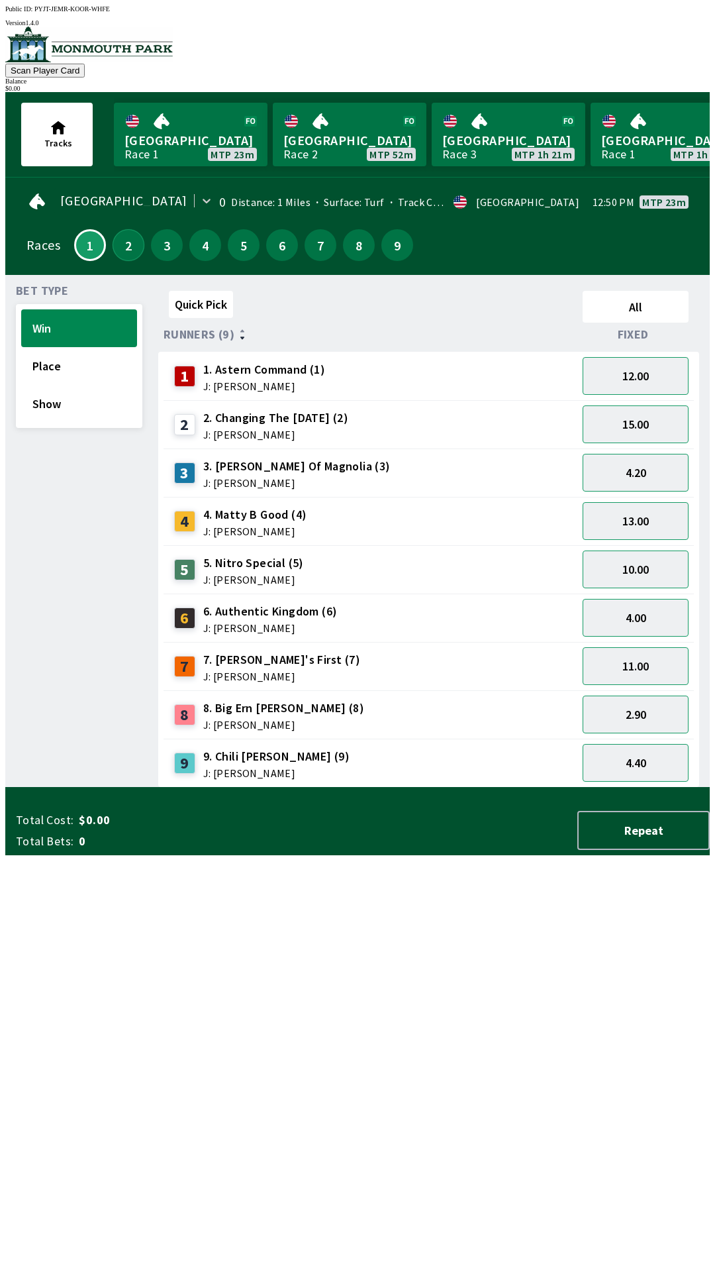
click at [134, 247] on button "2" at bounding box center [129, 245] width 32 height 32
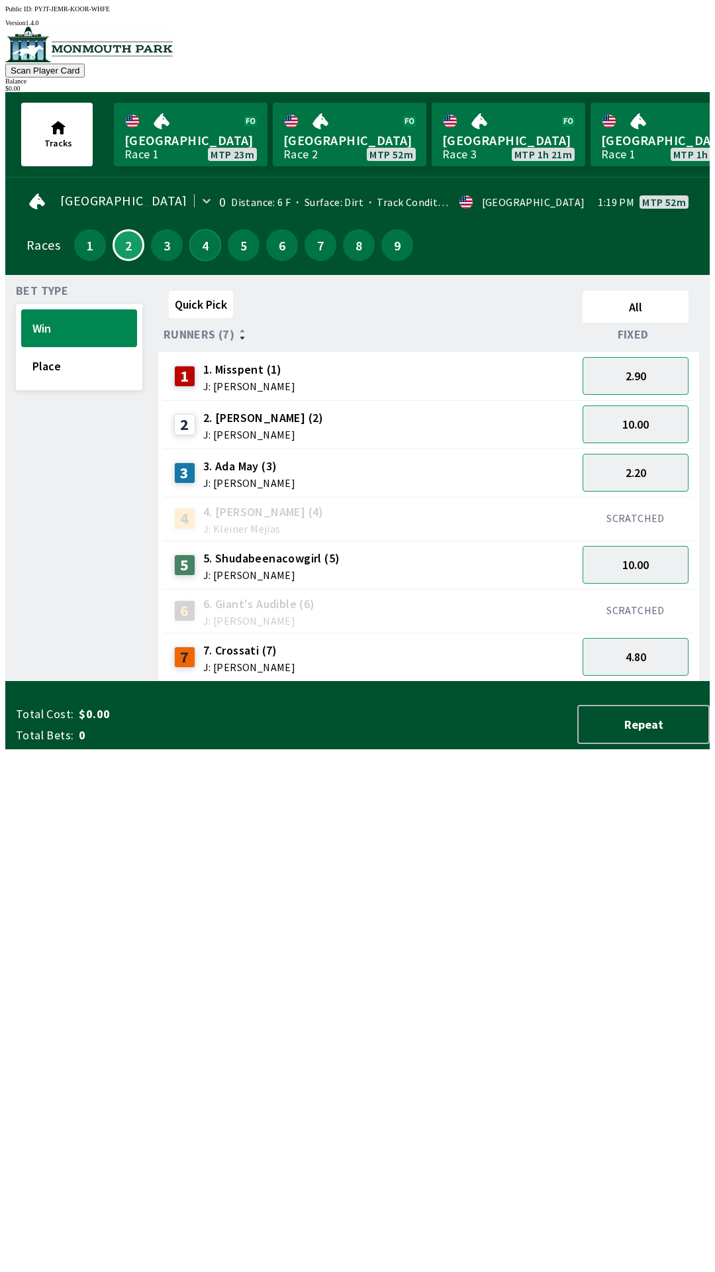
click at [203, 247] on button "4" at bounding box center [205, 245] width 32 height 32
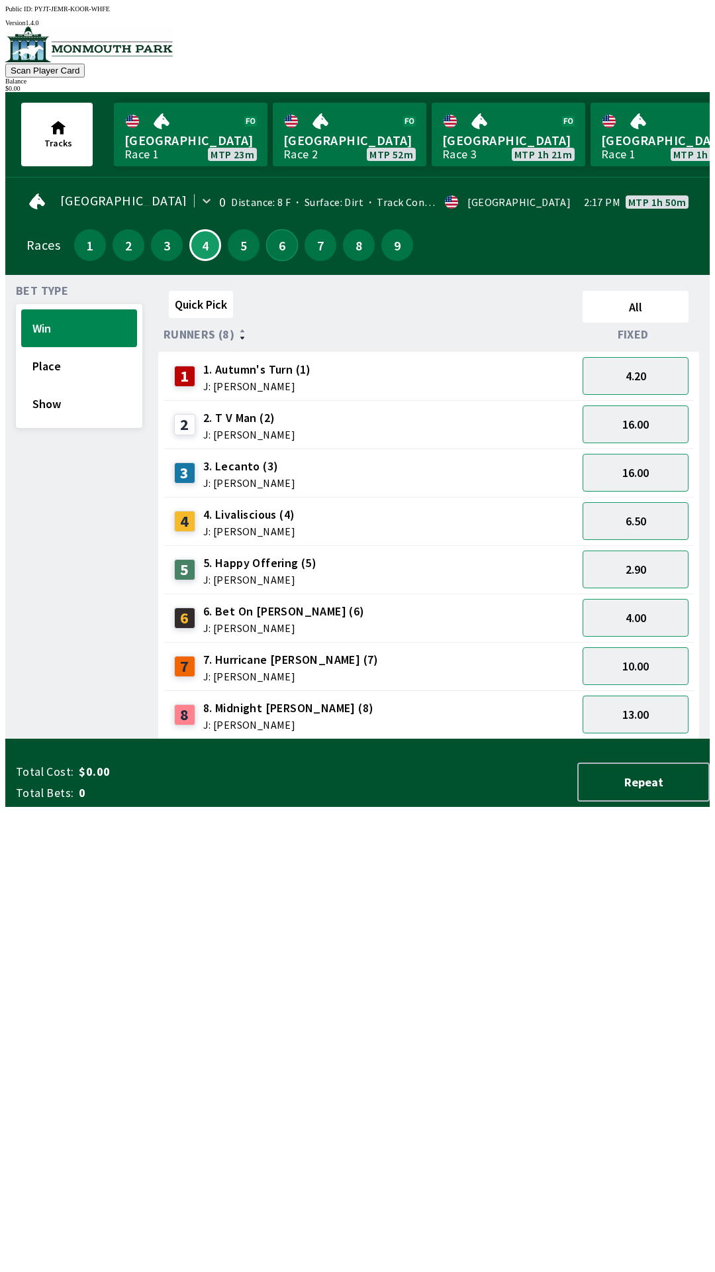
click at [283, 248] on button "6" at bounding box center [282, 245] width 32 height 32
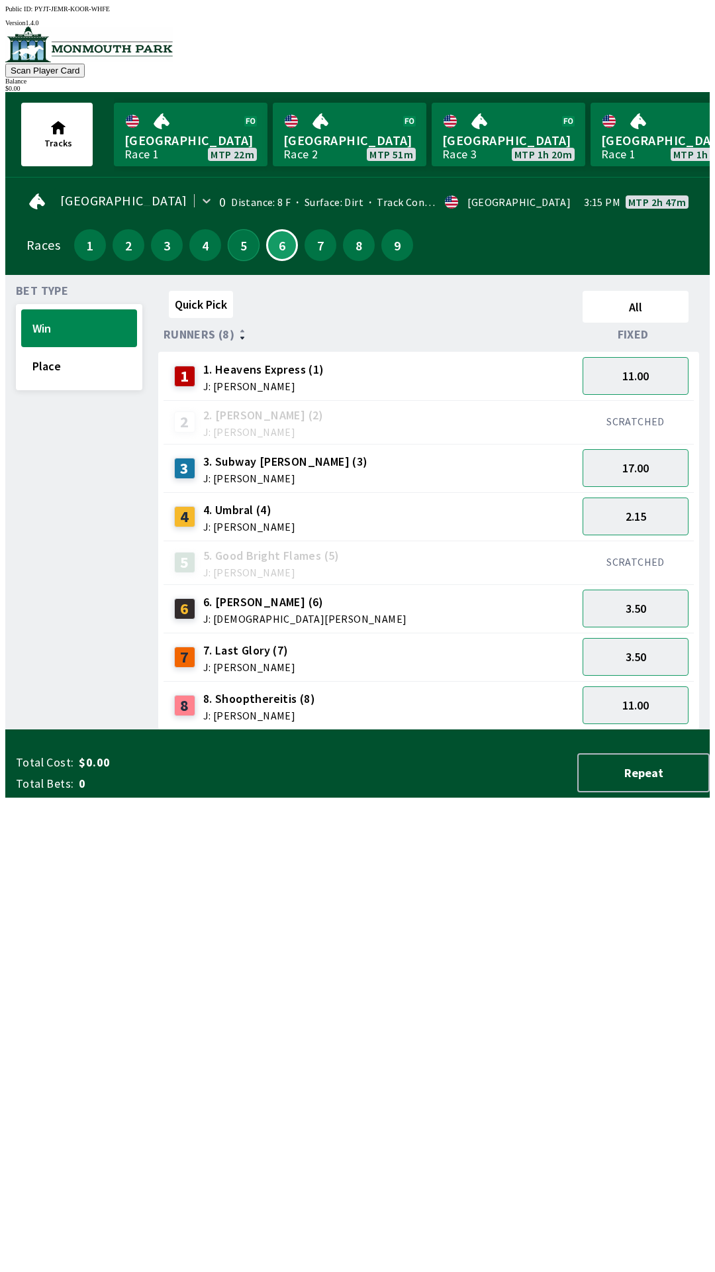
click at [244, 248] on button "5" at bounding box center [244, 245] width 32 height 32
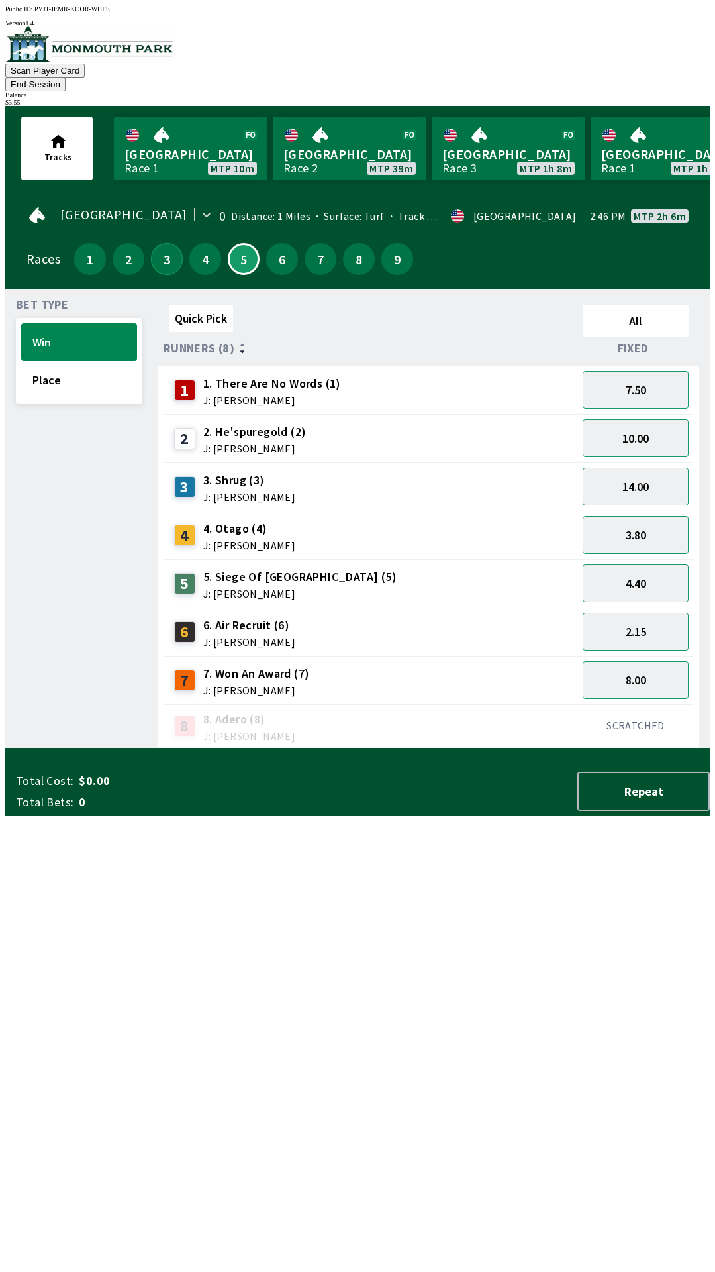
click at [157, 243] on button "3" at bounding box center [167, 259] width 32 height 32
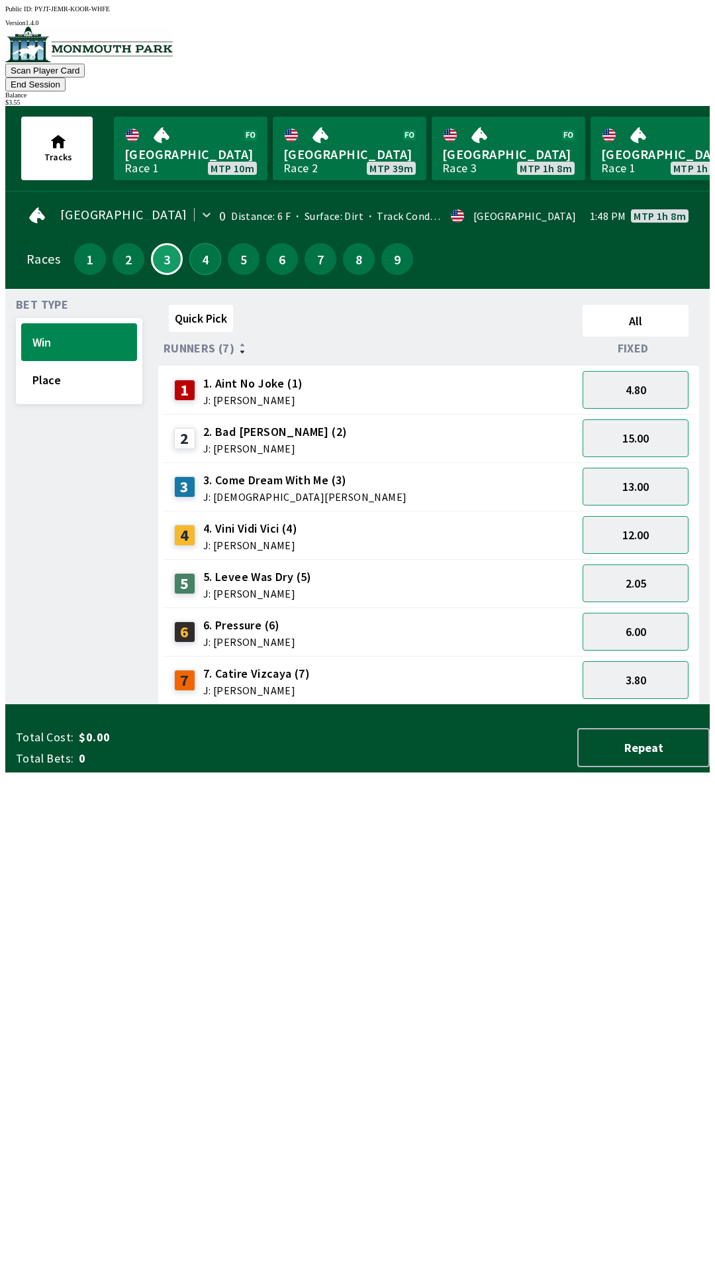
click at [194, 243] on button "4" at bounding box center [205, 259] width 32 height 32
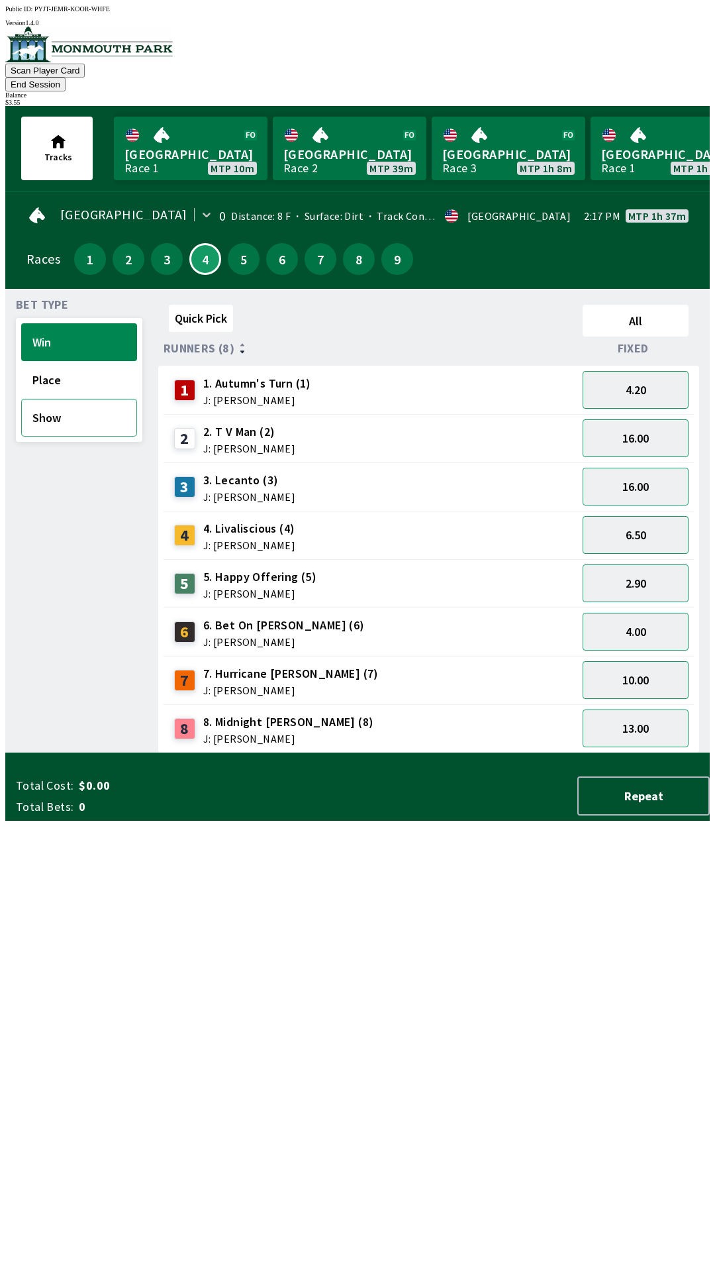
click at [76, 403] on button "Show" at bounding box center [79, 418] width 116 height 38
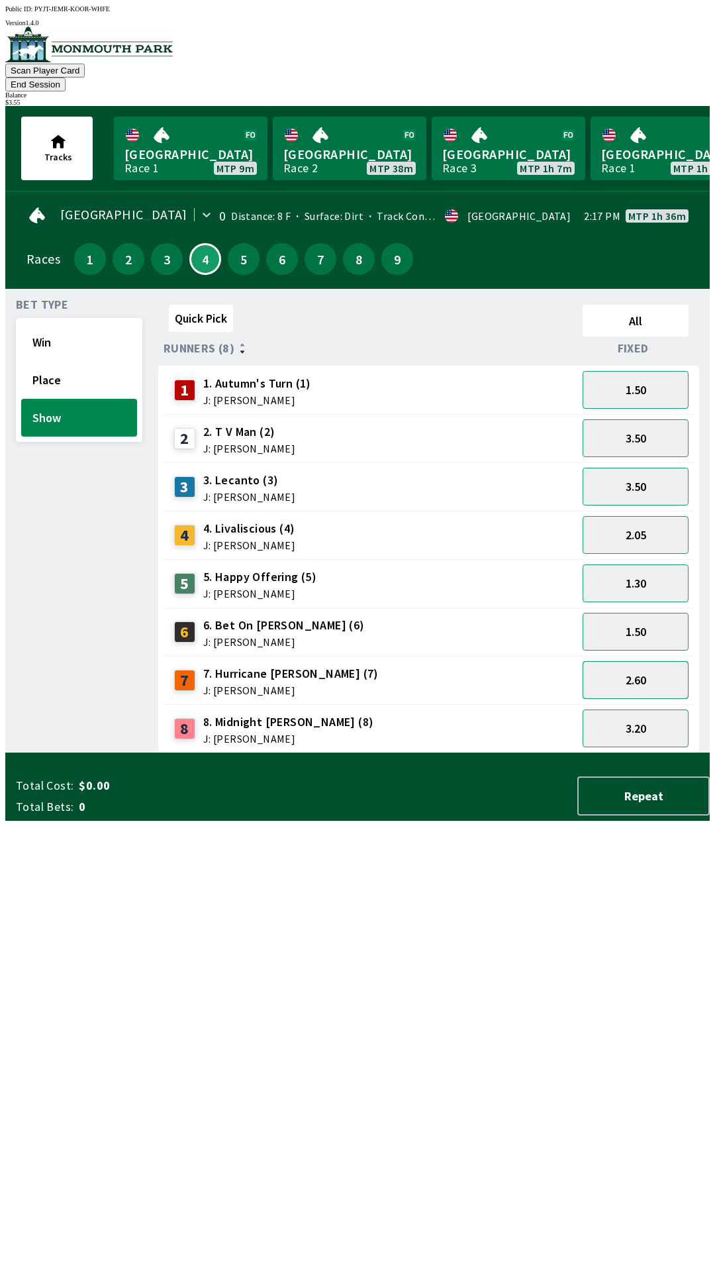
click at [643, 664] on button "2.60" at bounding box center [636, 680] width 106 height 38
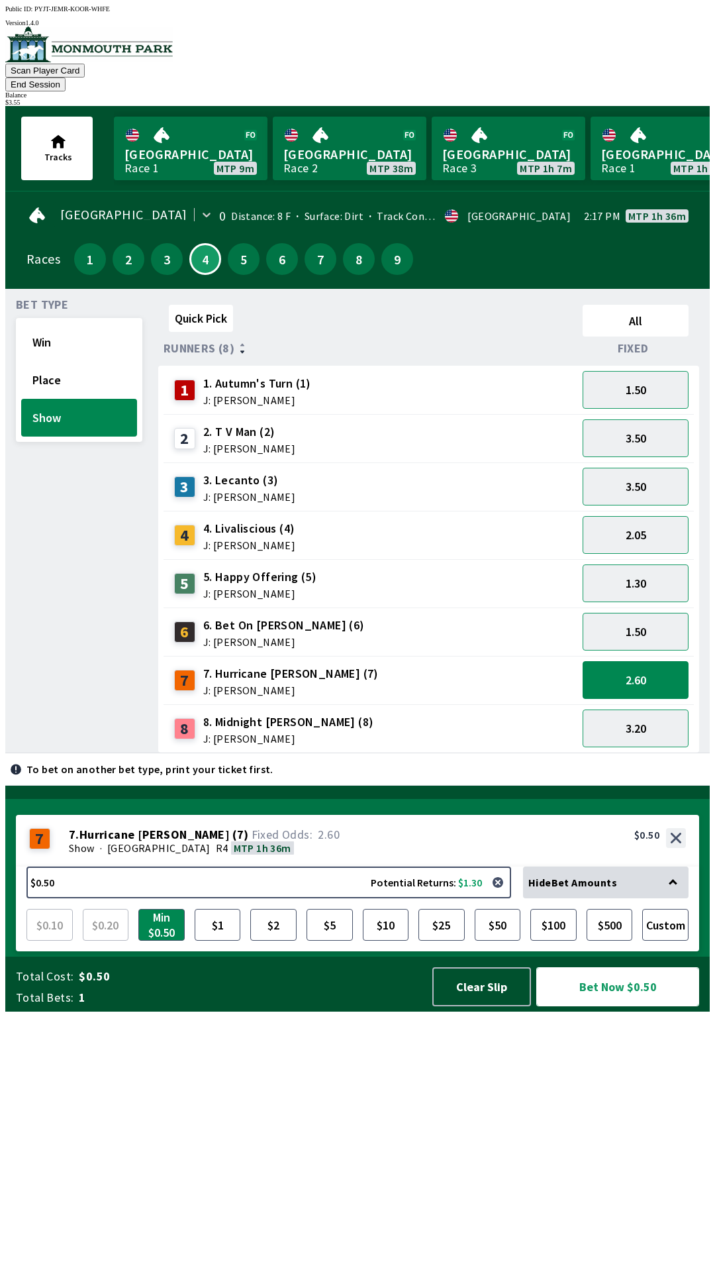
click at [619, 1006] on button "Bet Now $0.50" at bounding box center [617, 986] width 163 height 39
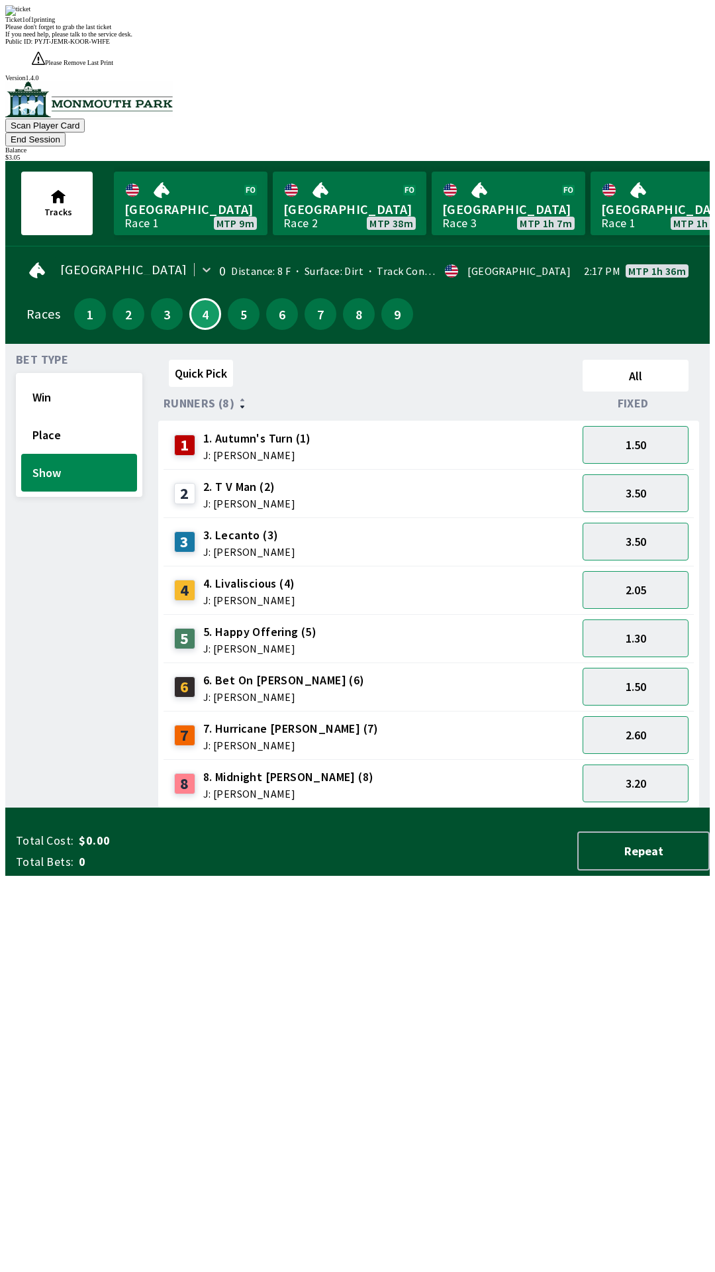
click at [62, 497] on div "Bet Type Win Place Show" at bounding box center [79, 581] width 126 height 454
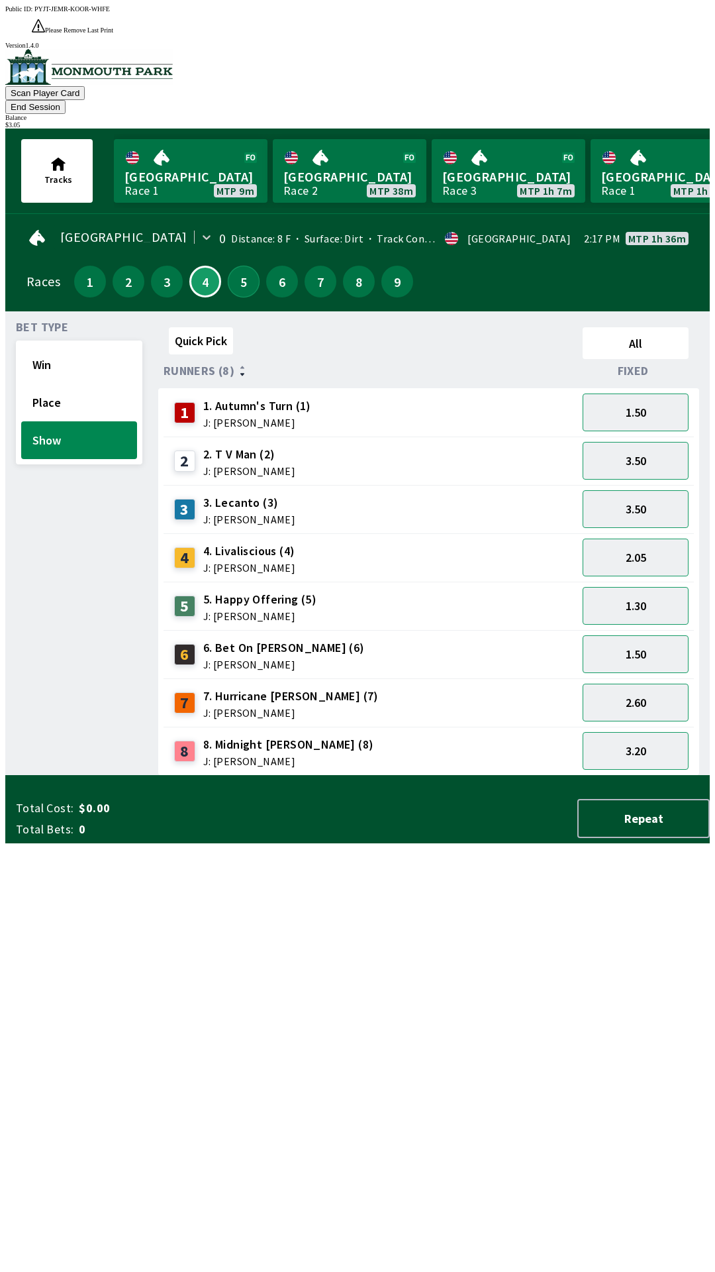
click at [232, 266] on button "5" at bounding box center [244, 282] width 32 height 32
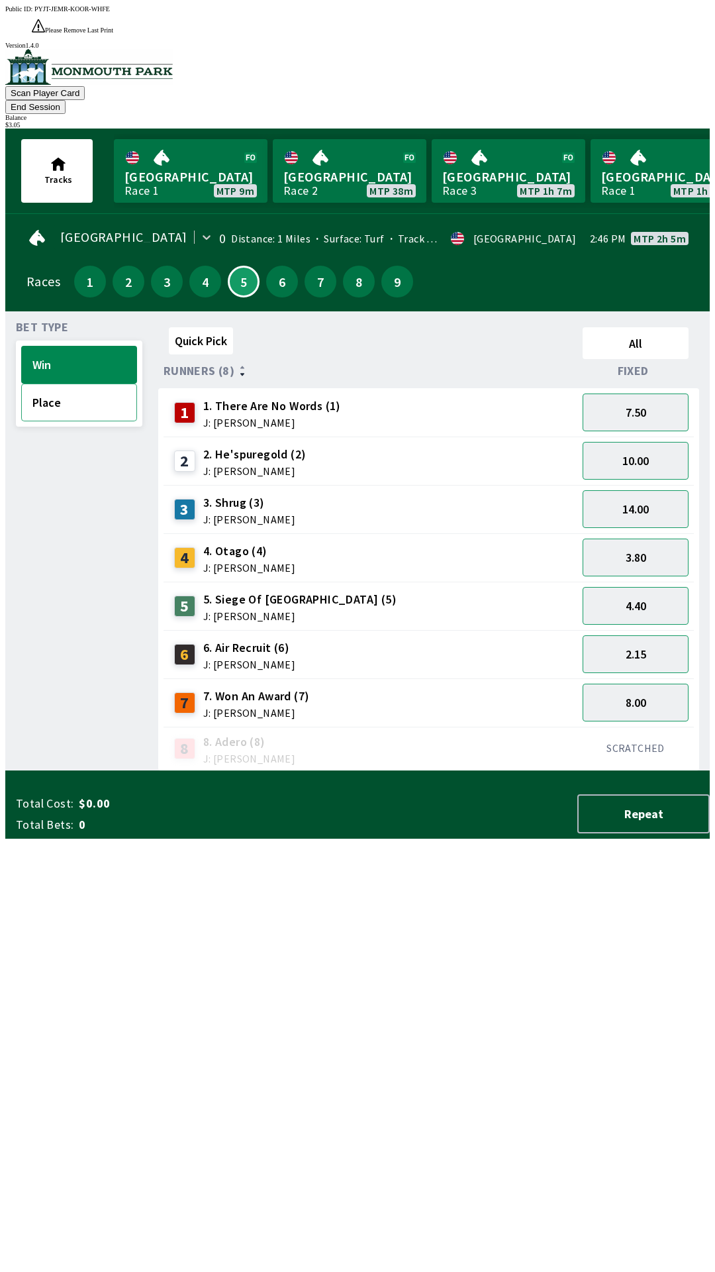
click at [76, 383] on button "Place" at bounding box center [79, 402] width 116 height 38
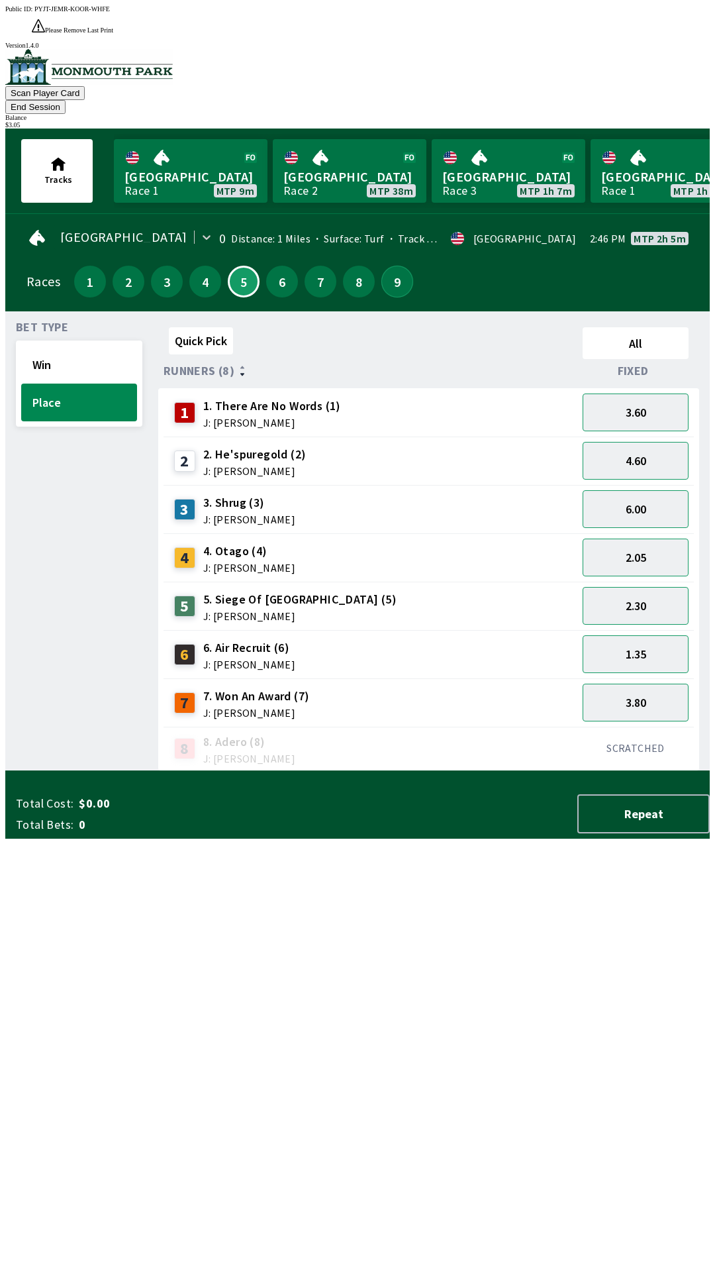
click at [385, 266] on button "9" at bounding box center [397, 282] width 32 height 32
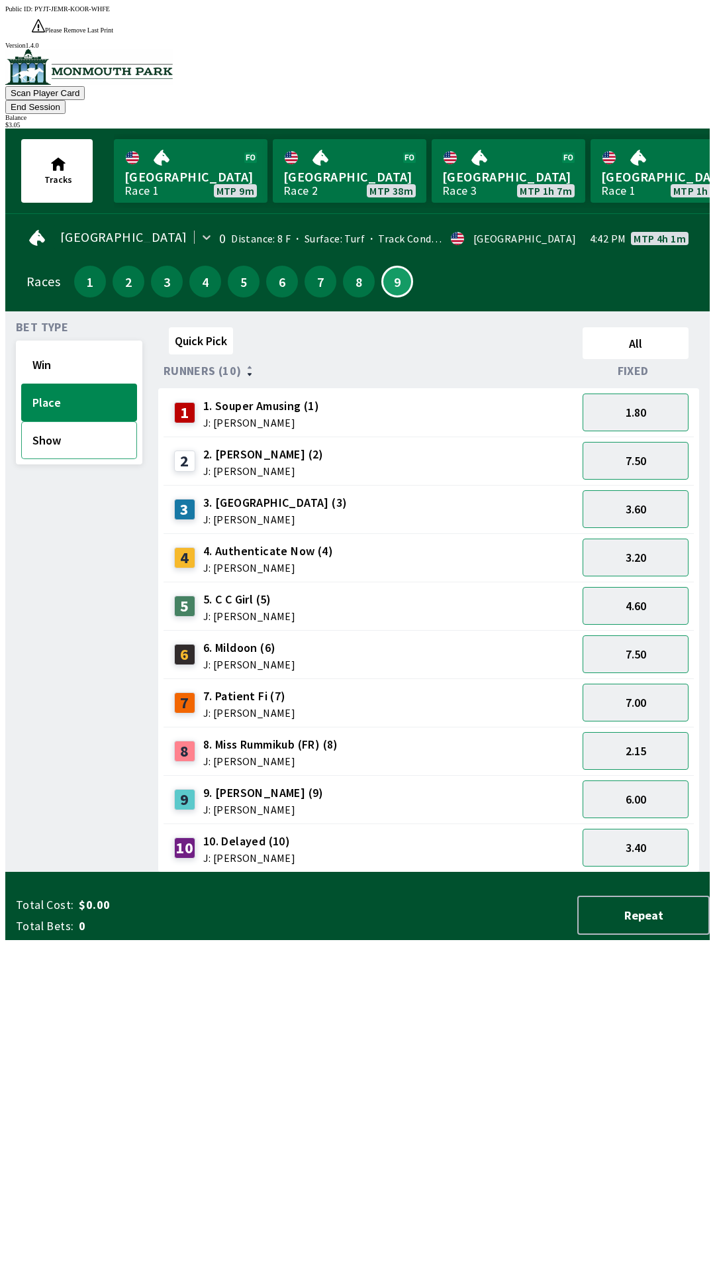
click at [76, 421] on button "Show" at bounding box center [79, 440] width 116 height 38
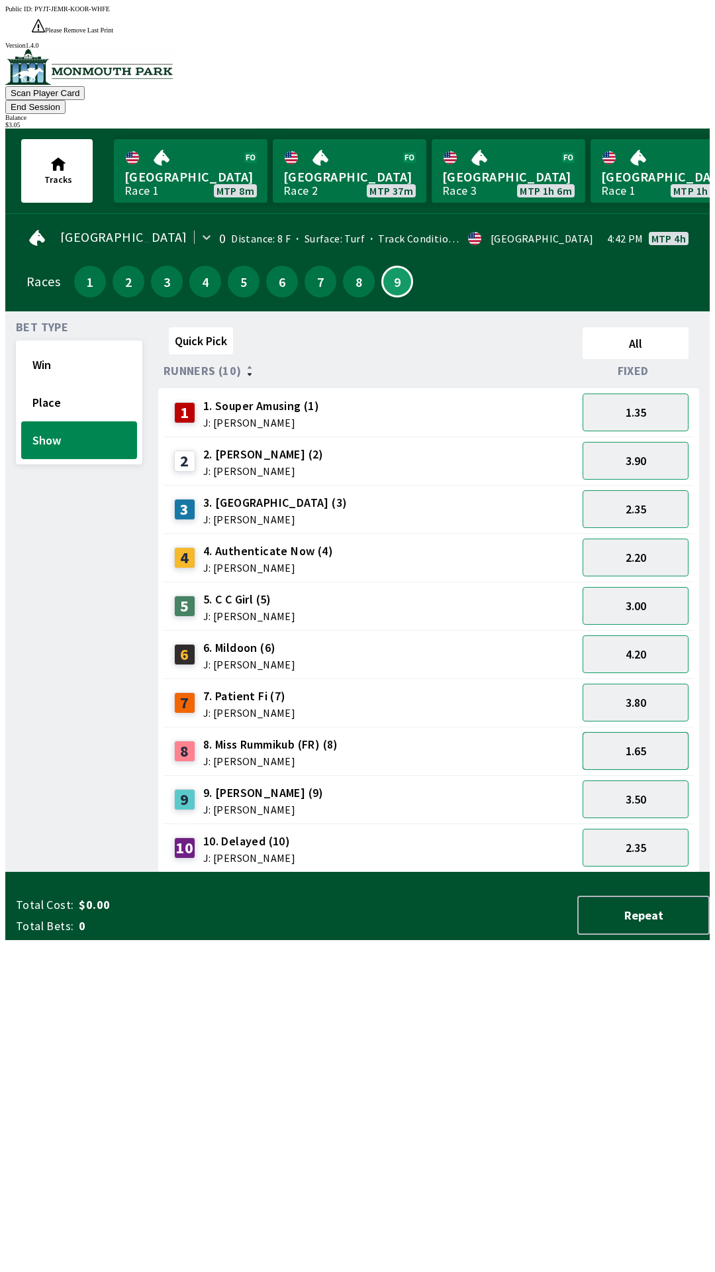
click at [652, 732] on button "1.65" at bounding box center [636, 751] width 106 height 38
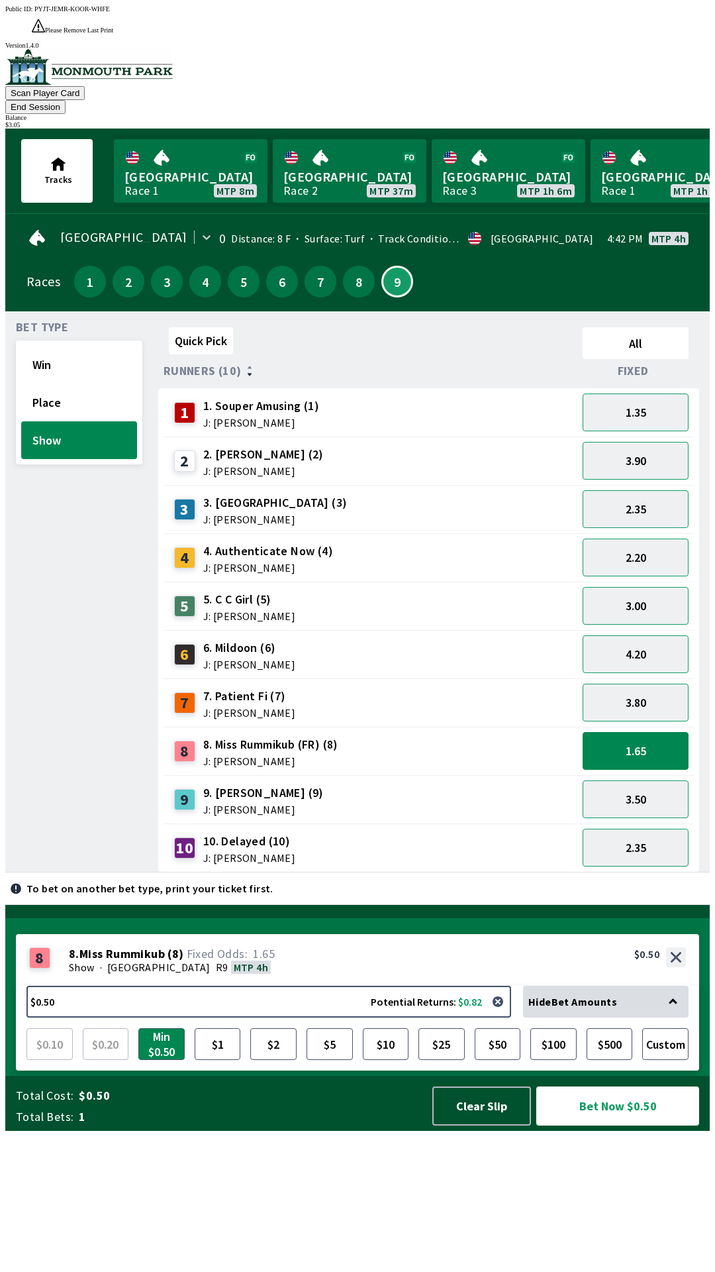
click at [622, 1125] on button "Bet Now $0.50" at bounding box center [617, 1105] width 163 height 39
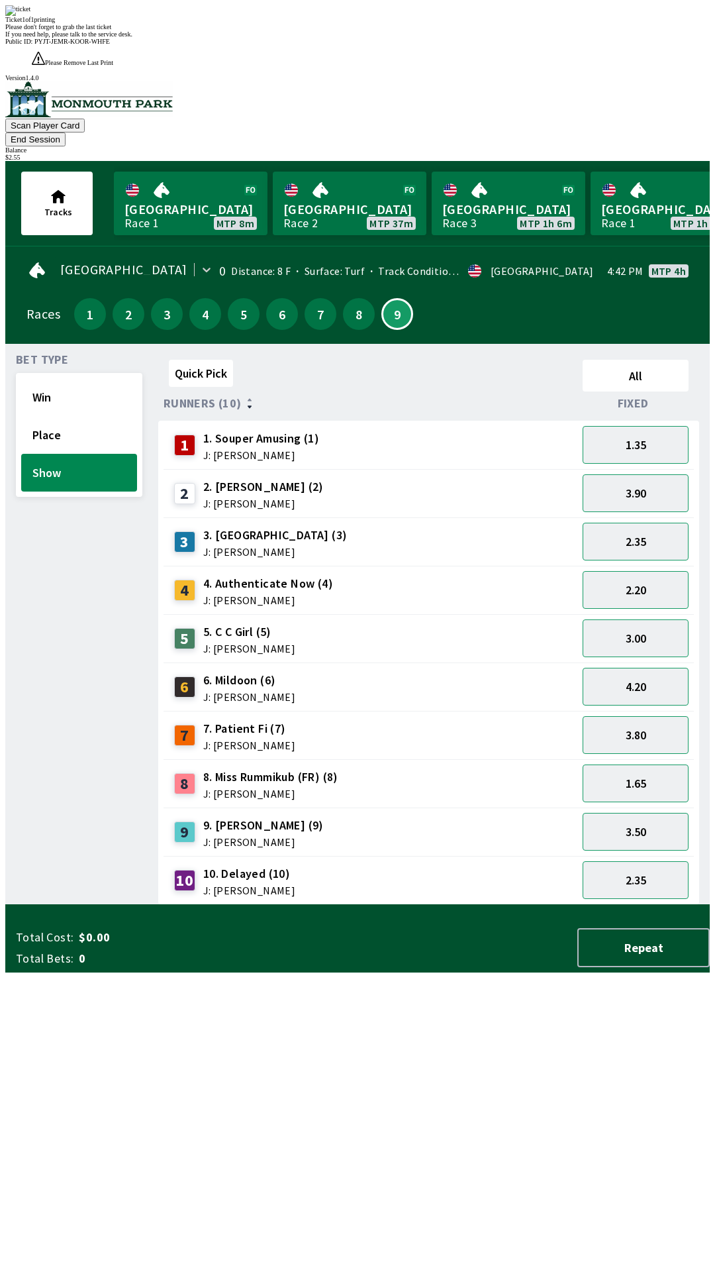
click at [54, 621] on div "Bet Type Win Place Show" at bounding box center [79, 629] width 126 height 550
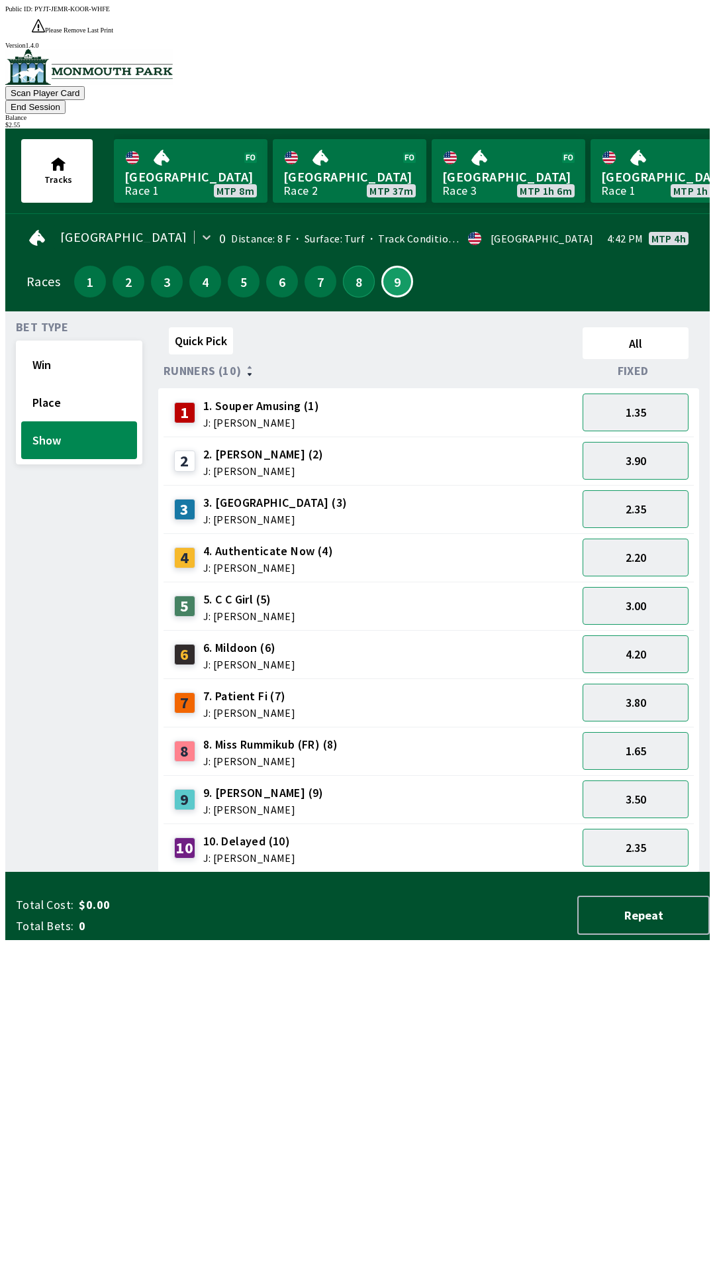
click at [343, 266] on button "8" at bounding box center [359, 282] width 32 height 32
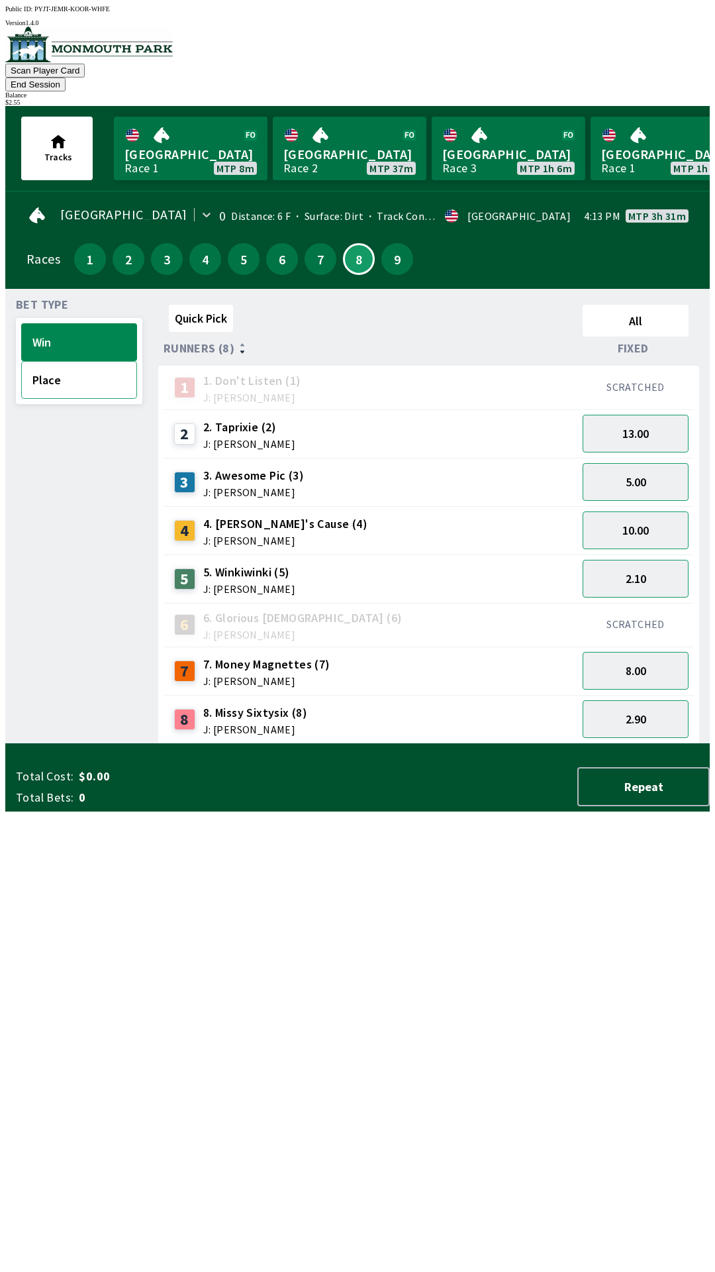
click at [75, 366] on button "Place" at bounding box center [79, 380] width 116 height 38
click at [652, 463] on button "2.35" at bounding box center [636, 482] width 106 height 38
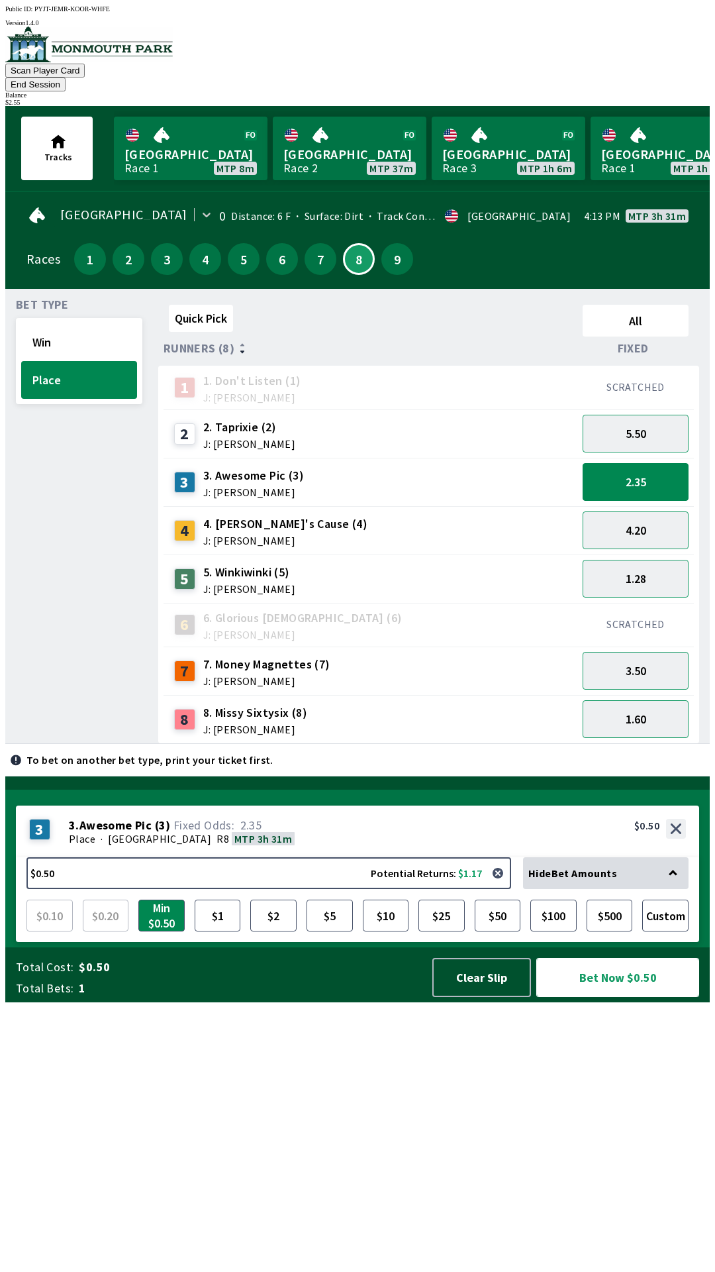
click at [615, 997] on button "Bet Now $0.50" at bounding box center [617, 977] width 163 height 39
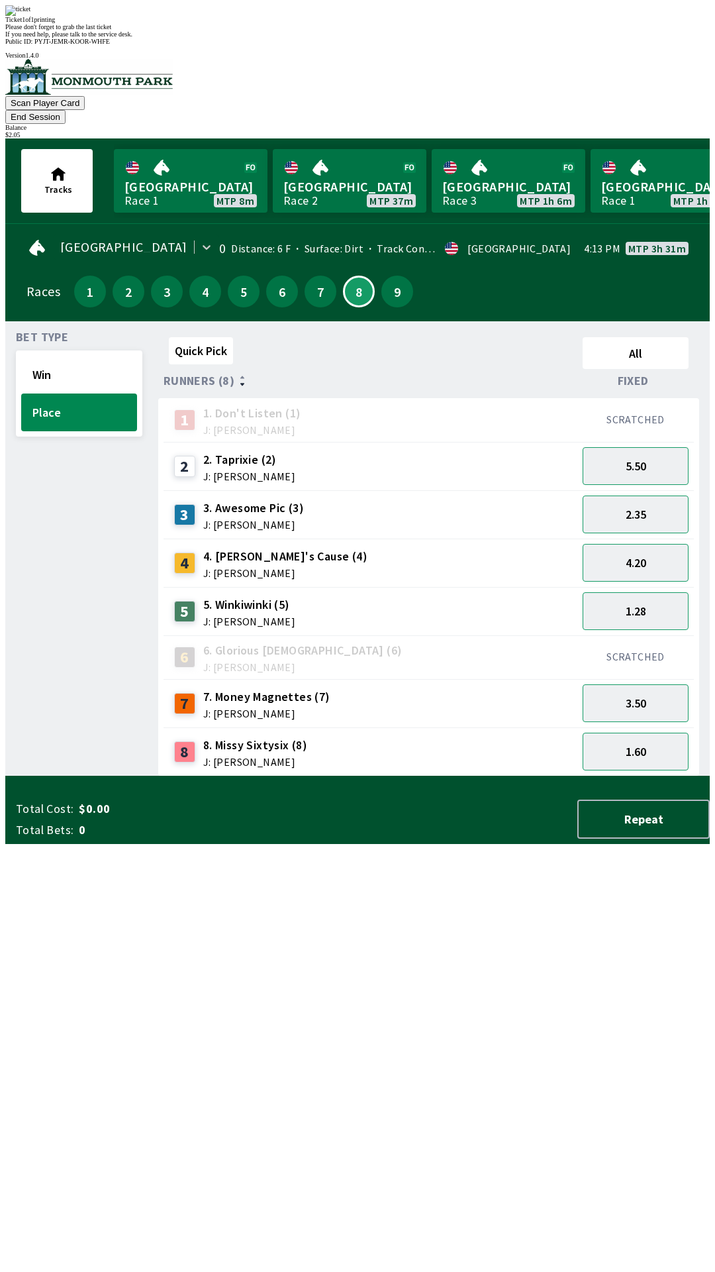
click at [48, 545] on div "Bet Type Win Place" at bounding box center [79, 554] width 126 height 444
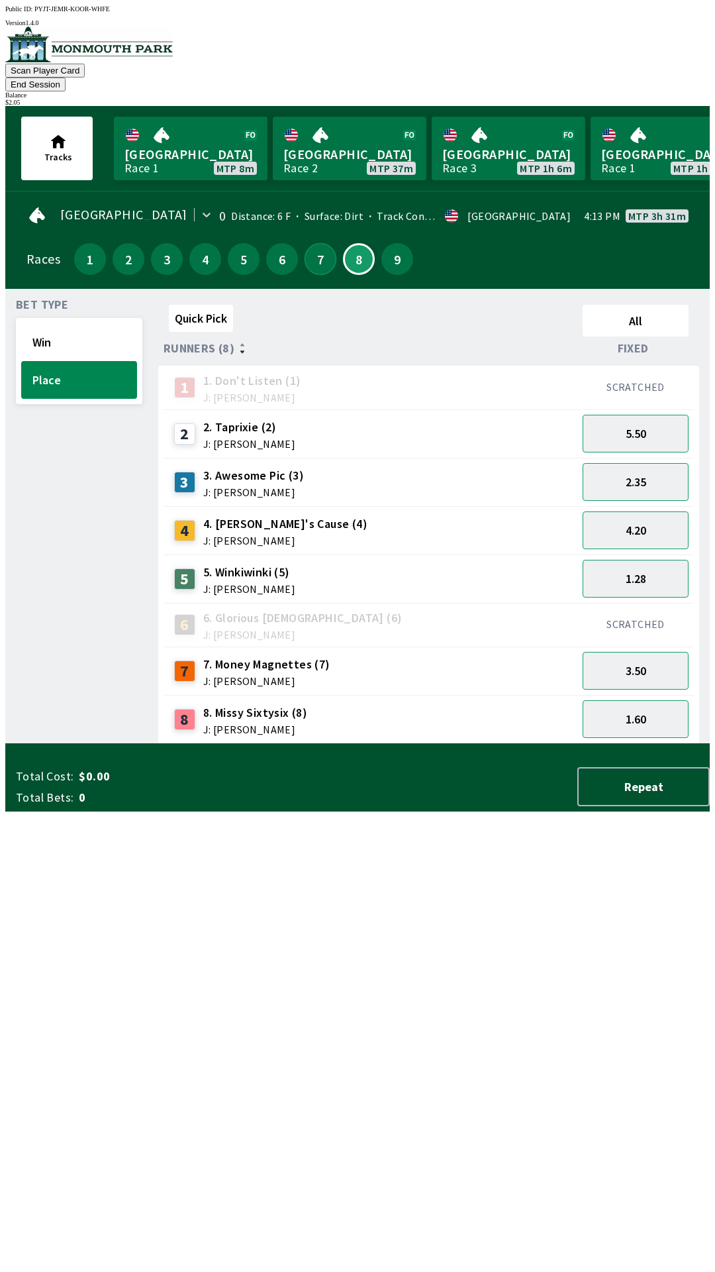
click at [311, 245] on button "7" at bounding box center [321, 259] width 32 height 32
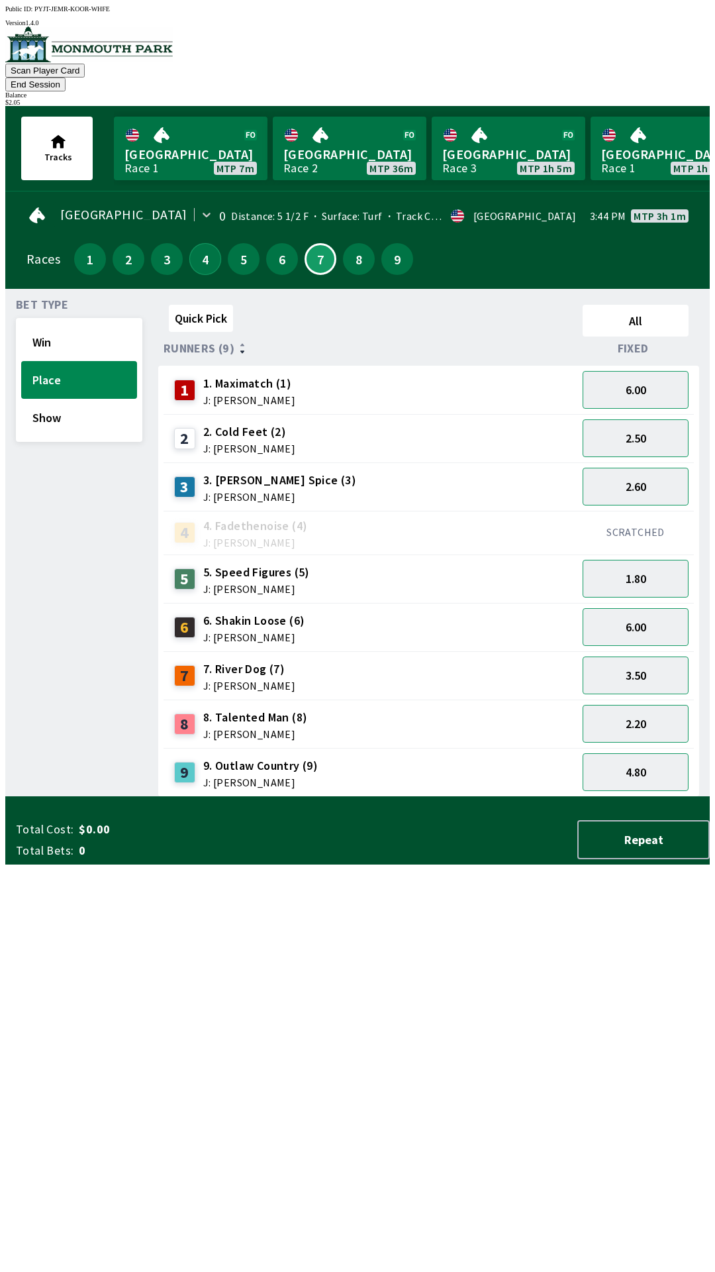
click at [197, 244] on button "4" at bounding box center [205, 259] width 32 height 32
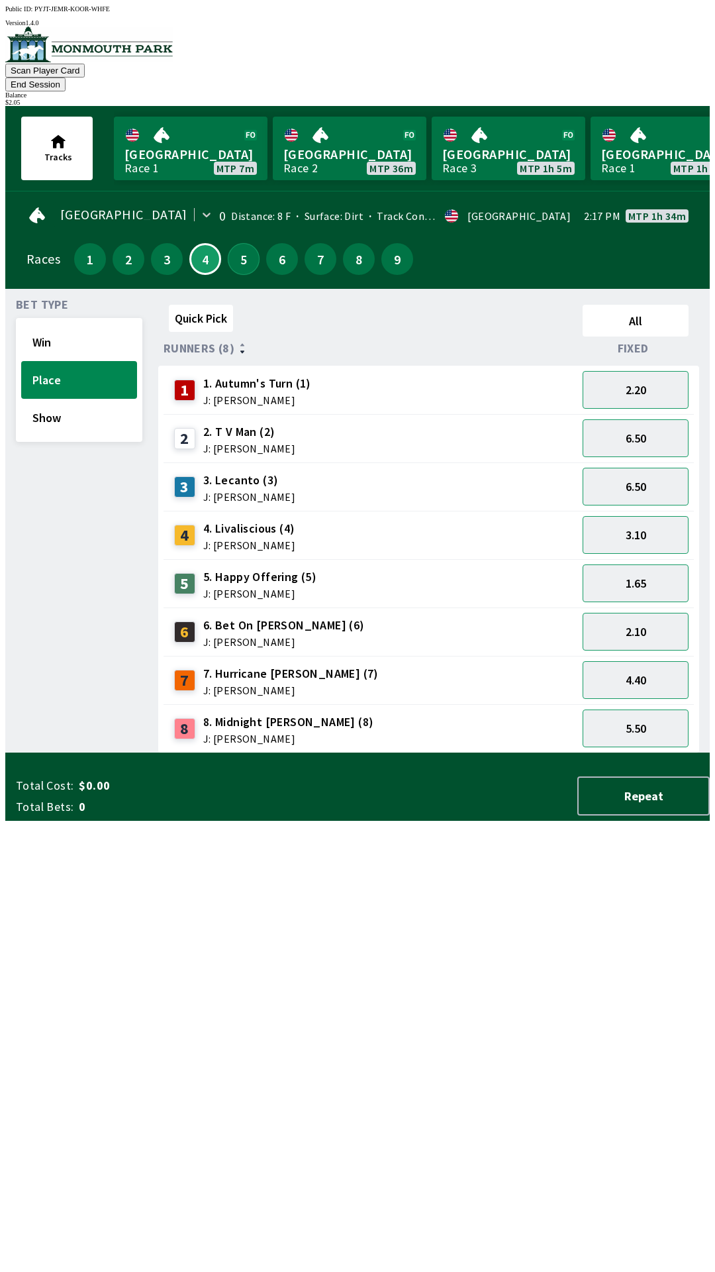
click at [232, 243] on button "5" at bounding box center [244, 259] width 32 height 32
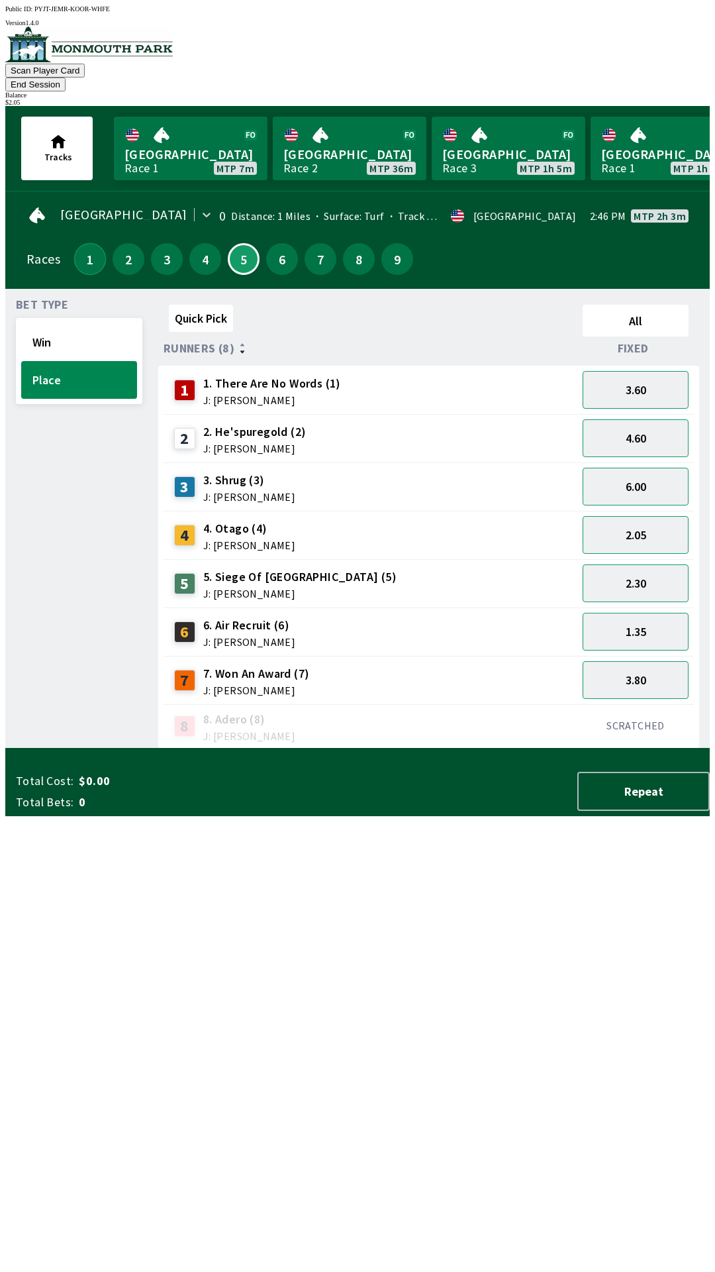
click at [80, 243] on button "1" at bounding box center [90, 259] width 32 height 32
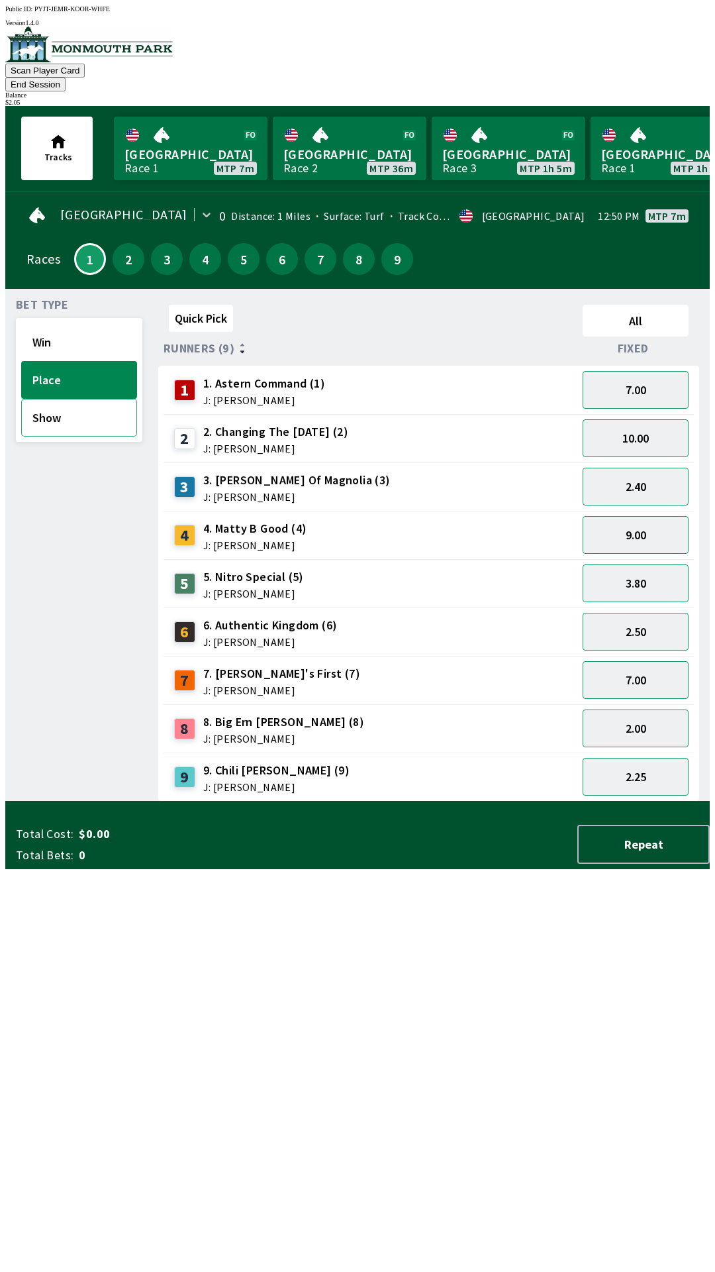
click at [75, 405] on button "Show" at bounding box center [79, 418] width 116 height 38
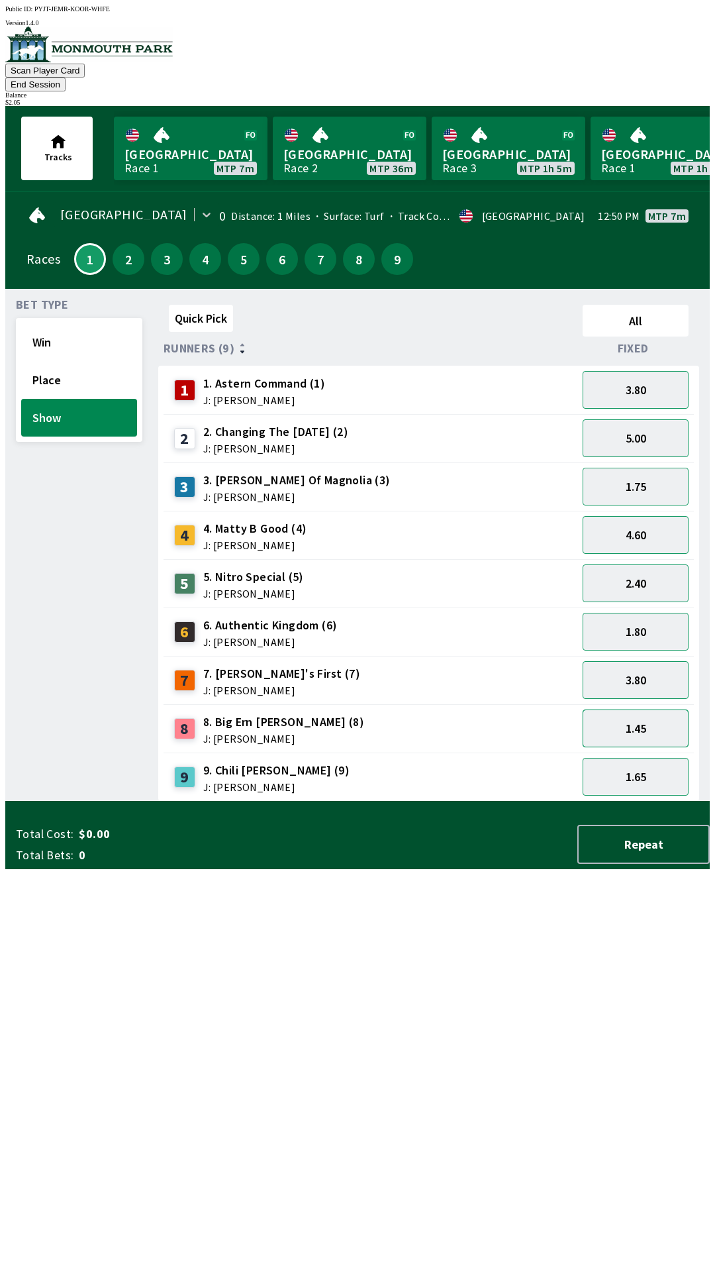
click at [646, 711] on button "1.45" at bounding box center [636, 728] width 106 height 38
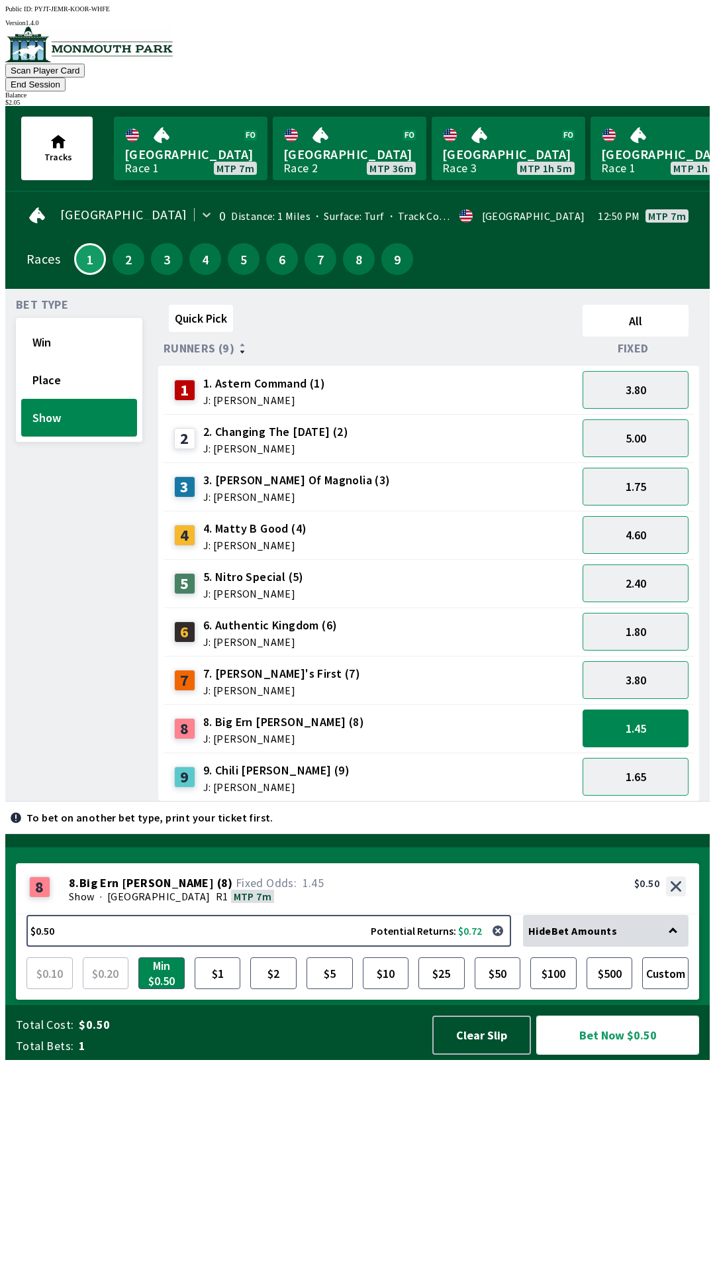
click at [617, 1054] on button "Bet Now $0.50" at bounding box center [617, 1034] width 163 height 39
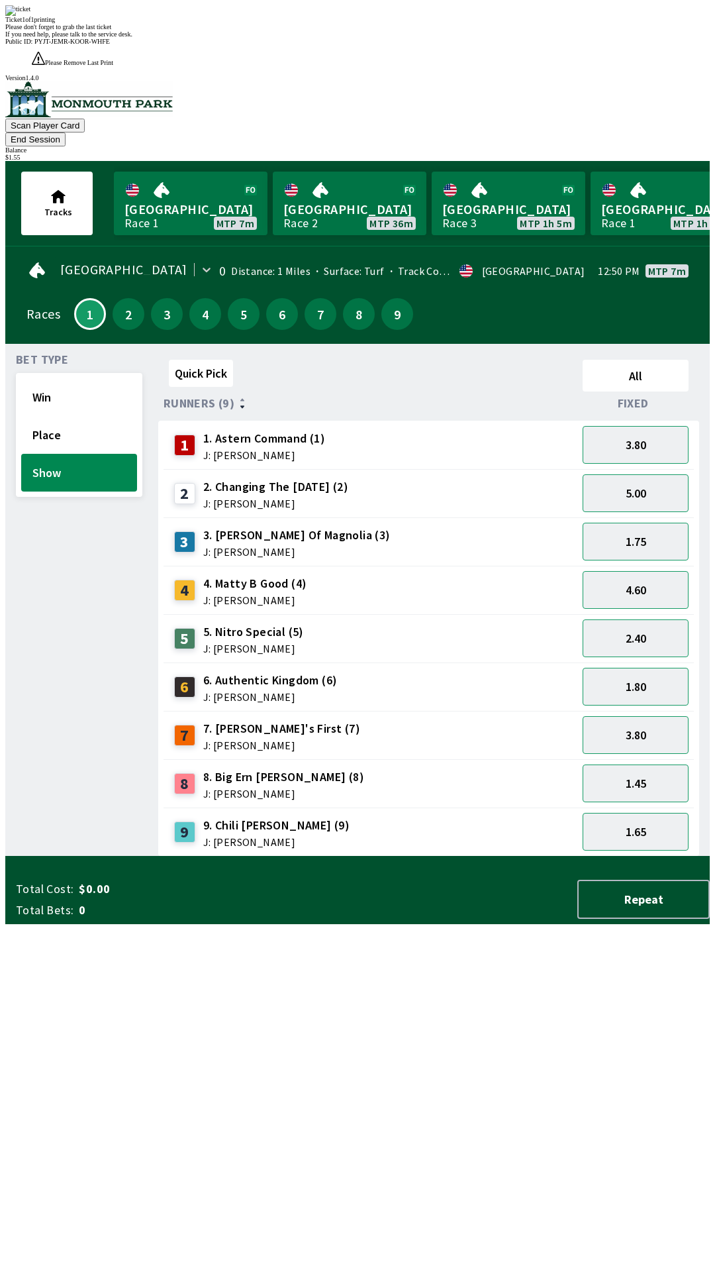
click at [62, 856] on div "Bet Type Win Place Show" at bounding box center [79, 605] width 126 height 502
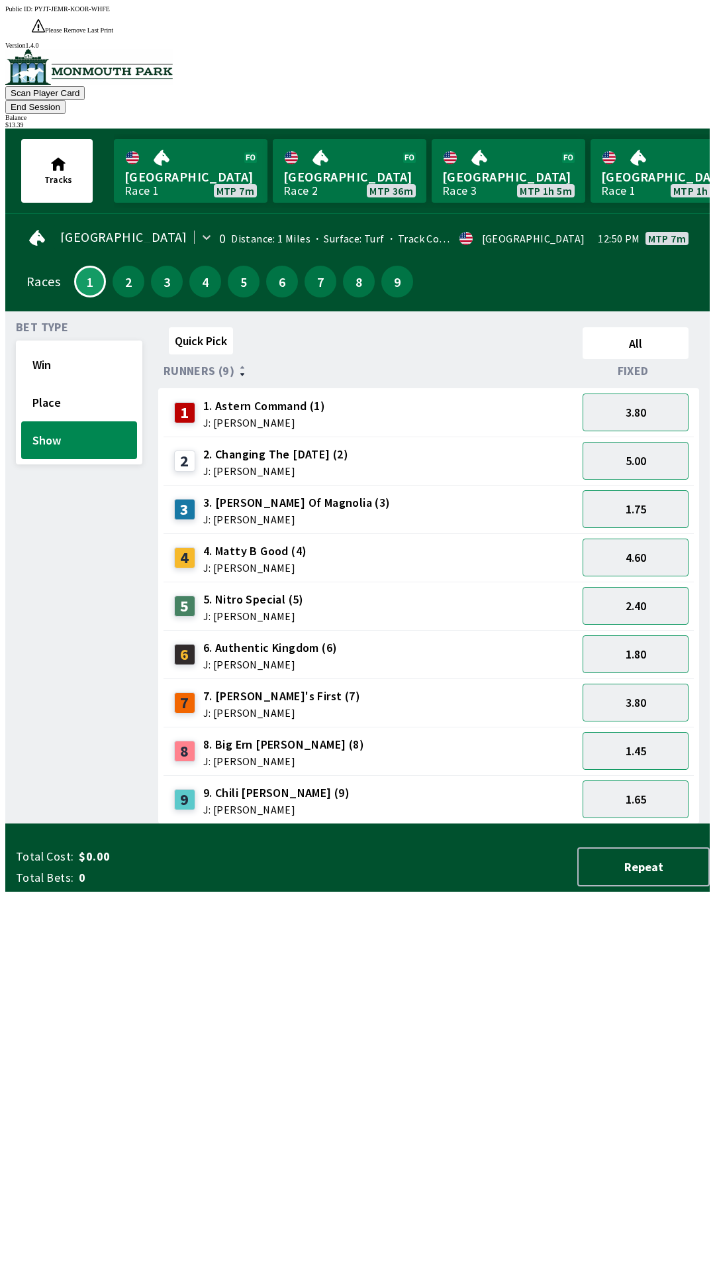
click at [54, 824] on div "Bet Type Win Place Show" at bounding box center [79, 573] width 126 height 502
click at [66, 100] on button "End Session" at bounding box center [35, 107] width 60 height 14
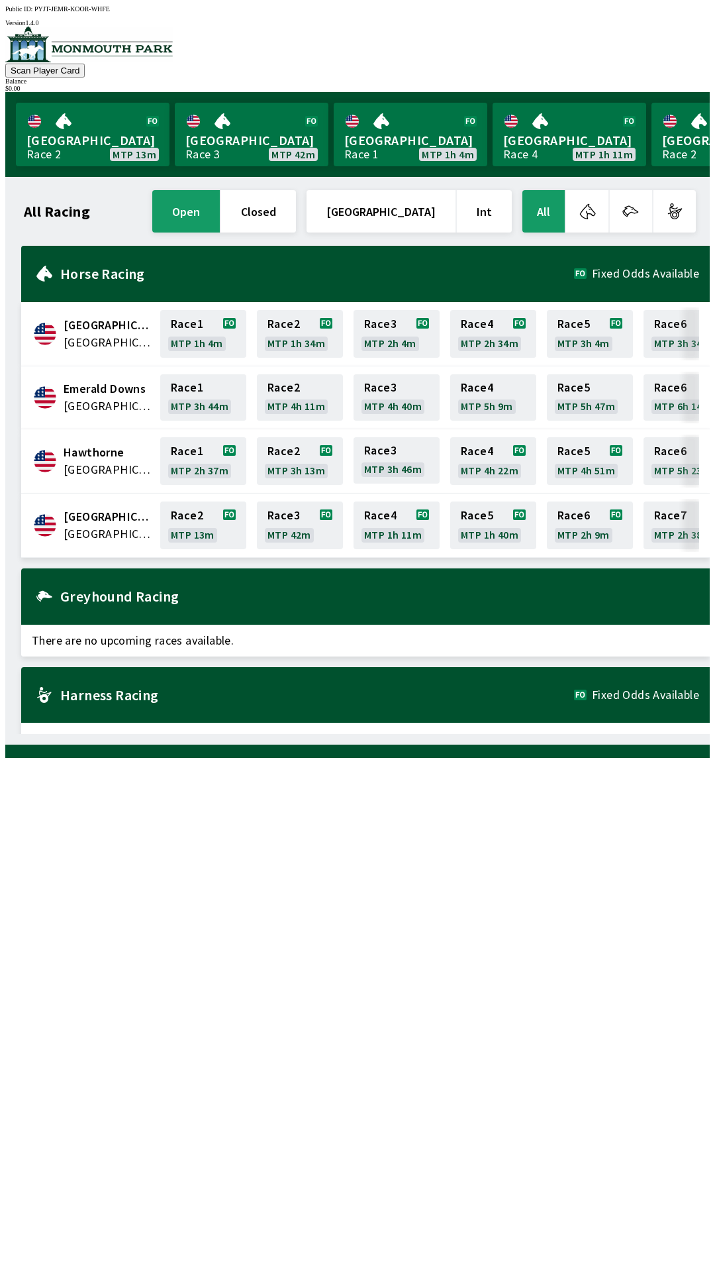
click at [662, 85] on div "$ 0.00" at bounding box center [357, 88] width 705 height 7
click at [577, 734] on div "All Racing open closed [GEOGRAPHIC_DATA] Int All [GEOGRAPHIC_DATA] [GEOGRAPHIC_…" at bounding box center [363, 460] width 694 height 546
click at [81, 132] on link "Monmouth Park Race 3 MTP 20m" at bounding box center [93, 135] width 154 height 64
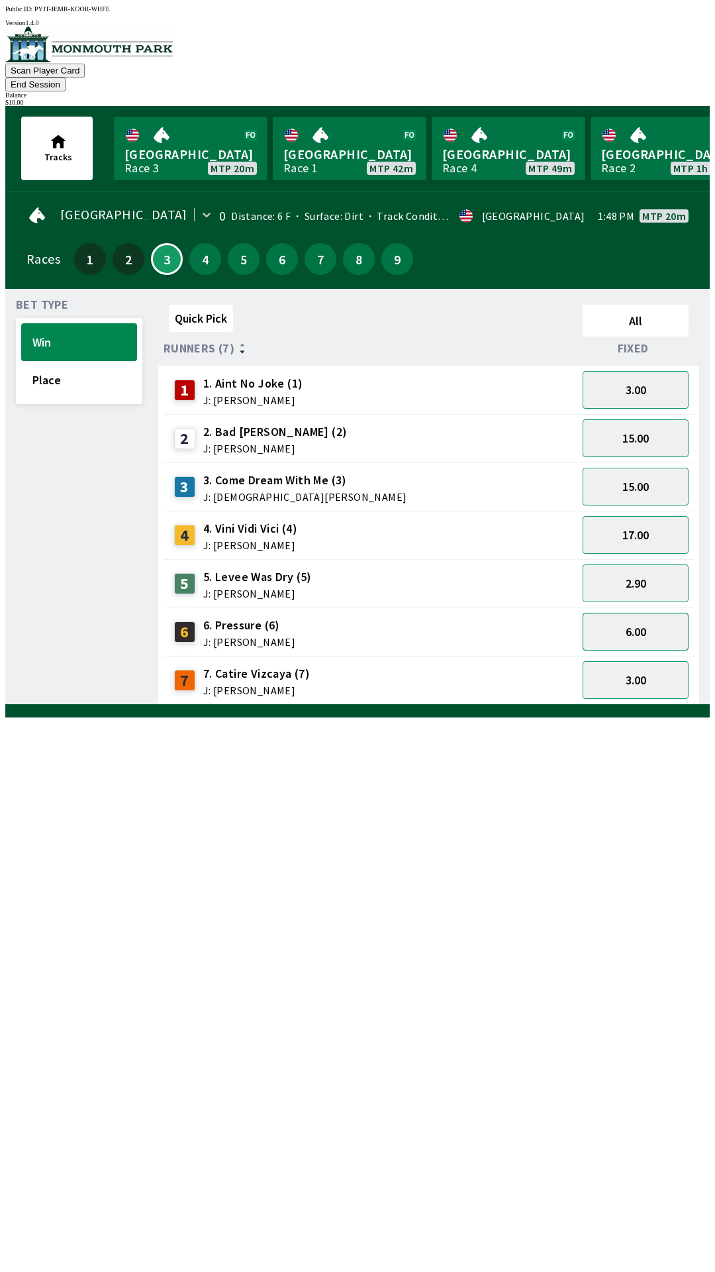
click at [674, 613] on button "6.00" at bounding box center [636, 632] width 106 height 38
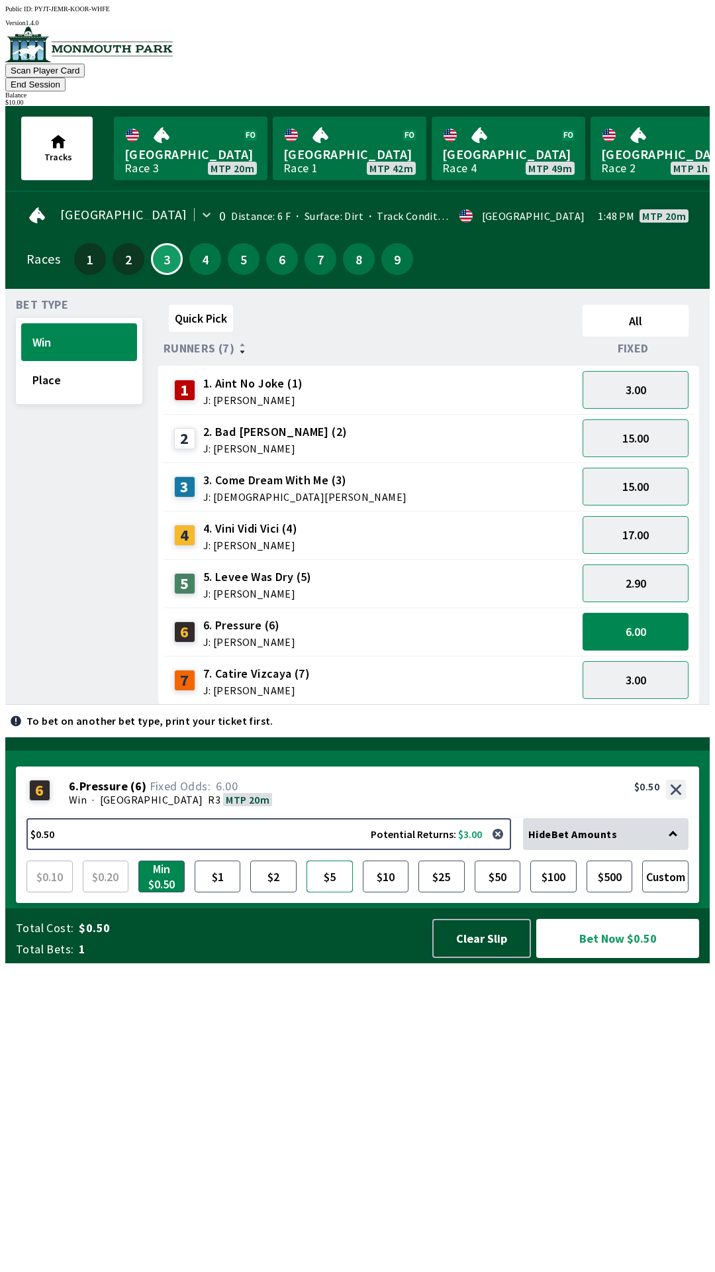
click at [326, 892] on button "$5" at bounding box center [330, 876] width 46 height 32
click at [681, 615] on button "6.00" at bounding box center [636, 632] width 106 height 38
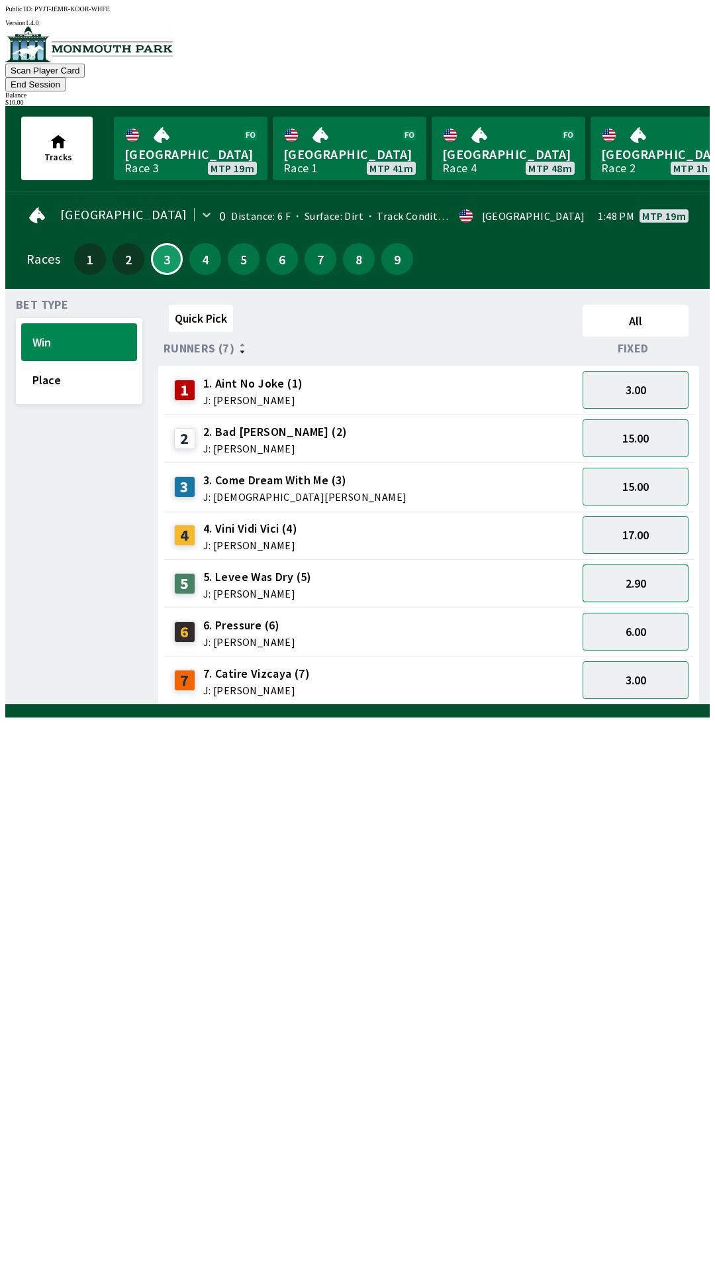
click at [672, 566] on button "2.90" at bounding box center [636, 583] width 106 height 38
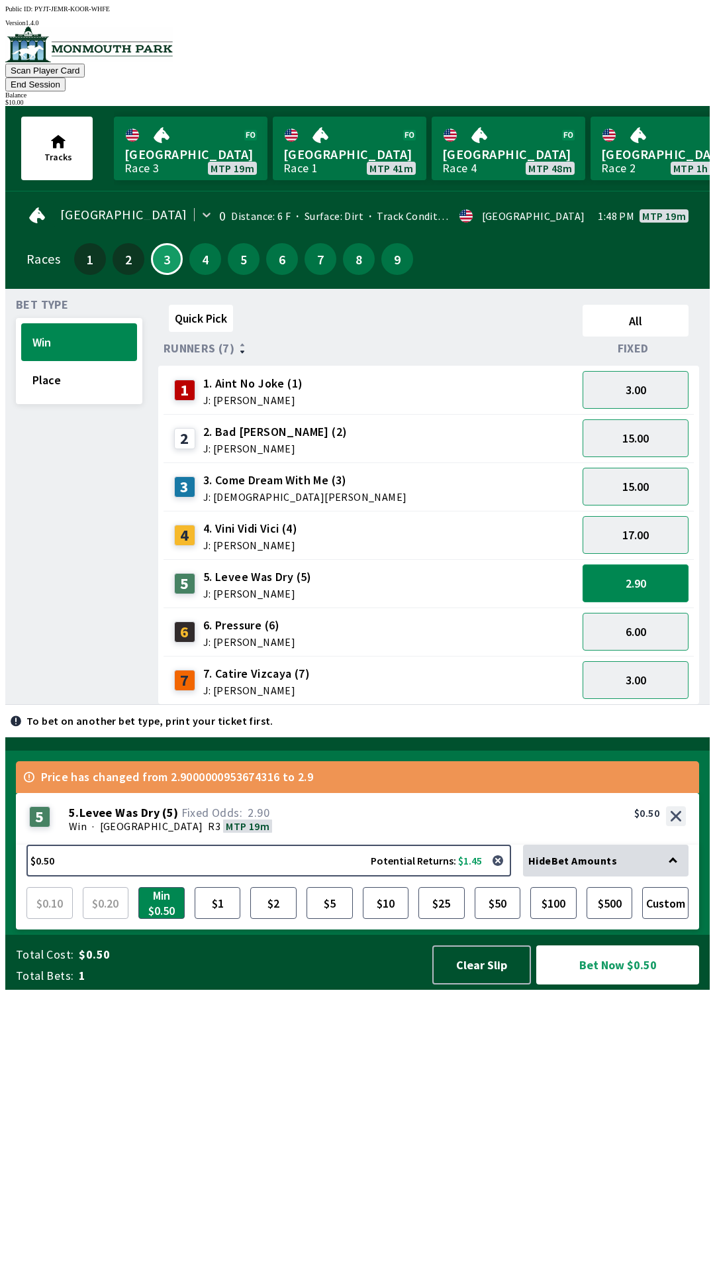
click at [681, 564] on button "2.90" at bounding box center [636, 583] width 106 height 38
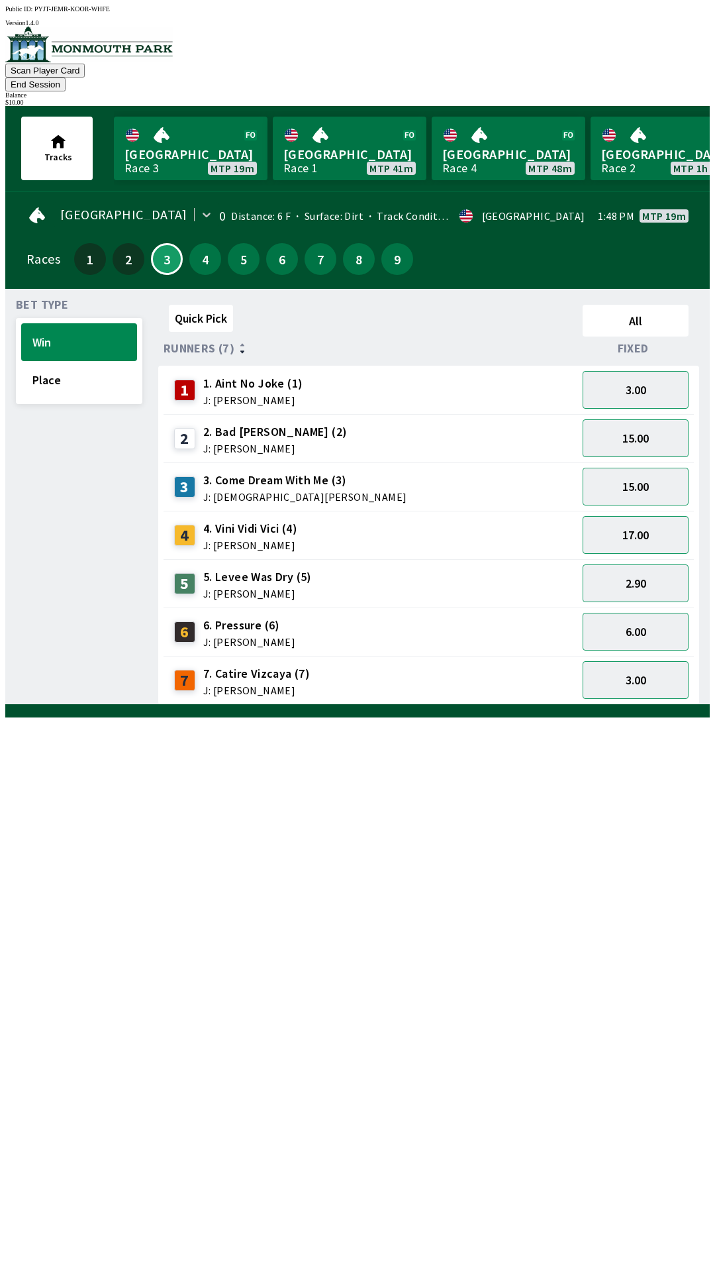
click at [401, 705] on div "Quick Pick All Runners (7) Fixed 1 1. Aint No Joke (1) J: [PERSON_NAME] 3.00 2 …" at bounding box center [434, 501] width 552 height 405
click at [123, 705] on div "Bet Type Win Place" at bounding box center [79, 501] width 126 height 405
click at [662, 371] on button "3.00" at bounding box center [636, 390] width 106 height 38
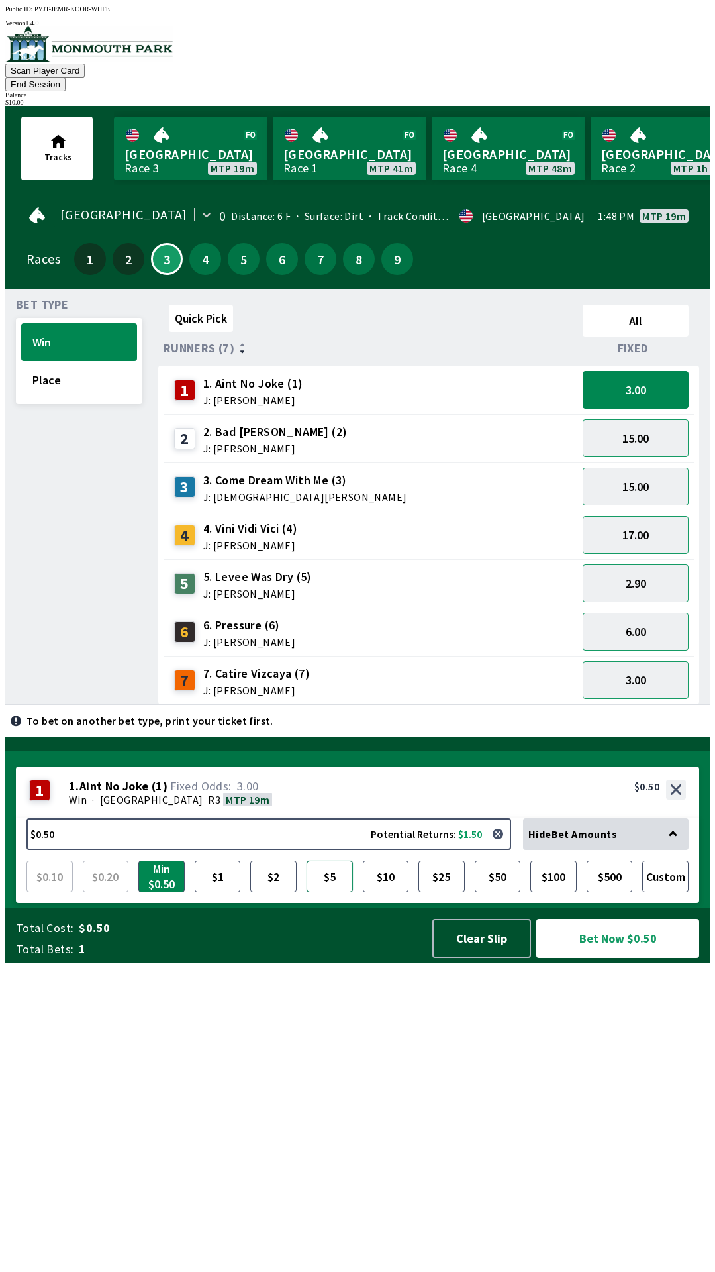
click at [341, 892] on button "$5" at bounding box center [330, 876] width 46 height 32
click at [381, 892] on button "$10" at bounding box center [386, 876] width 46 height 32
click at [319, 892] on button "$5" at bounding box center [330, 876] width 46 height 32
click at [660, 381] on button "3.00" at bounding box center [636, 390] width 106 height 38
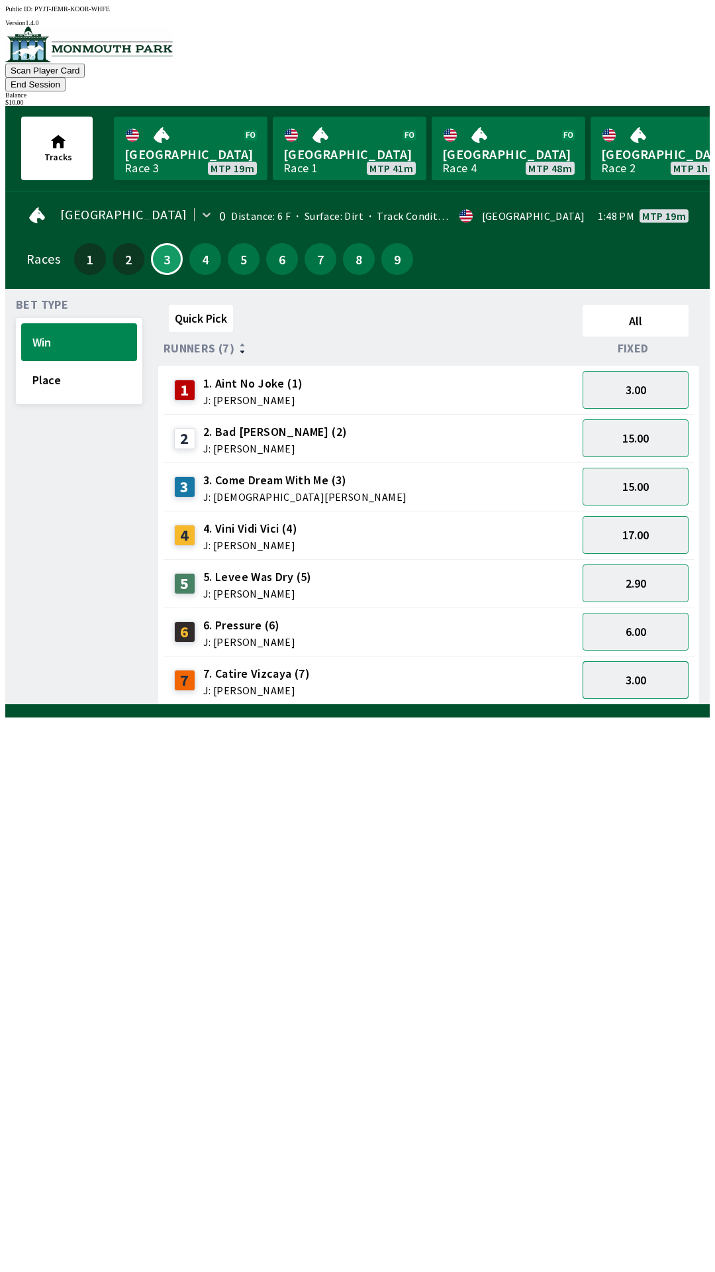
click at [628, 661] on button "3.00" at bounding box center [636, 680] width 106 height 38
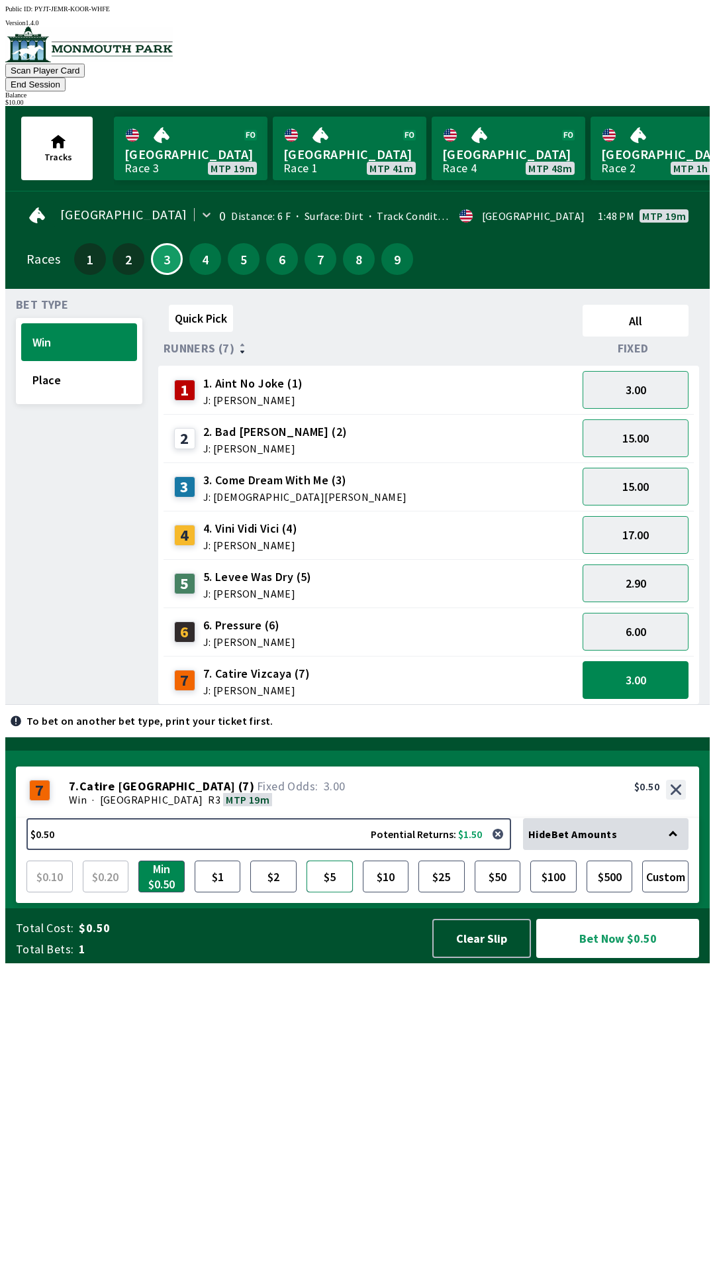
click at [331, 892] on button "$5" at bounding box center [330, 876] width 46 height 32
click at [323, 892] on button "$5" at bounding box center [330, 876] width 46 height 32
click at [640, 615] on button "6.00" at bounding box center [636, 632] width 106 height 38
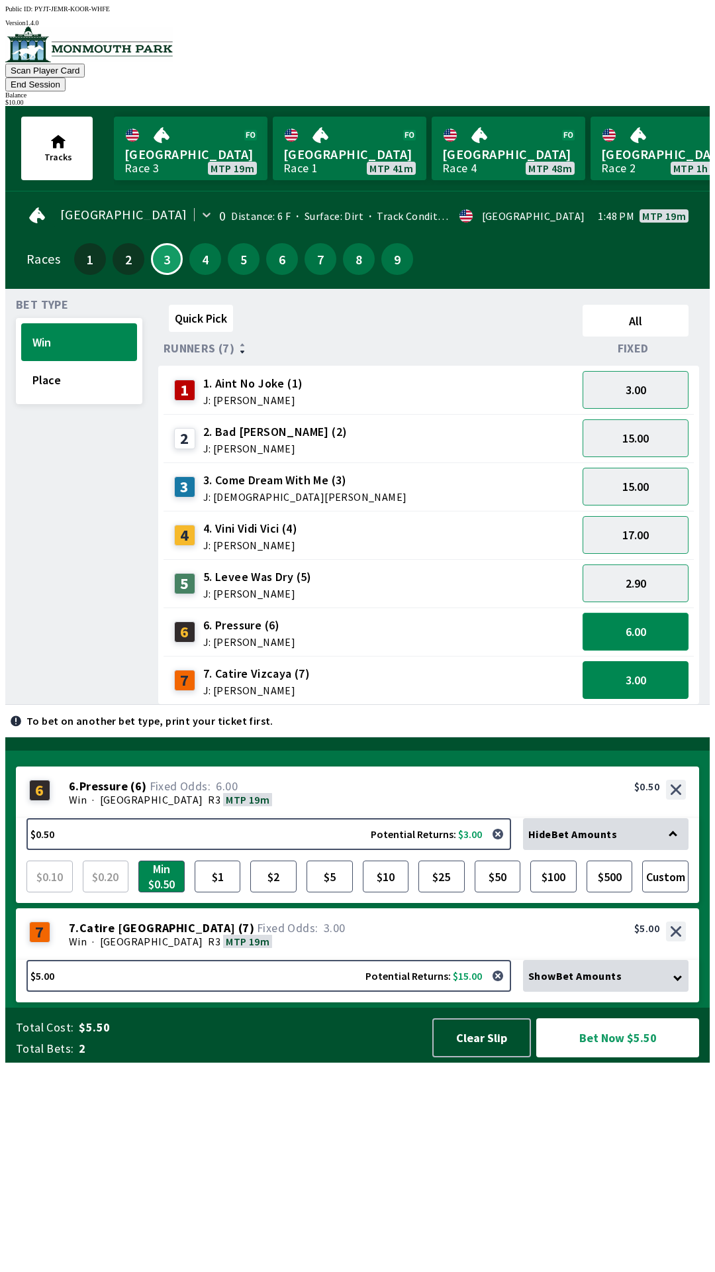
click at [666, 613] on button "6.00" at bounding box center [636, 632] width 106 height 38
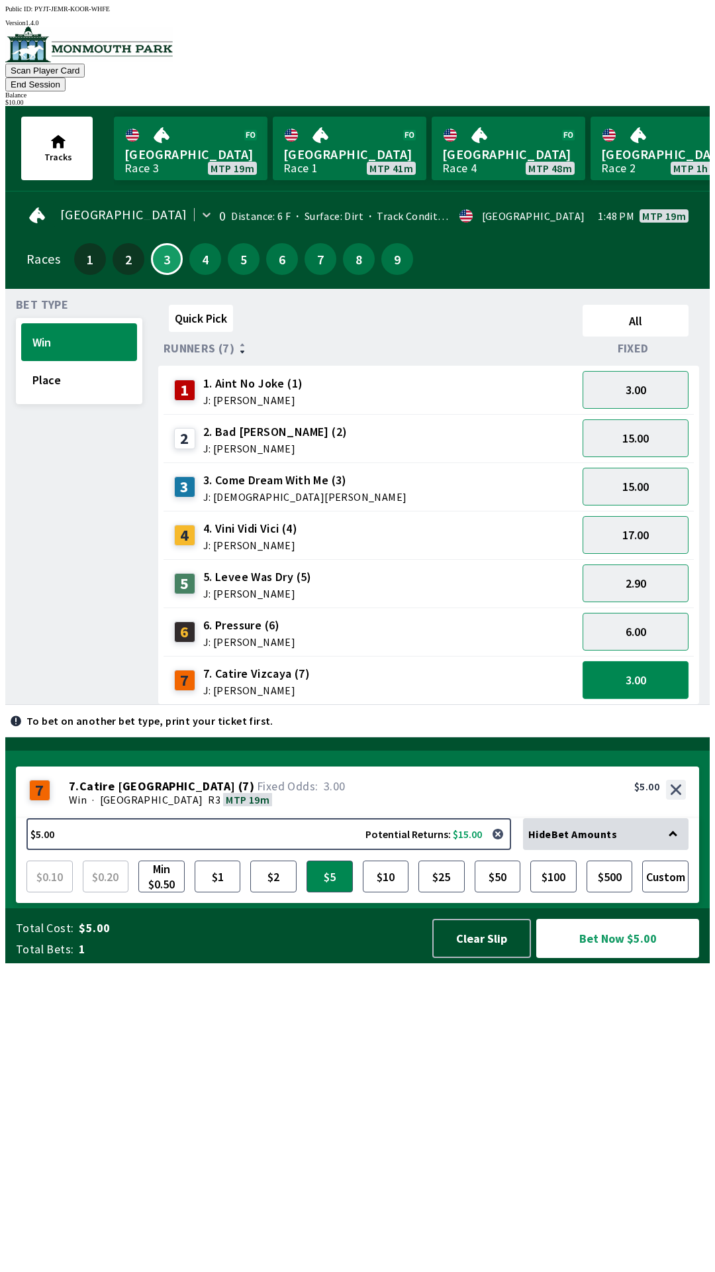
click at [660, 661] on button "3.00" at bounding box center [636, 680] width 106 height 38
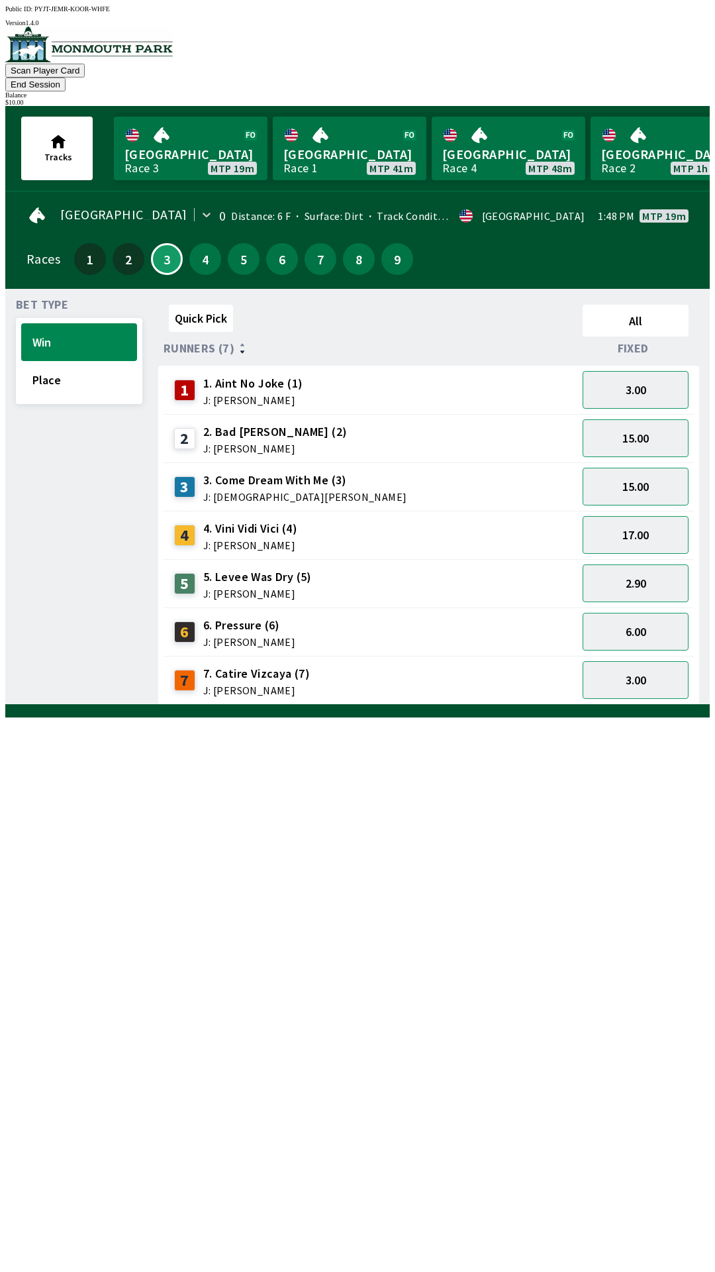
click at [646, 414] on div "15.00" at bounding box center [636, 438] width 117 height 48
click at [660, 383] on button "3.00" at bounding box center [636, 390] width 106 height 38
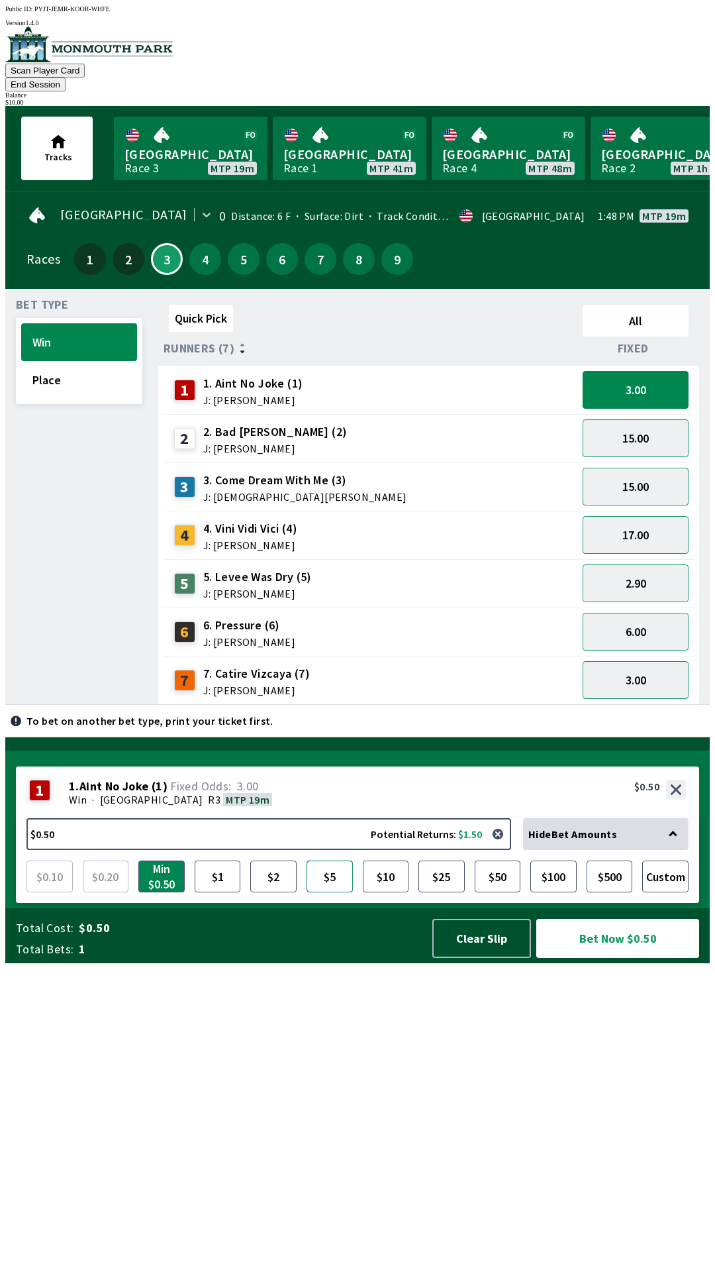
click at [331, 892] on button "$5" at bounding box center [330, 876] width 46 height 32
click at [633, 383] on button "3.00" at bounding box center [636, 390] width 106 height 38
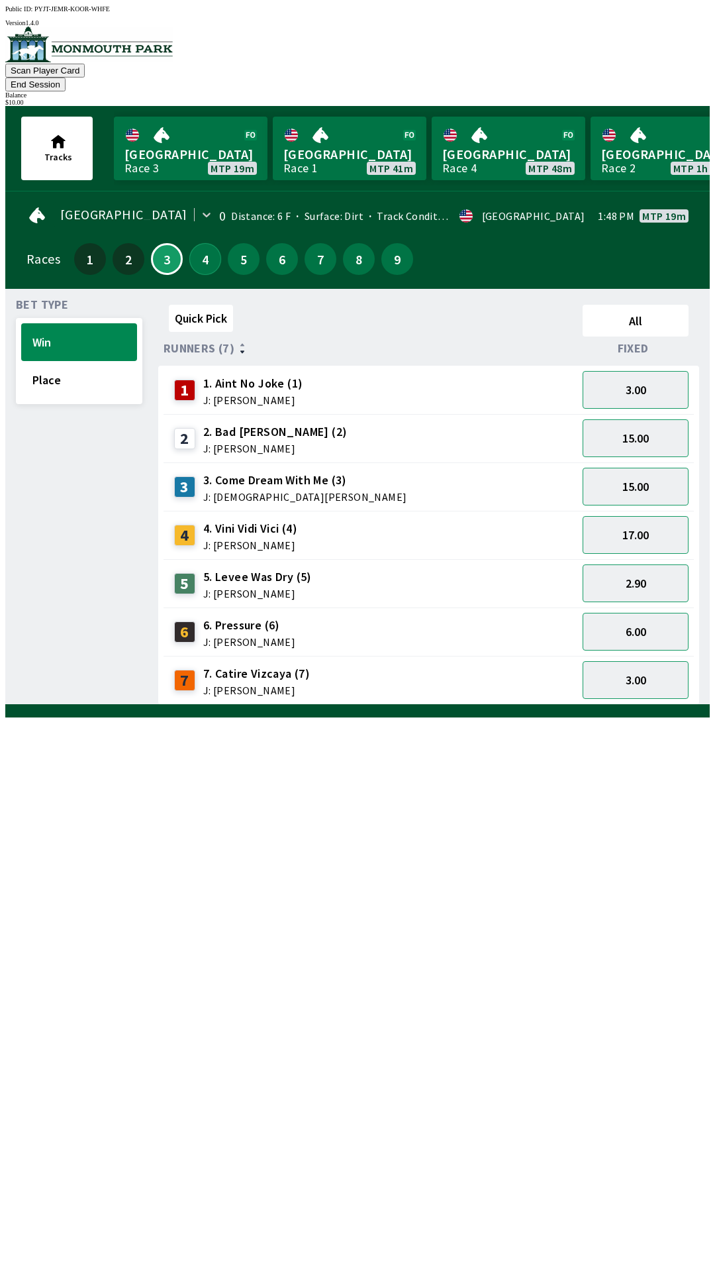
click at [201, 243] on button "4" at bounding box center [205, 259] width 32 height 32
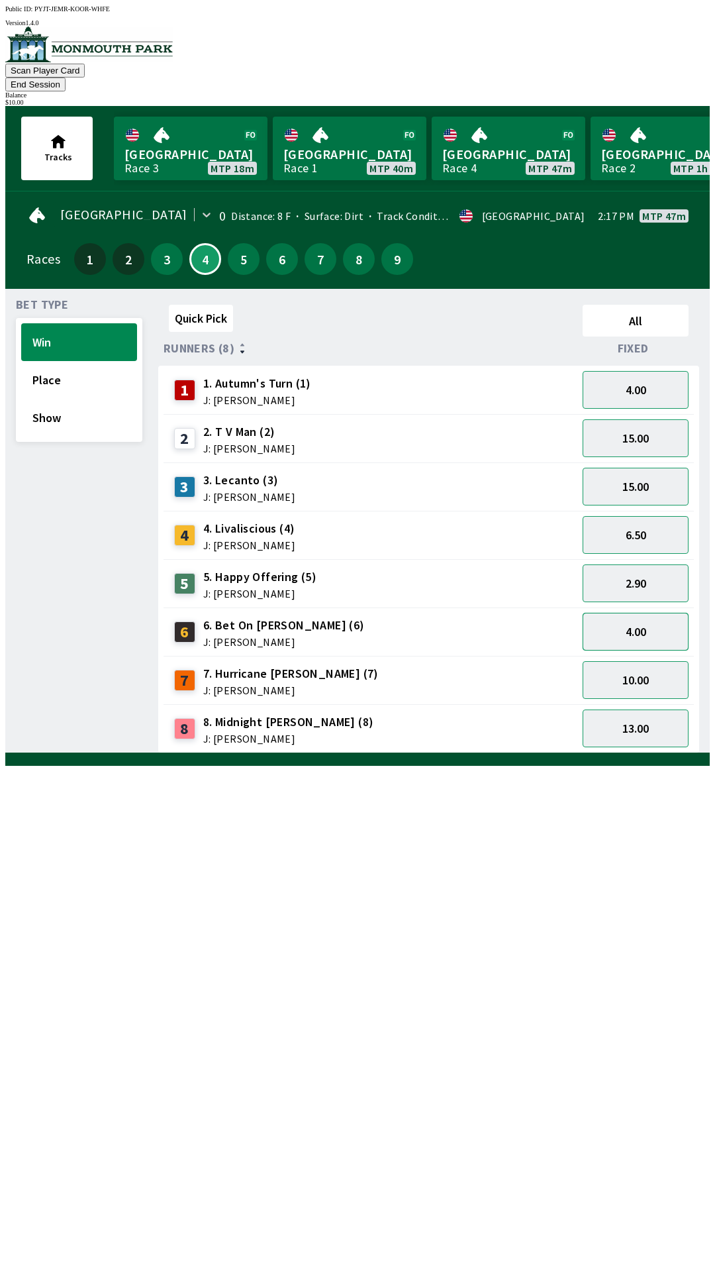
click at [661, 613] on button "4.00" at bounding box center [636, 632] width 106 height 38
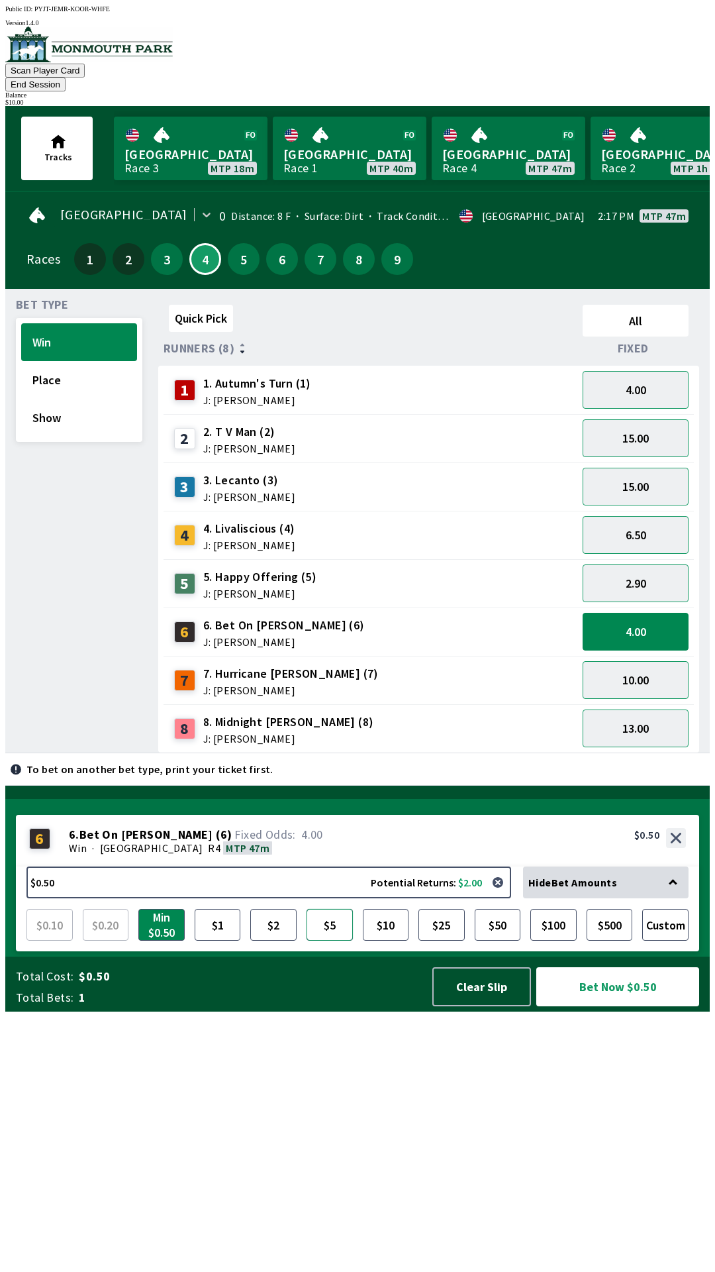
click at [342, 940] on button "$5" at bounding box center [330, 925] width 46 height 32
click at [587, 1006] on button "Bet Now $5.00" at bounding box center [617, 986] width 163 height 39
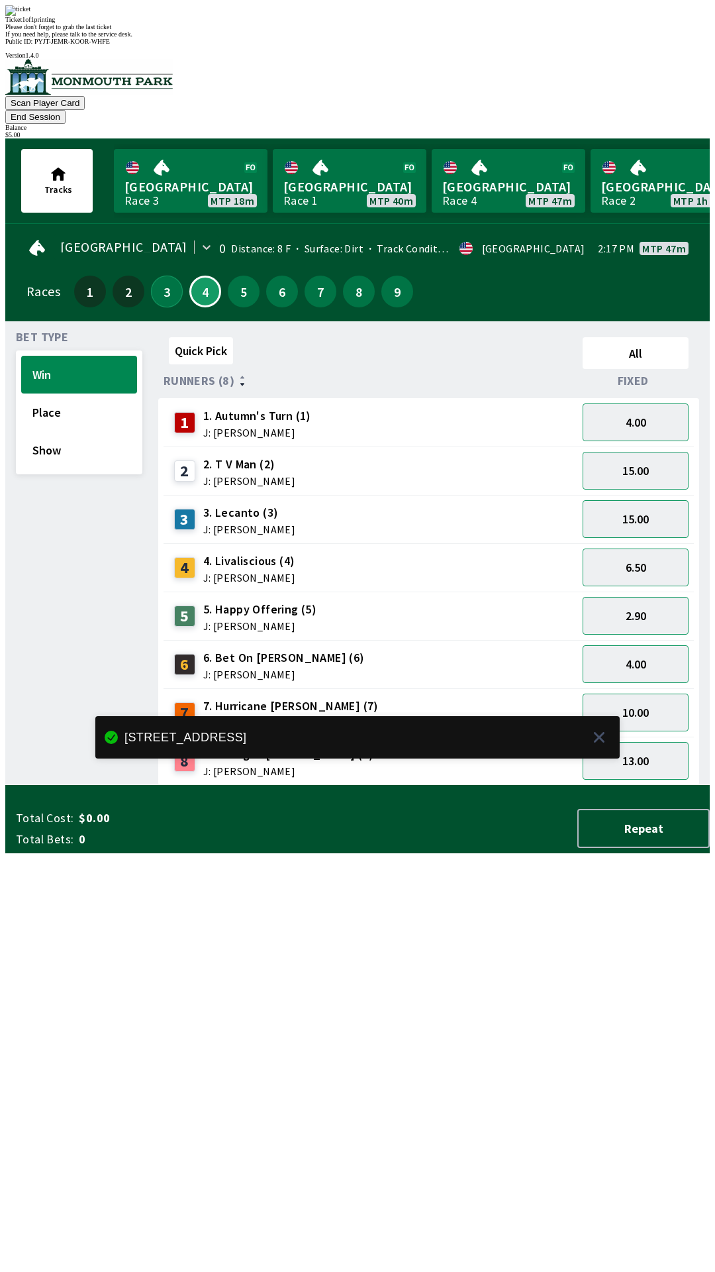
click at [162, 276] on button "3" at bounding box center [167, 292] width 32 height 32
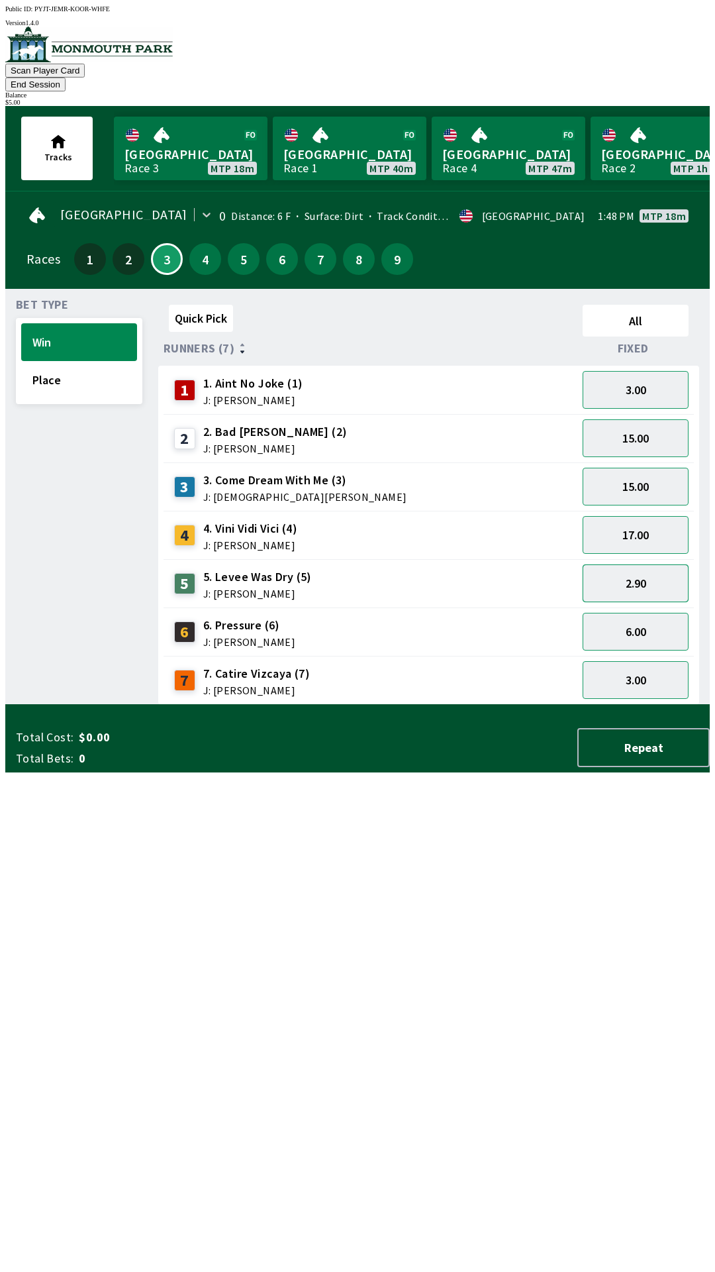
click at [662, 569] on button "2.90" at bounding box center [636, 583] width 106 height 38
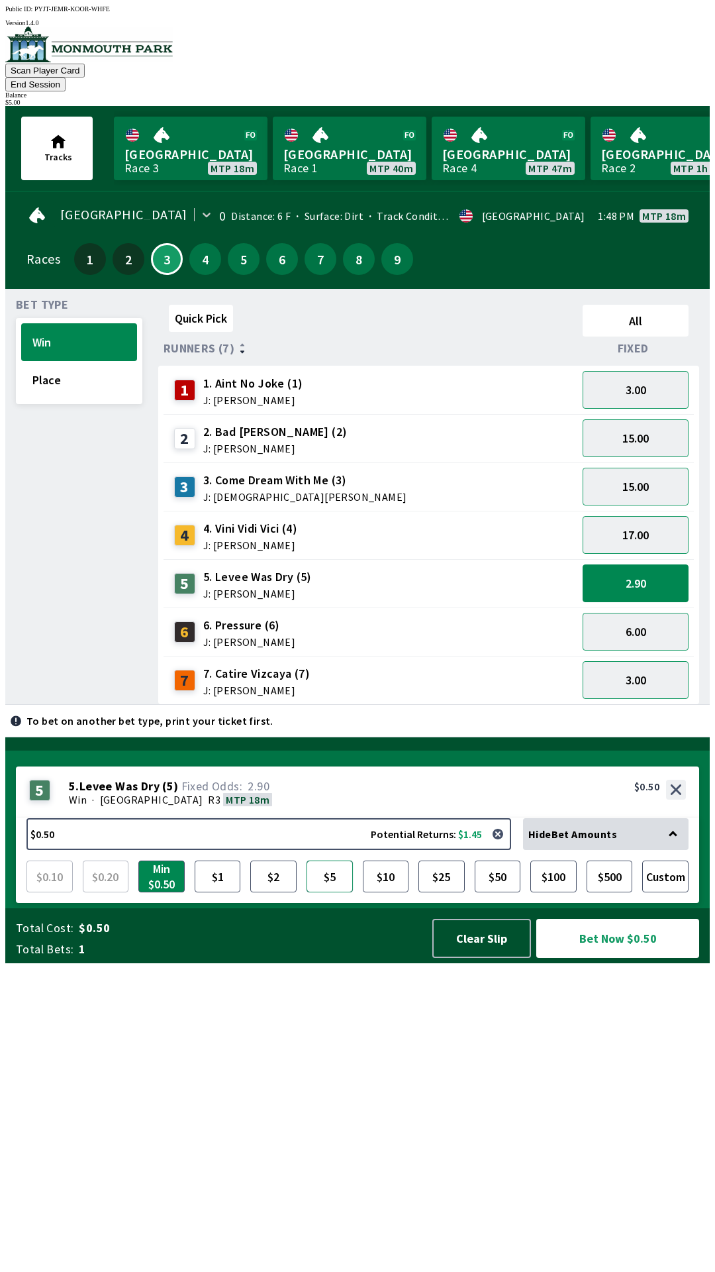
click at [348, 892] on button "$5" at bounding box center [330, 876] width 46 height 32
click at [343, 892] on button "$5" at bounding box center [330, 876] width 46 height 32
click at [329, 903] on div "$5.00 Potential Returns: $14.50 Hide Bet Amounts $0.10 $0.20 Min $0.50 $1 $2 $5…" at bounding box center [357, 860] width 683 height 85
click at [330, 892] on button "$5" at bounding box center [330, 876] width 46 height 32
click at [668, 564] on button "2.90" at bounding box center [636, 583] width 106 height 38
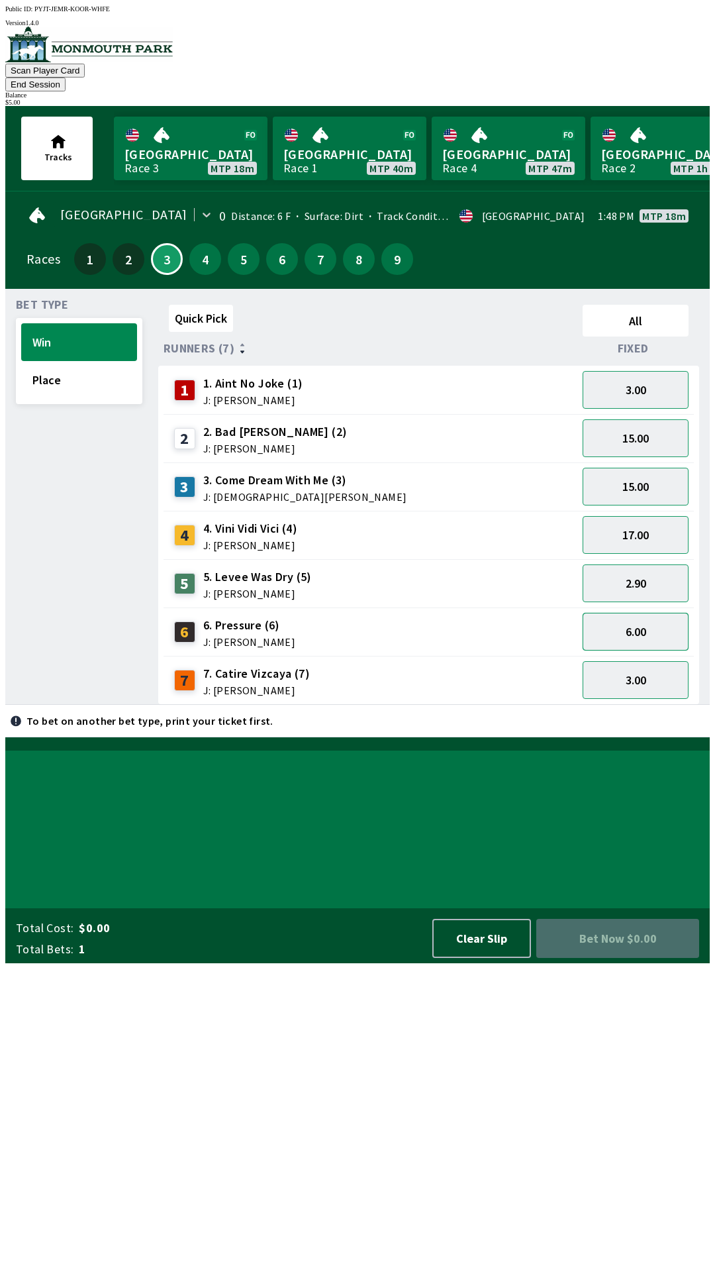
click at [662, 613] on button "6.00" at bounding box center [636, 632] width 106 height 38
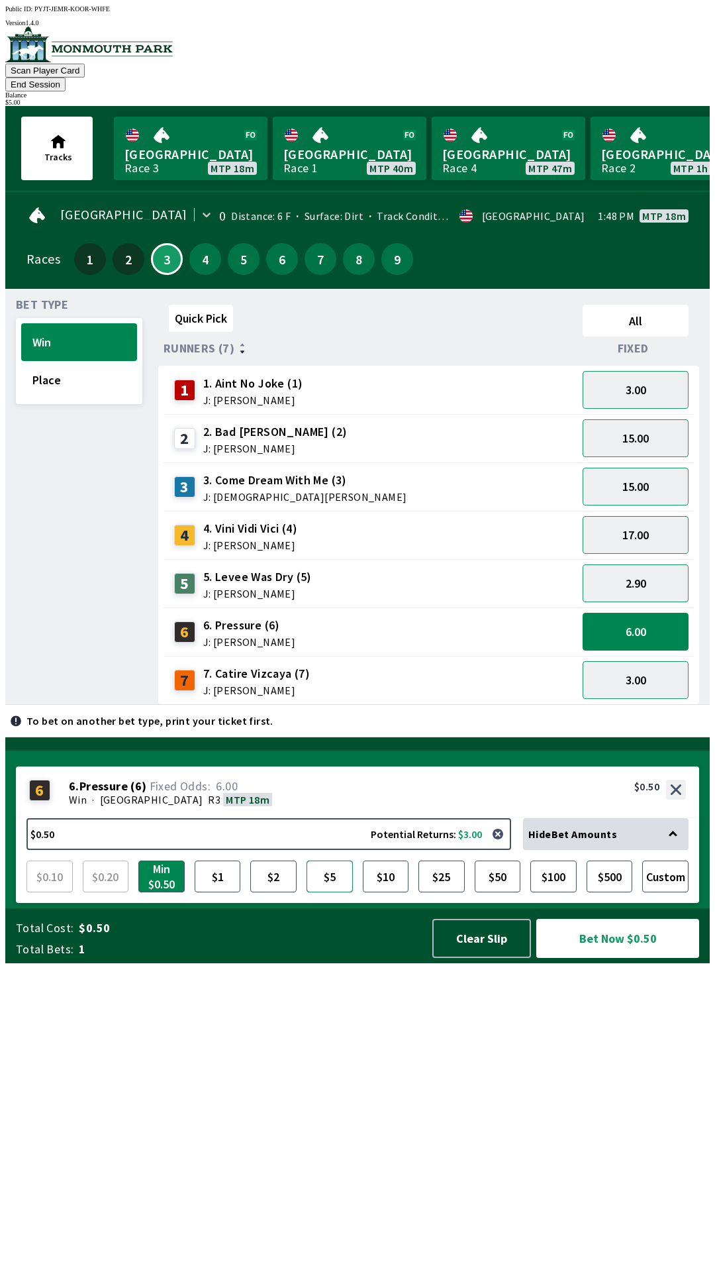
click at [338, 892] on button "$5" at bounding box center [330, 876] width 46 height 32
click at [327, 892] on button "$5" at bounding box center [330, 876] width 46 height 32
click at [683, 613] on button "6.00" at bounding box center [636, 632] width 106 height 38
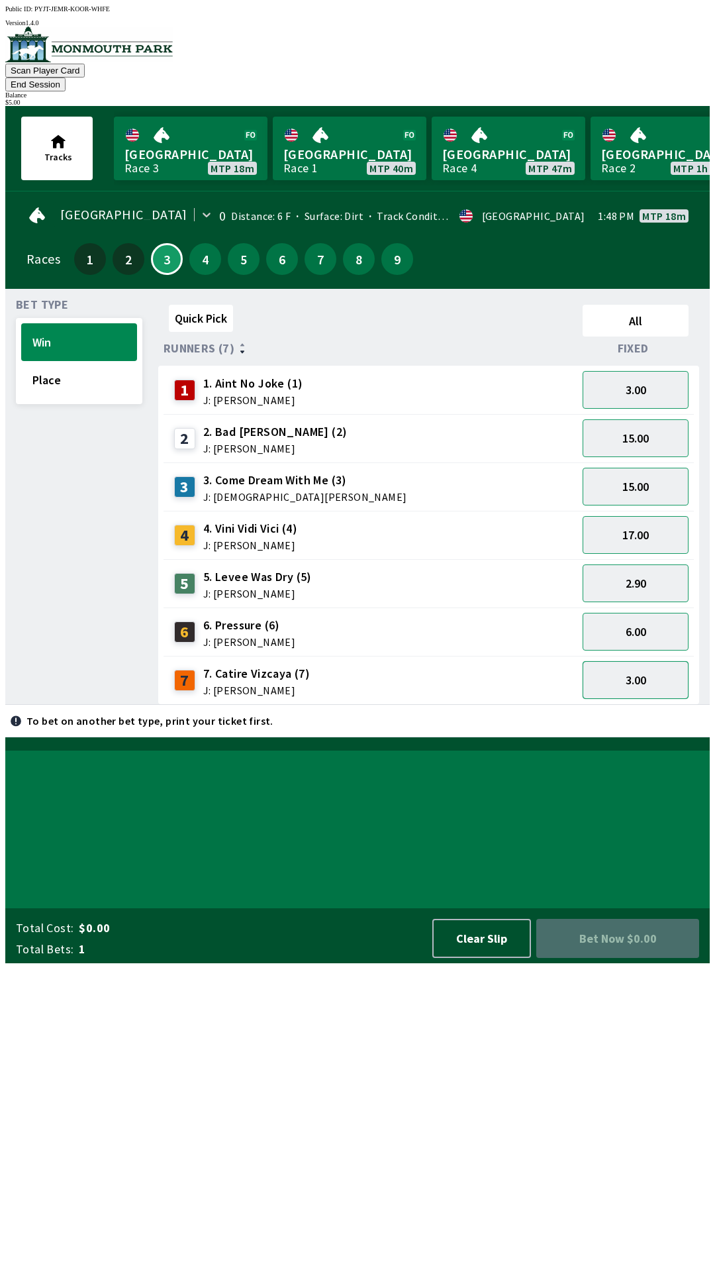
click at [661, 664] on button "3.00" at bounding box center [636, 680] width 106 height 38
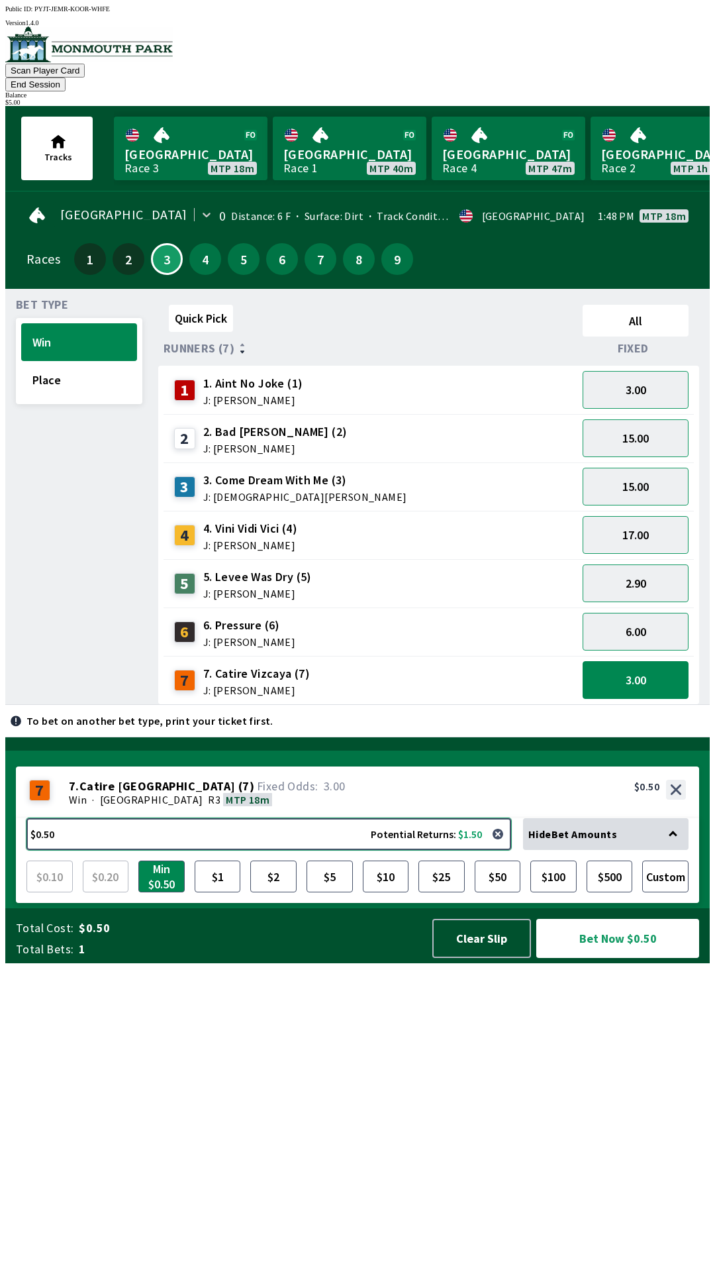
click at [359, 850] on button "$0.50 Potential Returns: $1.50" at bounding box center [268, 834] width 485 height 32
click at [340, 892] on button "$5" at bounding box center [330, 876] width 46 height 32
click at [635, 958] on button "Bet Now $5.00" at bounding box center [617, 938] width 163 height 39
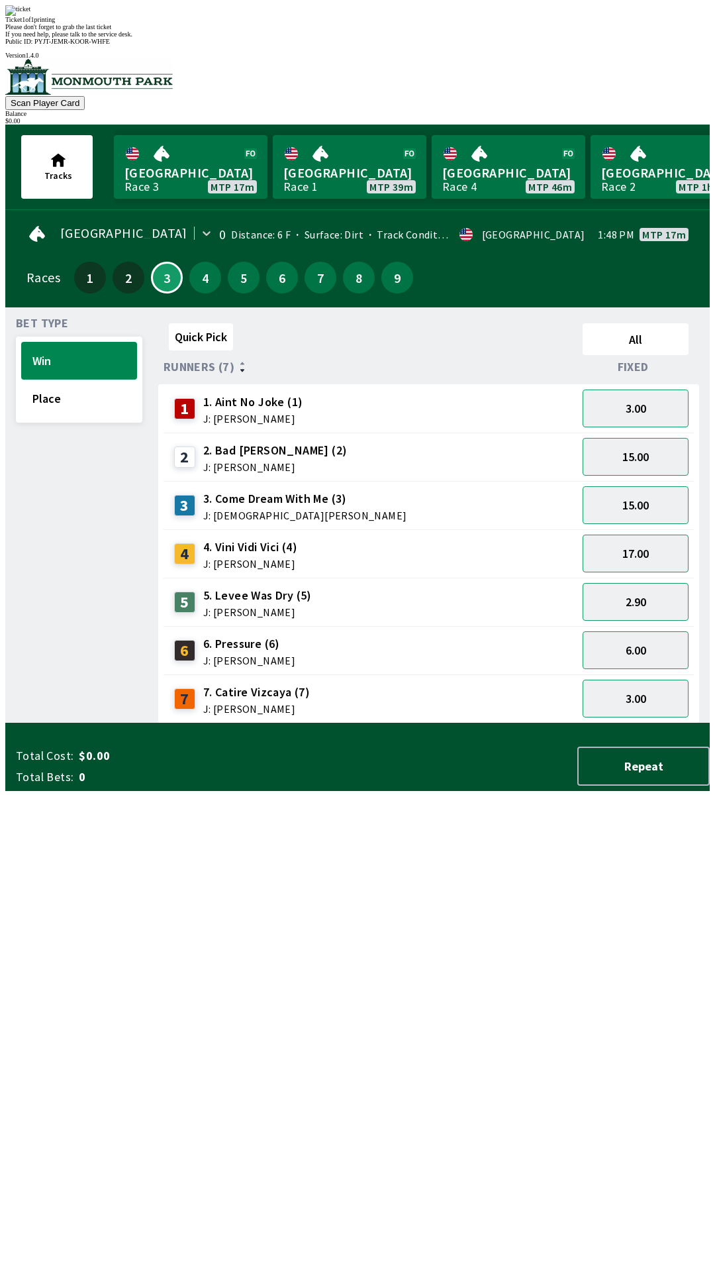
click at [319, 723] on div "Quick Pick All Runners (7) Fixed 1 1. Aint No Joke (1) J: [PERSON_NAME] 3.00 2 …" at bounding box center [434, 520] width 552 height 405
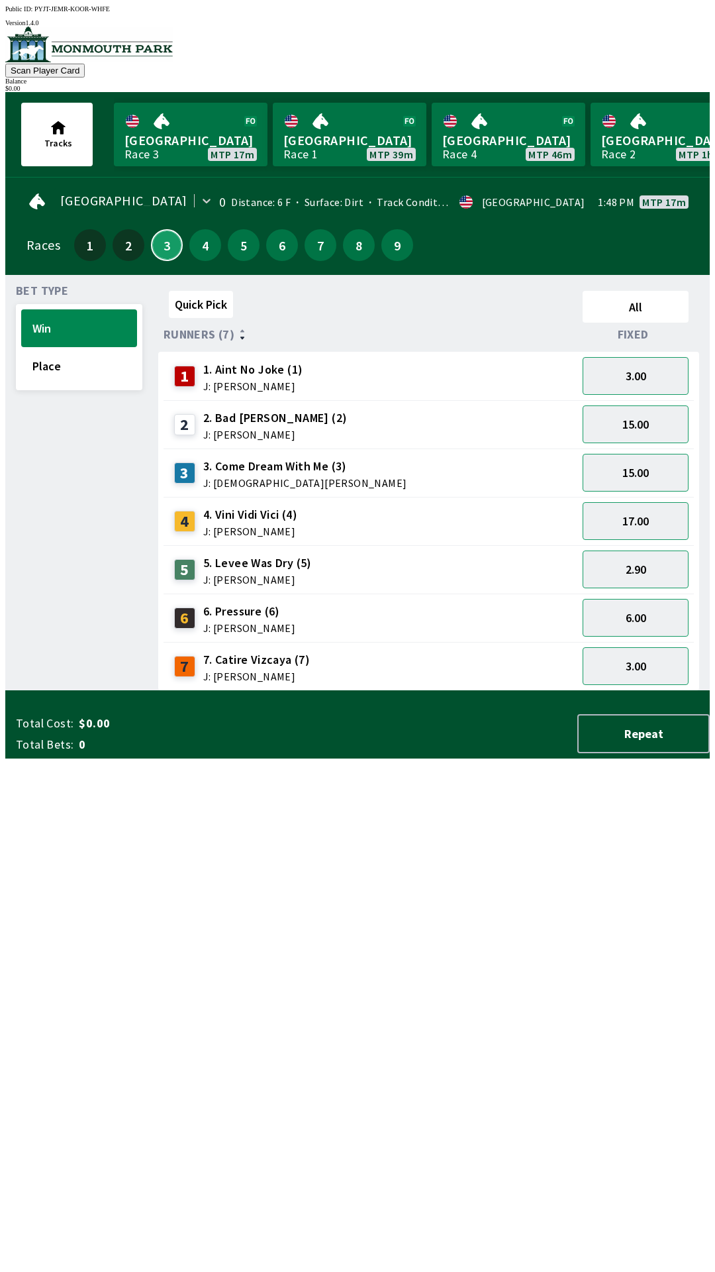
click at [158, 242] on button "3" at bounding box center [167, 245] width 32 height 32
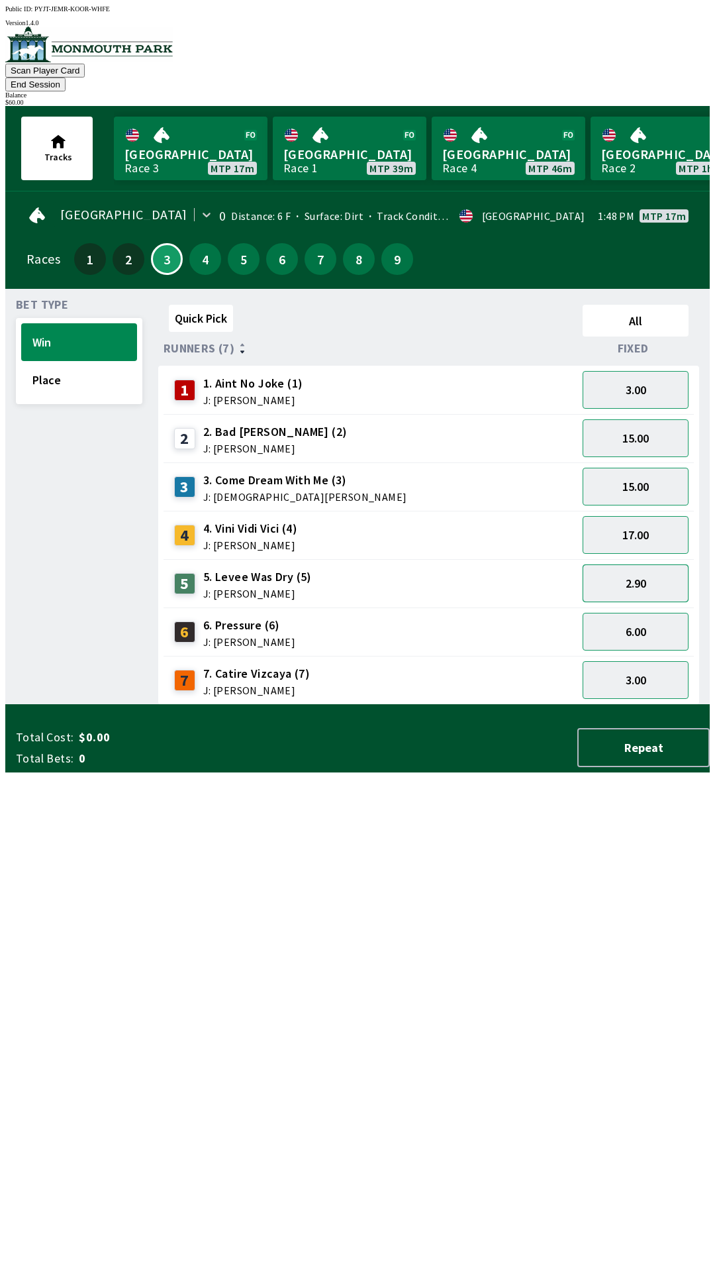
click at [637, 572] on button "2.90" at bounding box center [636, 583] width 106 height 38
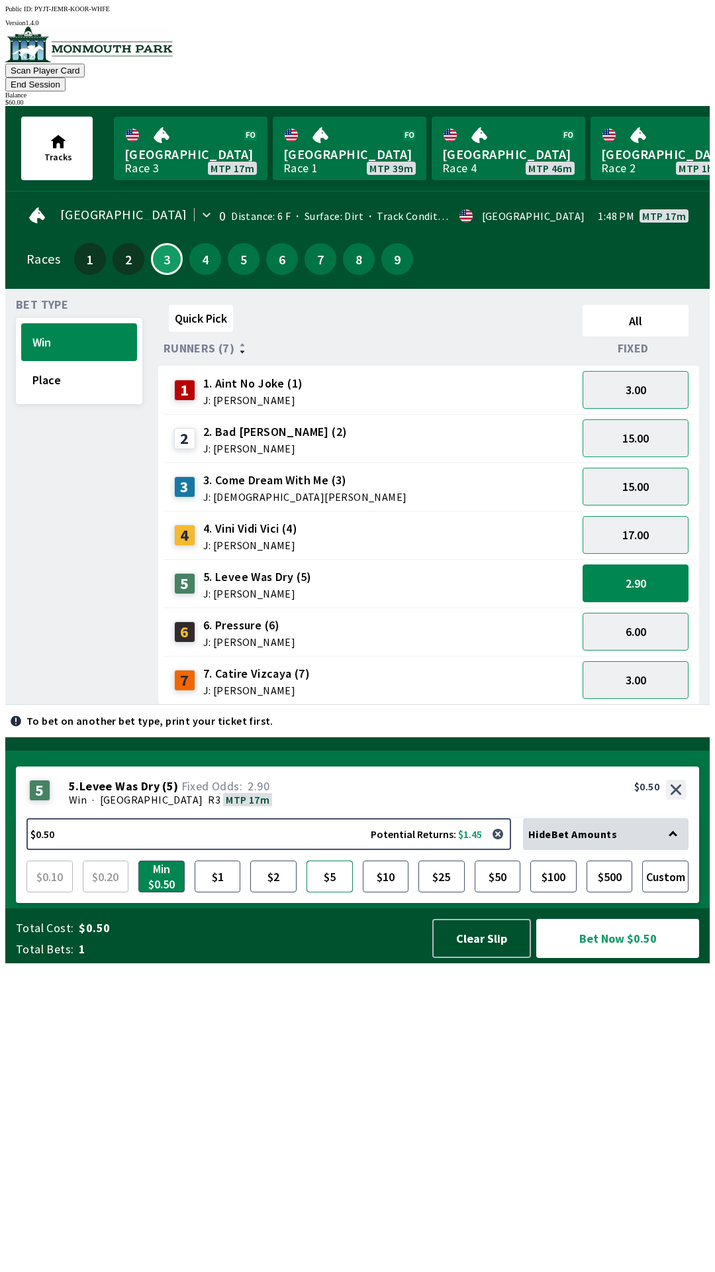
click at [330, 892] on button "$5" at bounding box center [330, 876] width 46 height 32
click at [592, 958] on button "Bet Now $5.00" at bounding box center [617, 938] width 163 height 39
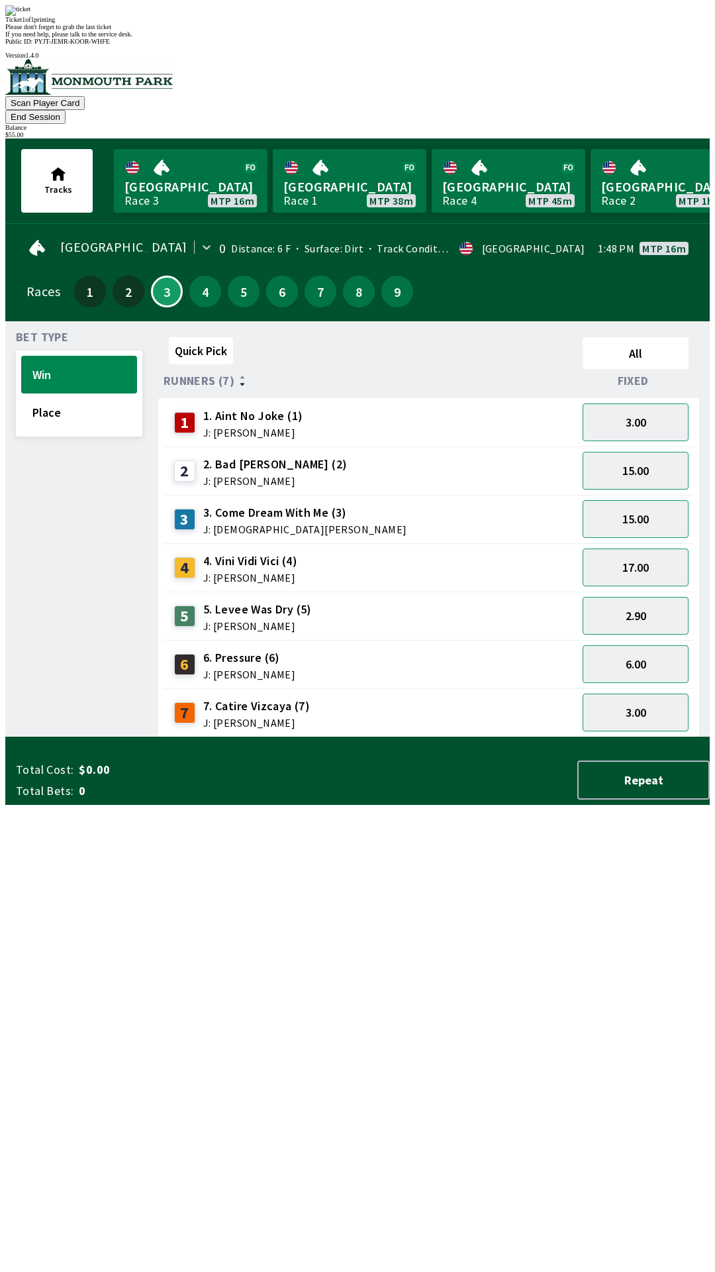
click at [374, 737] on div "Quick Pick All Runners (7) Fixed 1 1. Aint No Joke (1) J: [PERSON_NAME] 3.00 2 …" at bounding box center [434, 534] width 552 height 405
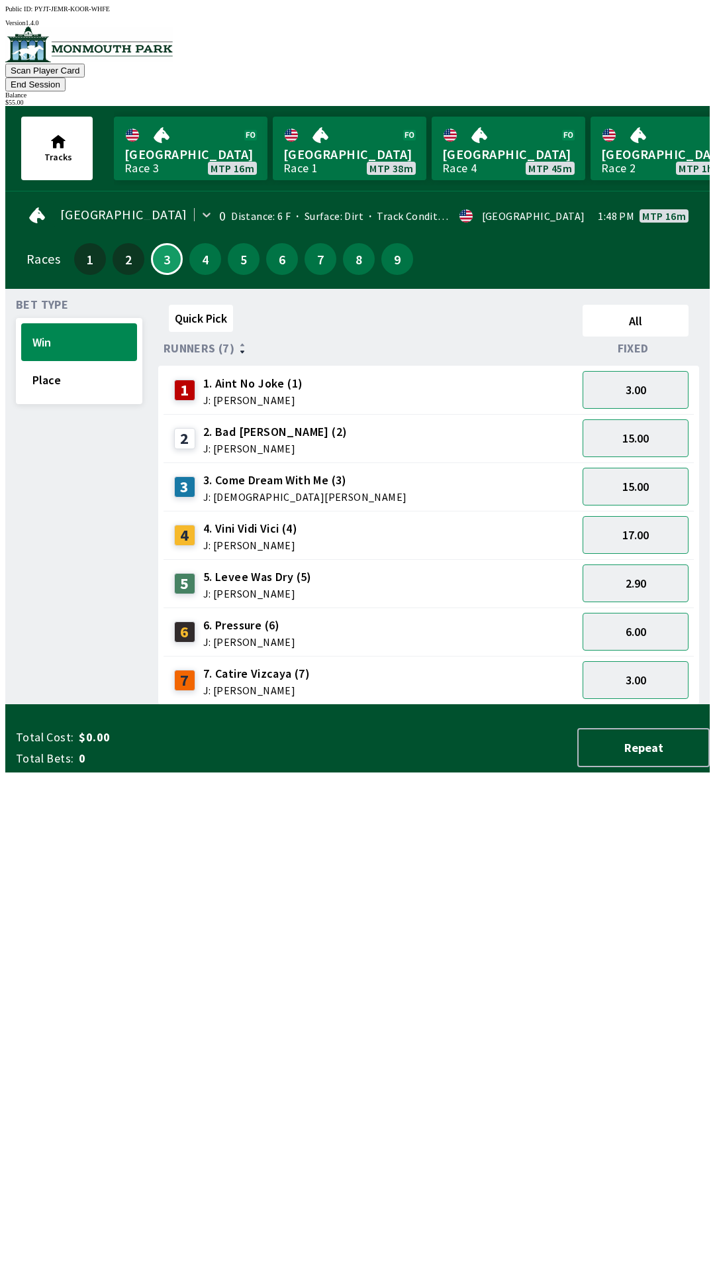
click at [189, 243] on div "4" at bounding box center [205, 259] width 32 height 32
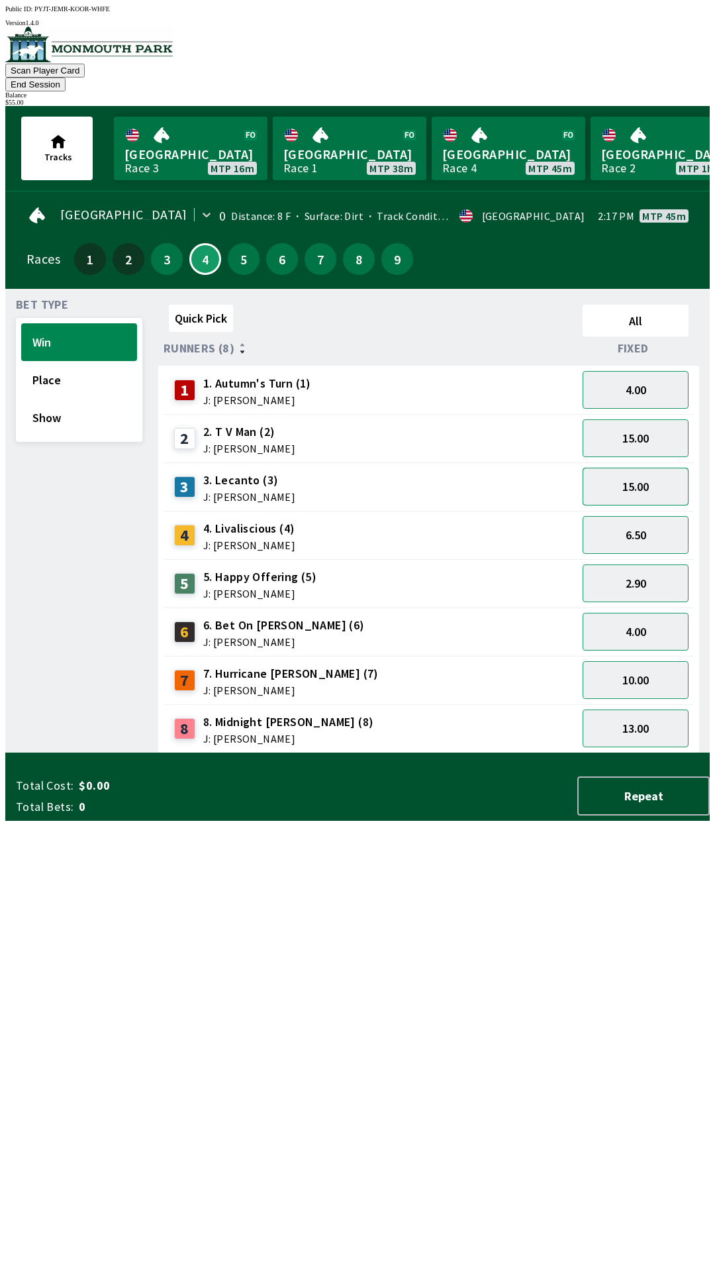
click at [644, 468] on button "15.00" at bounding box center [636, 487] width 106 height 38
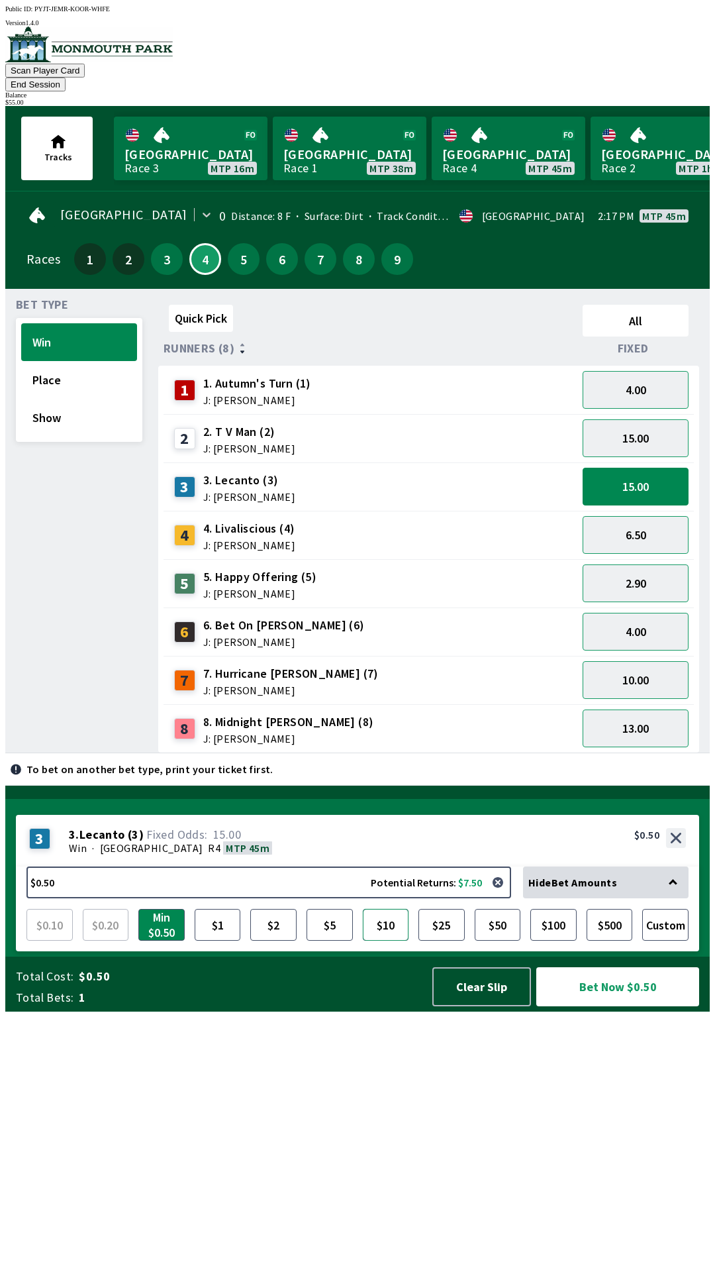
click at [380, 940] on button "$10" at bounding box center [386, 925] width 46 height 32
click at [603, 1006] on button "Bet Now $10.00" at bounding box center [617, 986] width 163 height 39
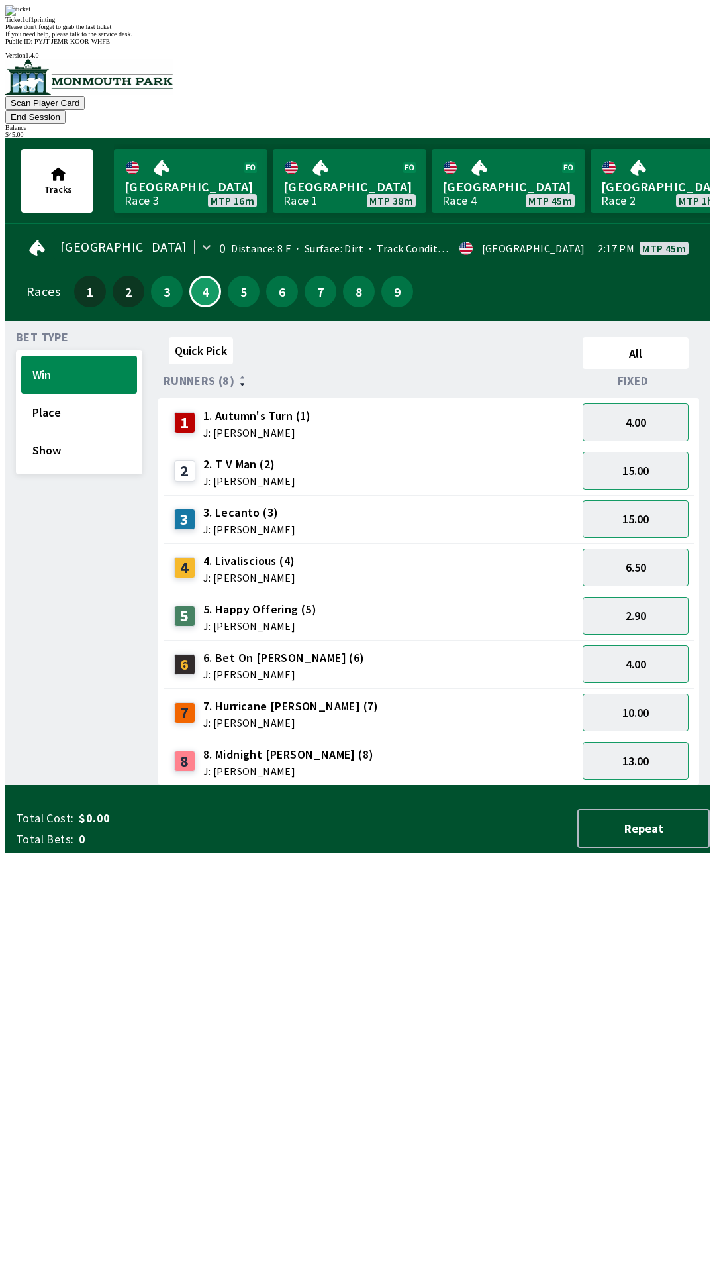
click at [320, 785] on div "Quick Pick All Runners (8) Fixed 1 1. Autumn's Turn (1) J: [PERSON_NAME] 4.00 2…" at bounding box center [434, 559] width 552 height 454
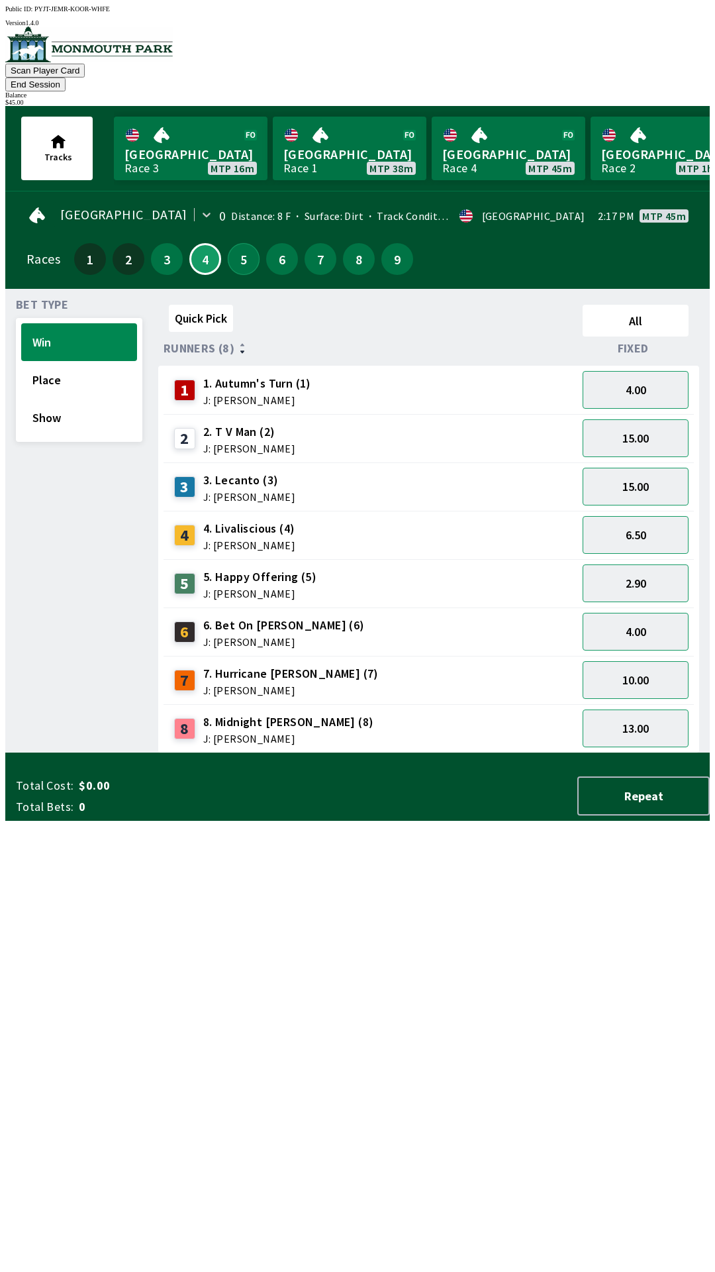
click at [228, 243] on button "5" at bounding box center [244, 259] width 32 height 32
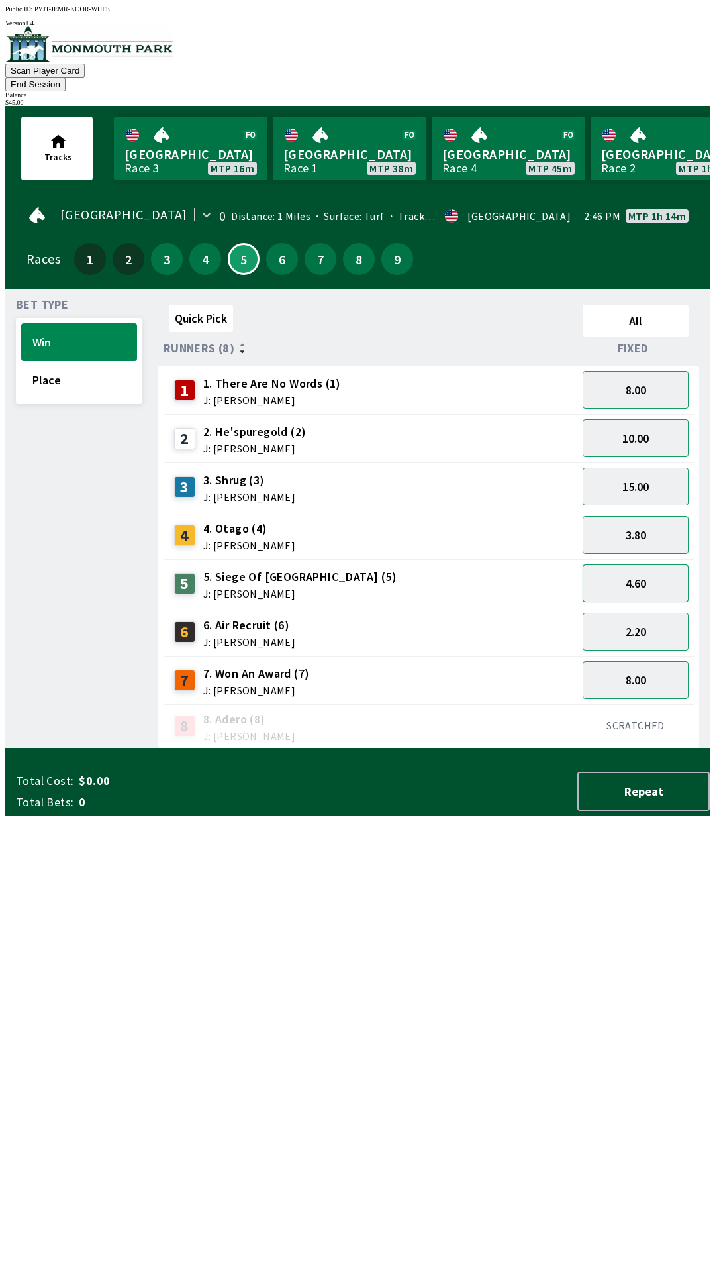
click at [634, 568] on button "4.60" at bounding box center [636, 583] width 106 height 38
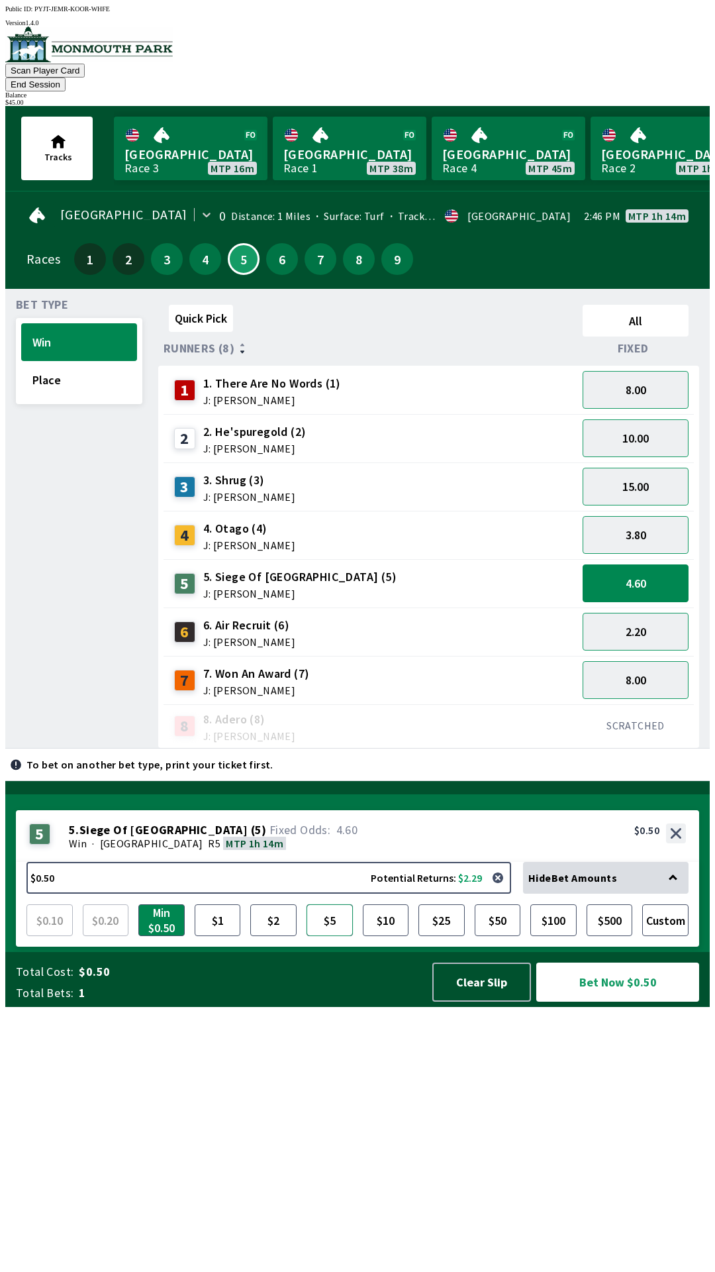
click at [327, 936] on button "$5" at bounding box center [330, 920] width 46 height 32
click at [389, 936] on button "$10" at bounding box center [386, 920] width 46 height 32
click at [603, 1001] on button "Bet Now $10.00" at bounding box center [617, 981] width 163 height 39
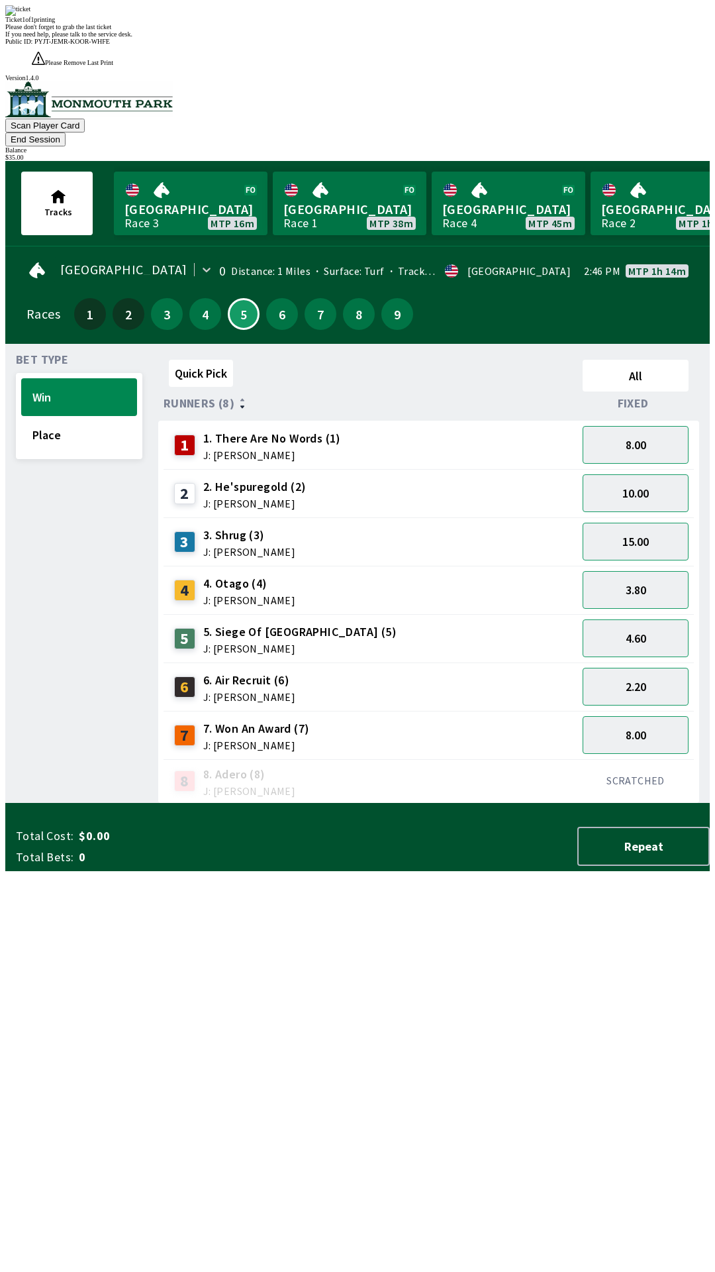
click at [409, 803] on div "Quick Pick All Runners (8) Fixed 1 1. There Are No Words (1) J: [PERSON_NAME] 8…" at bounding box center [434, 578] width 552 height 449
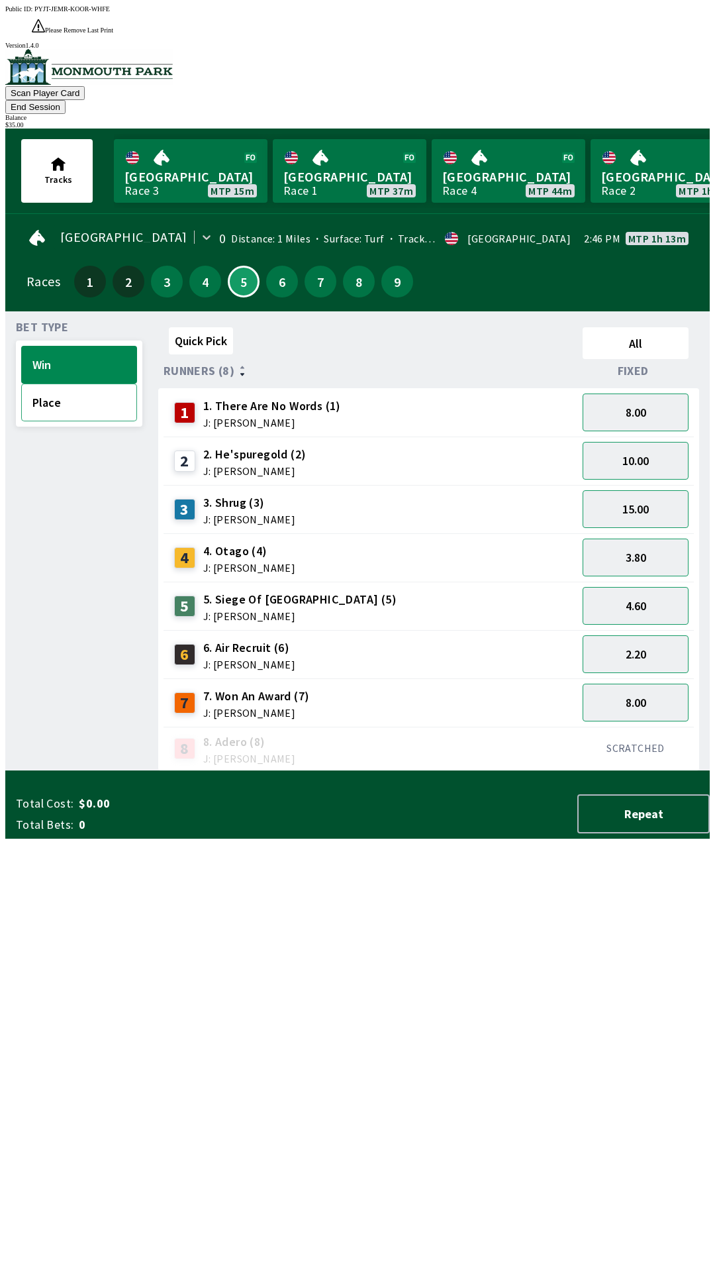
click at [80, 383] on button "Place" at bounding box center [79, 402] width 116 height 38
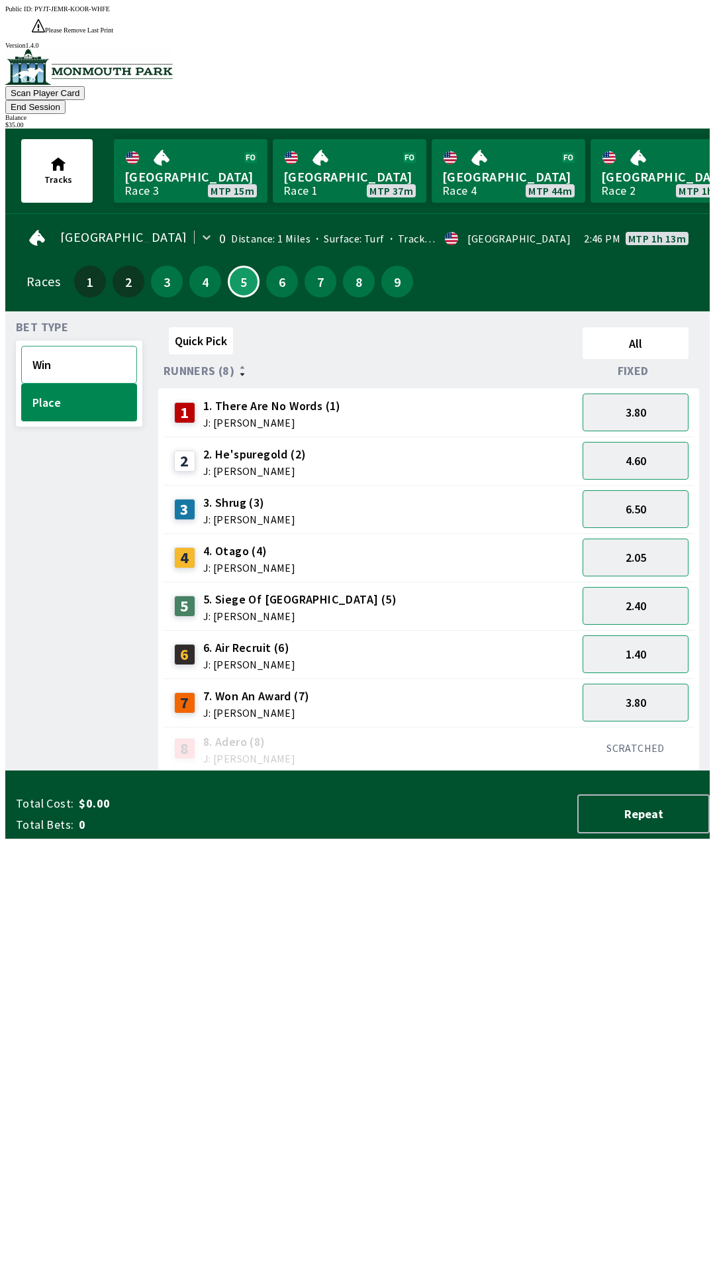
click at [87, 346] on button "Win" at bounding box center [79, 365] width 116 height 38
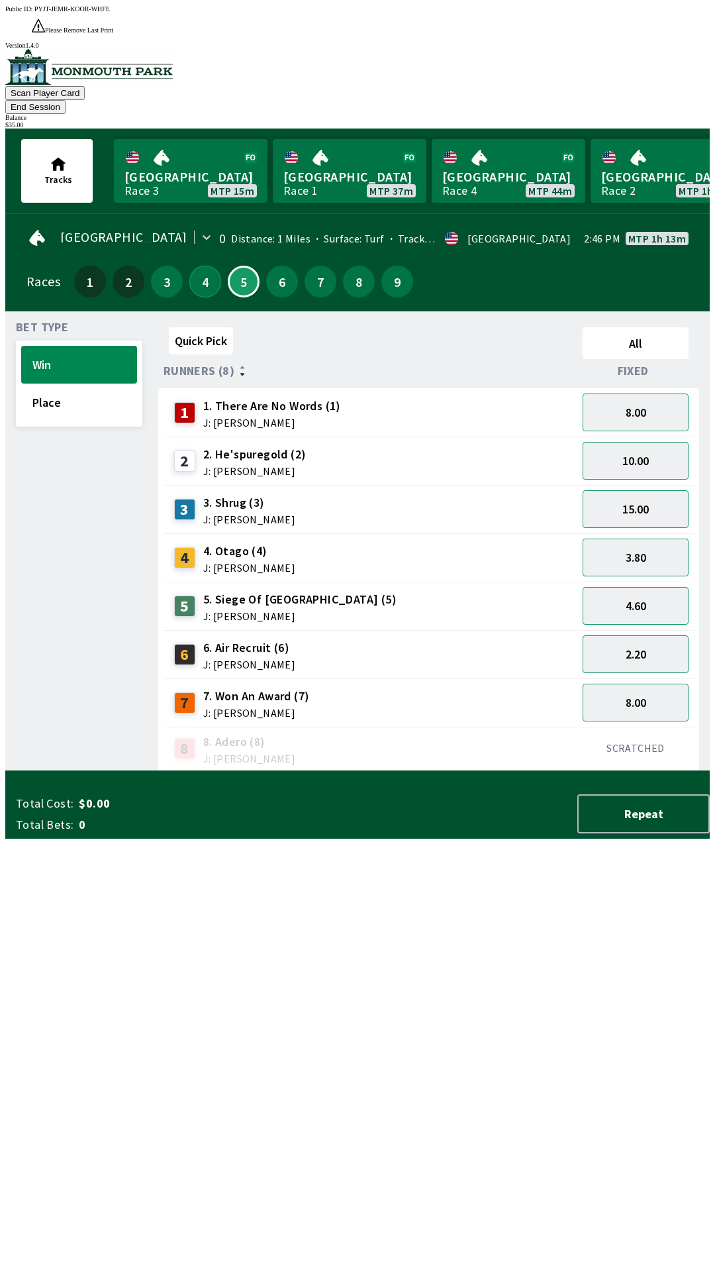
click at [197, 266] on button "4" at bounding box center [205, 282] width 32 height 32
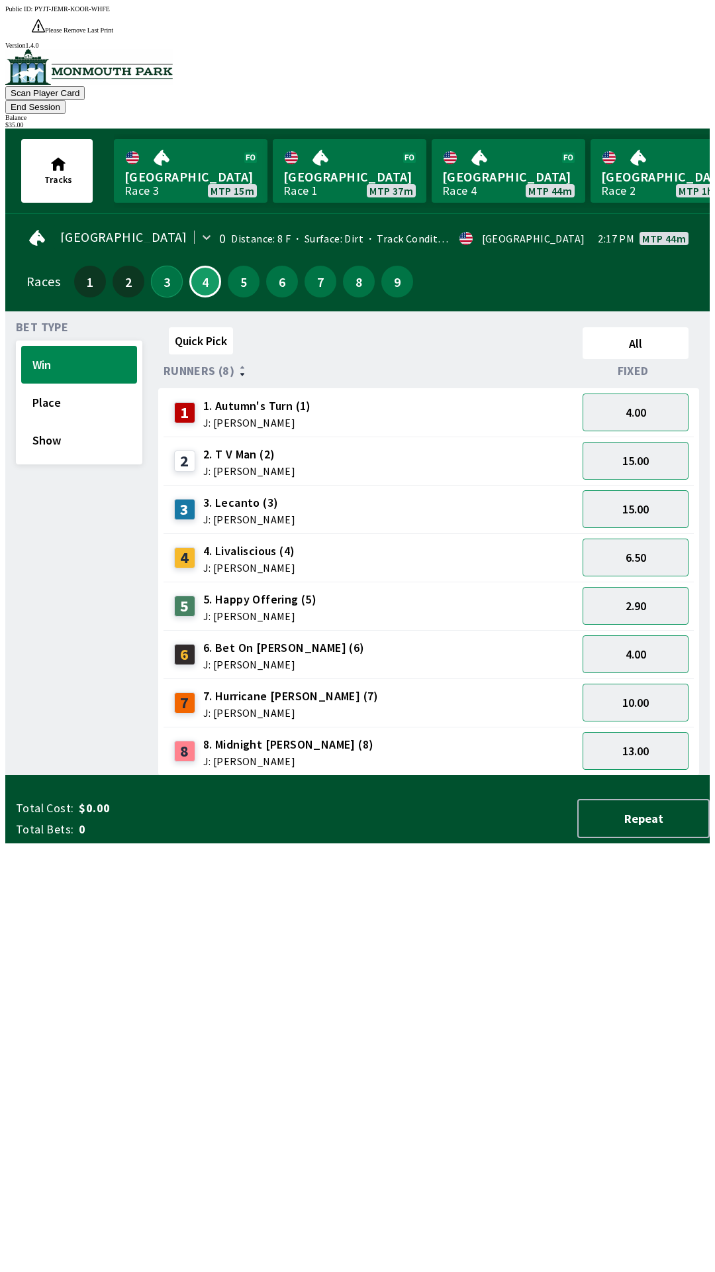
click at [164, 266] on button "3" at bounding box center [167, 282] width 32 height 32
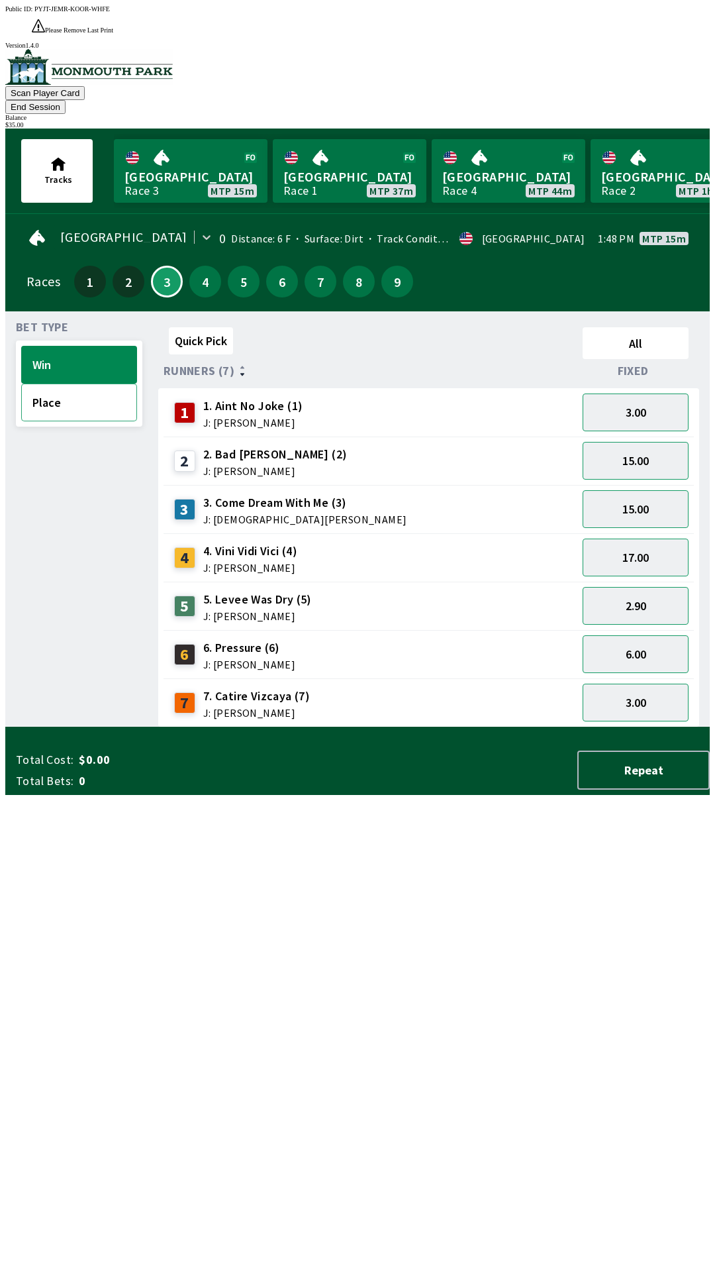
click at [100, 383] on button "Place" at bounding box center [79, 402] width 116 height 38
click at [95, 346] on button "Win" at bounding box center [79, 365] width 116 height 38
click at [89, 383] on button "Place" at bounding box center [79, 402] width 116 height 38
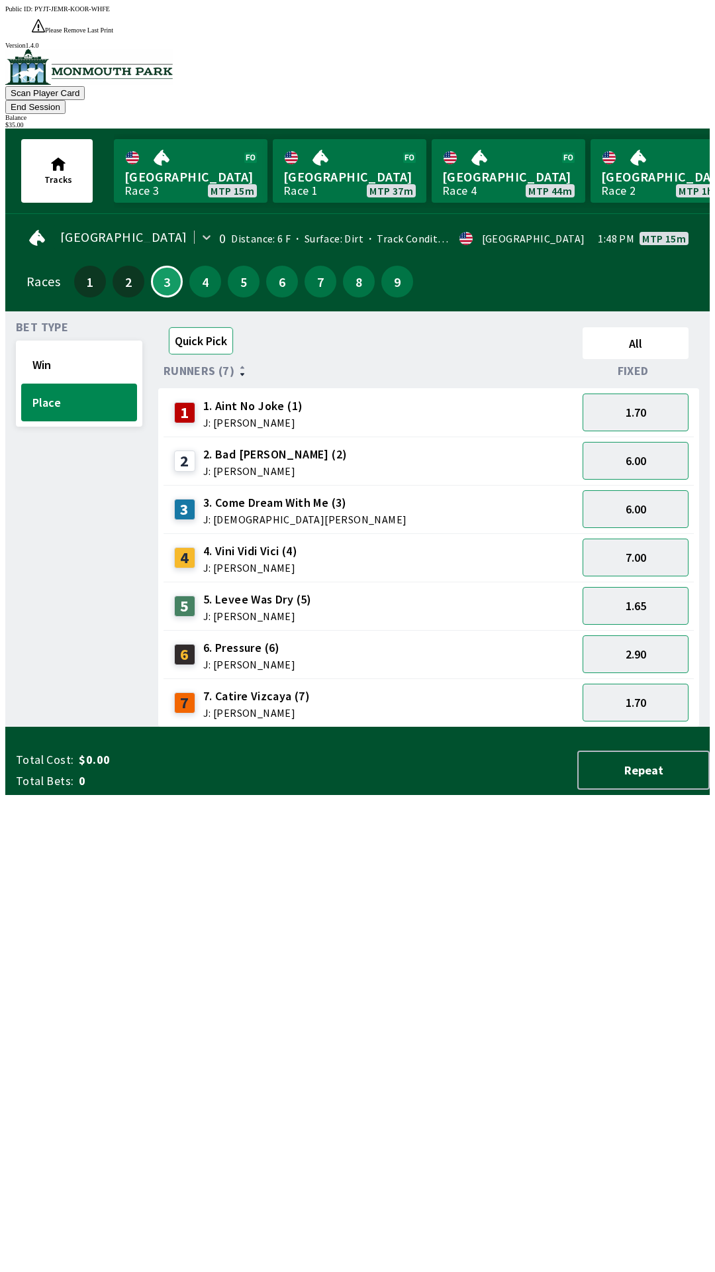
click at [195, 327] on button "Quick Pick" at bounding box center [201, 340] width 64 height 27
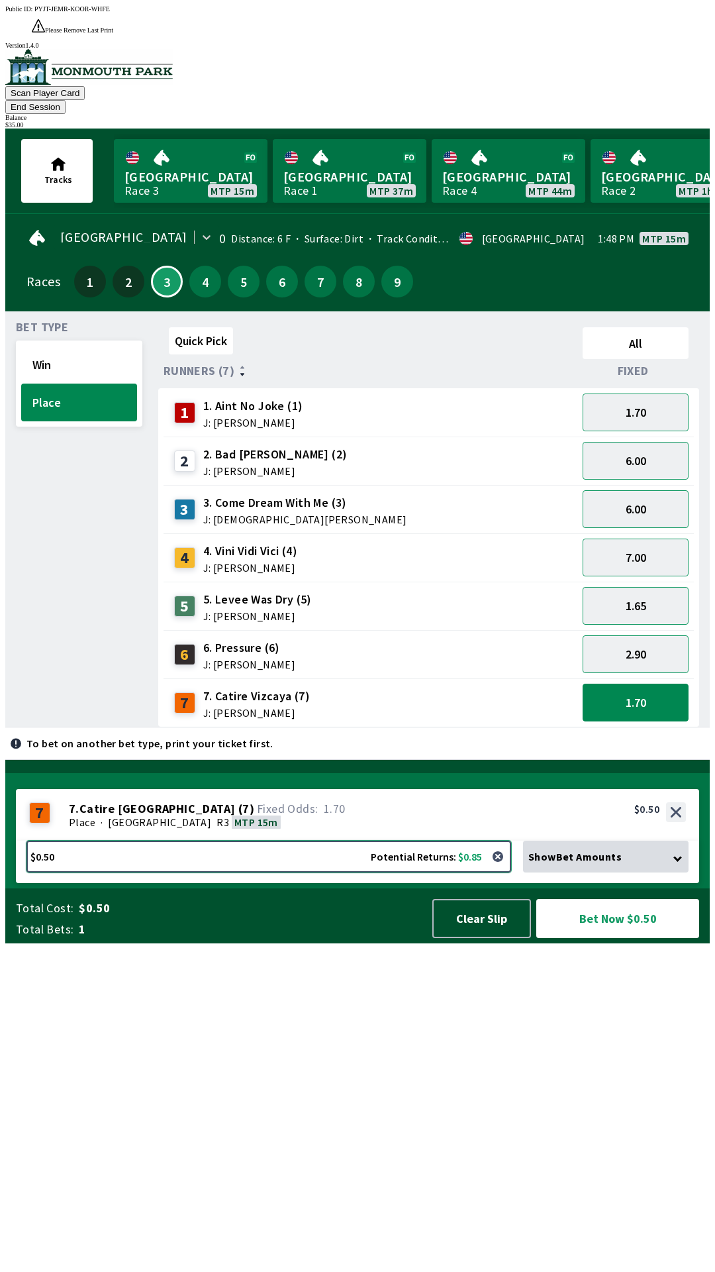
click at [306, 872] on button "$0.50 Potential Returns: $0.85" at bounding box center [268, 856] width 485 height 32
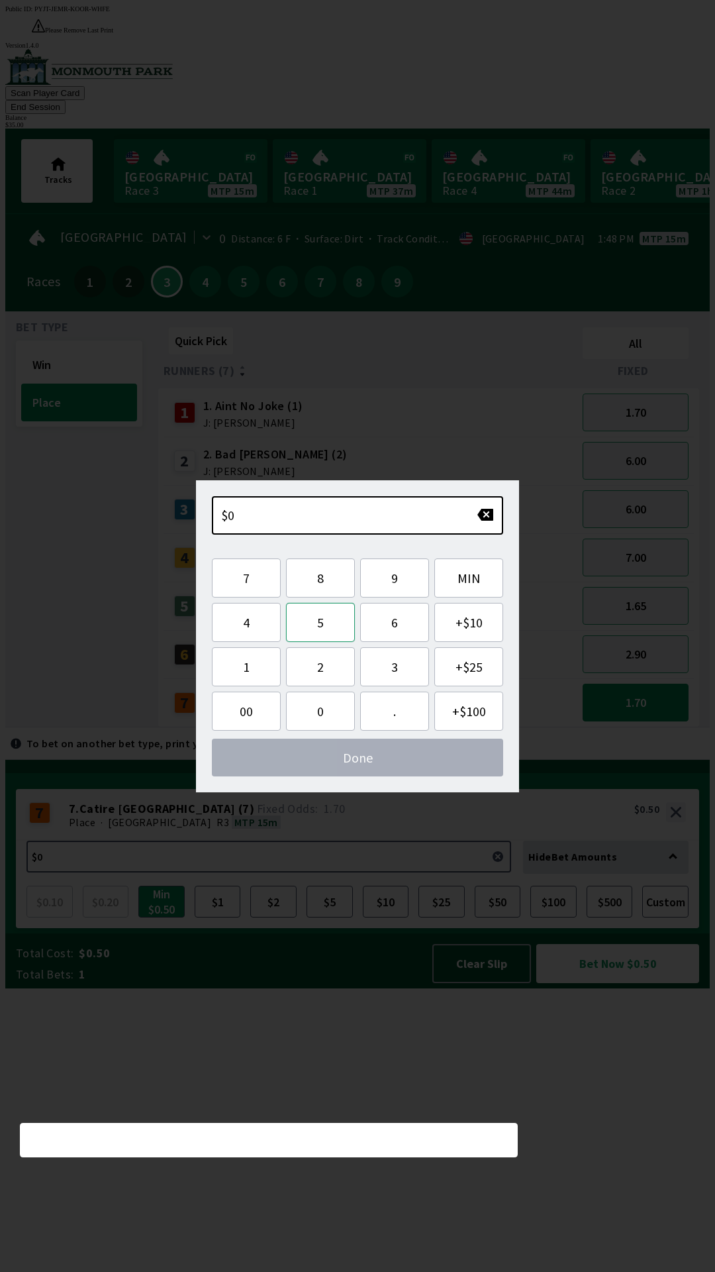
click at [319, 621] on button "5" at bounding box center [320, 622] width 69 height 39
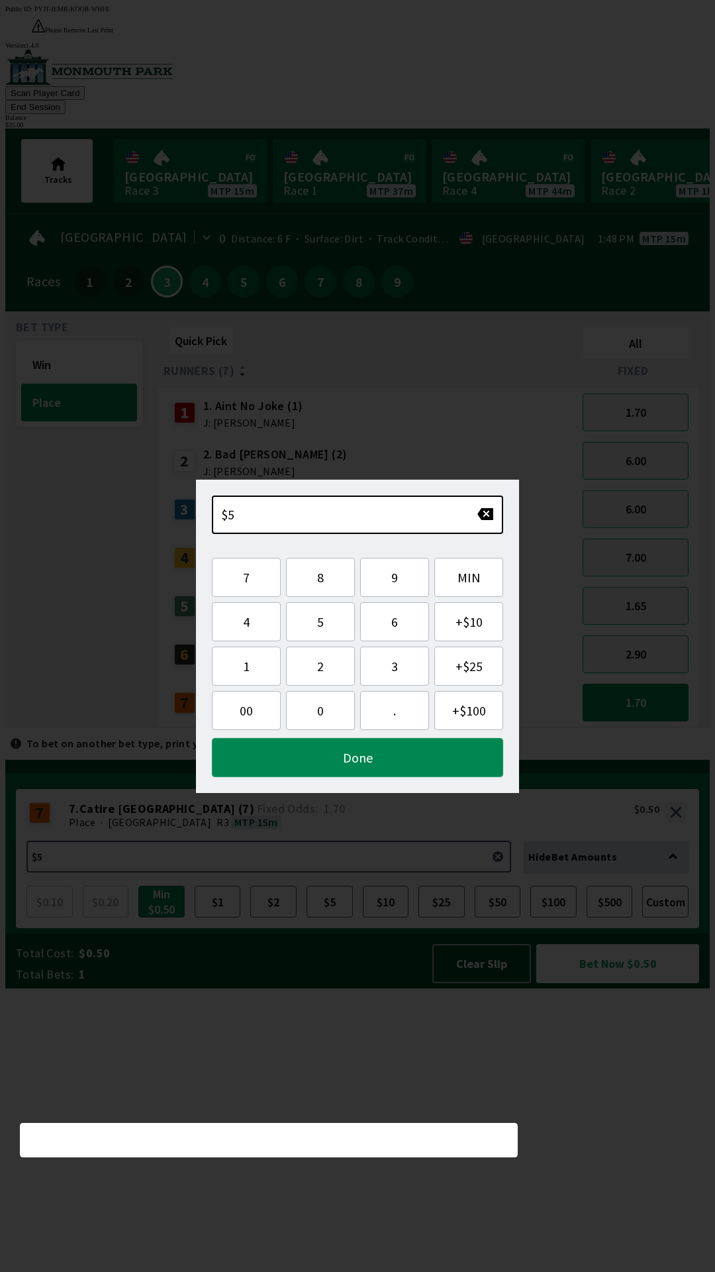
click at [352, 758] on button "Done" at bounding box center [357, 757] width 291 height 39
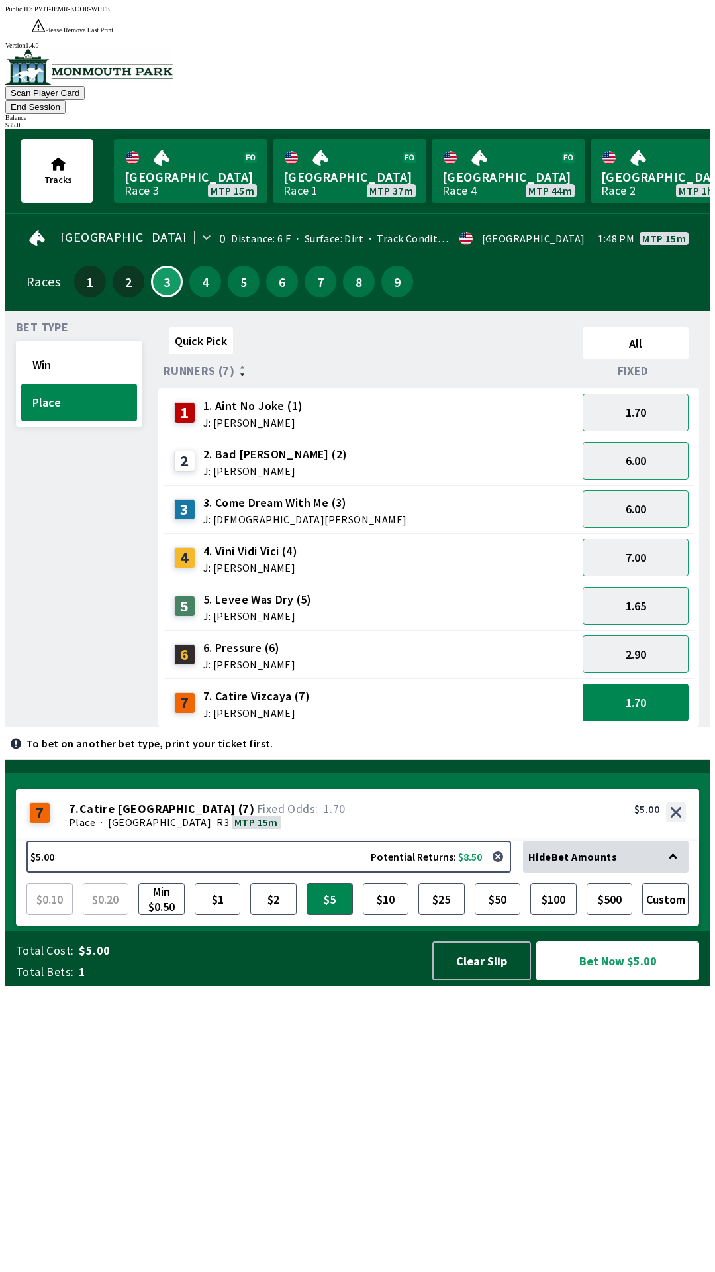
click at [603, 980] on button "Bet Now $5.00" at bounding box center [617, 960] width 163 height 39
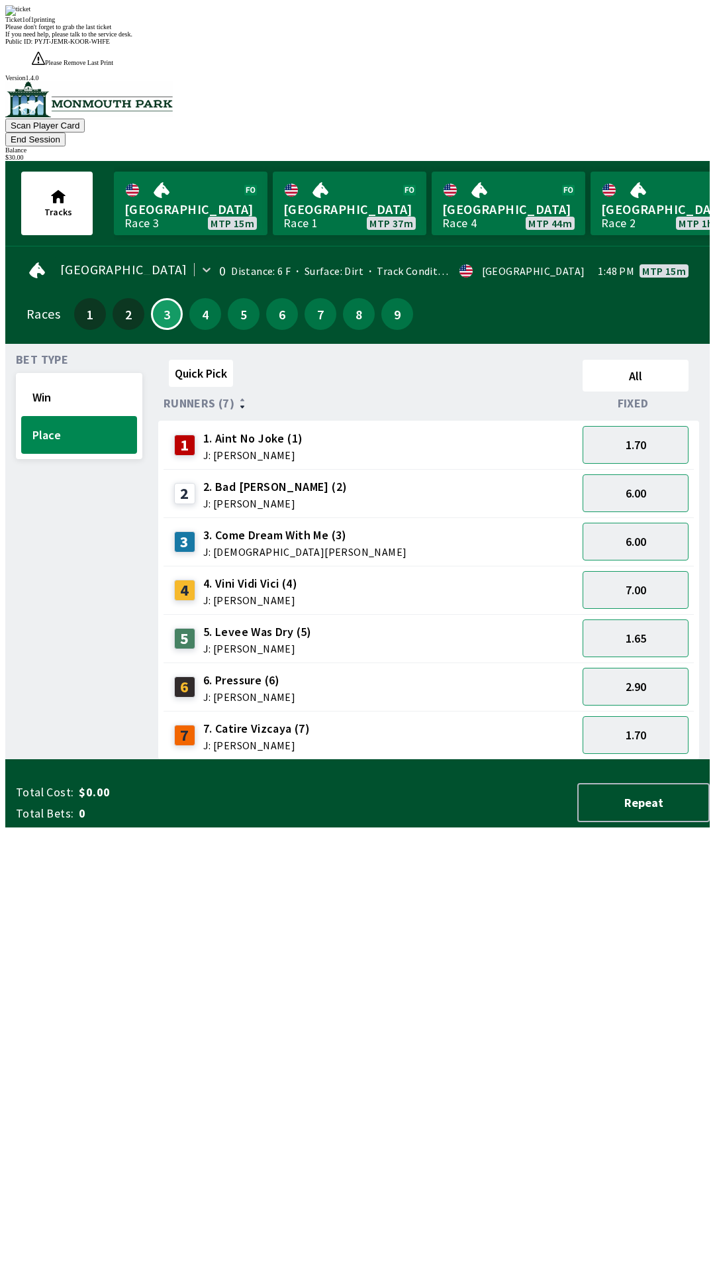
click at [358, 760] on div "Quick Pick All Runners (7) Fixed 1 1. Aint No Joke (1) J: [PERSON_NAME] 1.70 2 …" at bounding box center [434, 556] width 552 height 405
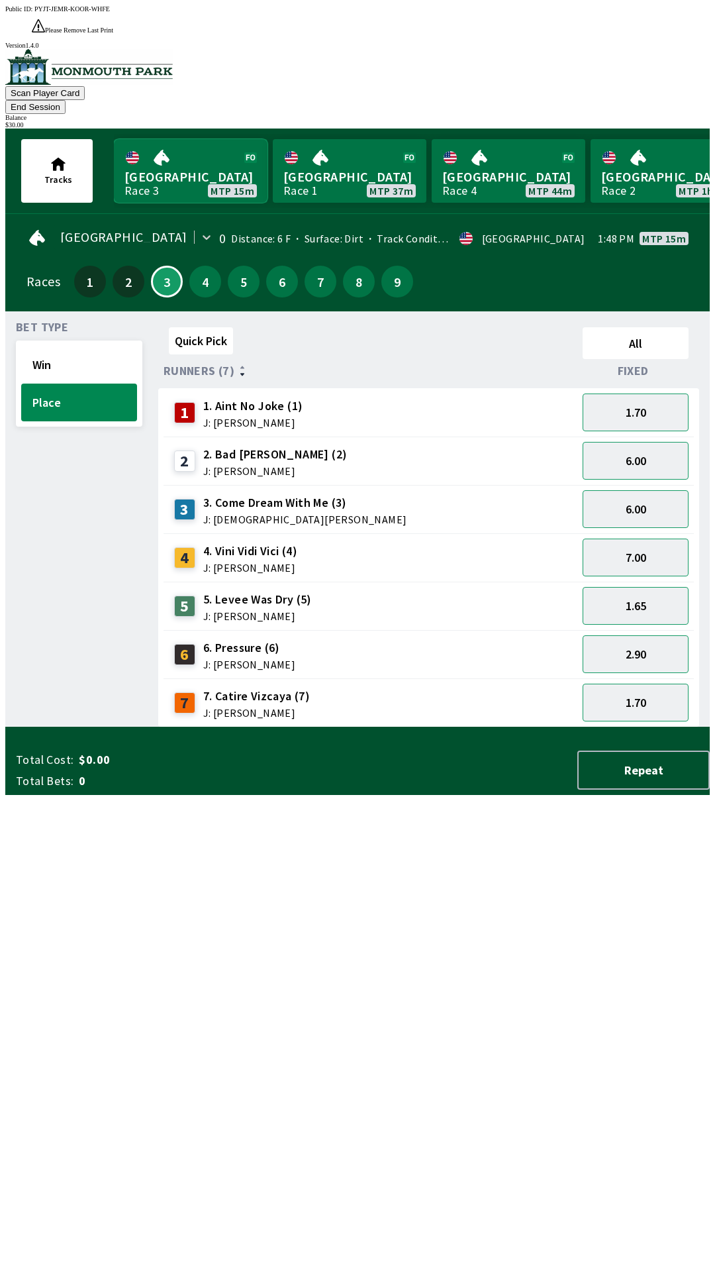
click at [214, 139] on link "Monmouth Park Race 3 MTP 15m" at bounding box center [191, 171] width 154 height 64
click at [221, 146] on link "Monmouth Park Race 3 MTP 15m" at bounding box center [191, 171] width 154 height 64
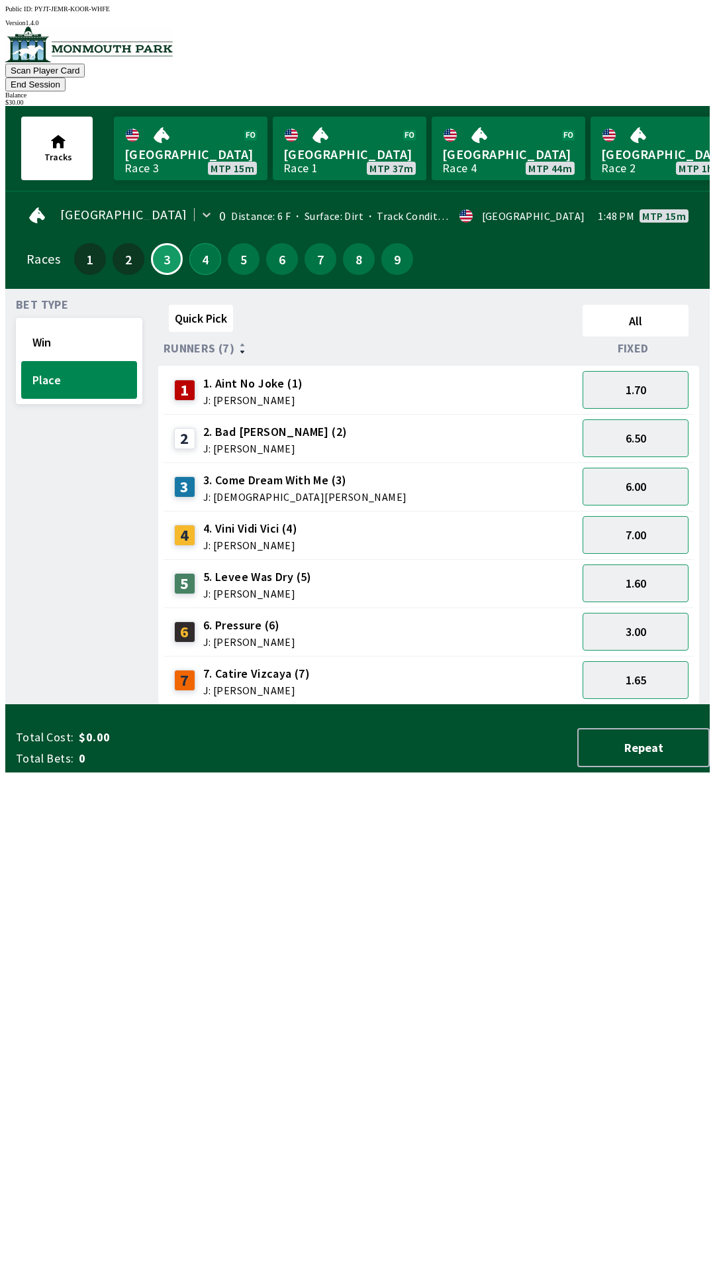
click at [203, 243] on button "4" at bounding box center [205, 259] width 32 height 32
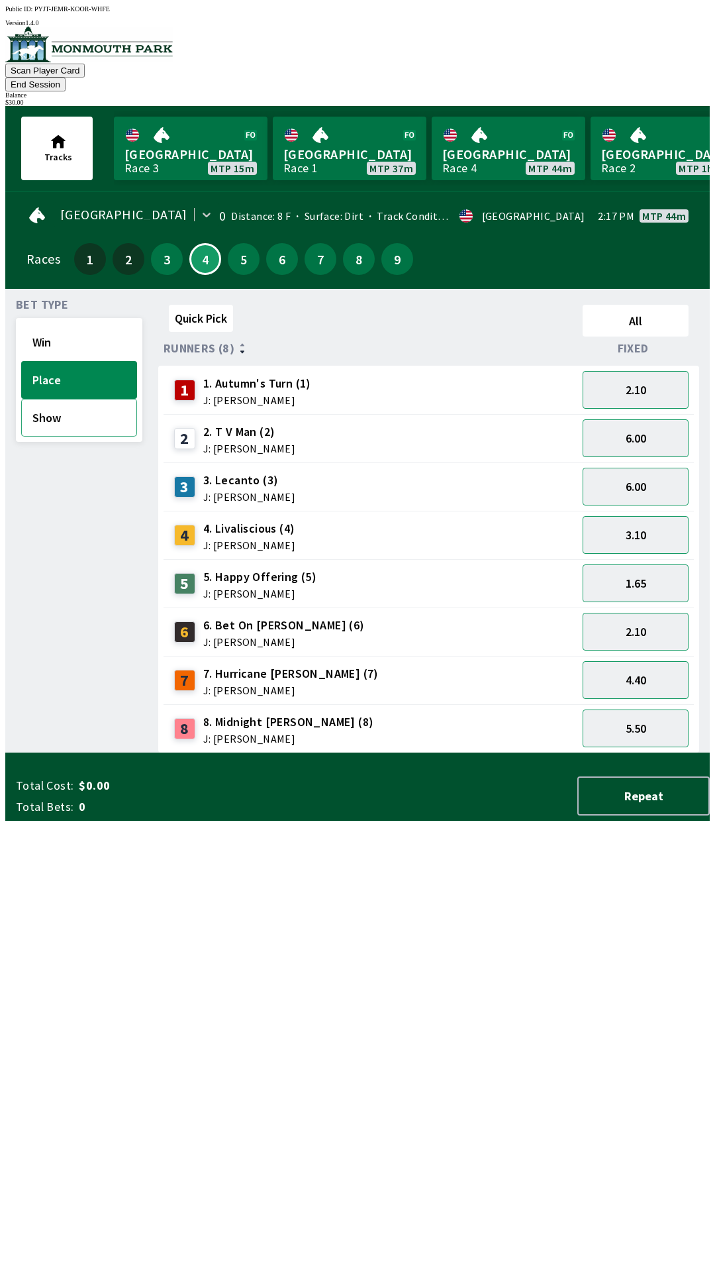
click at [109, 399] on button "Show" at bounding box center [79, 418] width 116 height 38
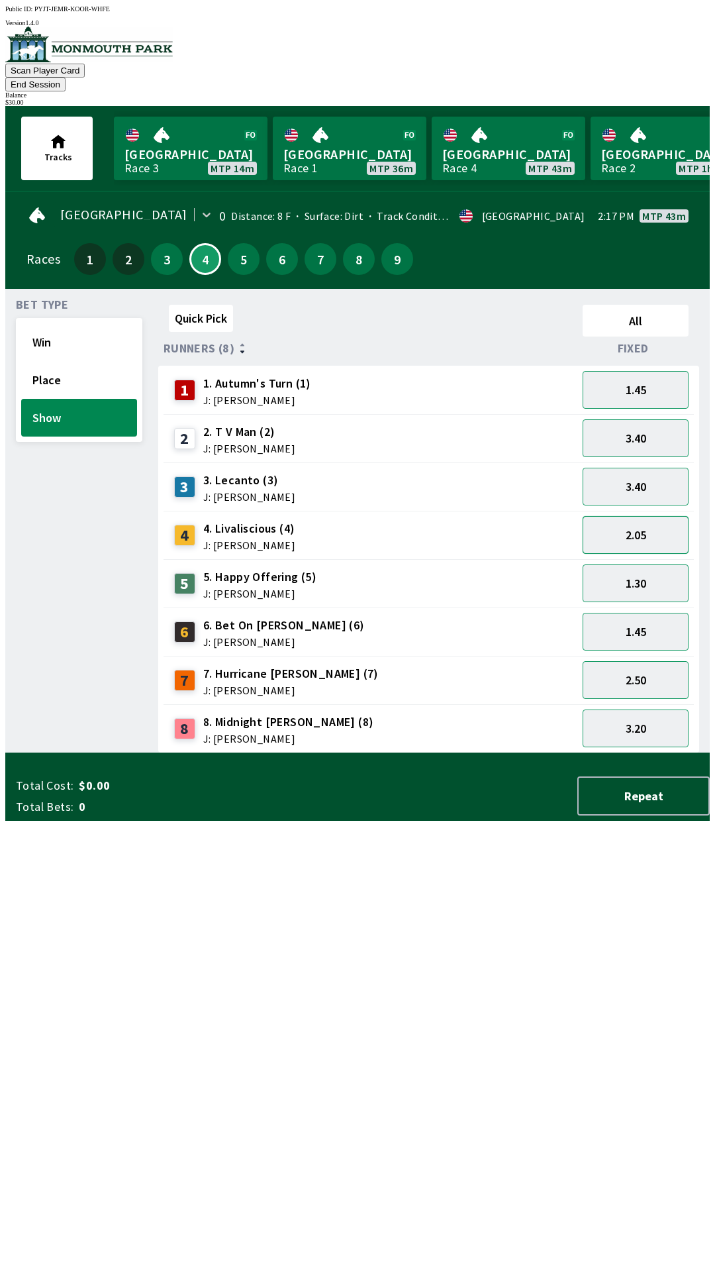
click at [654, 516] on button "2.05" at bounding box center [636, 535] width 106 height 38
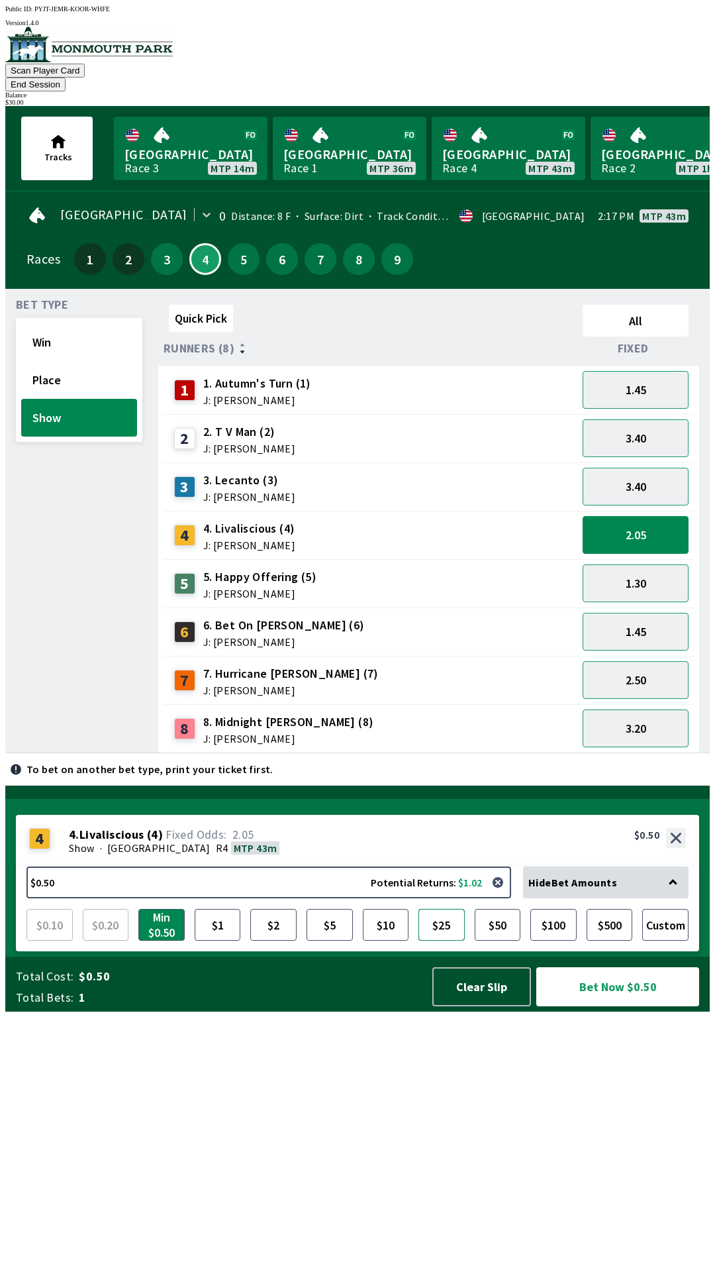
click at [438, 940] on button "$25" at bounding box center [442, 925] width 46 height 32
click at [503, 940] on button "$50" at bounding box center [498, 925] width 46 height 32
click at [440, 940] on button "$25" at bounding box center [442, 925] width 46 height 32
click at [391, 940] on button "$10" at bounding box center [386, 925] width 46 height 32
click at [390, 940] on button "$10" at bounding box center [386, 925] width 46 height 32
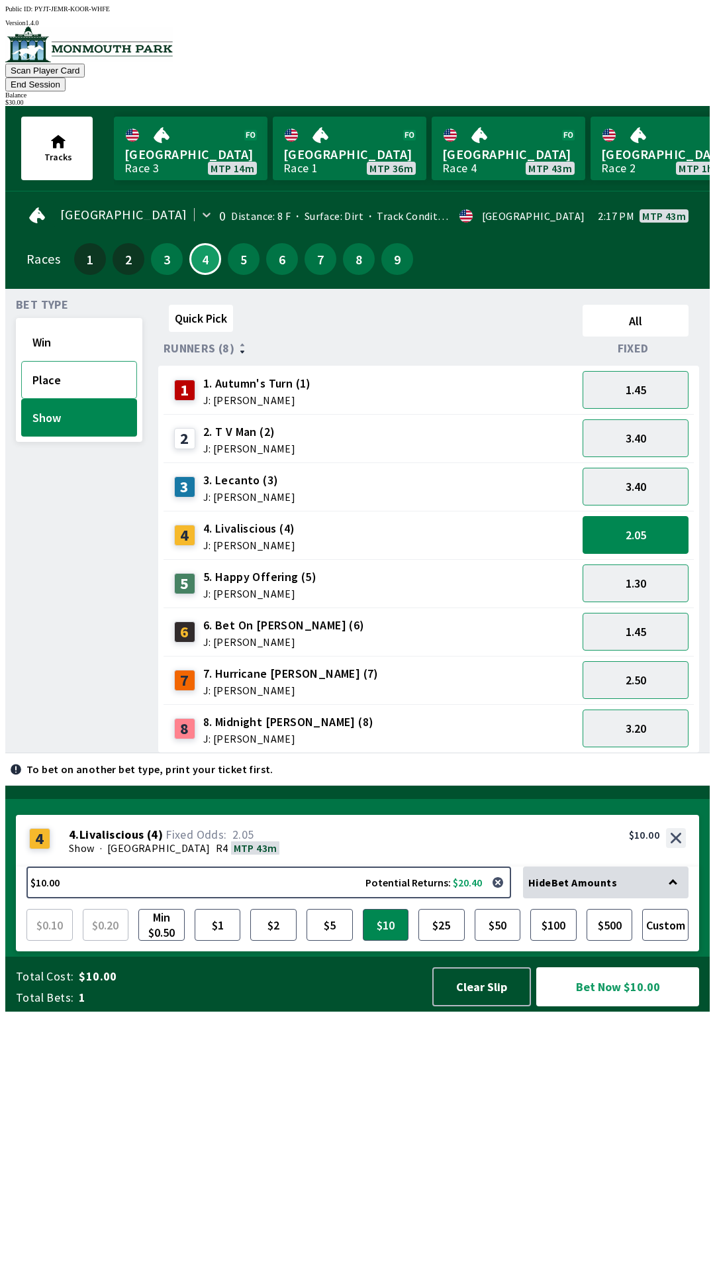
click at [77, 361] on button "Place" at bounding box center [79, 380] width 116 height 38
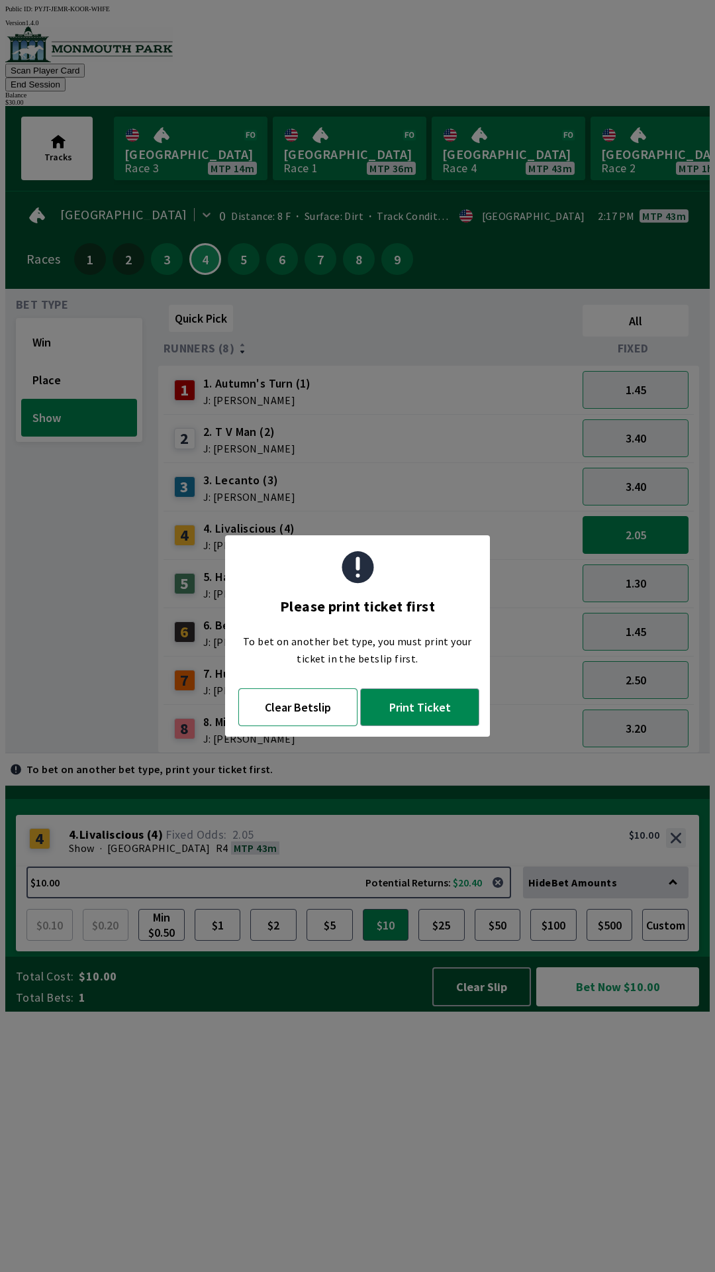
click at [316, 707] on button "Clear Betslip" at bounding box center [297, 707] width 119 height 38
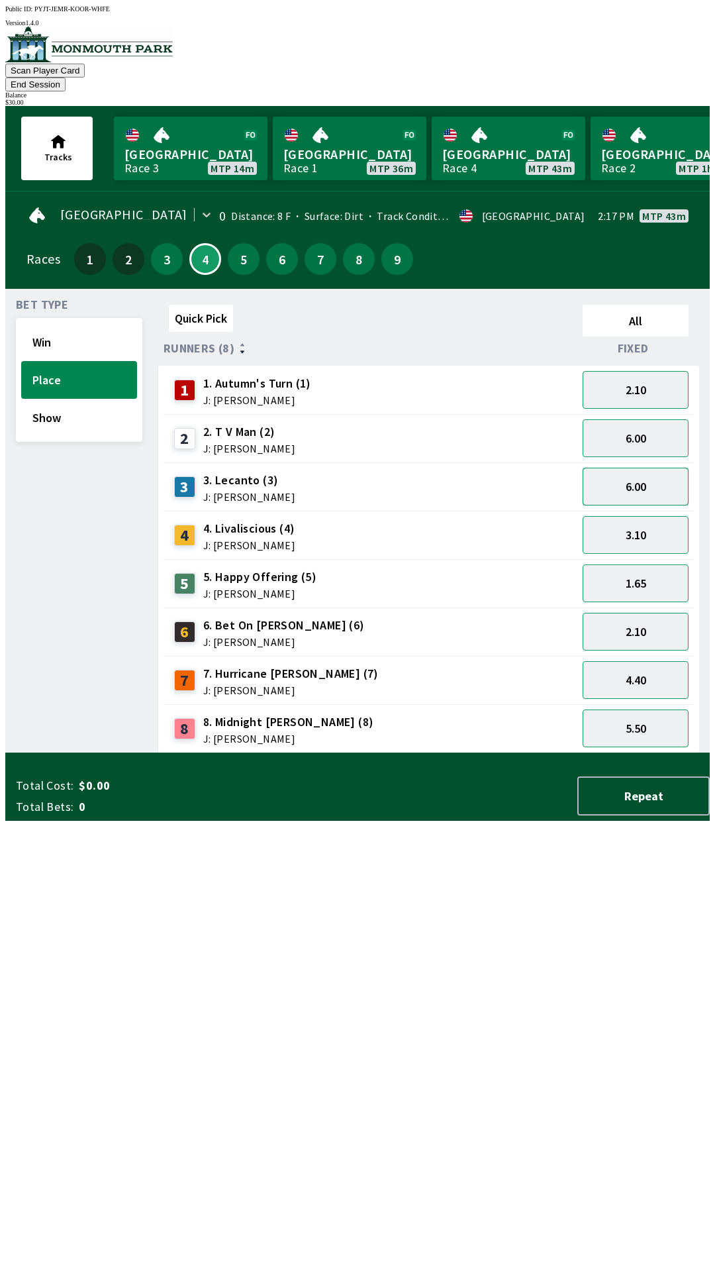
click at [631, 468] on button "6.00" at bounding box center [636, 487] width 106 height 38
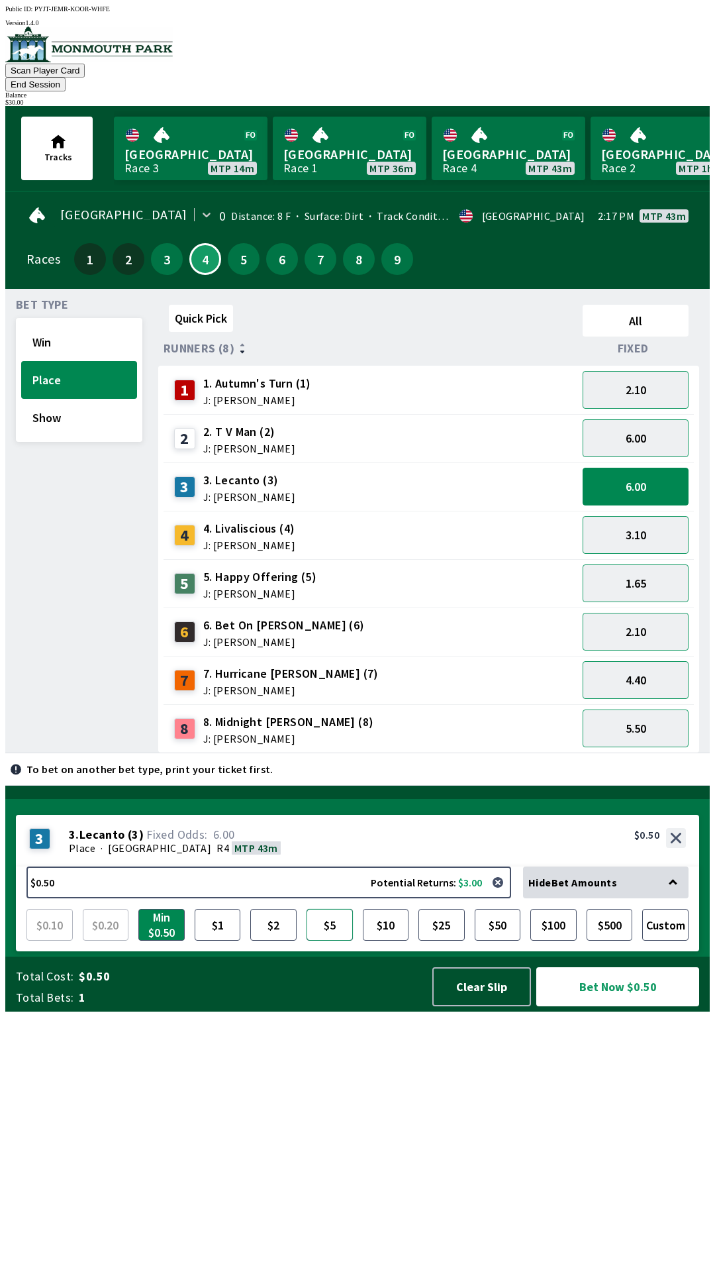
click at [342, 940] on button "$5" at bounding box center [330, 925] width 46 height 32
click at [600, 1006] on button "Bet Now $5.00" at bounding box center [617, 986] width 163 height 39
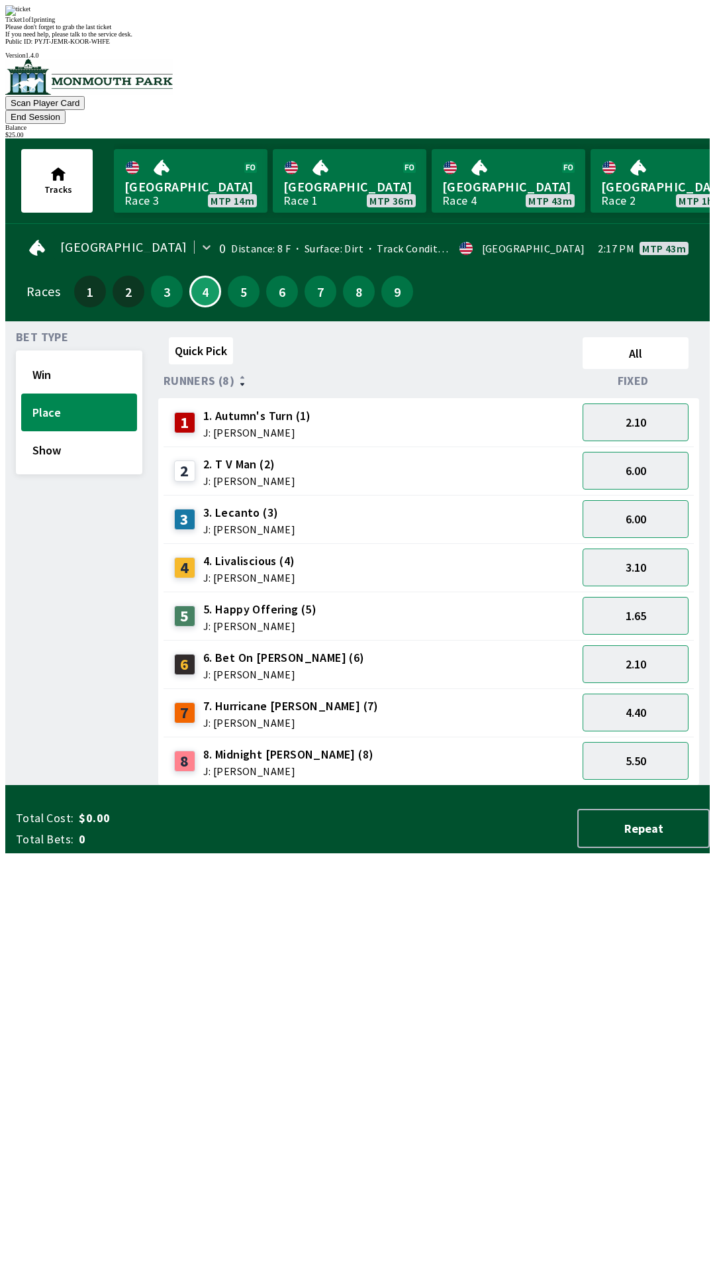
click at [307, 785] on div "Quick Pick All Runners (8) Fixed 1 1. Autumn's Turn (1) J: [PERSON_NAME] 2.10 2…" at bounding box center [434, 559] width 552 height 454
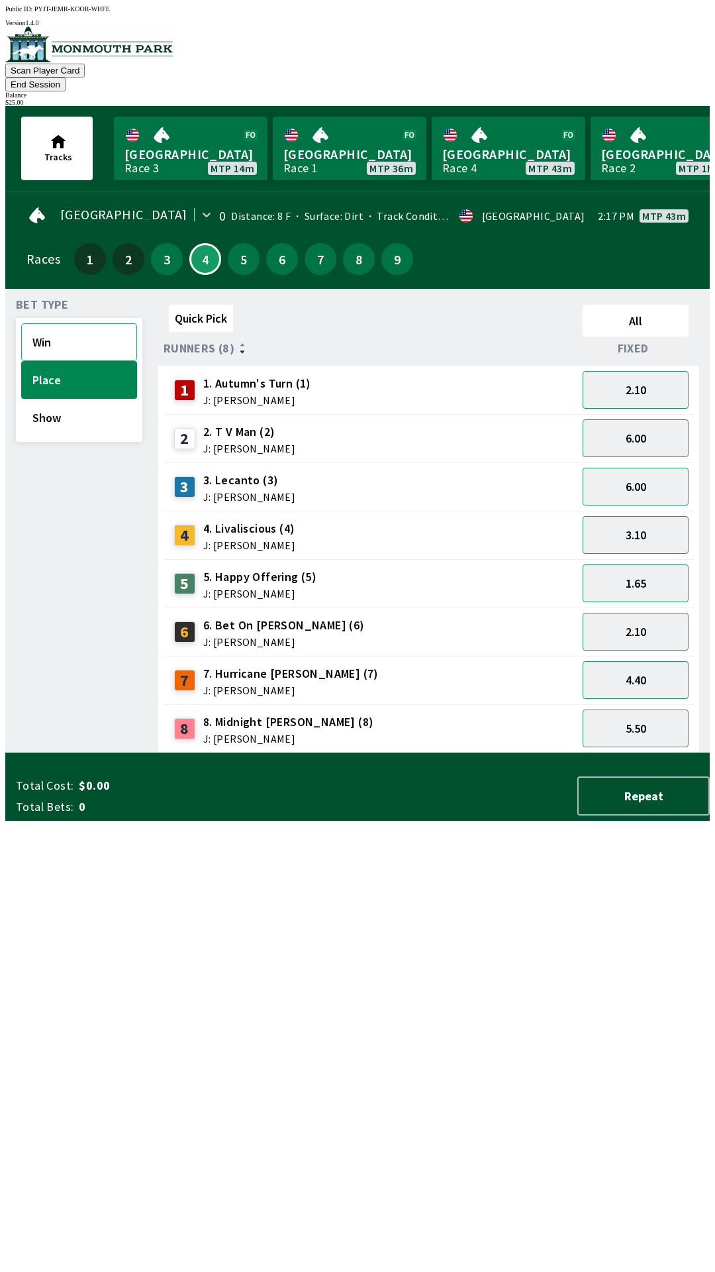
click at [89, 323] on button "Win" at bounding box center [79, 342] width 116 height 38
click at [652, 423] on button "15.00" at bounding box center [636, 438] width 106 height 38
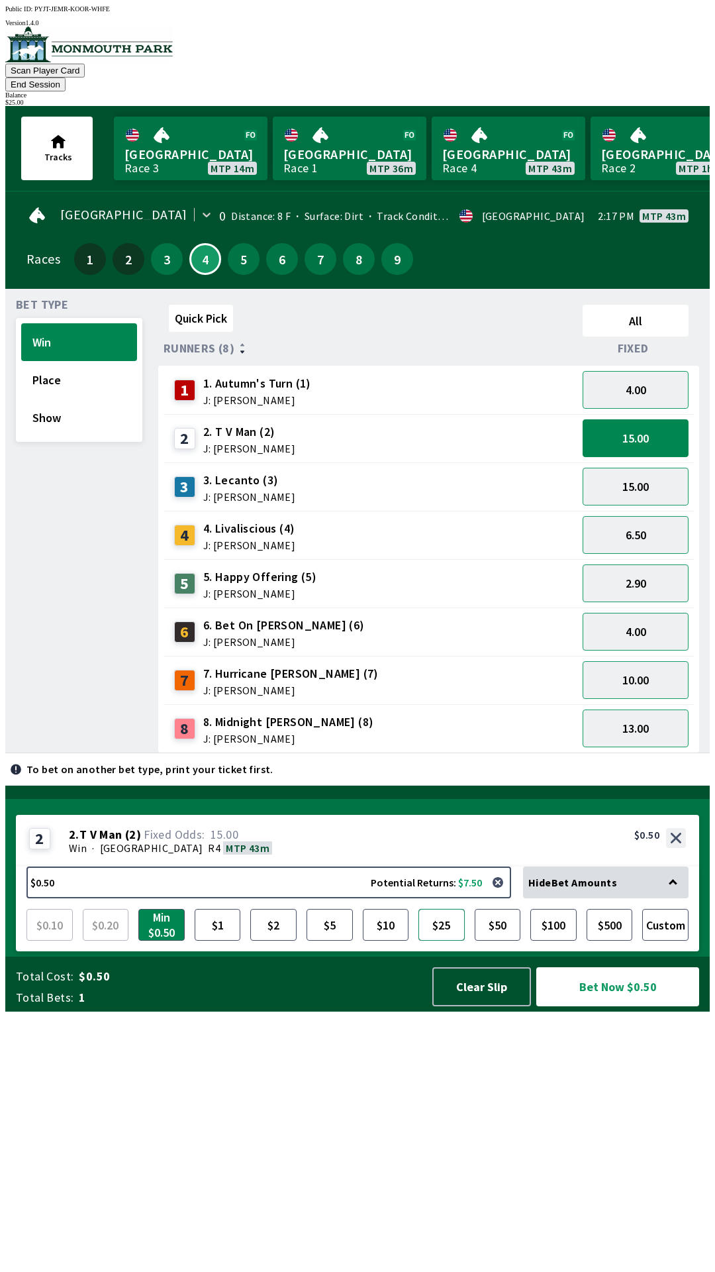
click at [440, 940] on button "$25" at bounding box center [442, 925] width 46 height 32
click at [611, 1006] on button "Bet Now $25.00" at bounding box center [617, 986] width 163 height 39
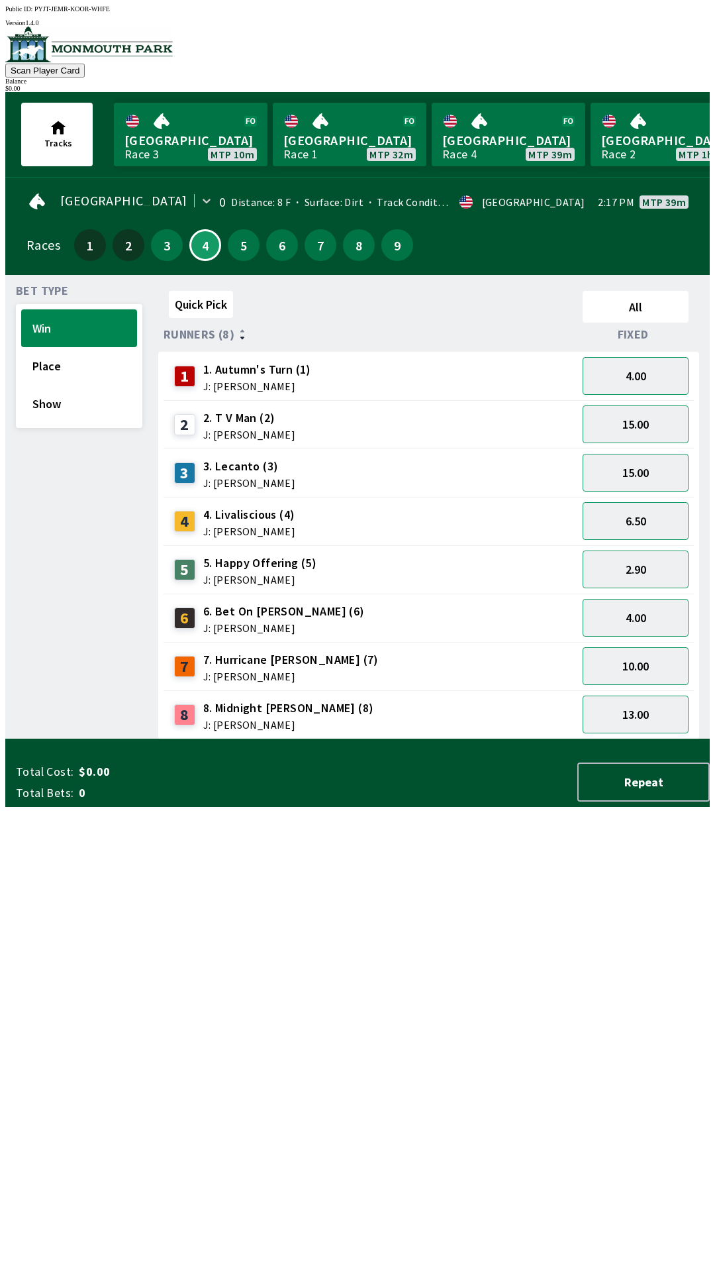
click at [378, 739] on div "Quick Pick All Runners (8) Fixed 1 1. Autumn's Turn (1) J: [PERSON_NAME] 4.00 2…" at bounding box center [434, 512] width 552 height 454
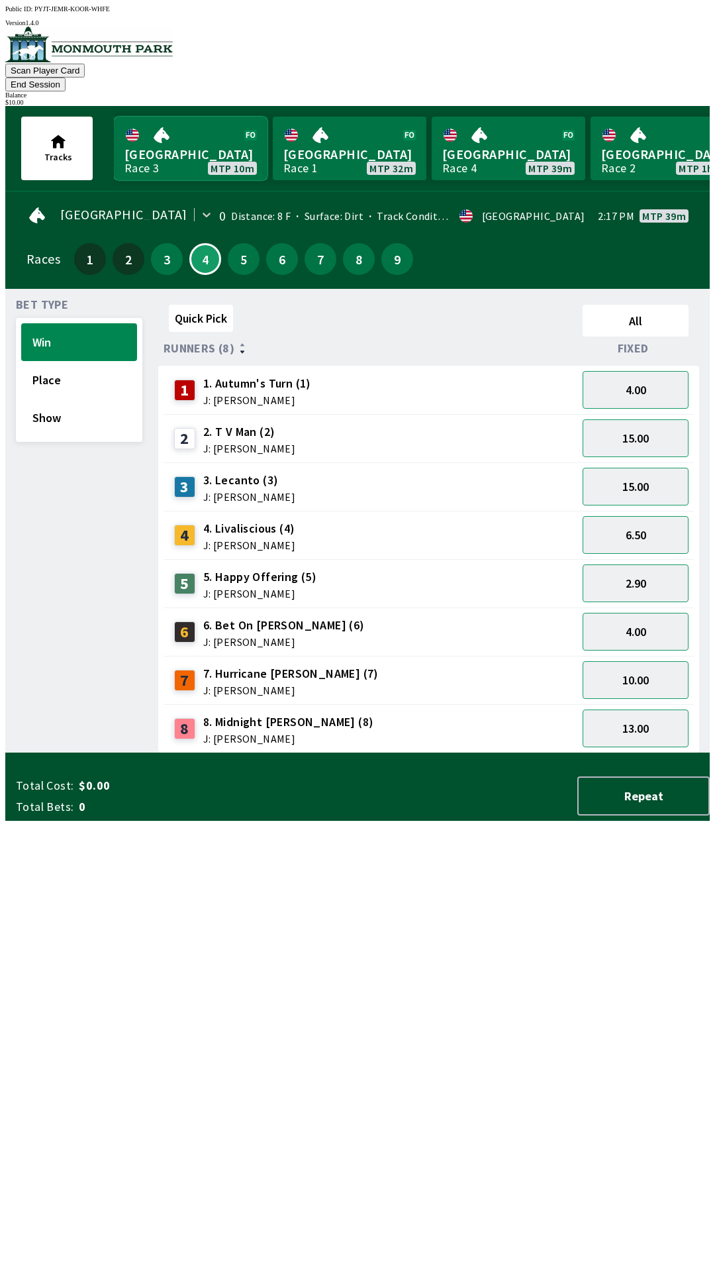
click at [170, 117] on link "[GEOGRAPHIC_DATA] Race 3 MTP 10m" at bounding box center [191, 149] width 154 height 64
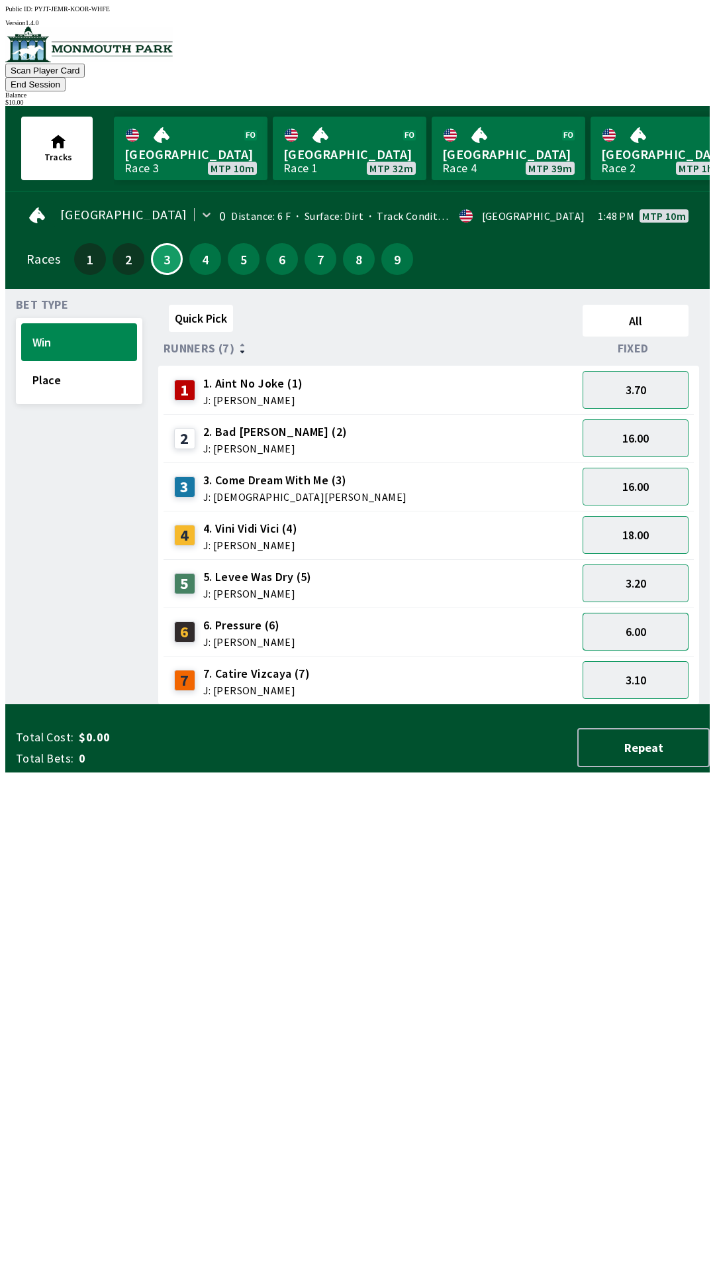
click at [646, 613] on button "6.00" at bounding box center [636, 632] width 106 height 38
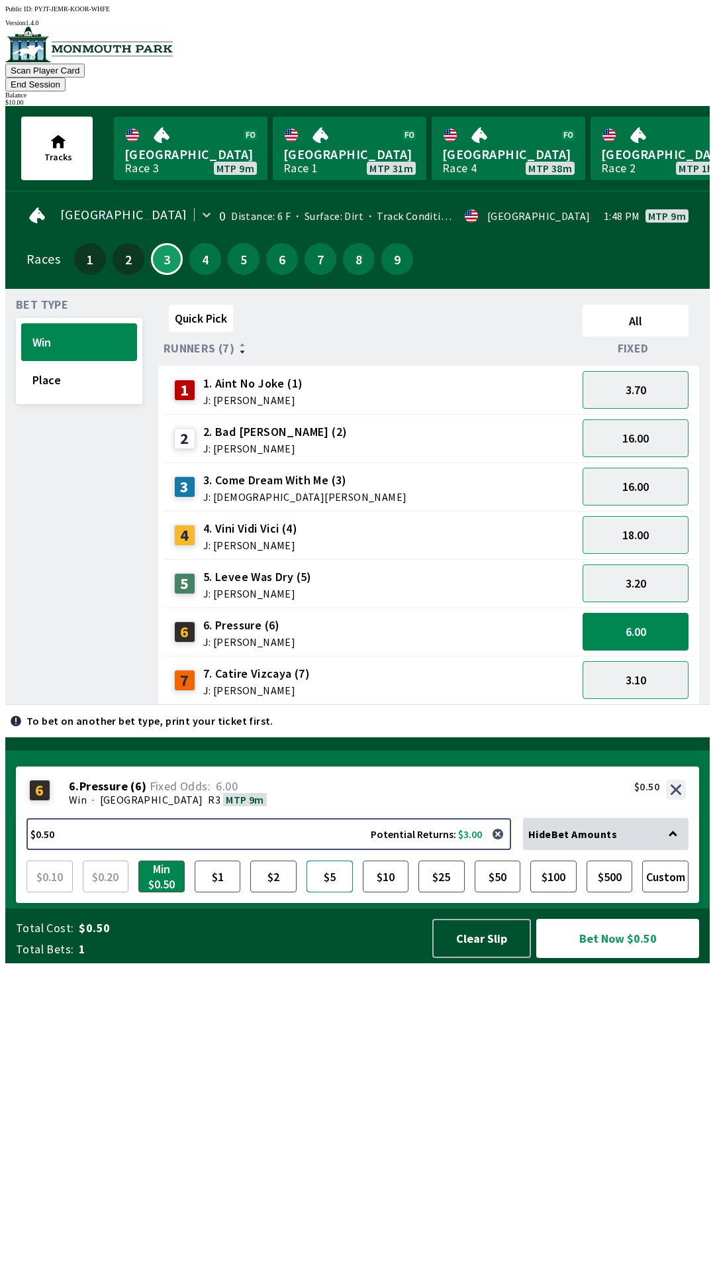
click at [328, 892] on button "$5" at bounding box center [330, 876] width 46 height 32
click at [640, 958] on button "Bet Now $5.00" at bounding box center [617, 938] width 163 height 39
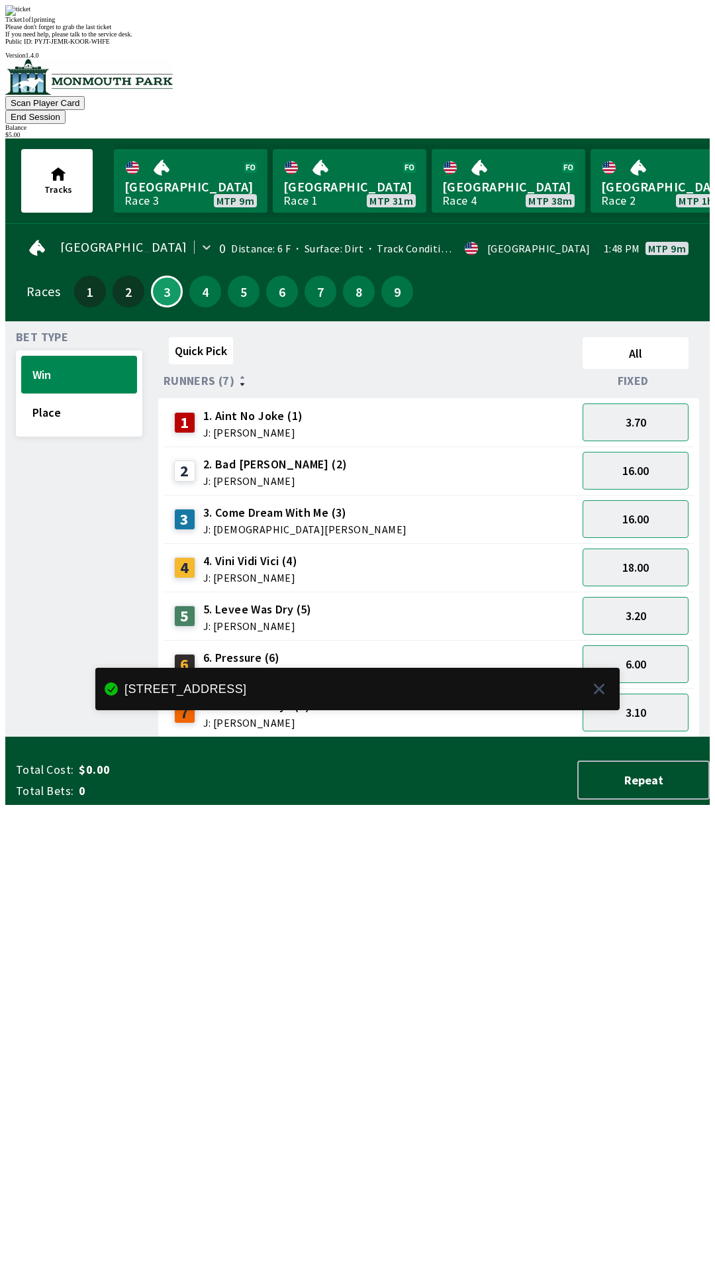
click at [591, 737] on div "Quick Pick All Runners (7) Fixed 1 1. Aint No Joke (1) J: [PERSON_NAME] 3.70 2 …" at bounding box center [434, 534] width 552 height 405
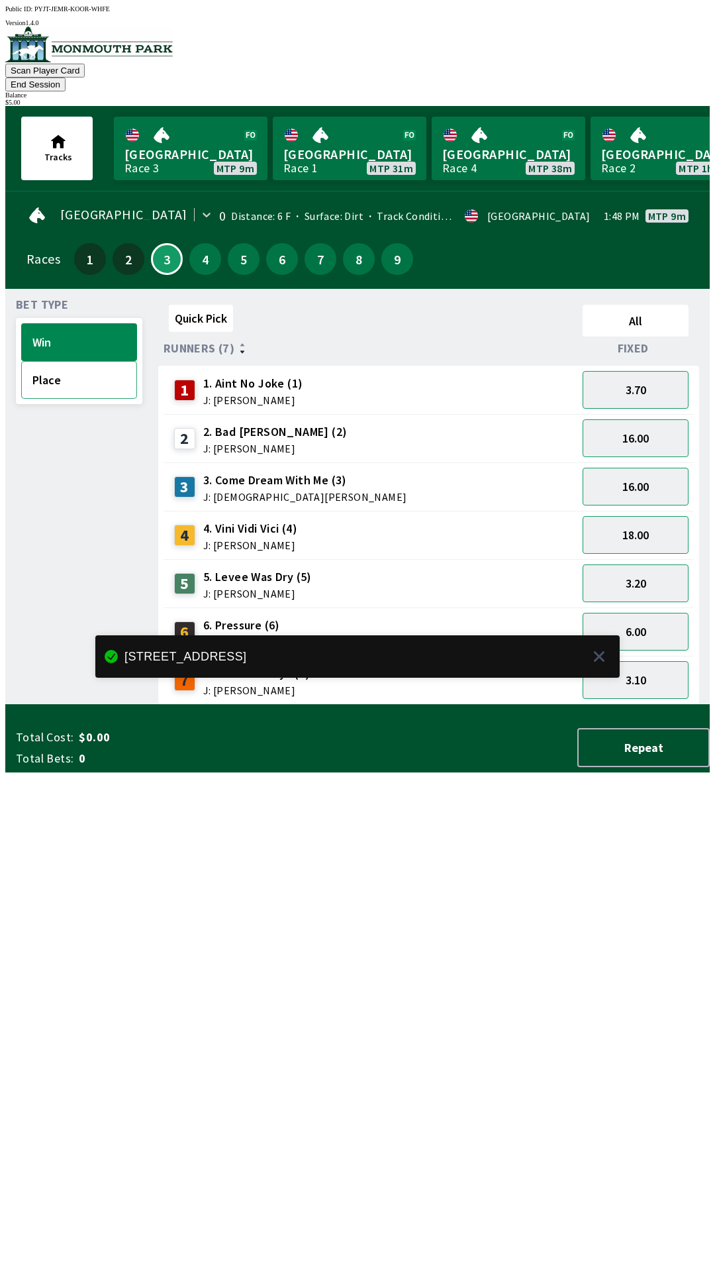
click at [77, 370] on button "Place" at bounding box center [79, 380] width 116 height 38
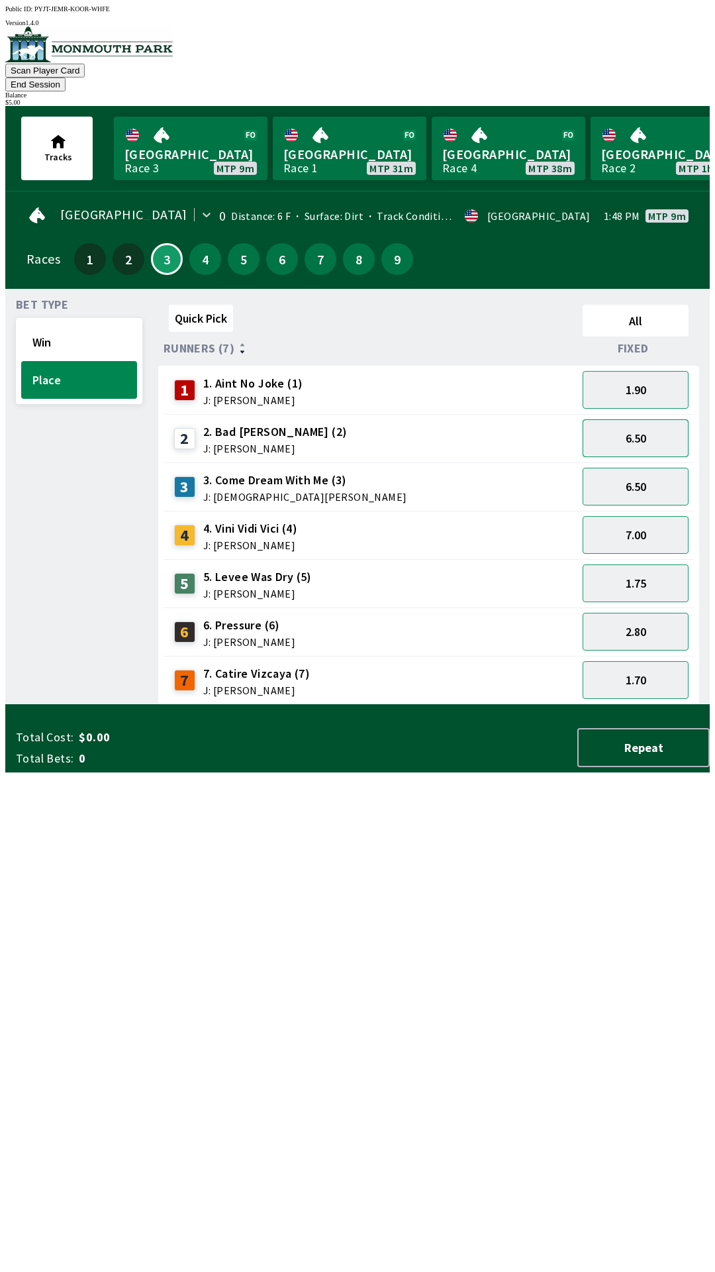
click at [656, 427] on button "6.50" at bounding box center [636, 438] width 106 height 38
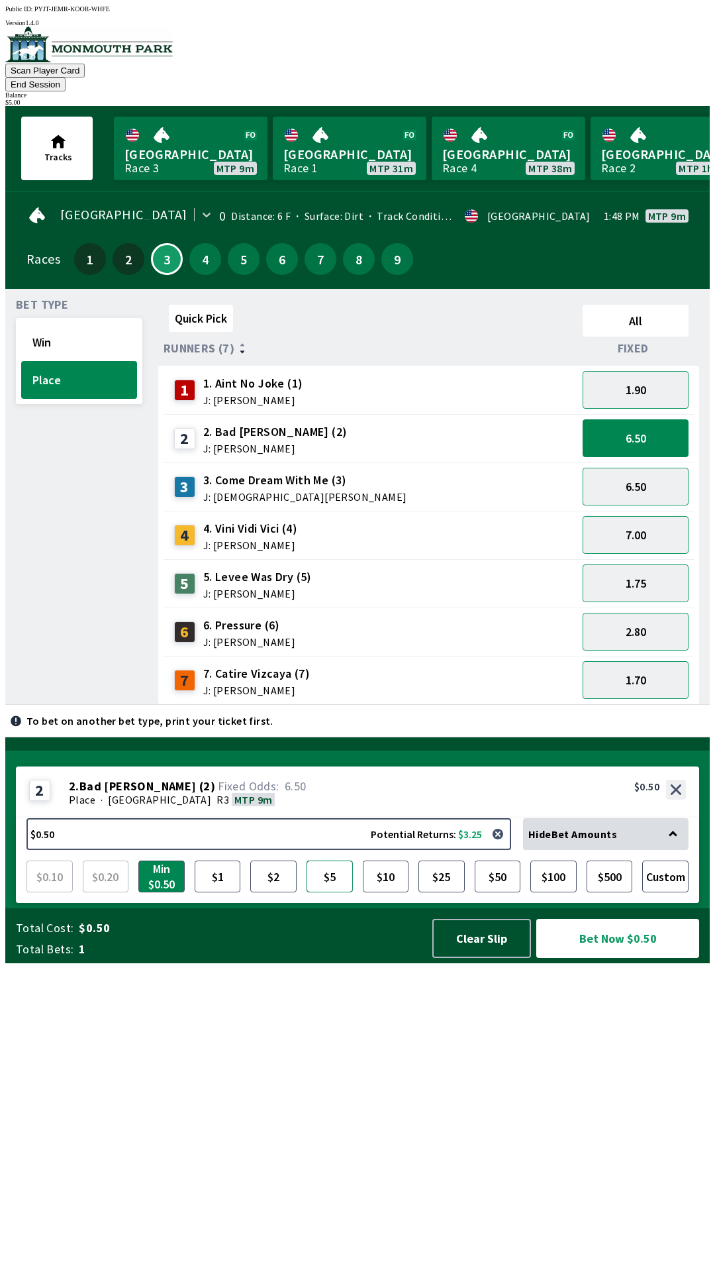
click at [325, 892] on button "$5" at bounding box center [330, 876] width 46 height 32
click at [640, 958] on button "Bet Now $5.00" at bounding box center [617, 938] width 163 height 39
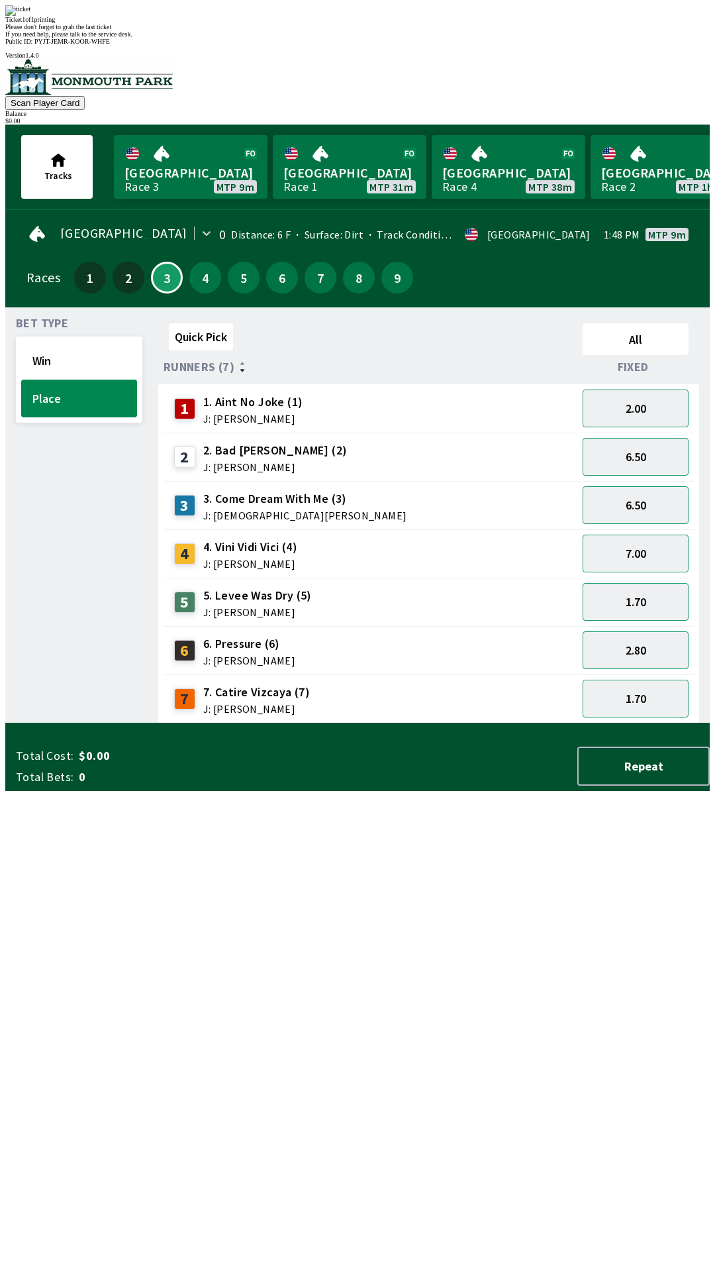
click at [491, 723] on div "Quick Pick All Runners (7) Fixed 1 1. Aint No Joke (1) J: [PERSON_NAME] 2.00 2 …" at bounding box center [434, 520] width 552 height 405
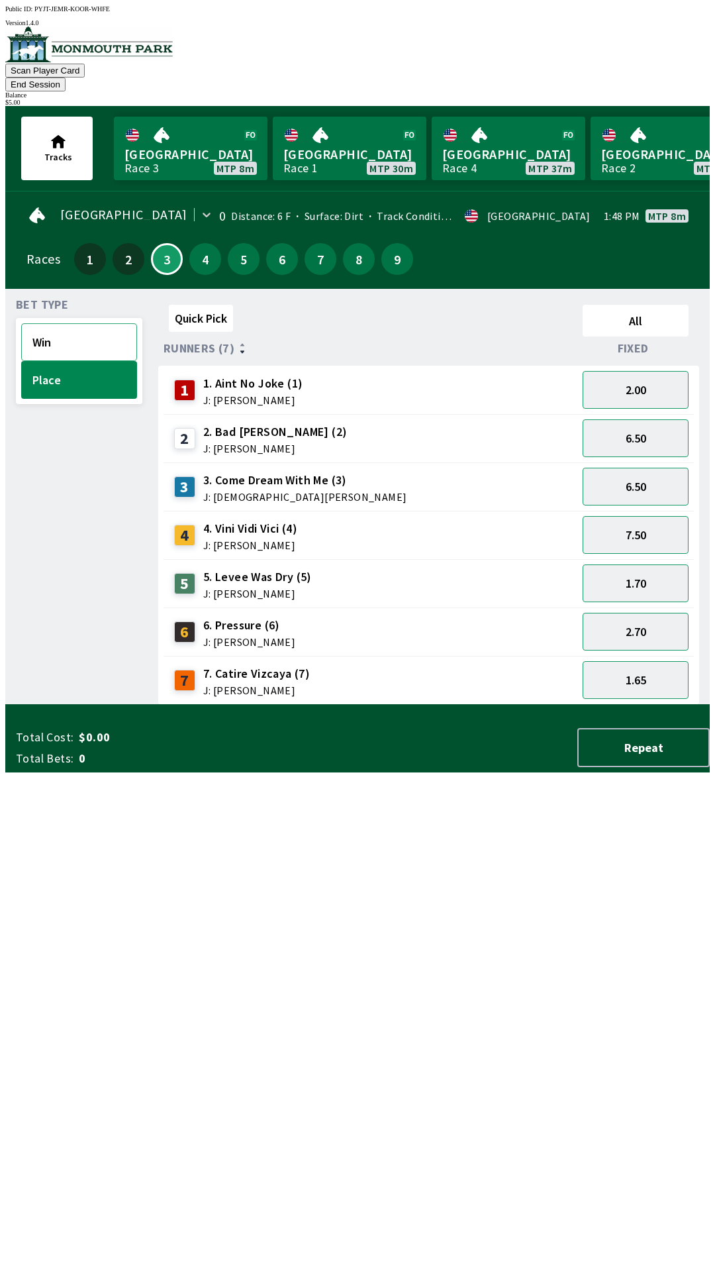
click at [61, 323] on button "Win" at bounding box center [79, 342] width 116 height 38
click at [648, 662] on button "3.10" at bounding box center [636, 680] width 106 height 38
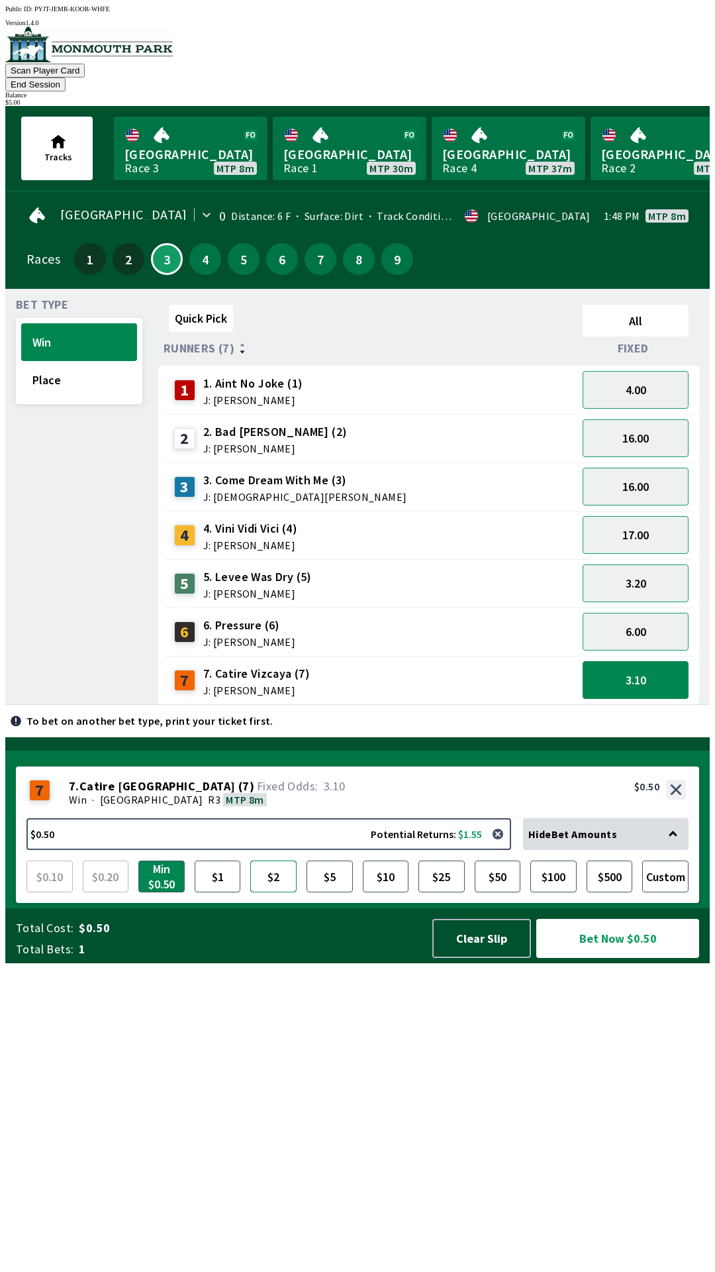
click at [272, 892] on button "$2" at bounding box center [273, 876] width 46 height 32
click at [156, 892] on button "Min $0.50" at bounding box center [161, 876] width 46 height 32
click at [263, 892] on button "$2" at bounding box center [273, 876] width 46 height 32
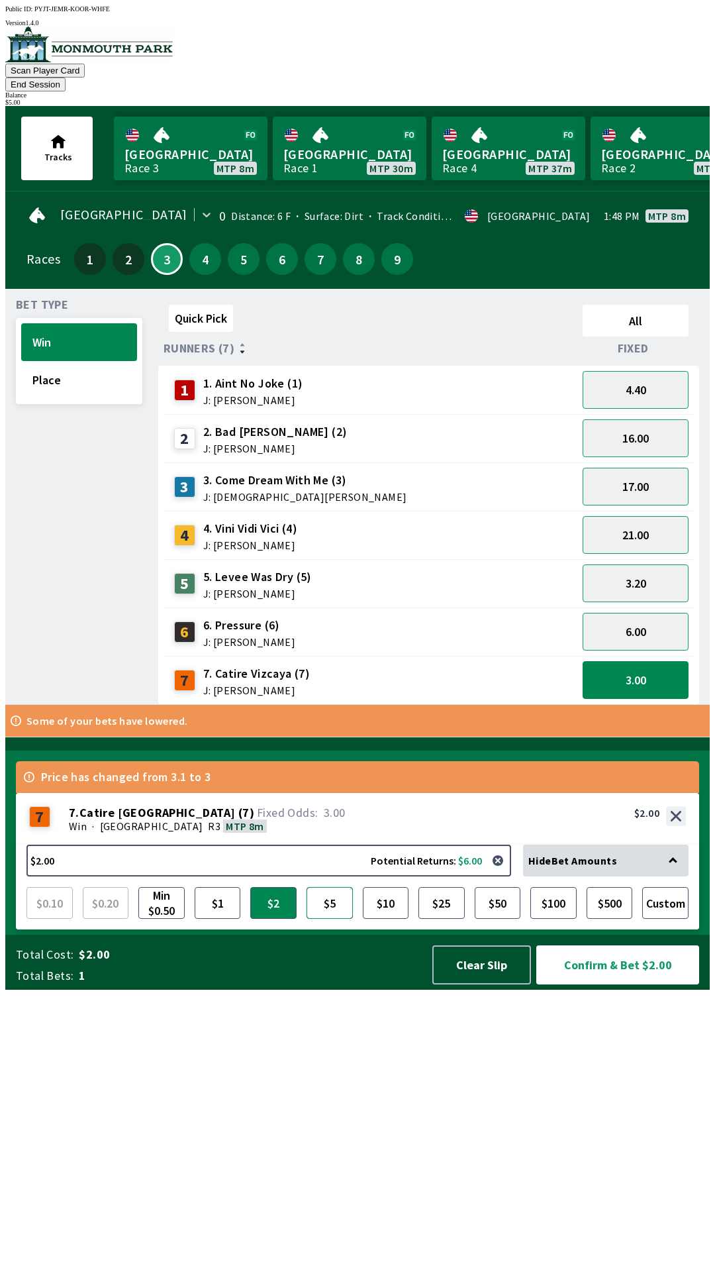
click at [347, 919] on button "$5" at bounding box center [330, 903] width 46 height 32
click at [617, 984] on button "Confirm & Bet $5.00" at bounding box center [617, 964] width 163 height 39
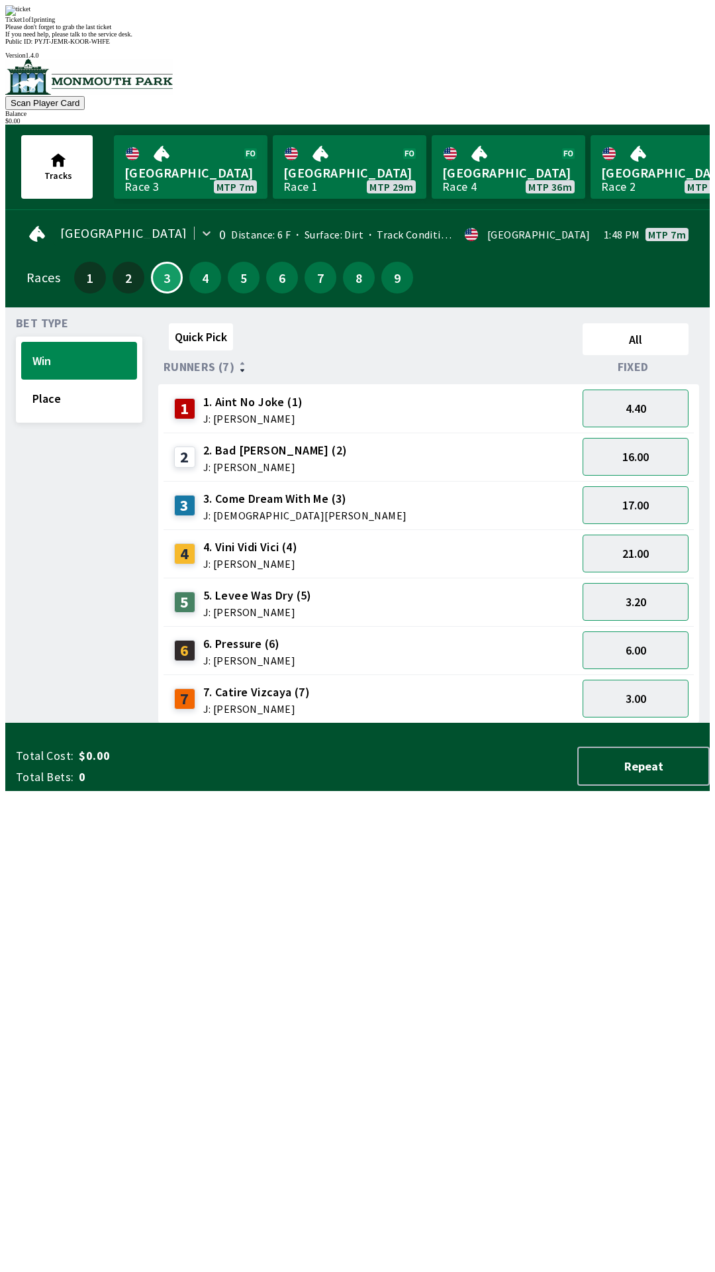
click at [410, 723] on div "Quick Pick All Runners (7) Fixed 1 1. Aint No Joke (1) J: [PERSON_NAME] 4.40 2 …" at bounding box center [434, 520] width 552 height 405
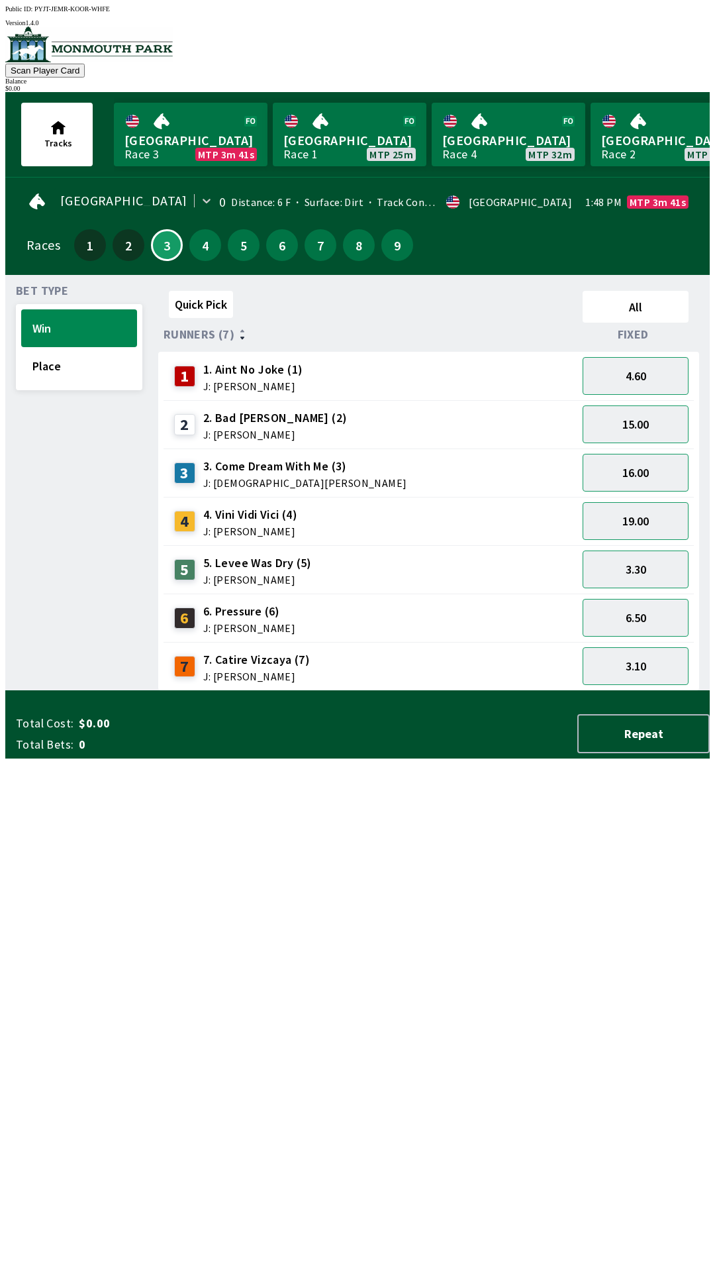
click at [273, 671] on span "J: [PERSON_NAME]" at bounding box center [256, 676] width 107 height 11
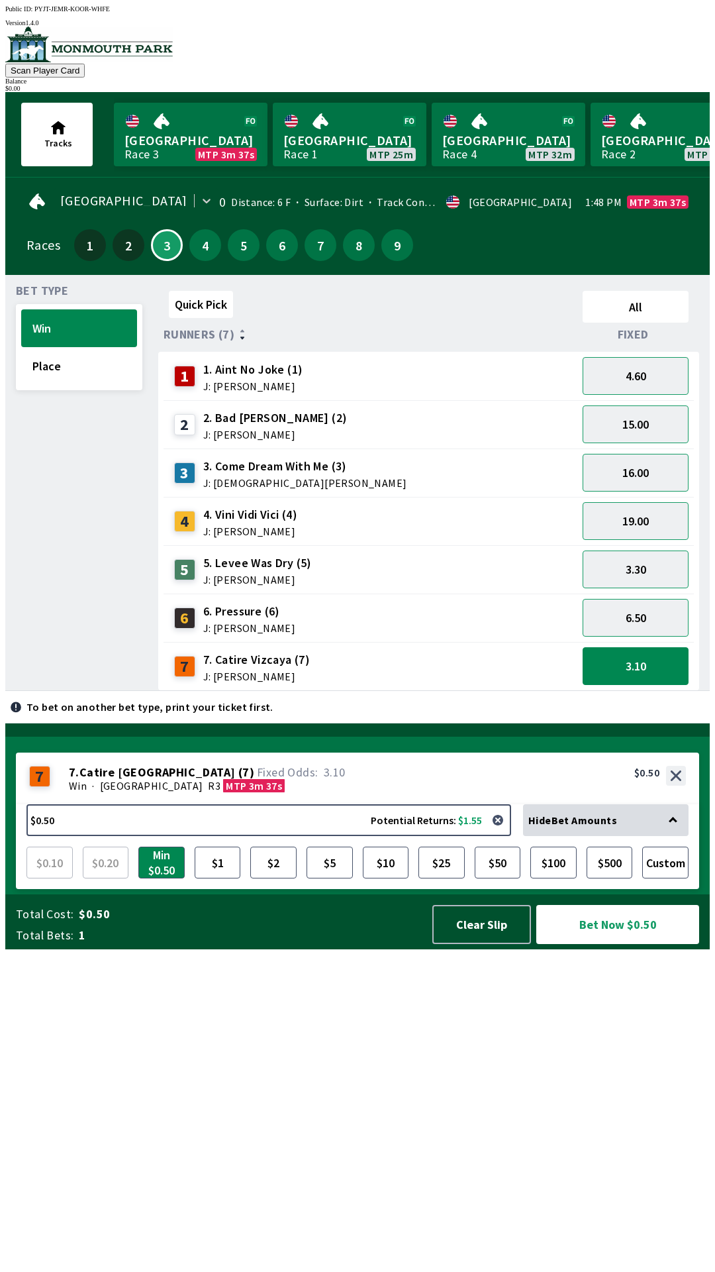
click at [243, 642] on div "7 7. Catire Vizcaya (7) J: [PERSON_NAME]" at bounding box center [371, 666] width 414 height 48
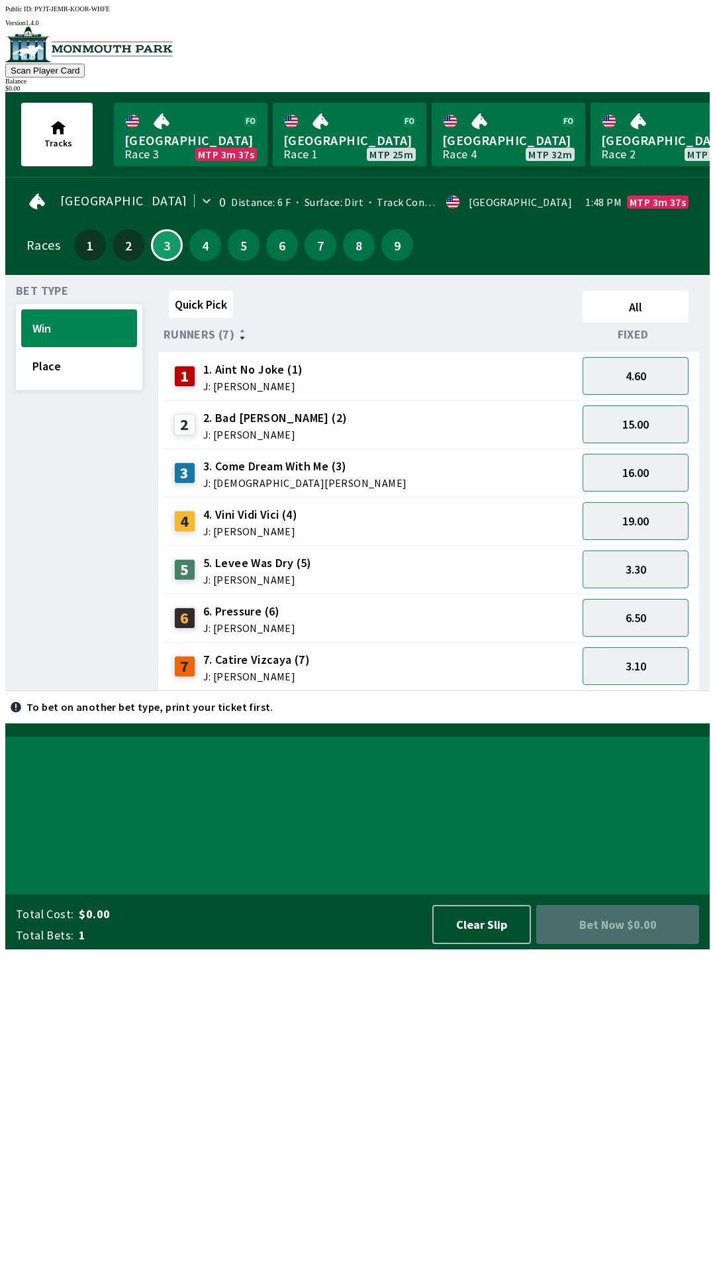
click at [250, 603] on span "6. Pressure (6)" at bounding box center [249, 611] width 92 height 17
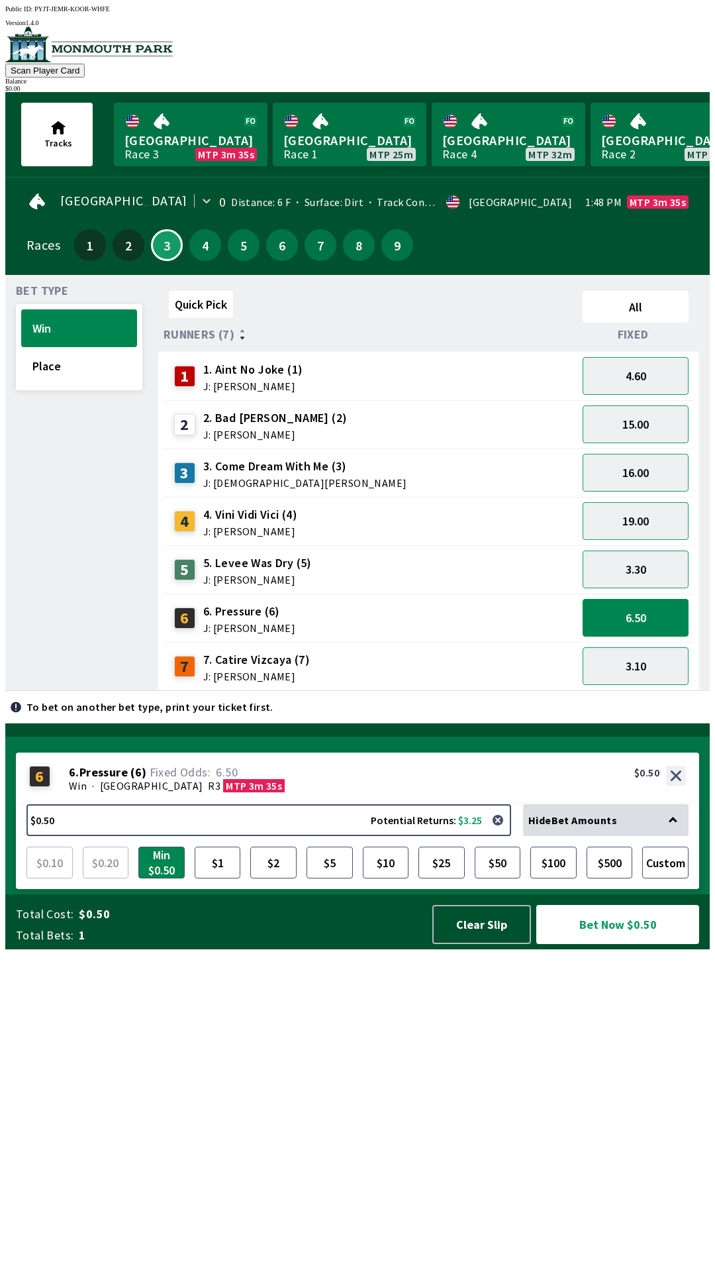
click at [495, 553] on div "5 5. Levee Was Dry (5) J: [PERSON_NAME]" at bounding box center [370, 569] width 403 height 33
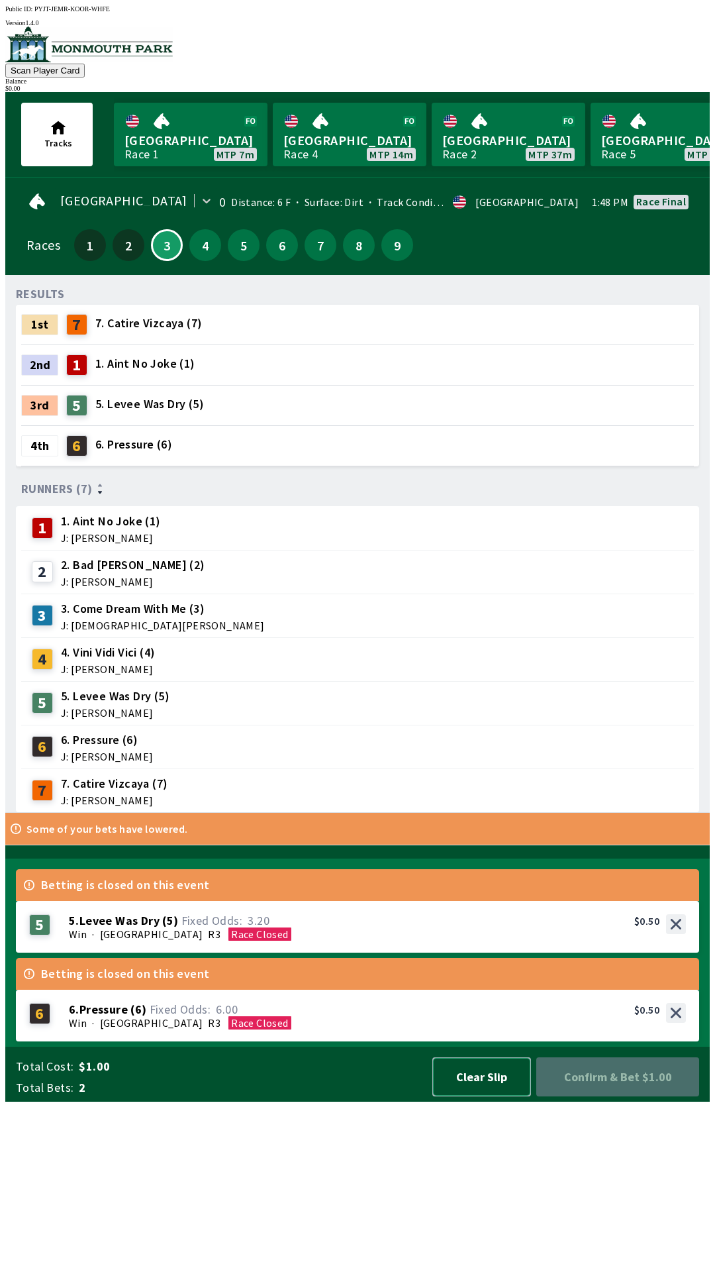
click at [470, 1096] on button "Clear Slip" at bounding box center [481, 1076] width 99 height 39
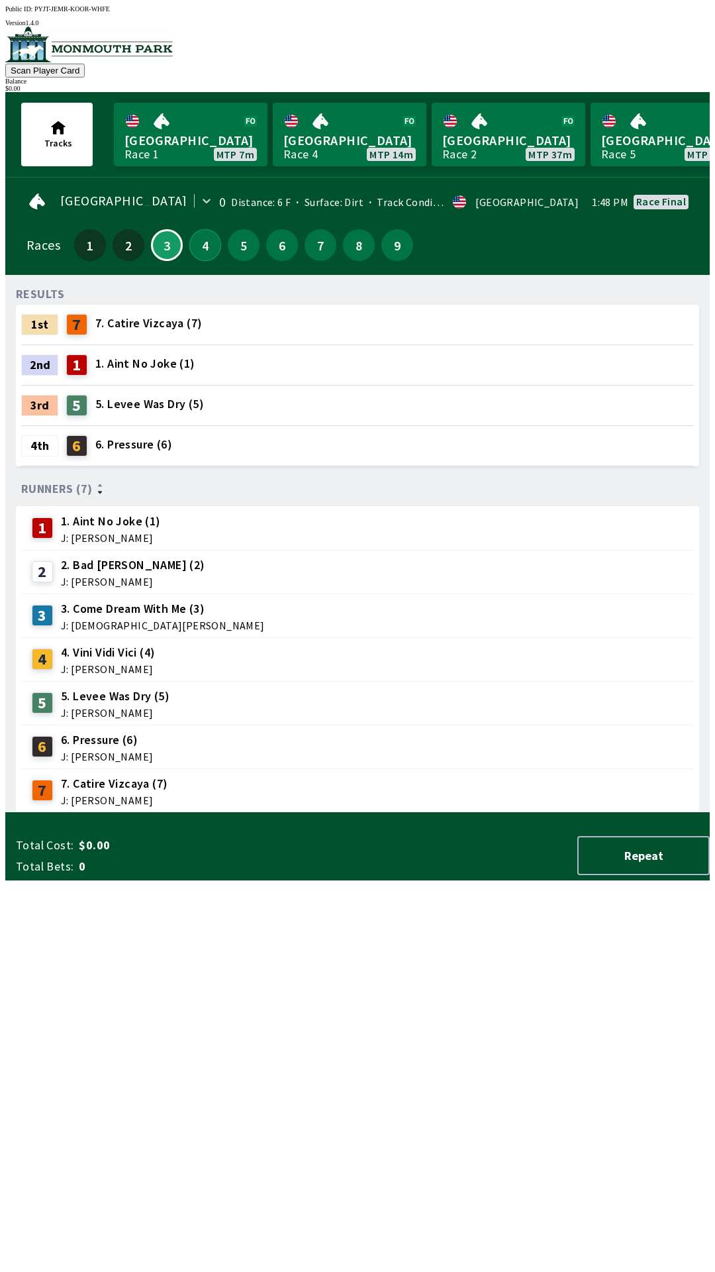
click at [201, 241] on button "4" at bounding box center [205, 245] width 32 height 32
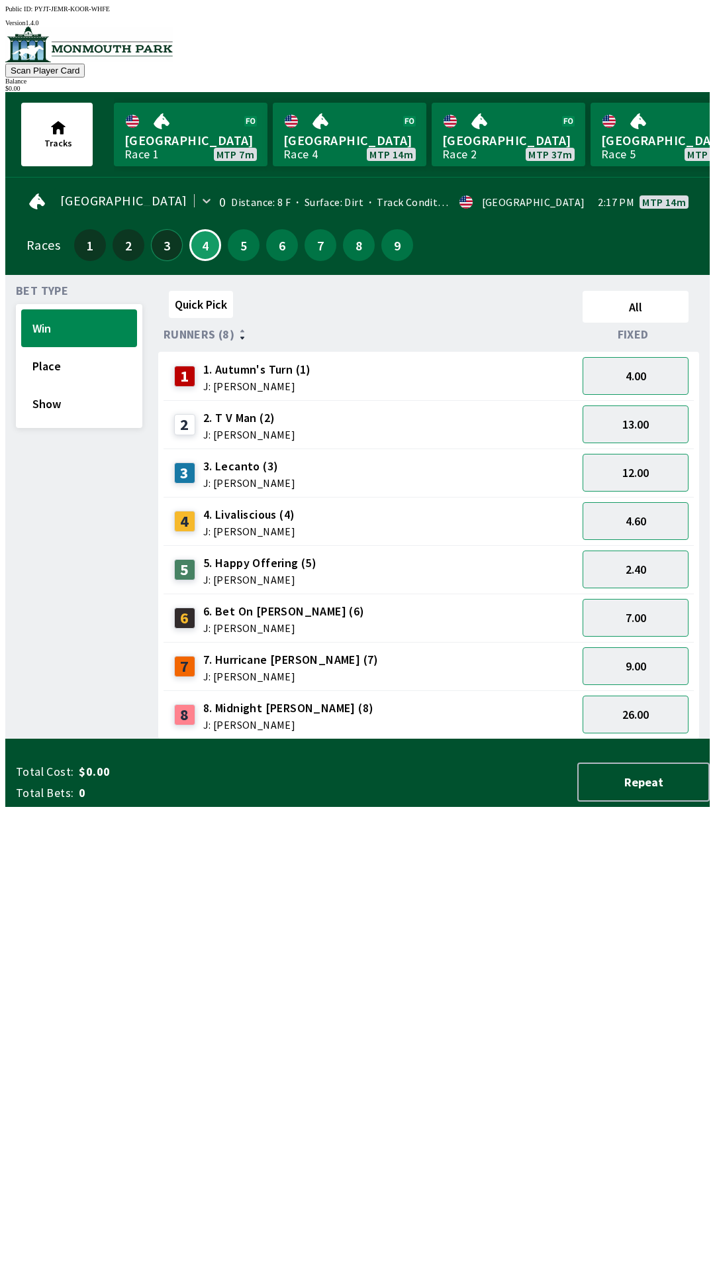
click at [154, 248] on button "3" at bounding box center [167, 245] width 32 height 32
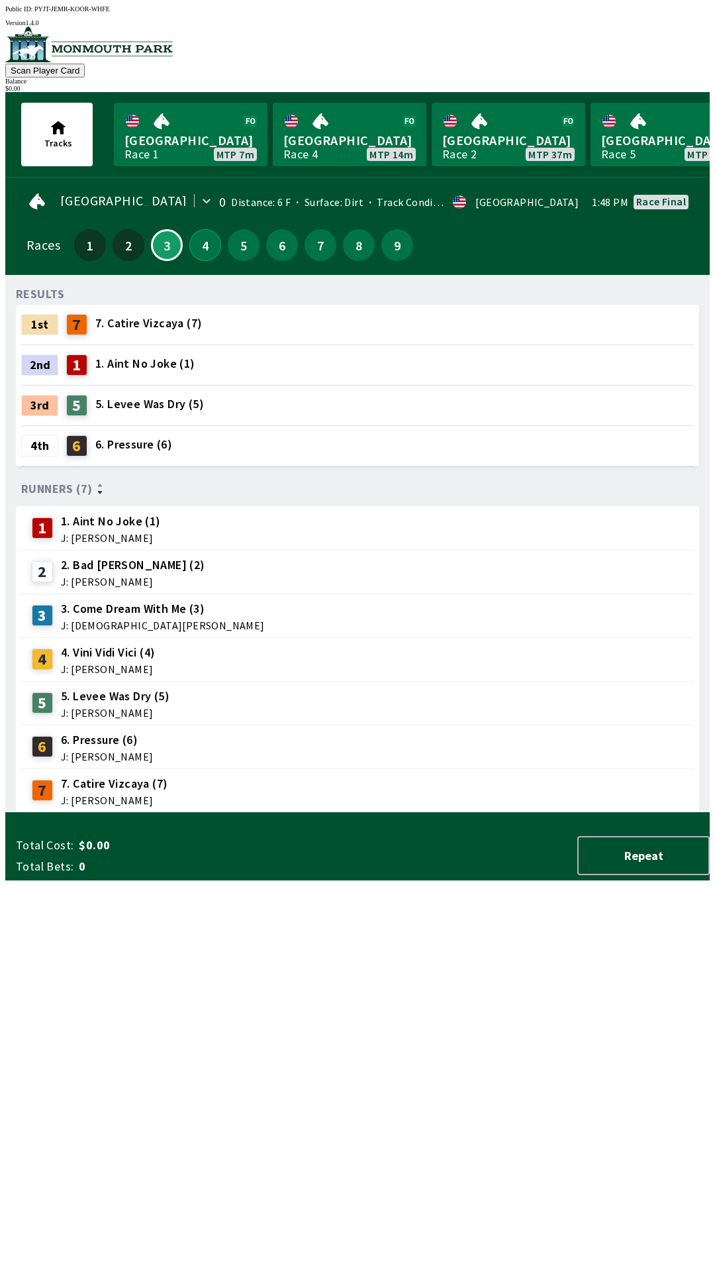
click at [203, 245] on button "4" at bounding box center [205, 245] width 32 height 32
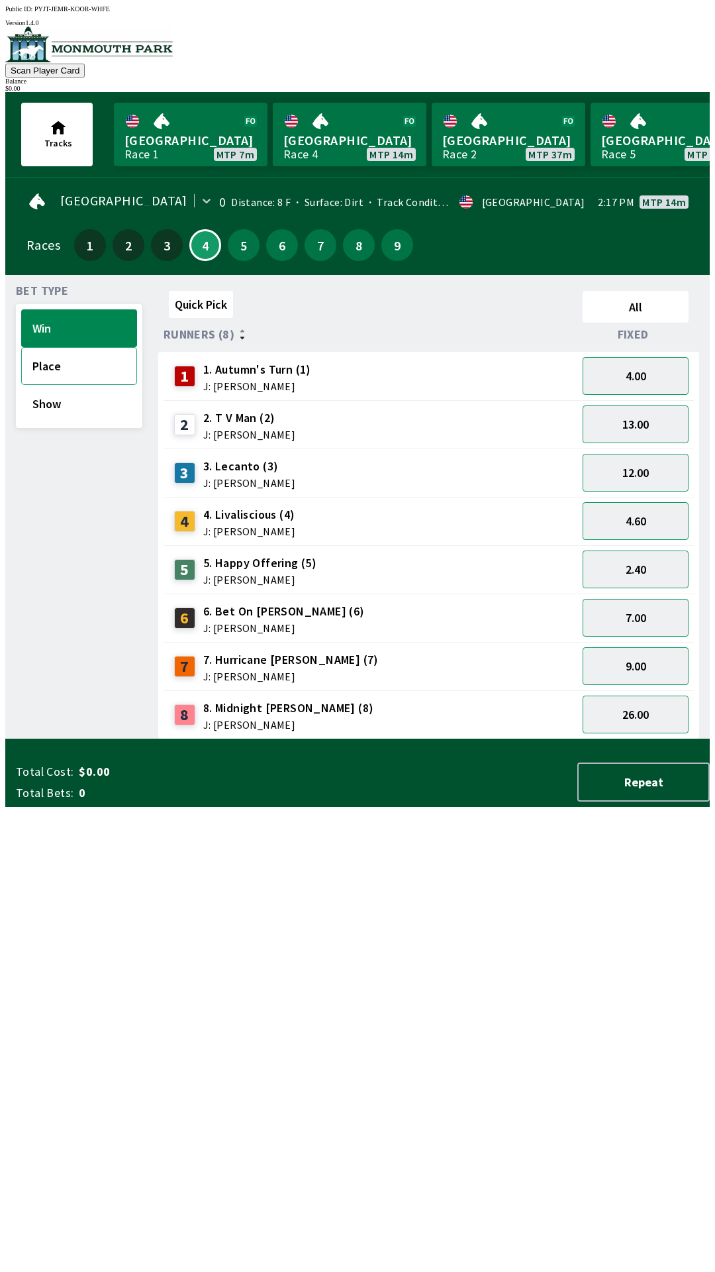
click at [96, 363] on button "Place" at bounding box center [79, 366] width 116 height 38
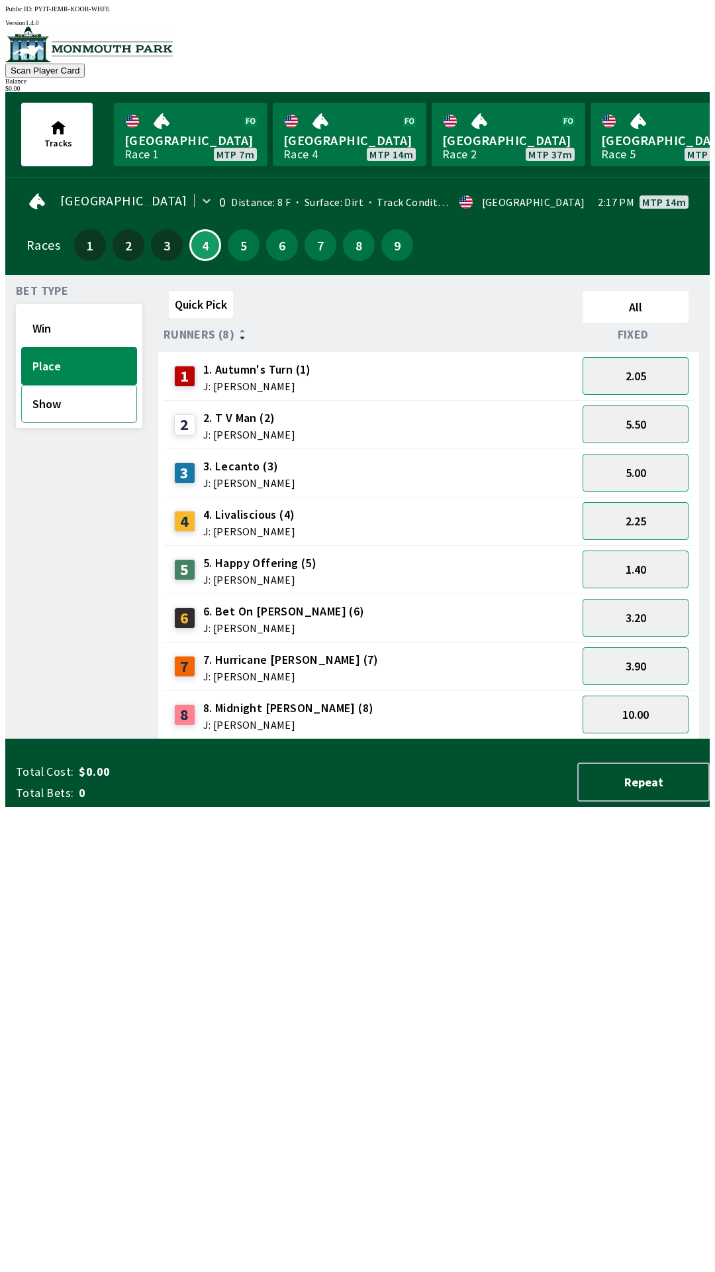
click at [87, 405] on button "Show" at bounding box center [79, 404] width 116 height 38
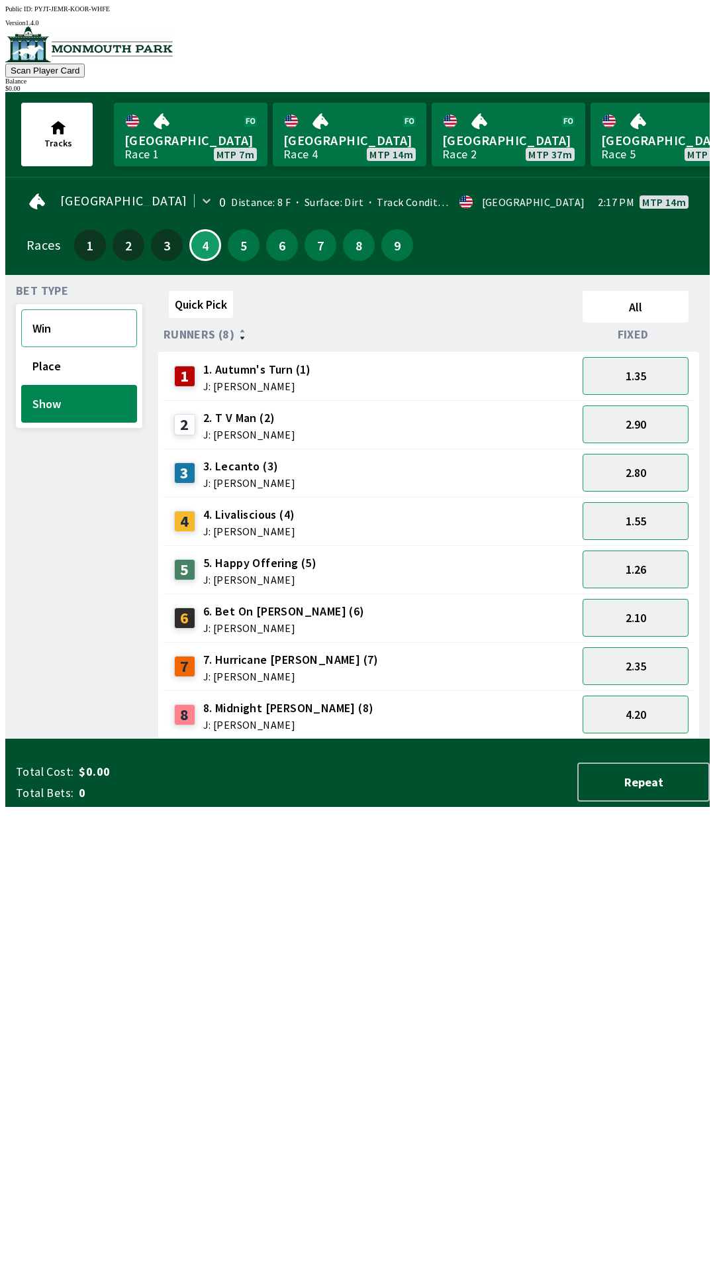
click at [79, 320] on button "Win" at bounding box center [79, 328] width 116 height 38
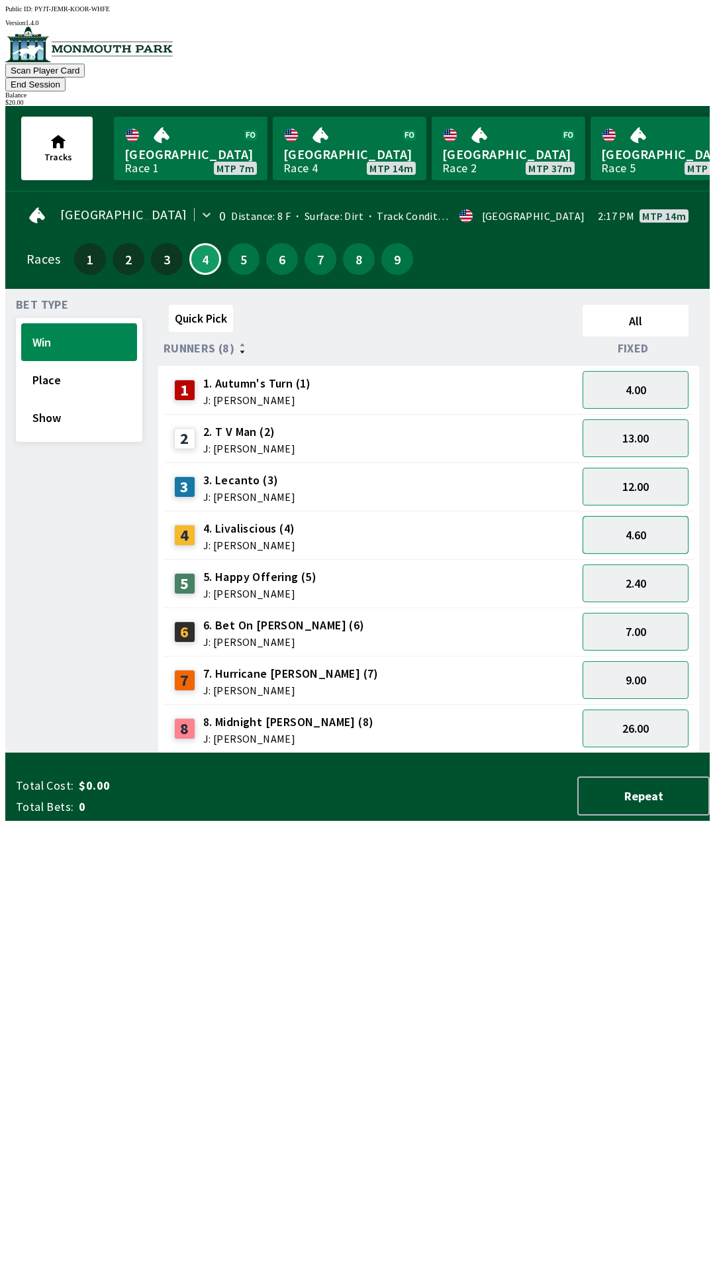
click at [641, 518] on button "4.60" at bounding box center [636, 535] width 106 height 38
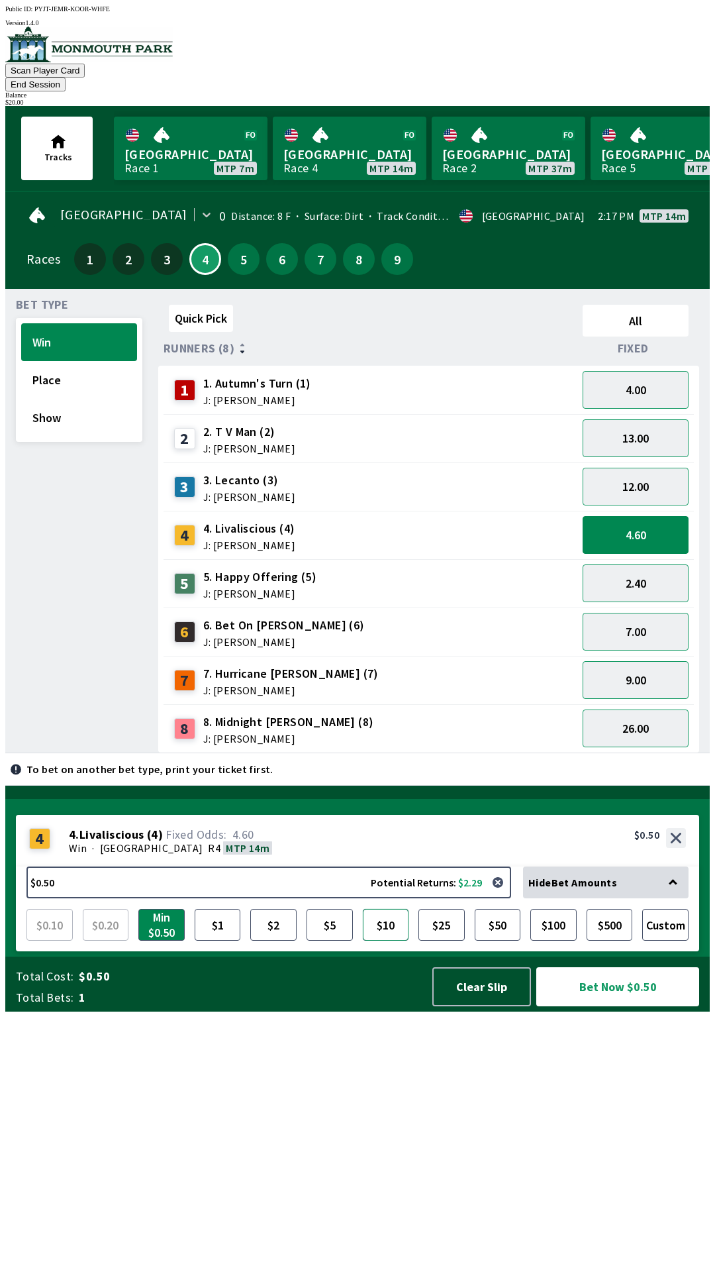
click at [391, 940] on button "$10" at bounding box center [386, 925] width 46 height 32
click at [626, 1006] on button "Bet Now $10.00" at bounding box center [617, 986] width 163 height 39
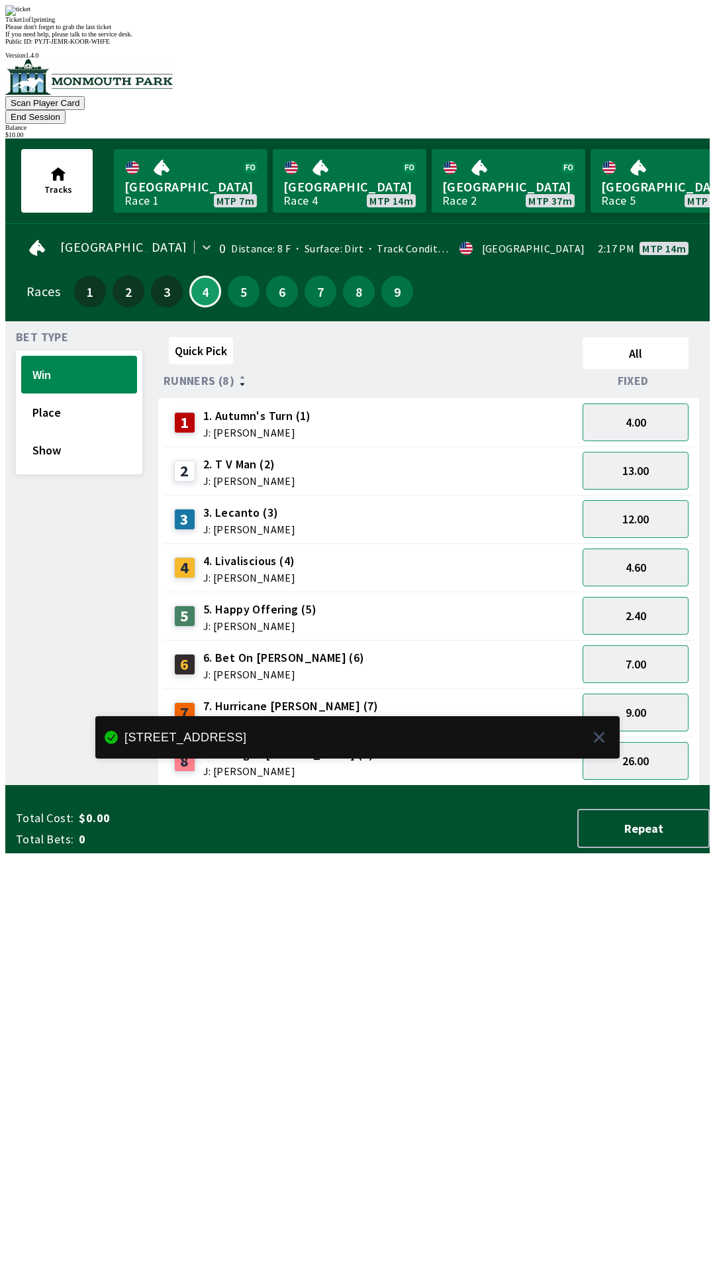
click at [621, 785] on div "Quick Pick All Runners (8) Fixed 1 1. Autumn's Turn (1) J: [PERSON_NAME] 4.00 2…" at bounding box center [434, 559] width 552 height 454
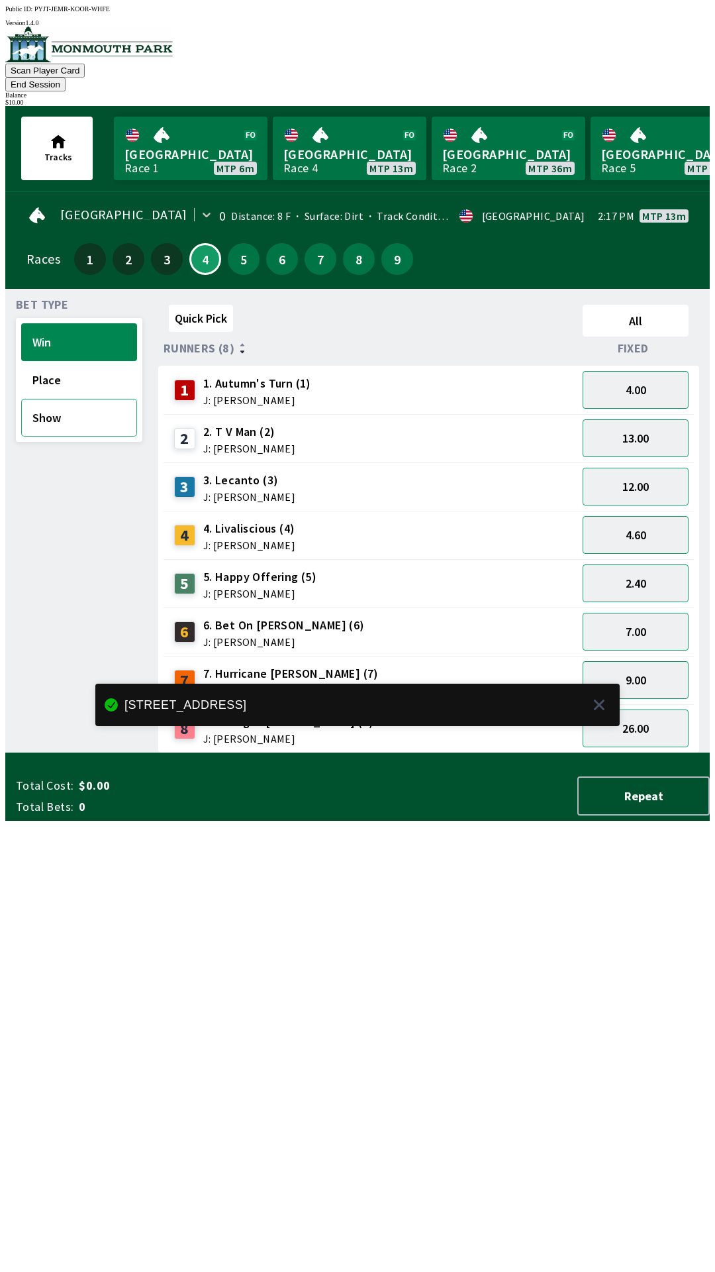
click at [57, 402] on button "Show" at bounding box center [79, 418] width 116 height 38
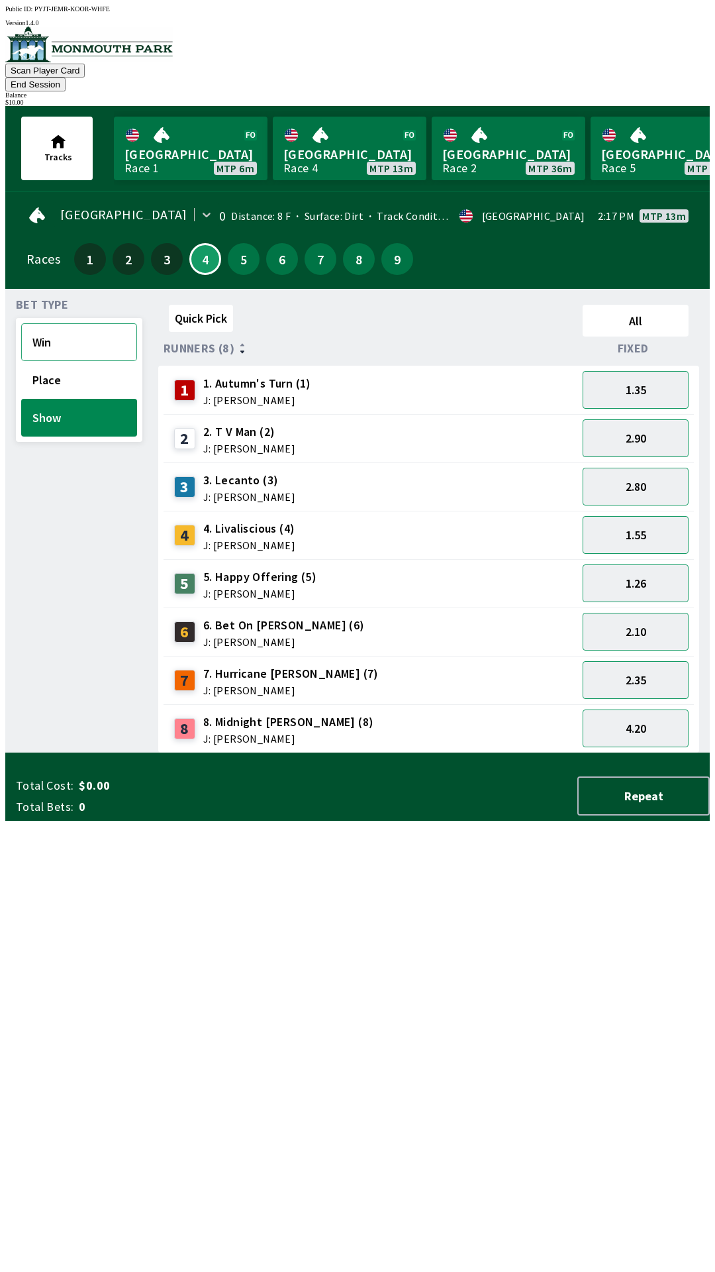
click at [83, 331] on button "Win" at bounding box center [79, 342] width 116 height 38
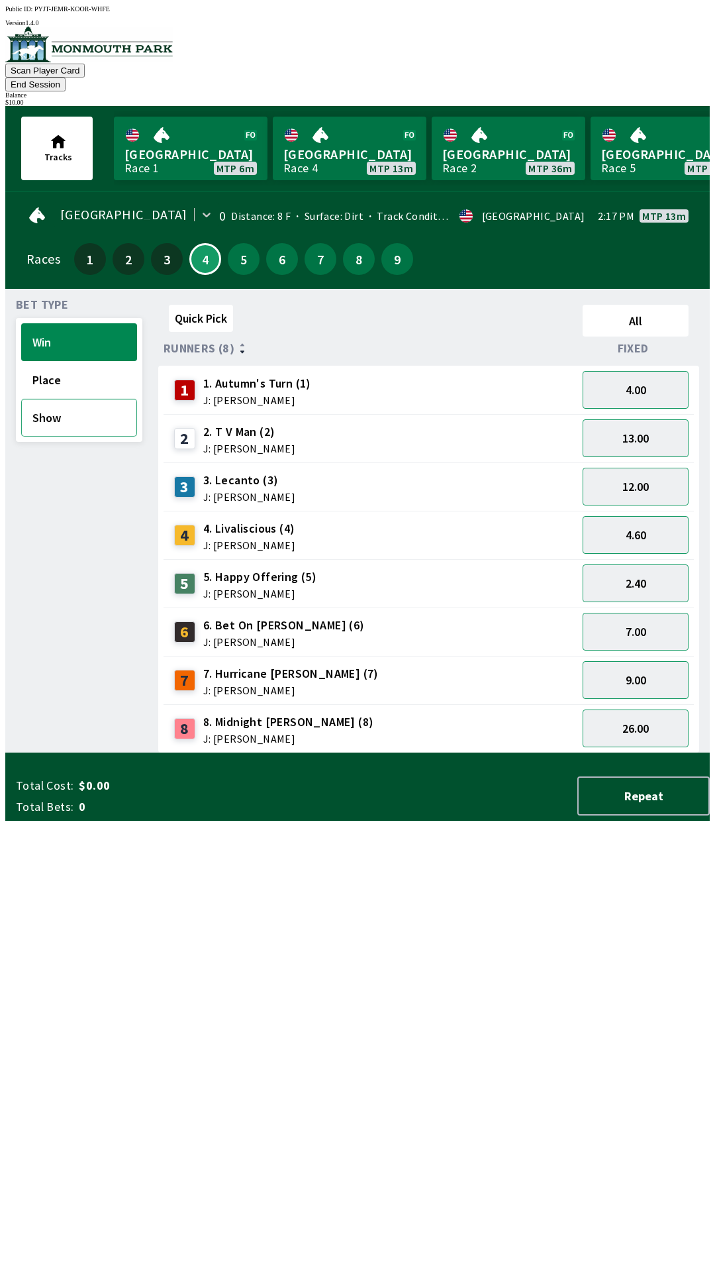
click at [71, 409] on button "Show" at bounding box center [79, 418] width 116 height 38
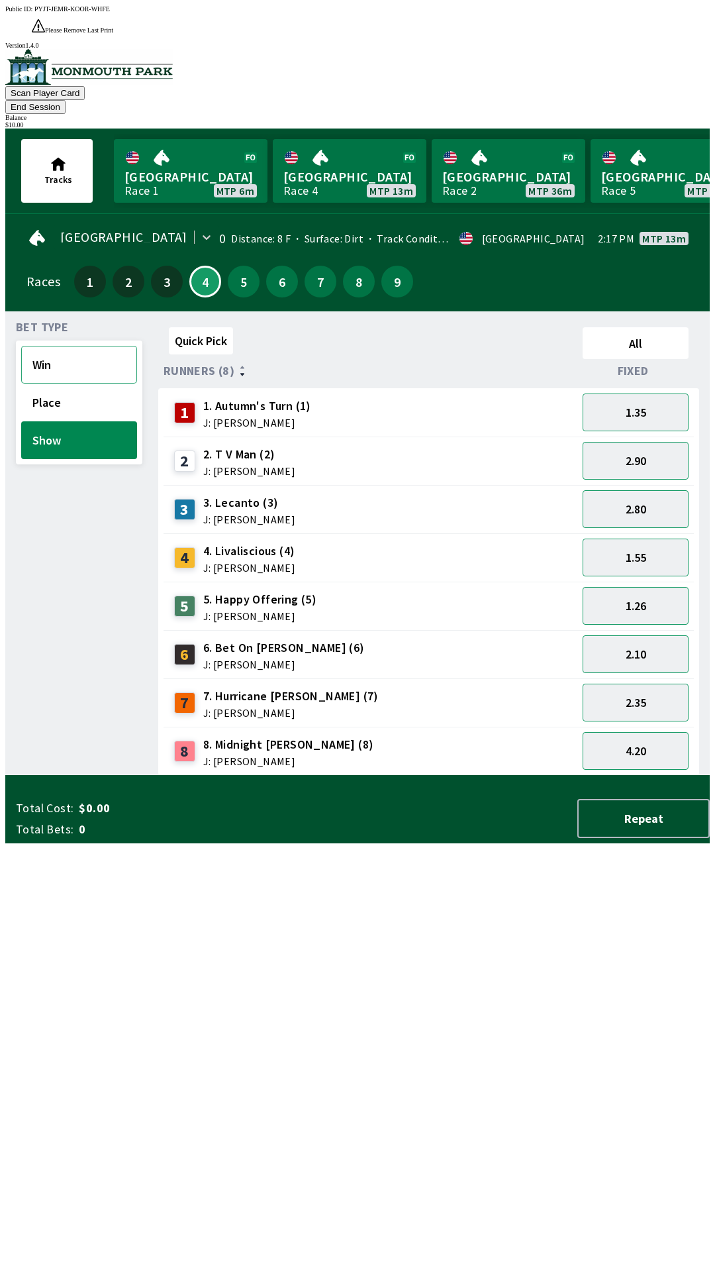
click at [67, 346] on button "Win" at bounding box center [79, 365] width 116 height 38
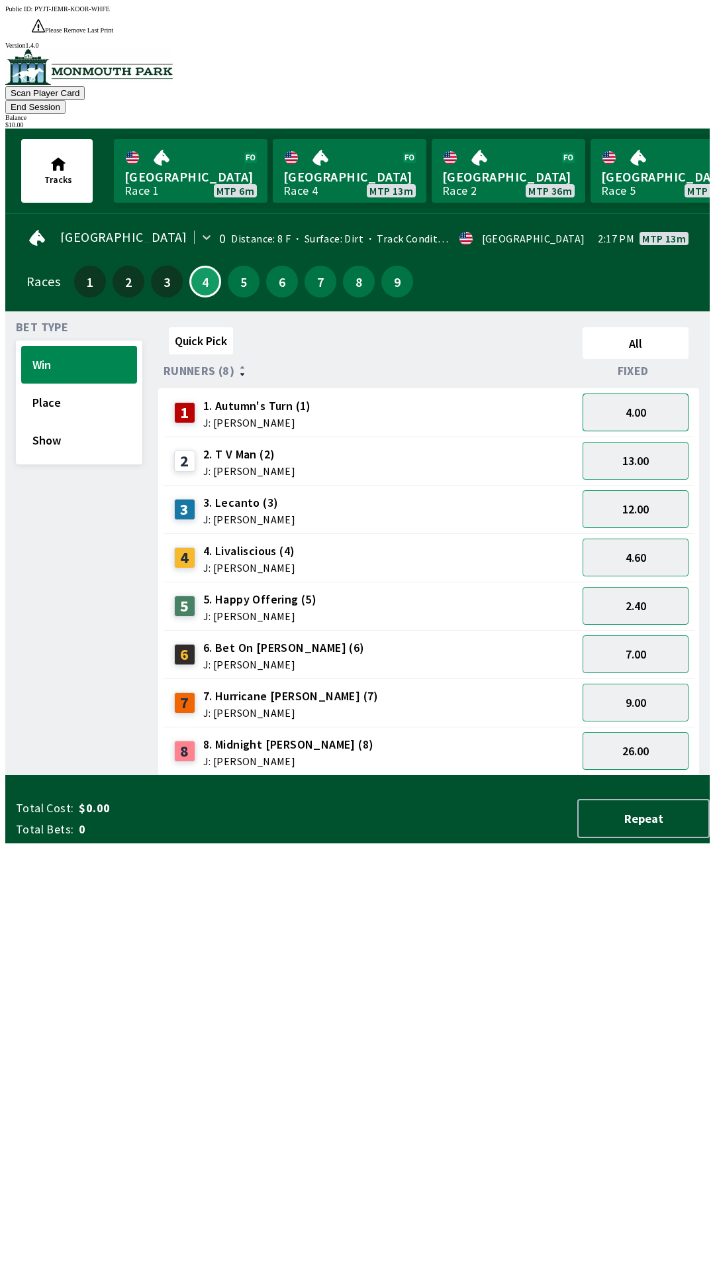
click at [658, 393] on button "4.00" at bounding box center [636, 412] width 106 height 38
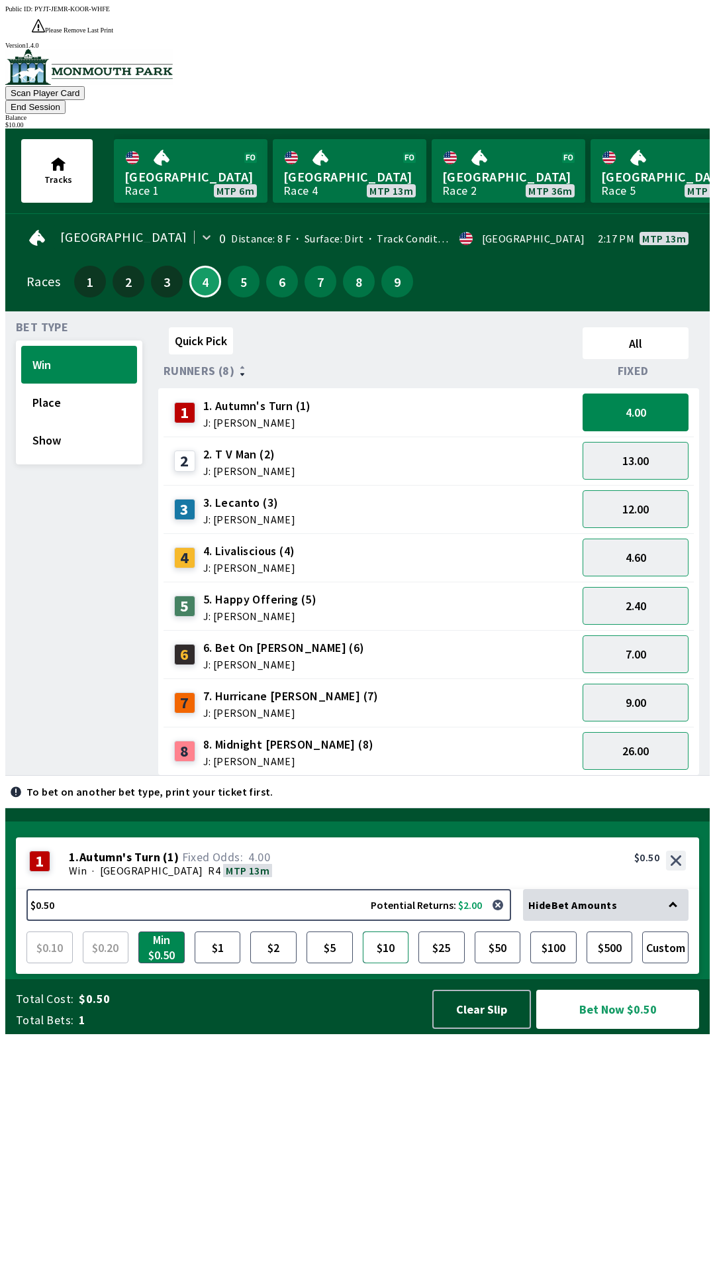
click at [390, 963] on button "$10" at bounding box center [386, 947] width 46 height 32
click at [634, 1029] on button "Bet Now $10.00" at bounding box center [617, 1008] width 163 height 39
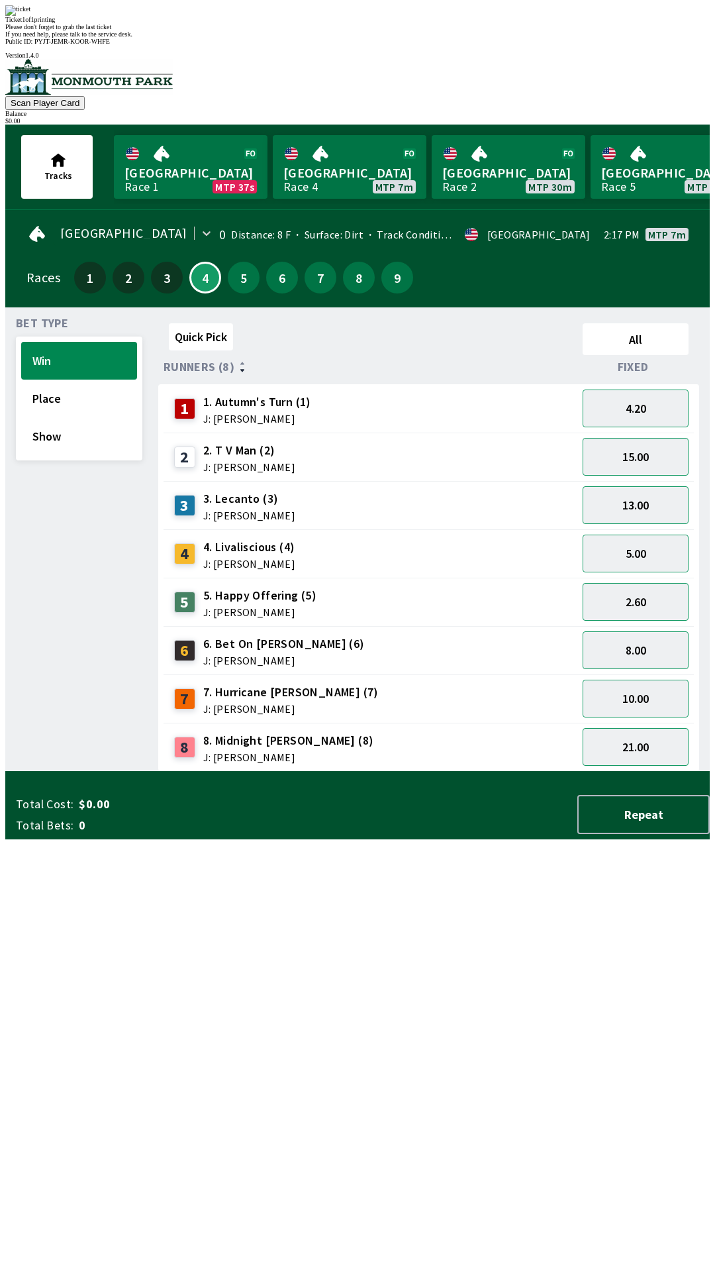
click at [403, 772] on div "Quick Pick All Runners (8) Fixed 1 1. Autumn's Turn (1) J: [PERSON_NAME] 4.20 2…" at bounding box center [434, 545] width 552 height 454
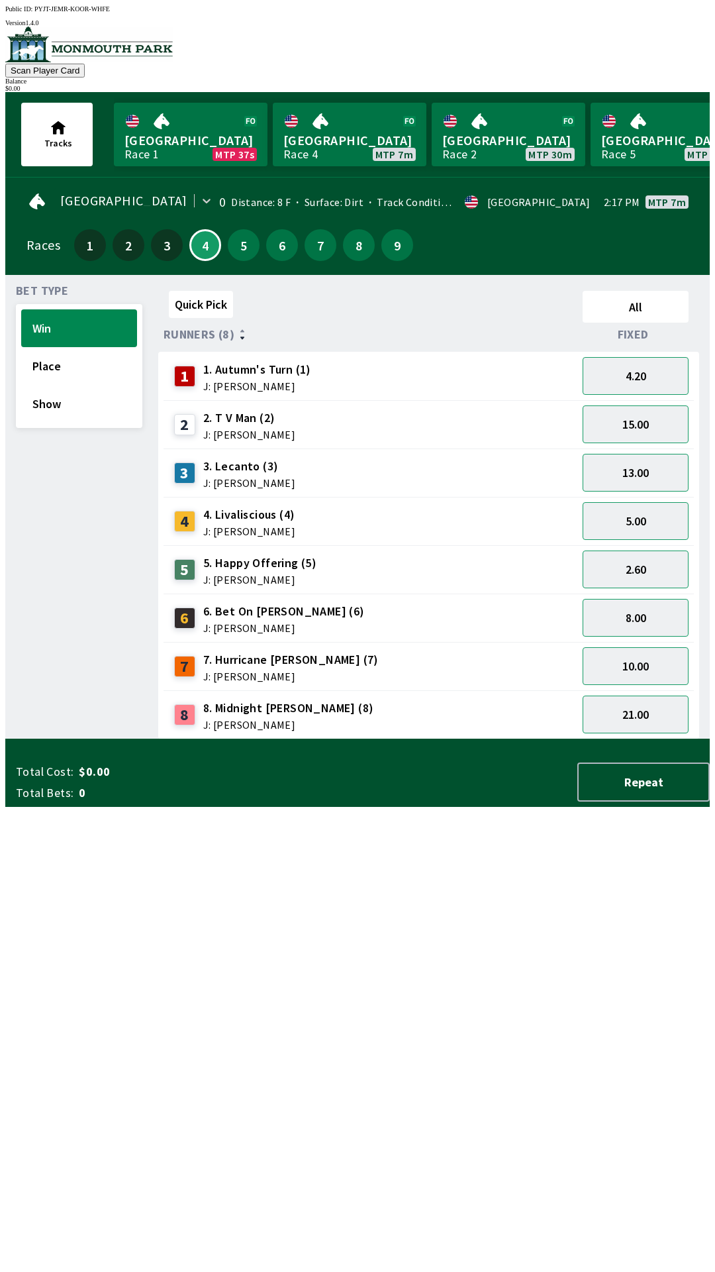
click at [396, 739] on div "Quick Pick All Runners (8) Fixed 1 1. Autumn's Turn (1) J: [PERSON_NAME] 4.20 2…" at bounding box center [434, 512] width 552 height 454
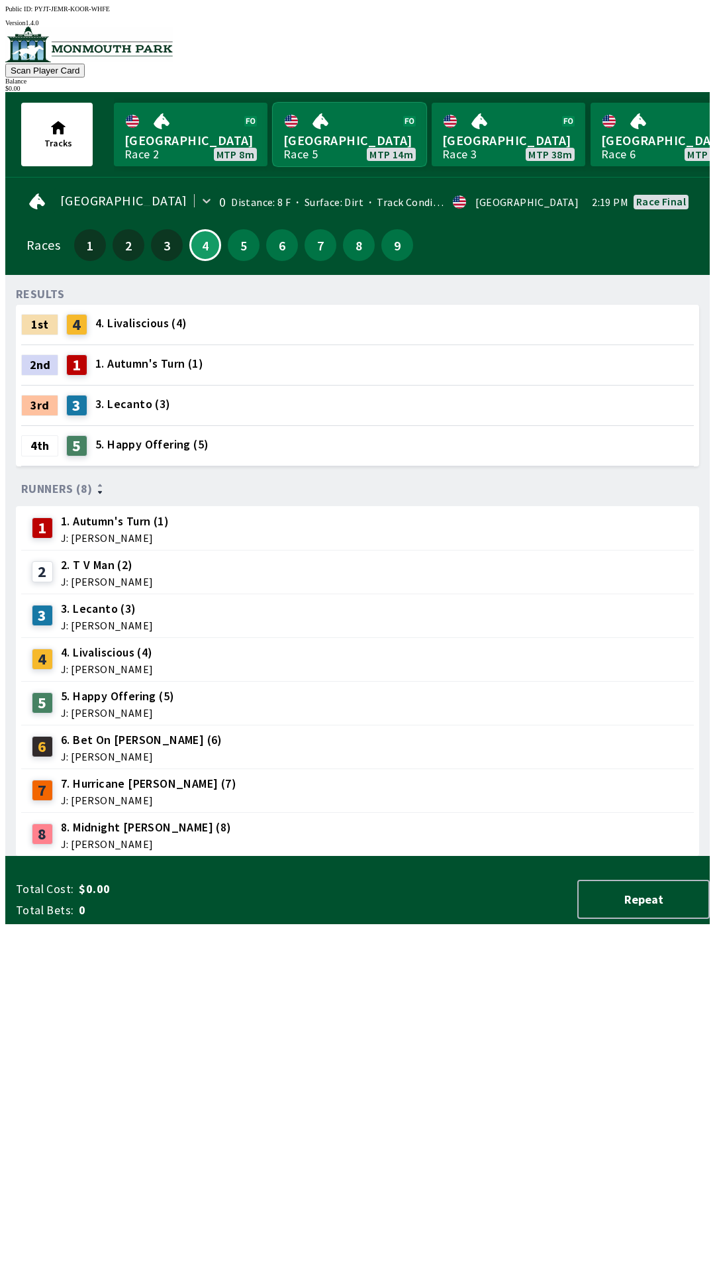
click at [343, 129] on link "[GEOGRAPHIC_DATA] Race 5 MTP 14m" at bounding box center [350, 135] width 154 height 64
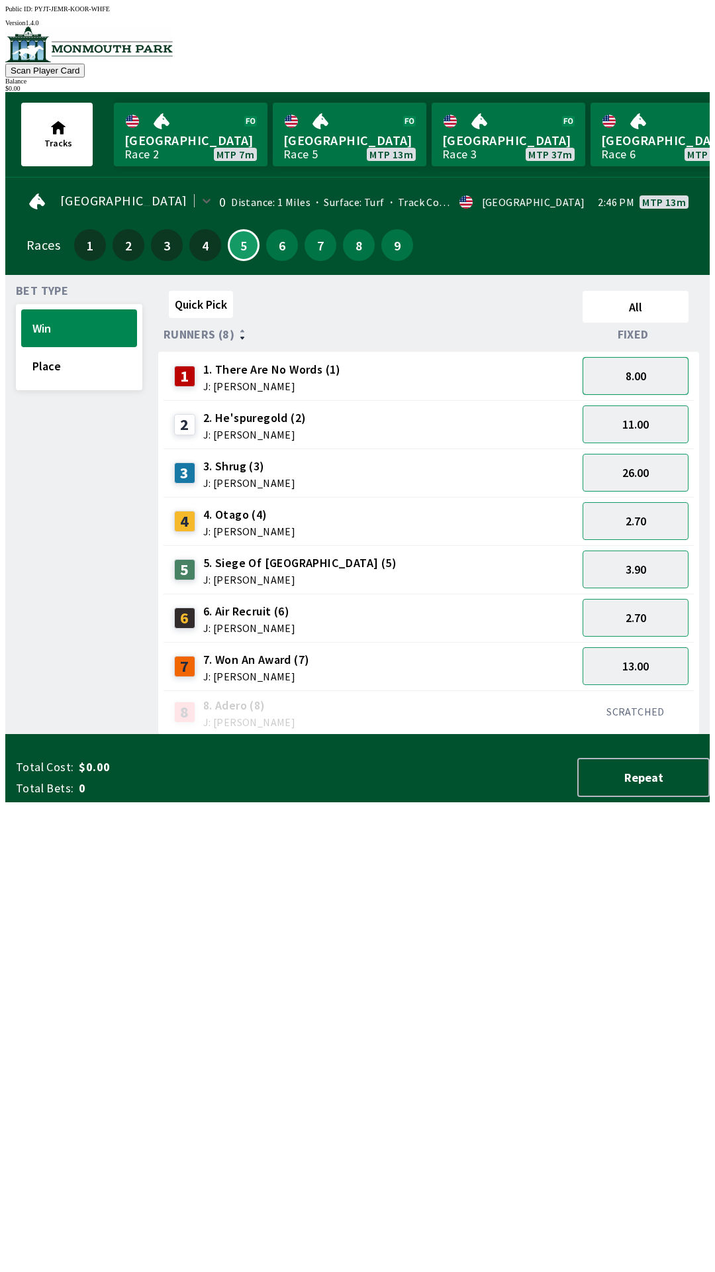
click at [666, 367] on button "8.00" at bounding box center [636, 376] width 106 height 38
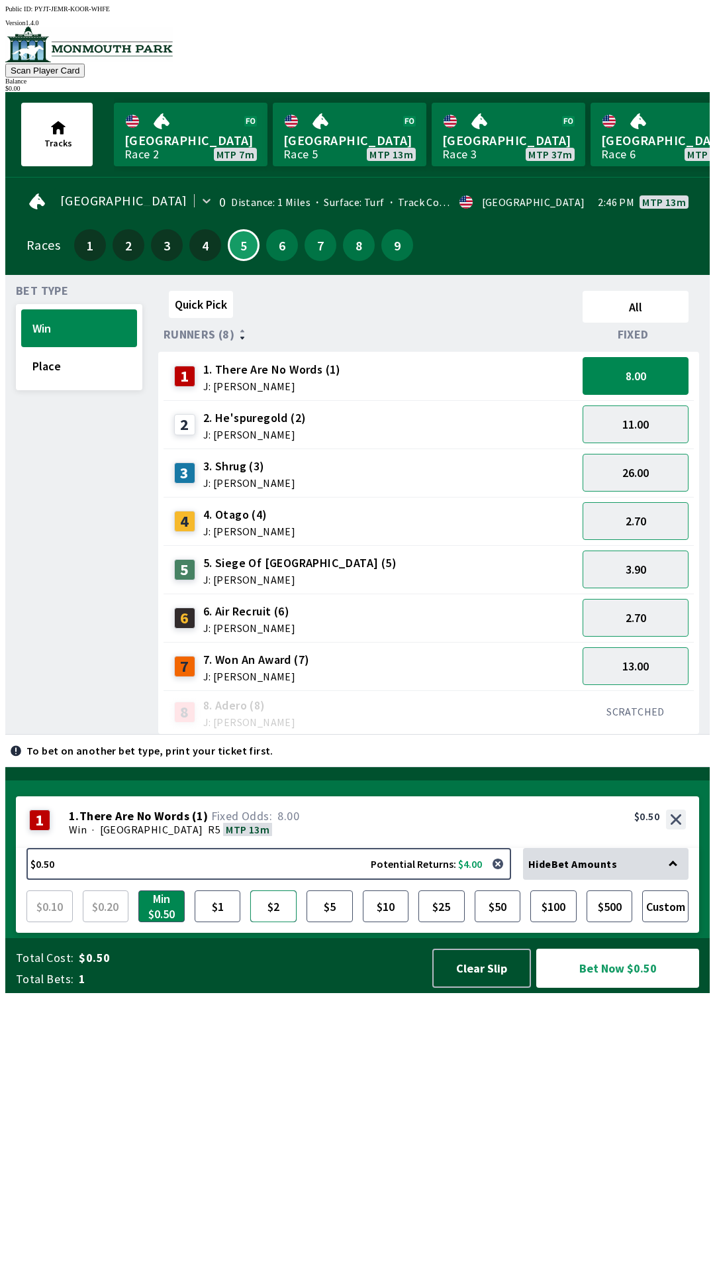
click at [281, 922] on button "$2" at bounding box center [273, 906] width 46 height 32
click at [305, 243] on button "7" at bounding box center [321, 245] width 32 height 32
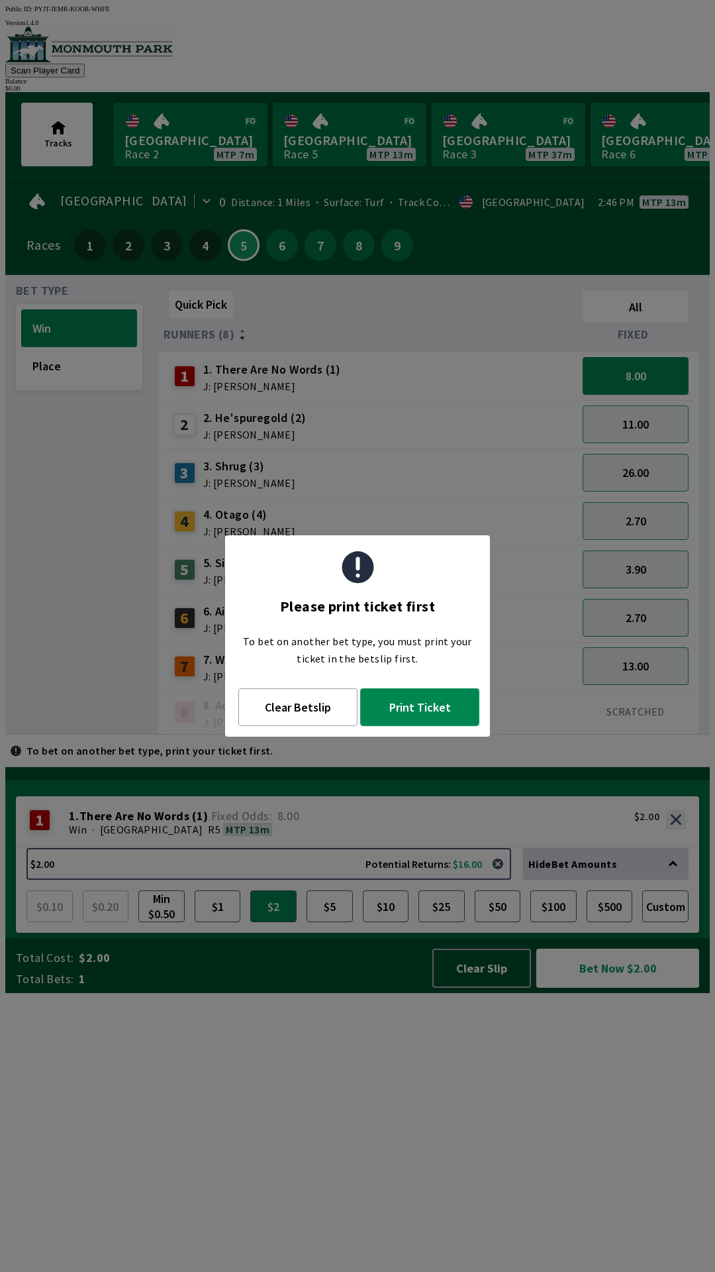
click at [412, 715] on button "Print Ticket" at bounding box center [419, 707] width 119 height 38
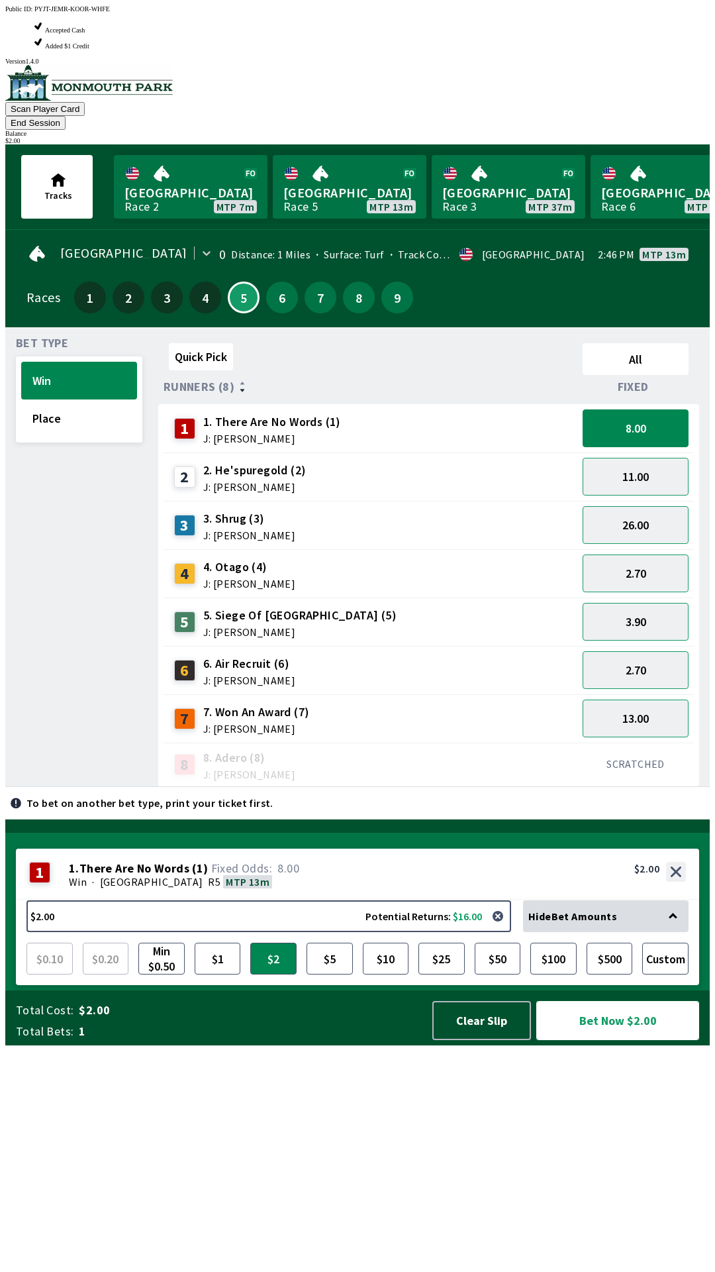
click at [627, 1040] on button "Bet Now $2.00" at bounding box center [617, 1020] width 163 height 39
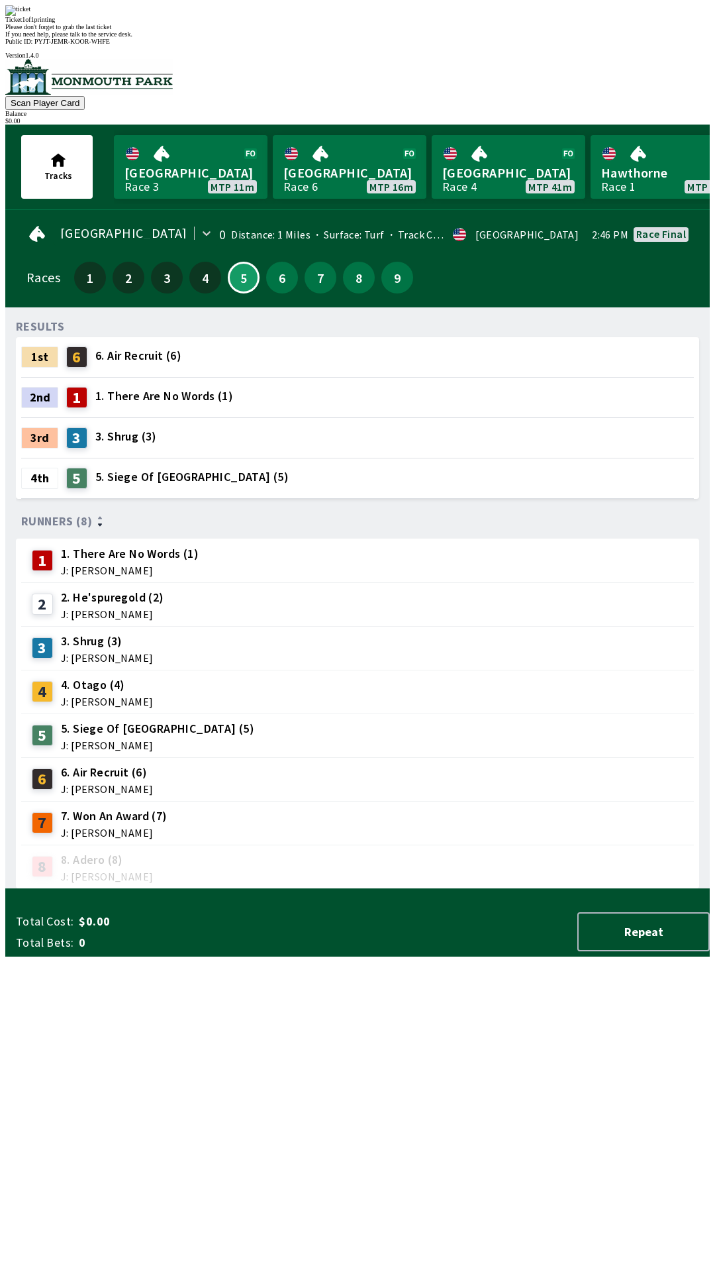
click at [190, 889] on div "RESULTS 1st 6 6. Air Recruit (6) 2nd 1 1. There Are No Words (1) 3rd 3 3. Shrug…" at bounding box center [363, 603] width 694 height 571
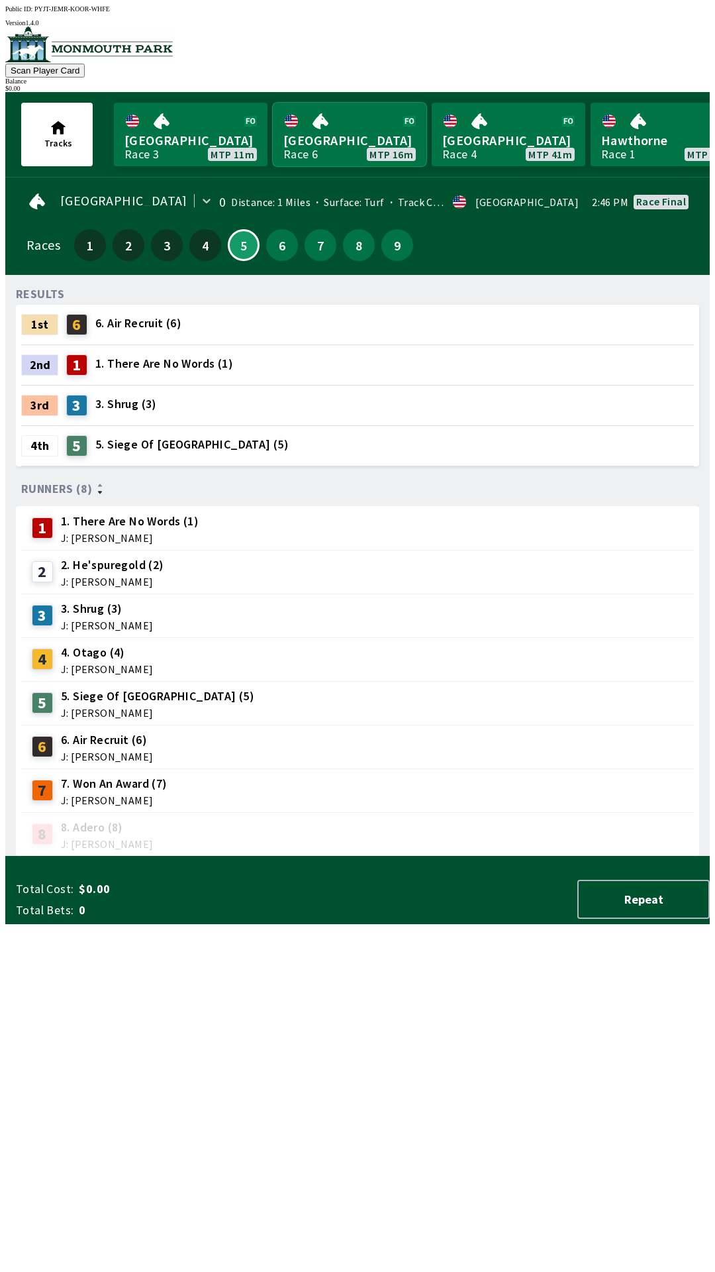
click at [332, 119] on link "[GEOGRAPHIC_DATA] Race 6 MTP 16m" at bounding box center [350, 135] width 154 height 64
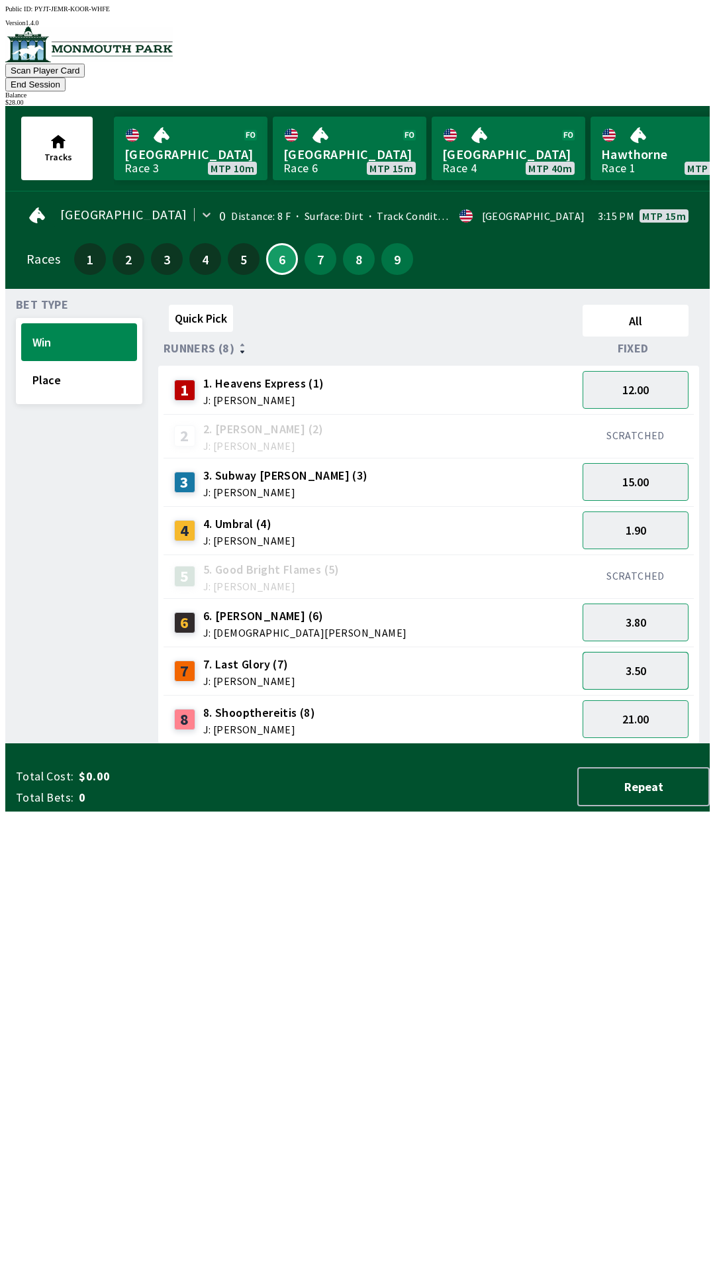
click at [646, 652] on button "3.50" at bounding box center [636, 671] width 106 height 38
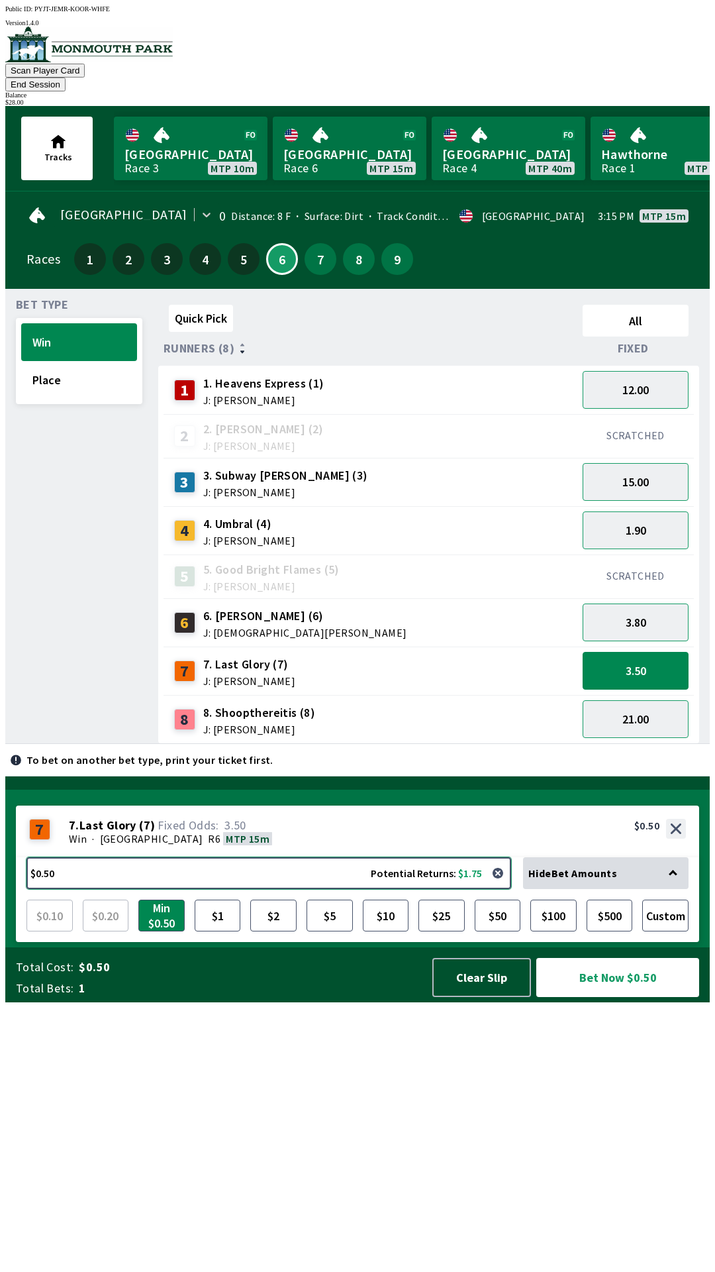
click at [454, 889] on button "$0.50 Potential Returns: $1.75" at bounding box center [268, 873] width 485 height 32
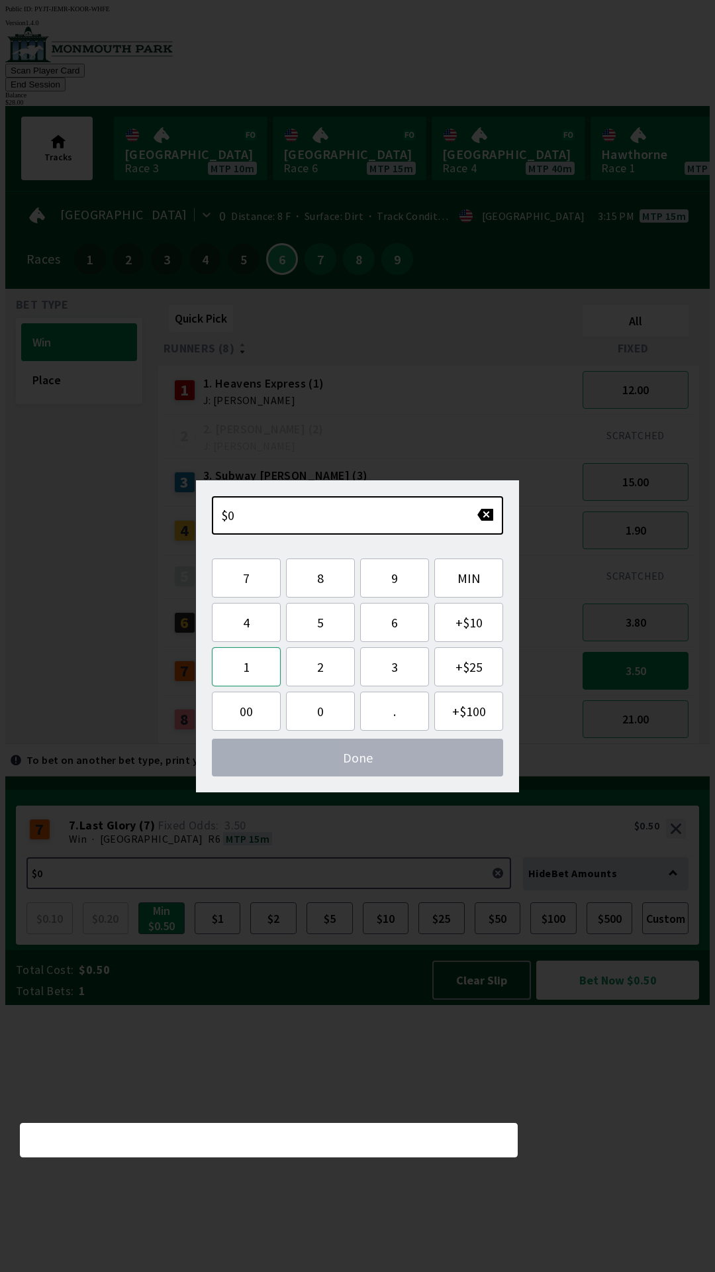
click at [242, 664] on button "1" at bounding box center [246, 666] width 69 height 39
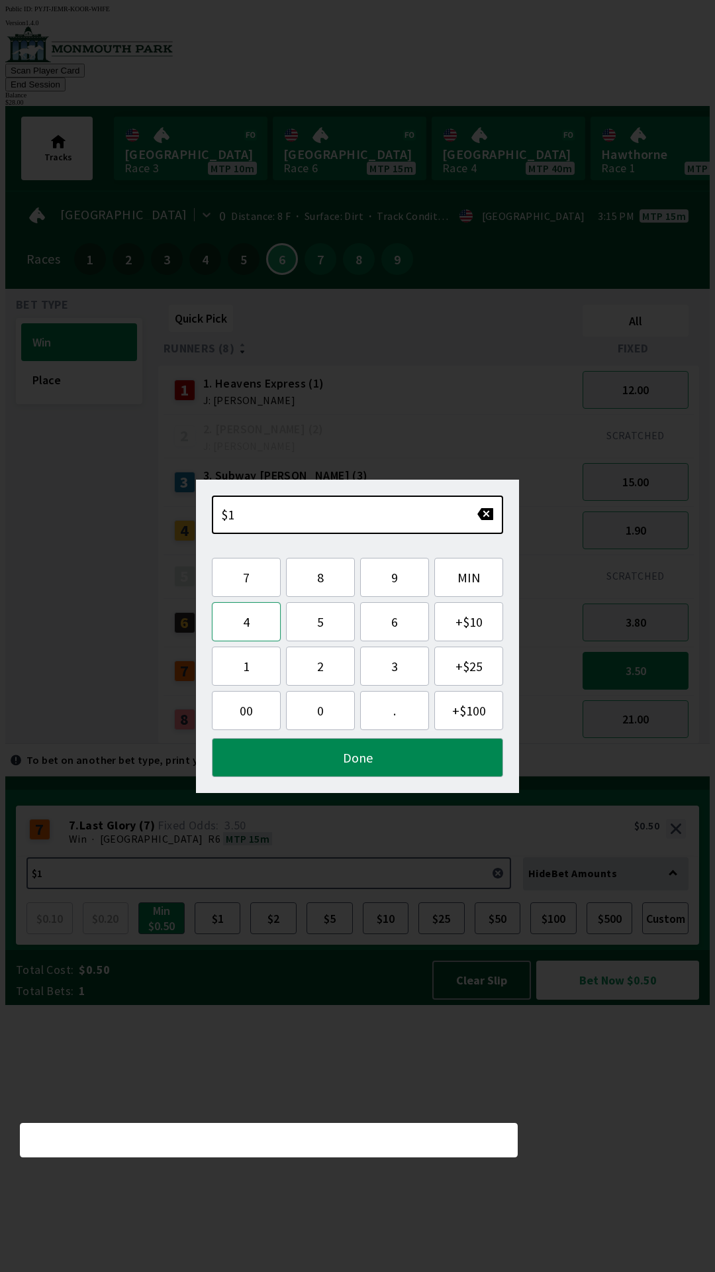
click at [253, 623] on button "4" at bounding box center [246, 621] width 69 height 39
click at [383, 755] on button "Done" at bounding box center [357, 757] width 291 height 39
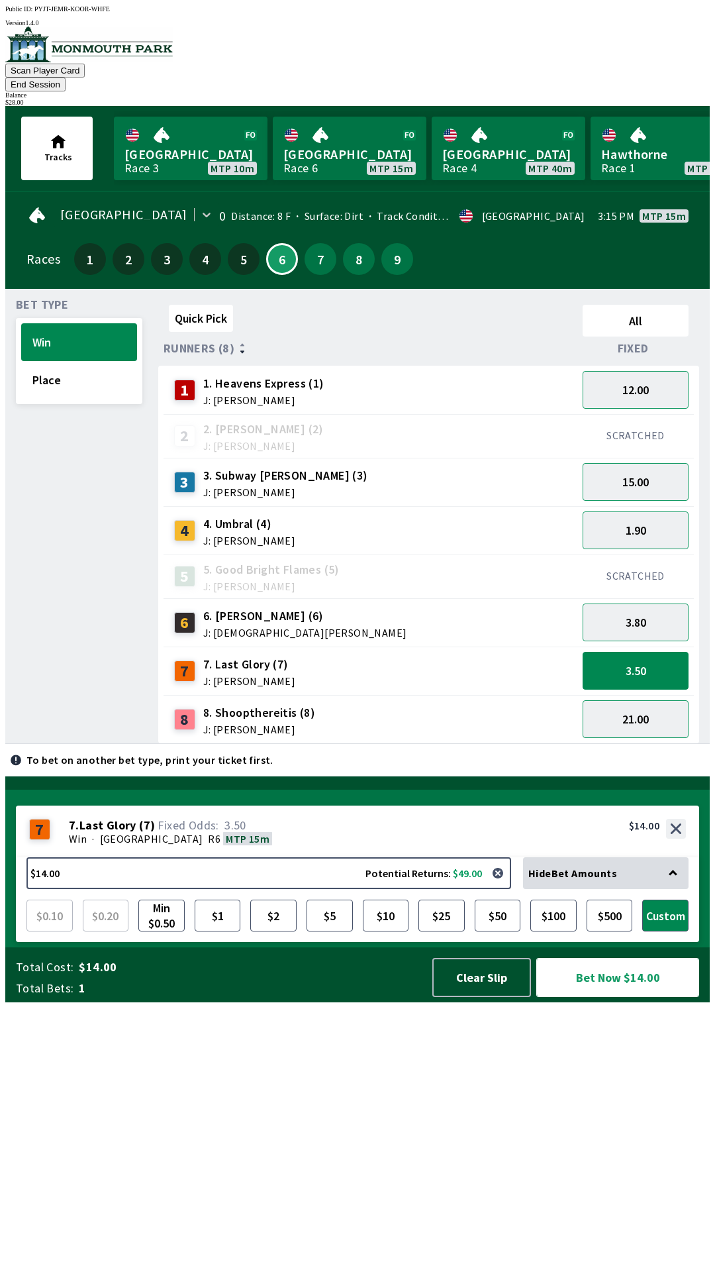
click at [632, 997] on button "Bet Now $14.00" at bounding box center [617, 977] width 163 height 39
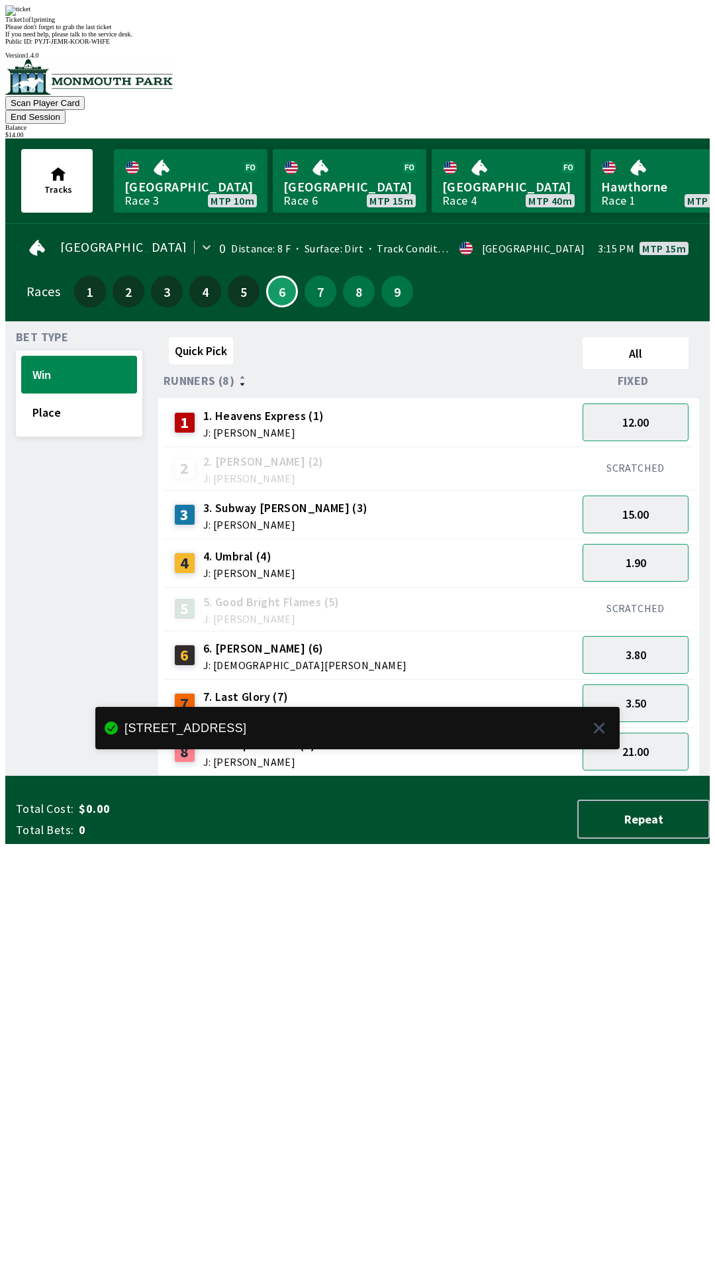
click at [638, 776] on div "Quick Pick All Runners (8) Fixed 1 1. Heavens Express (1) J: [PERSON_NAME] 12.0…" at bounding box center [434, 554] width 552 height 444
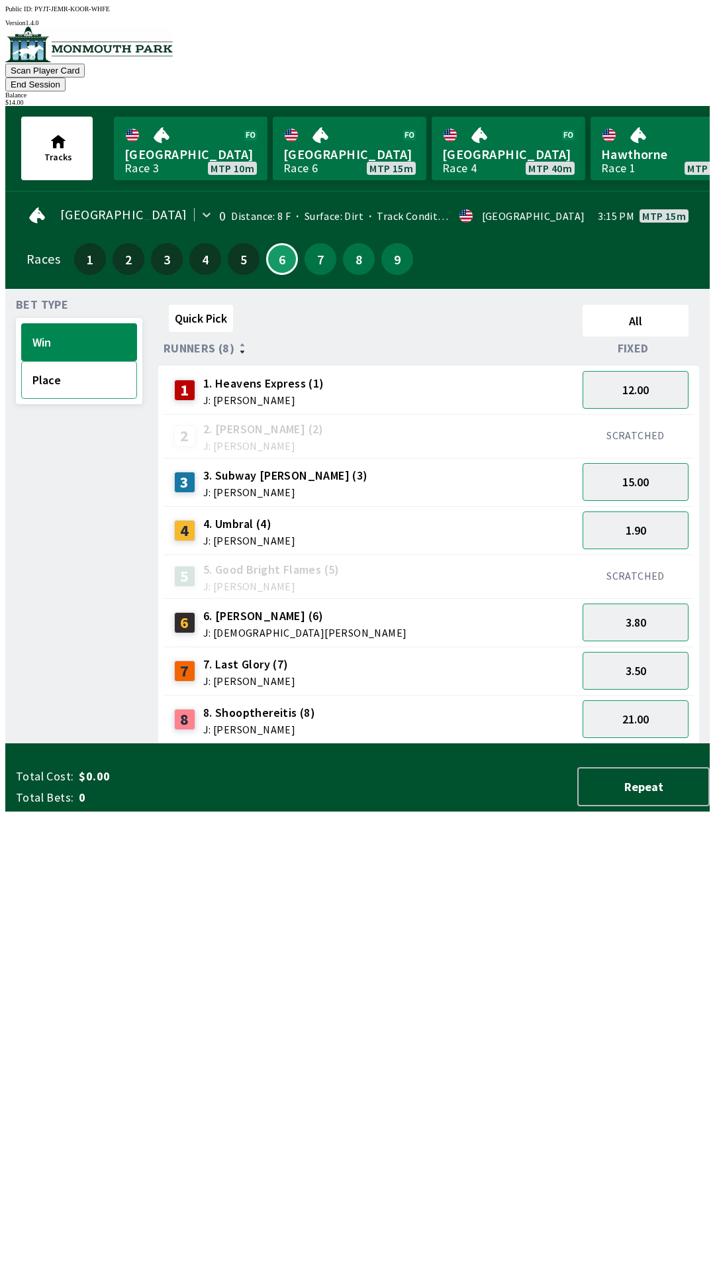
click at [74, 361] on button "Place" at bounding box center [79, 380] width 116 height 38
click at [656, 379] on button "4.60" at bounding box center [636, 390] width 106 height 38
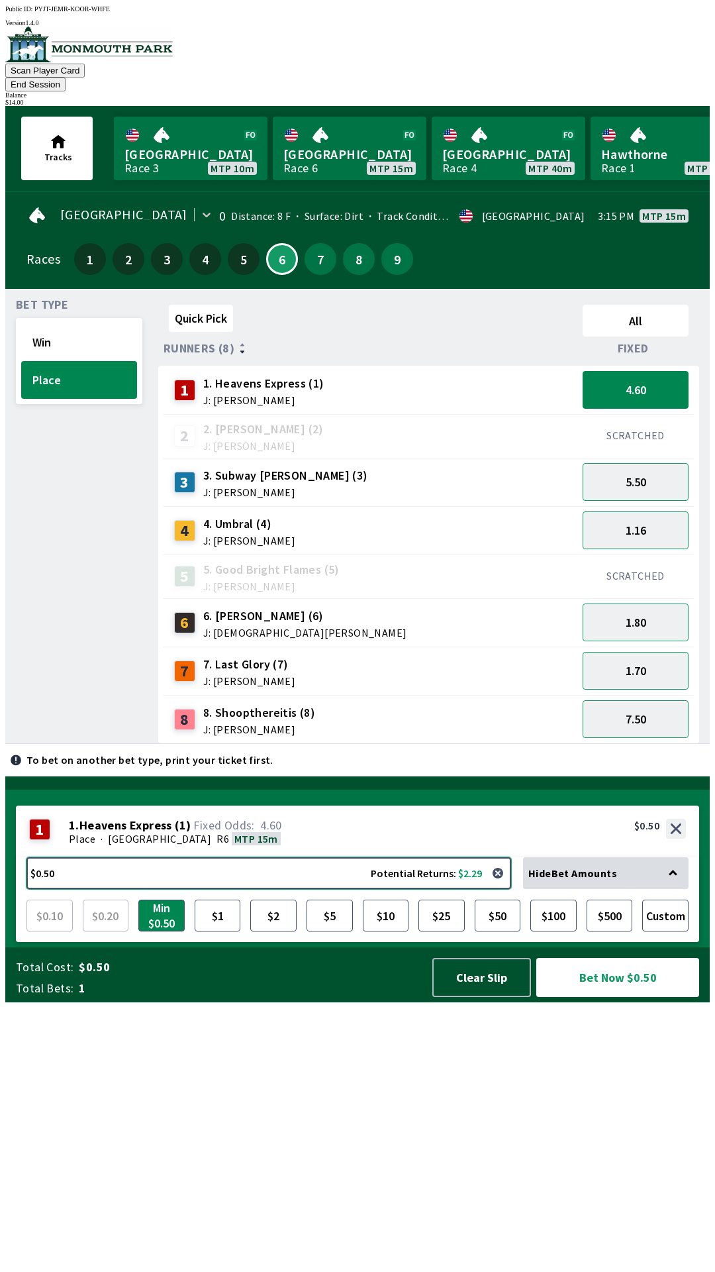
click at [378, 889] on button "$0.50 Potential Returns: $2.29" at bounding box center [268, 873] width 485 height 32
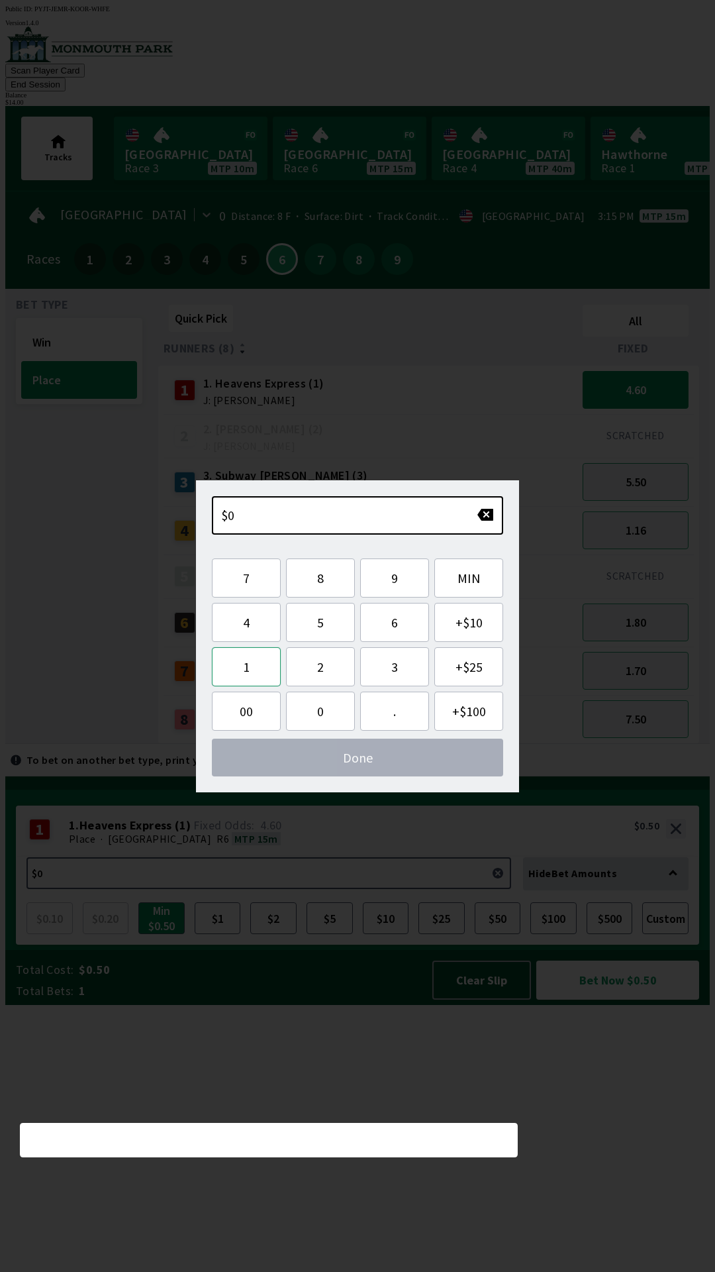
click at [252, 662] on button "1" at bounding box center [246, 666] width 69 height 39
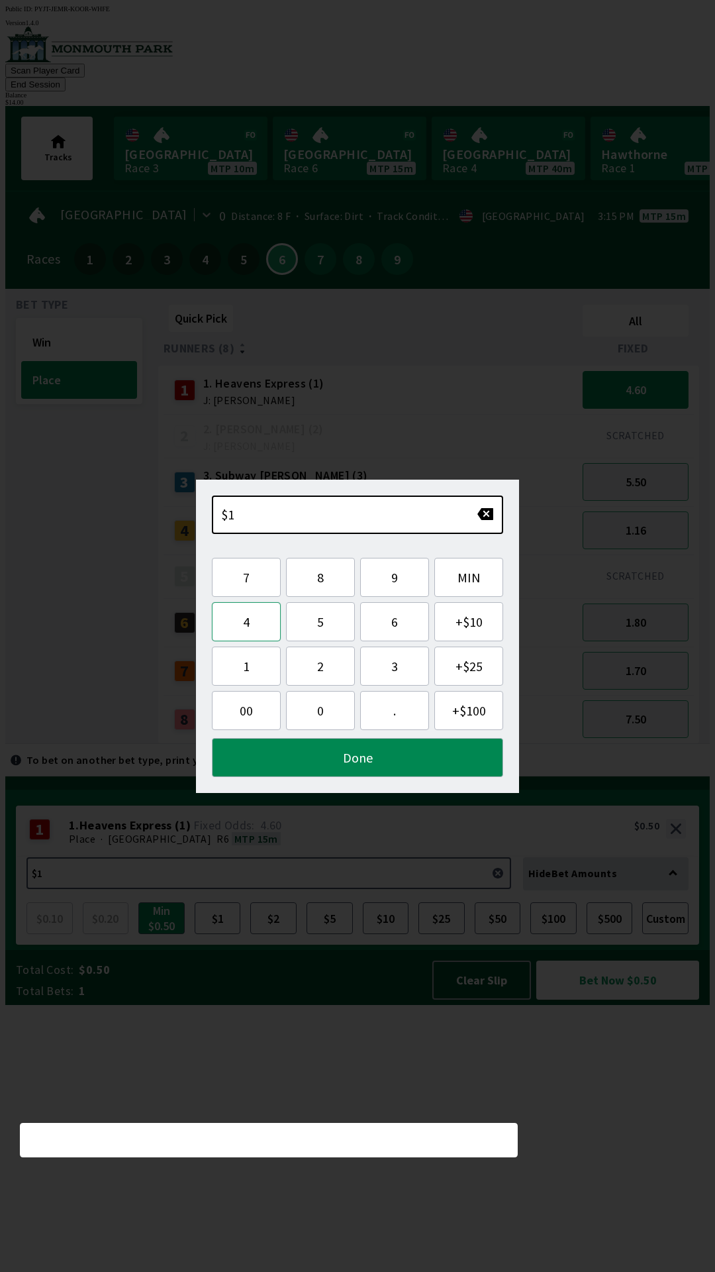
click at [248, 614] on button "4" at bounding box center [246, 621] width 69 height 39
click at [369, 762] on button "Done" at bounding box center [357, 757] width 291 height 39
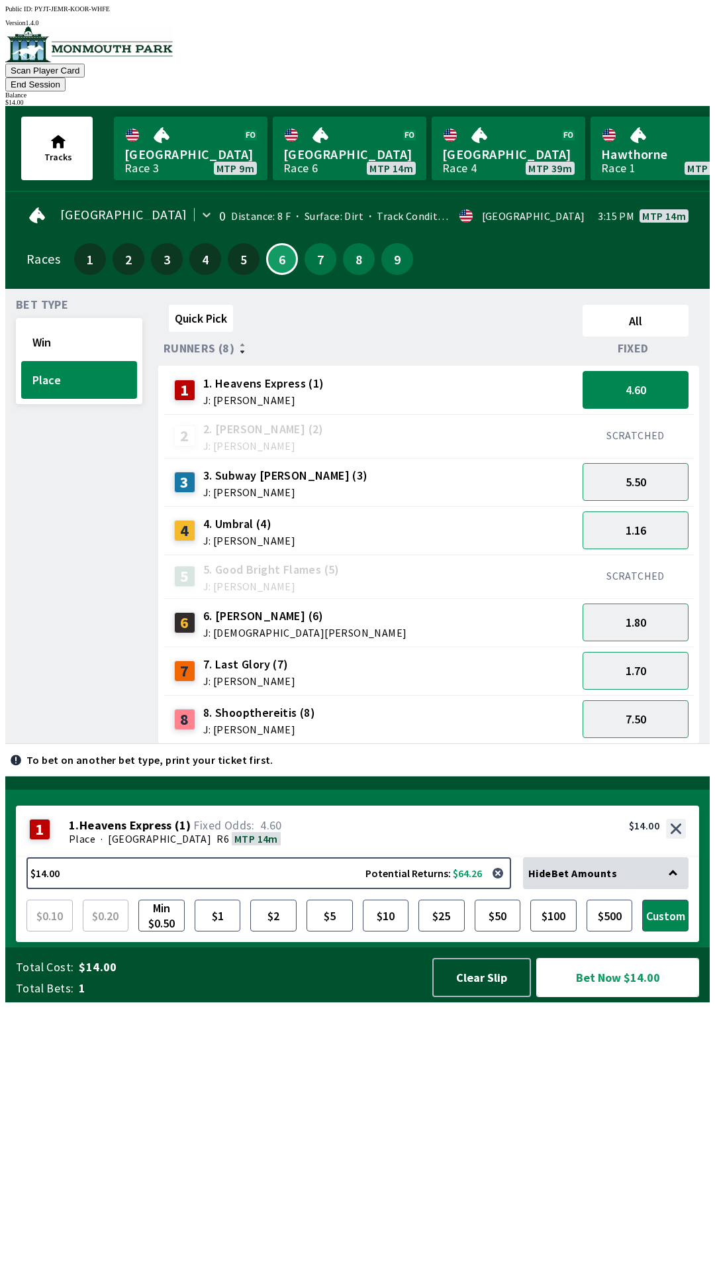
click at [623, 997] on button "Bet Now $14.00" at bounding box center [617, 977] width 163 height 39
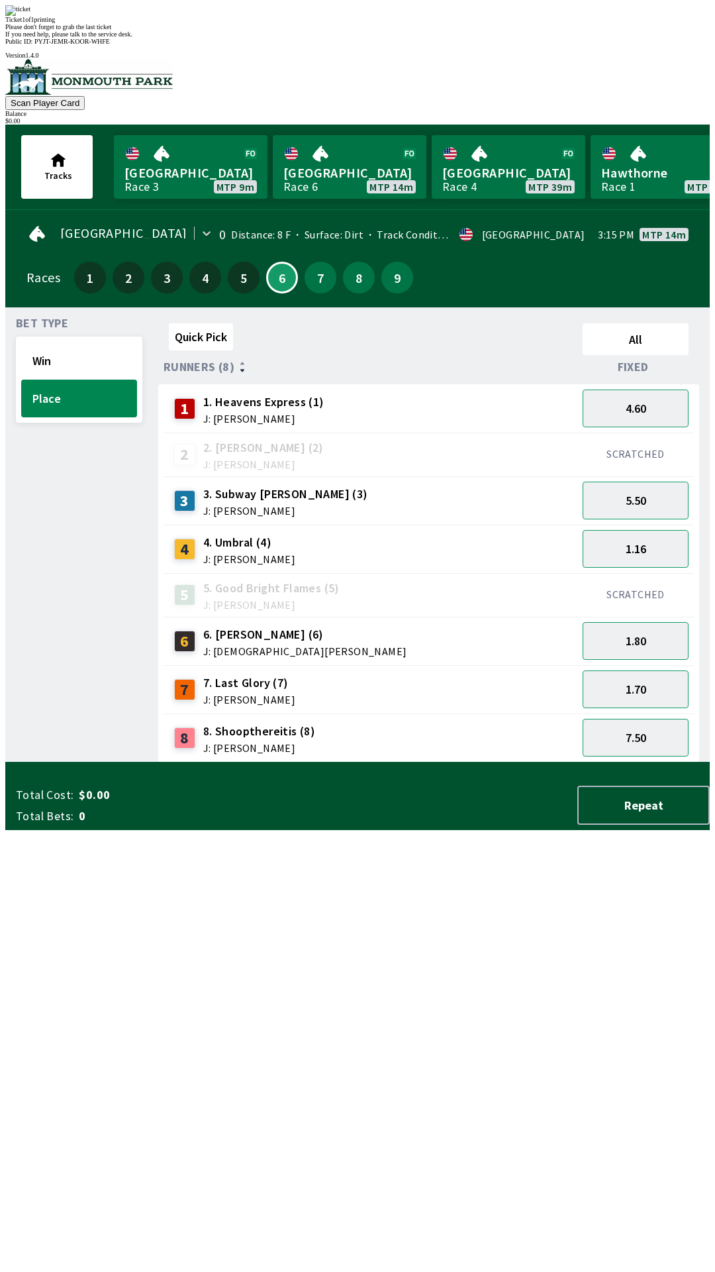
click at [555, 762] on div "Quick Pick All Runners (8) Fixed 1 1. Heavens Express (1) J: [PERSON_NAME] 4.60…" at bounding box center [434, 540] width 552 height 444
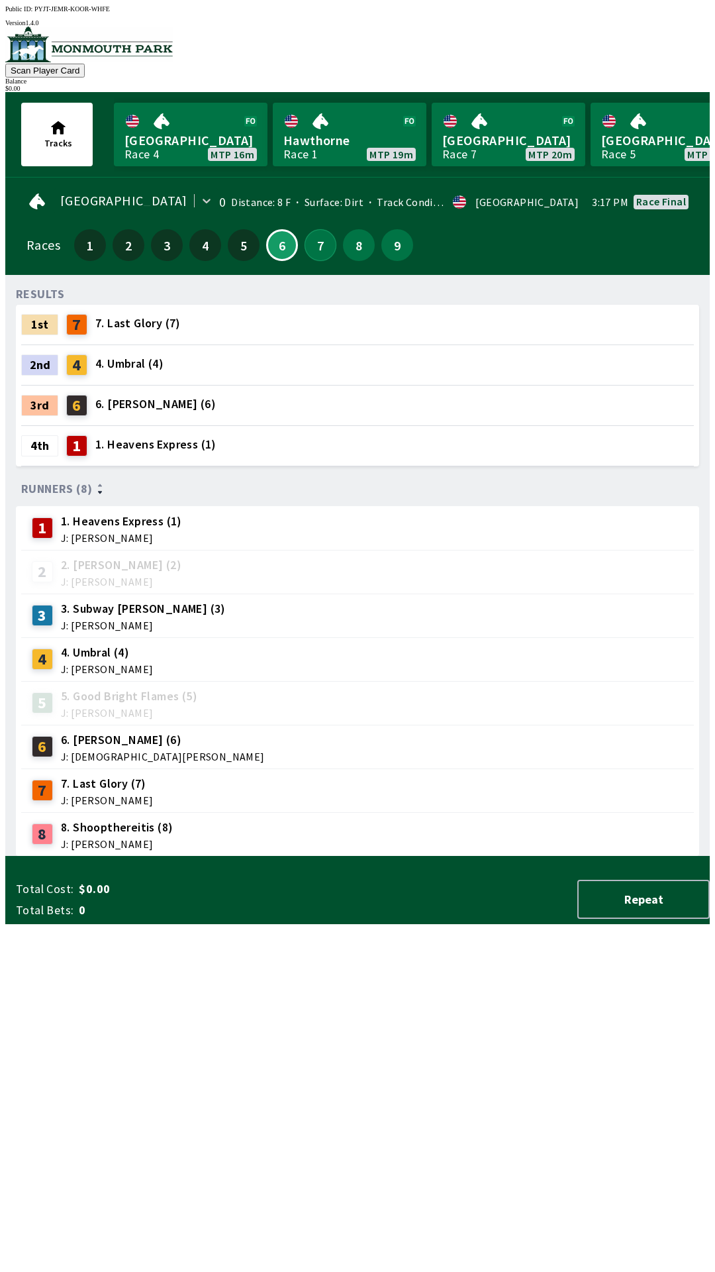
click at [309, 245] on button "7" at bounding box center [321, 245] width 32 height 32
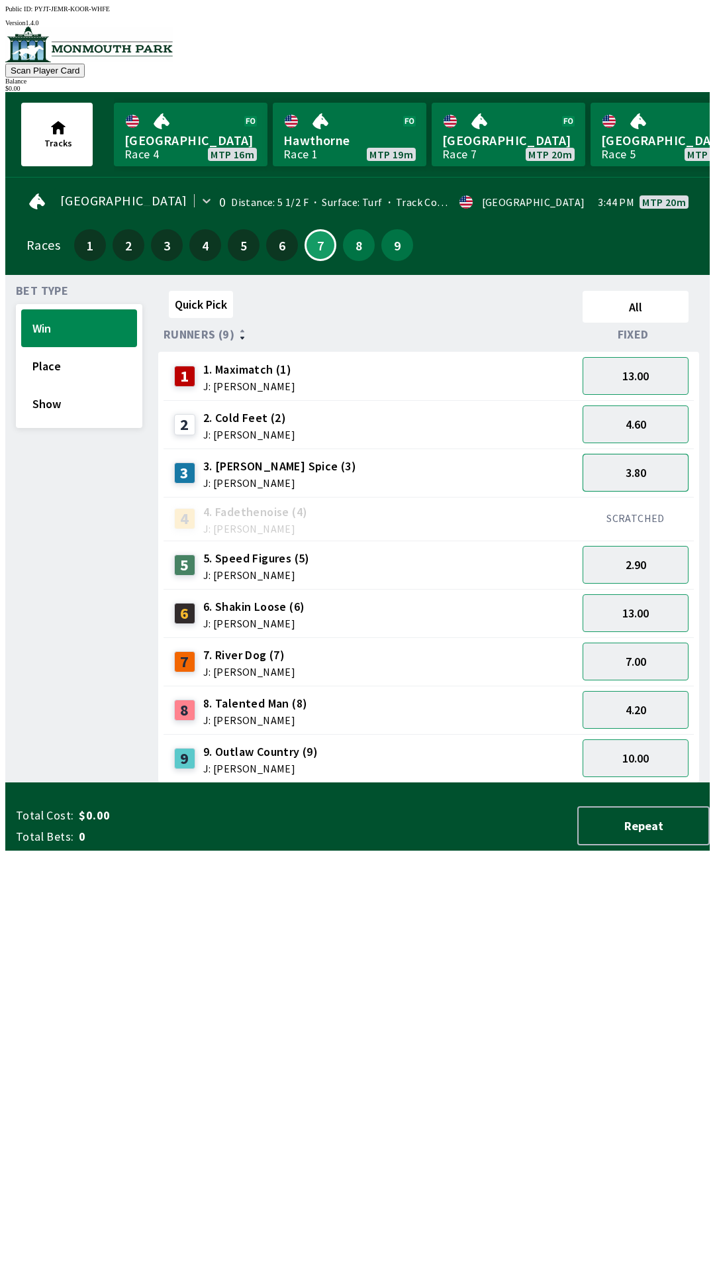
click at [653, 474] on button "3.80" at bounding box center [636, 473] width 106 height 38
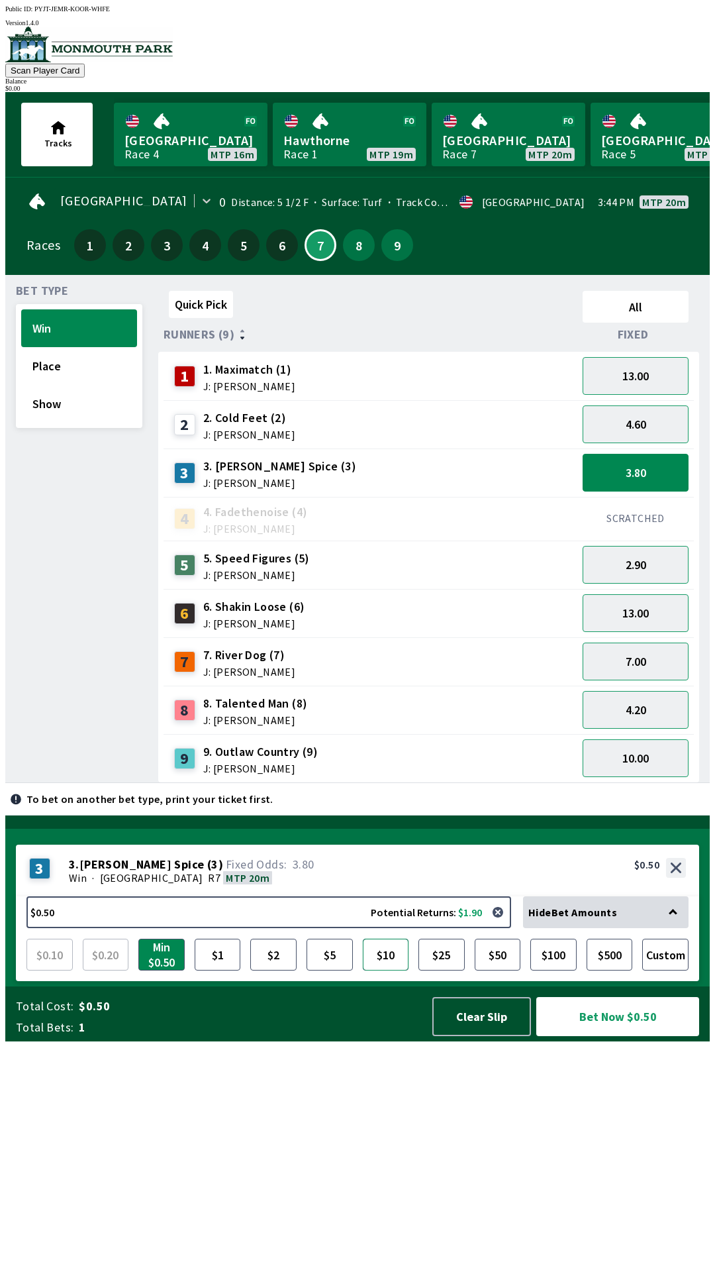
click at [387, 970] on button "$10" at bounding box center [386, 954] width 46 height 32
click at [632, 1036] on button "Bet Now $10.00" at bounding box center [617, 1016] width 163 height 39
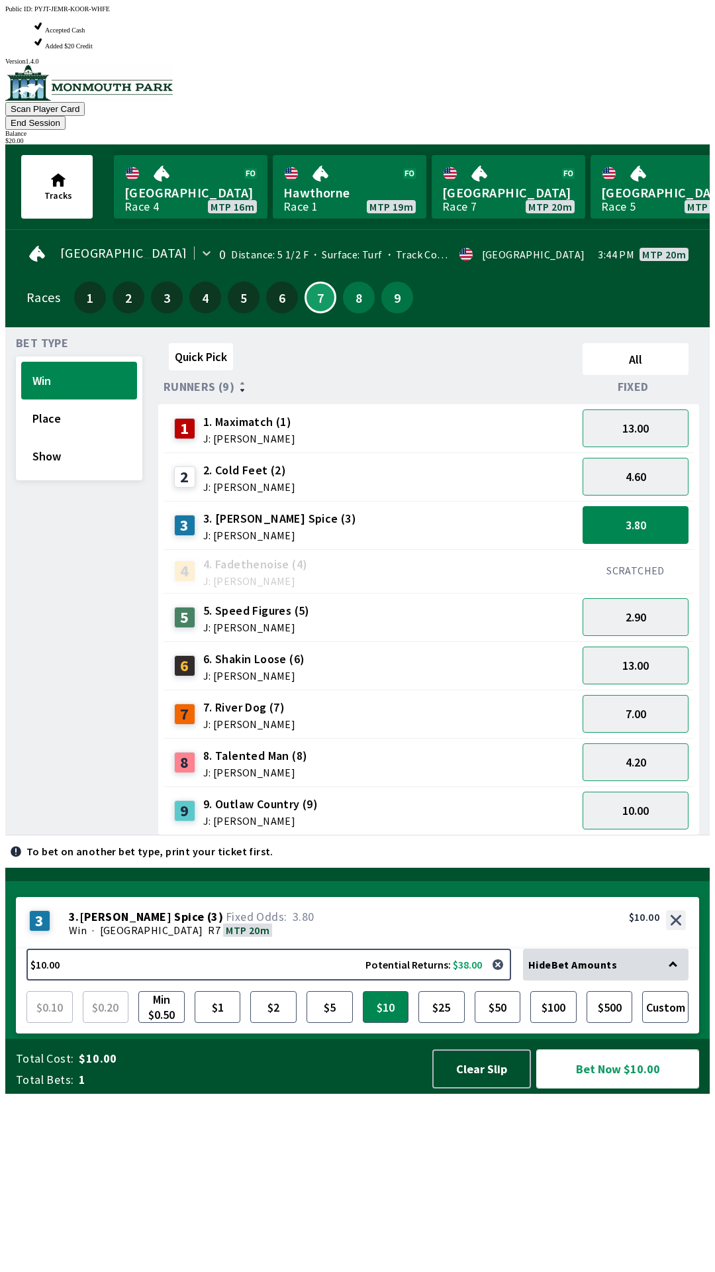
click at [640, 1088] on button "Bet Now $10.00" at bounding box center [617, 1068] width 163 height 39
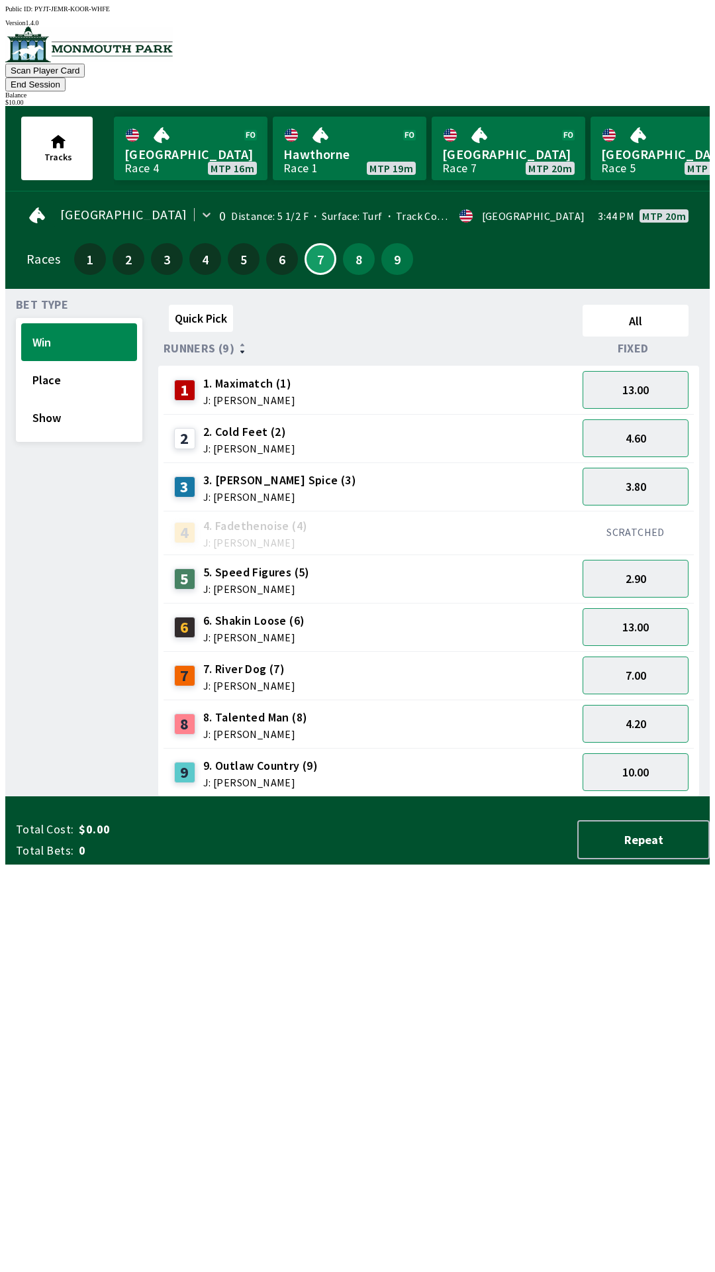
click at [378, 797] on div "Quick Pick All Runners (9) Fixed 1 1. Maximatch (1) J: [PERSON_NAME] 13.00 2 2.…" at bounding box center [434, 547] width 552 height 497
click at [94, 399] on button "Show" at bounding box center [79, 418] width 116 height 38
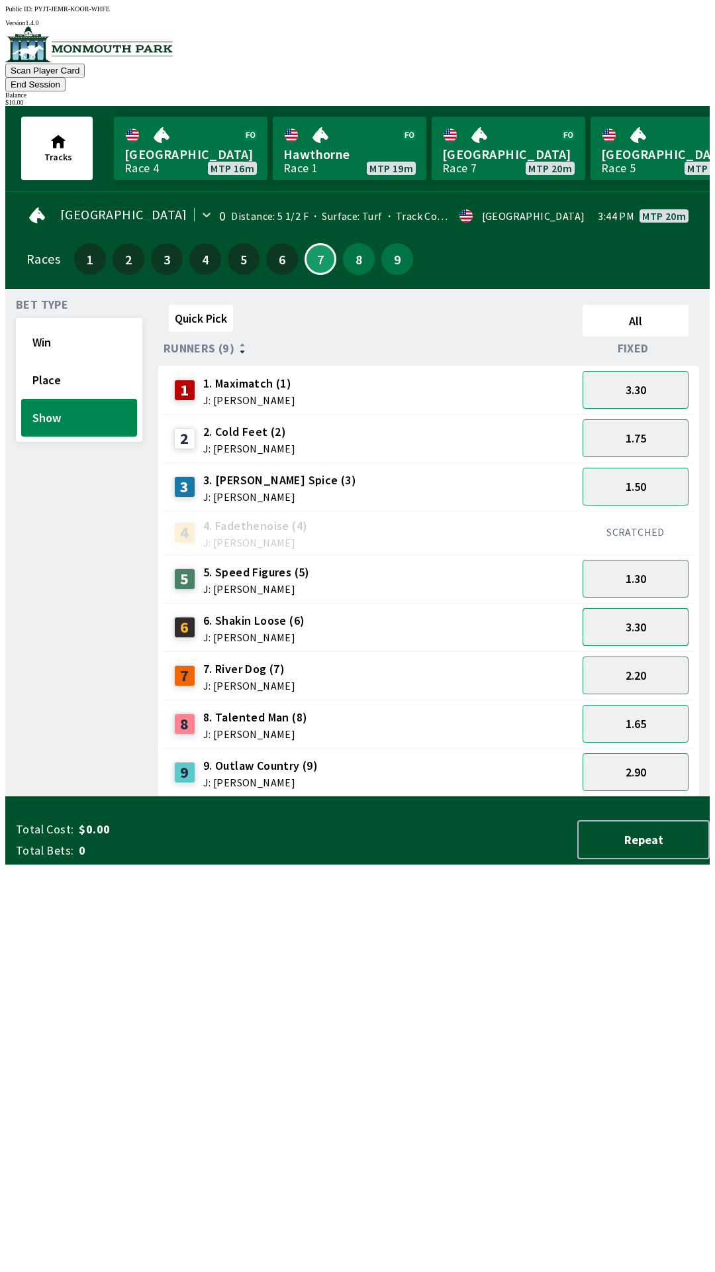
click at [657, 618] on button "3.30" at bounding box center [636, 627] width 106 height 38
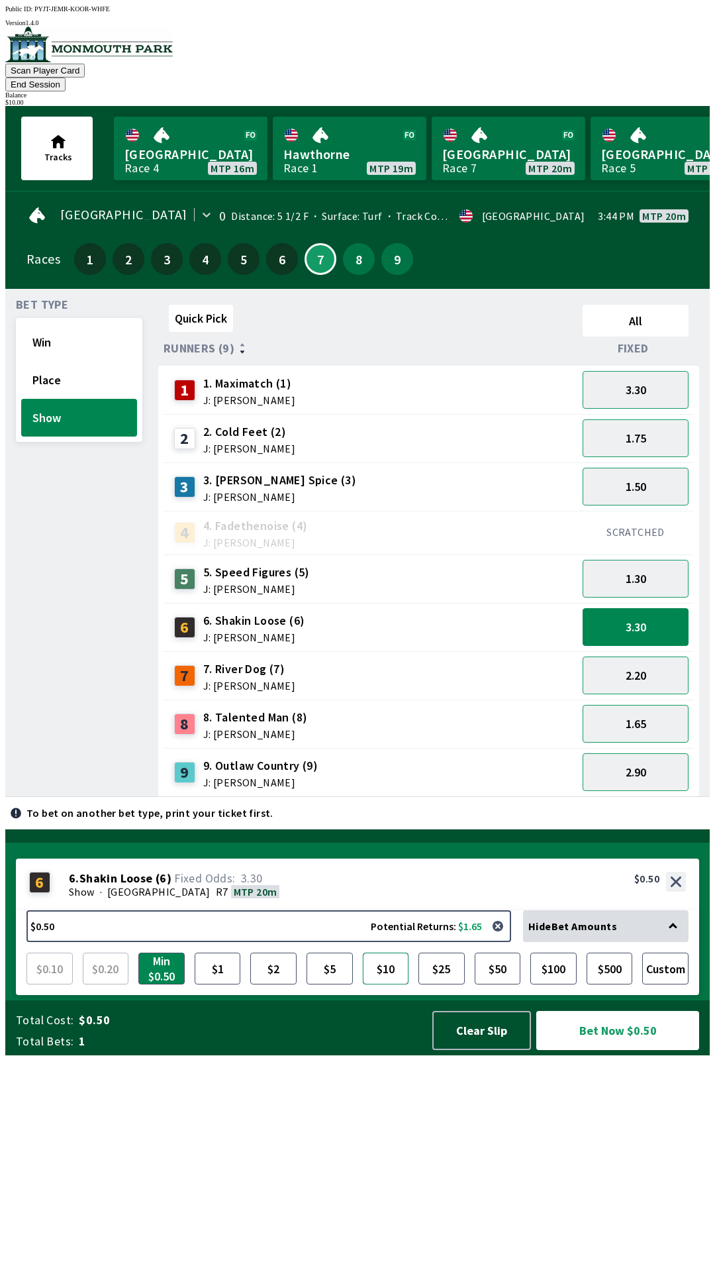
click at [383, 984] on button "$10" at bounding box center [386, 968] width 46 height 32
click at [621, 1050] on button "Bet Now $10.00" at bounding box center [617, 1030] width 163 height 39
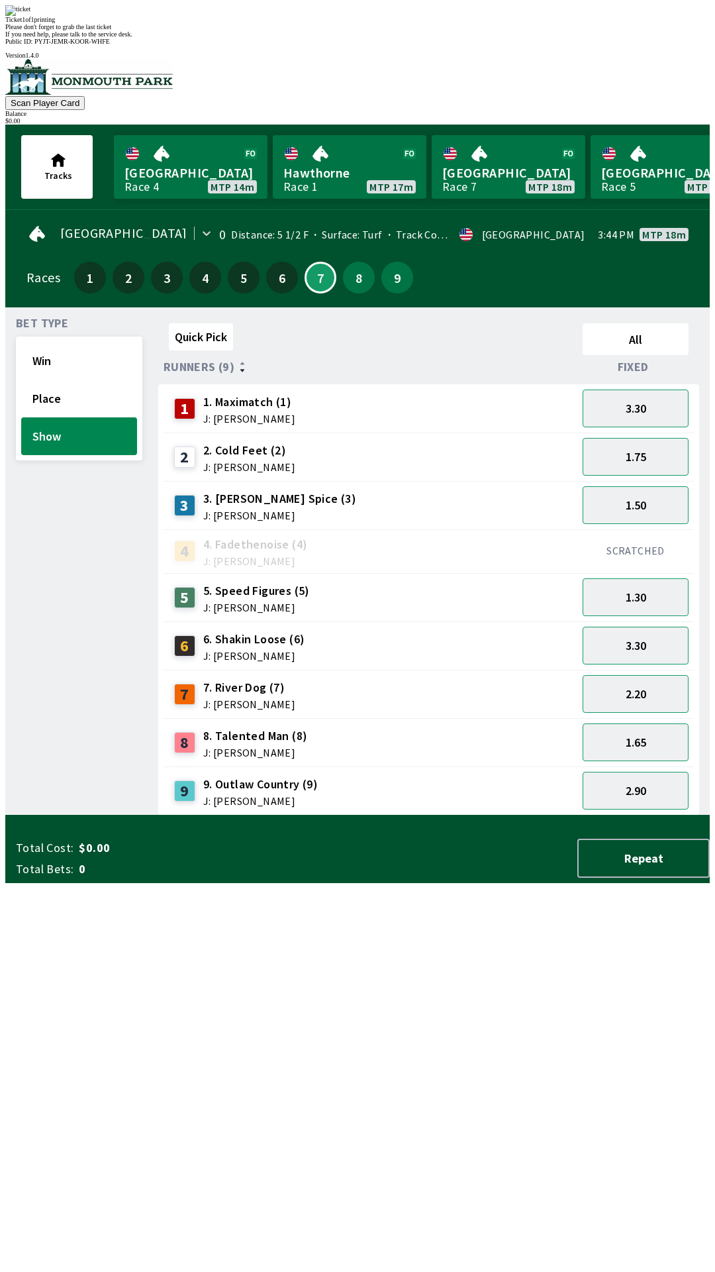
click at [491, 815] on div "Quick Pick All Runners (9) Fixed 1 1. Maximatch (1) J: [PERSON_NAME] 3.30 2 2. …" at bounding box center [434, 566] width 552 height 497
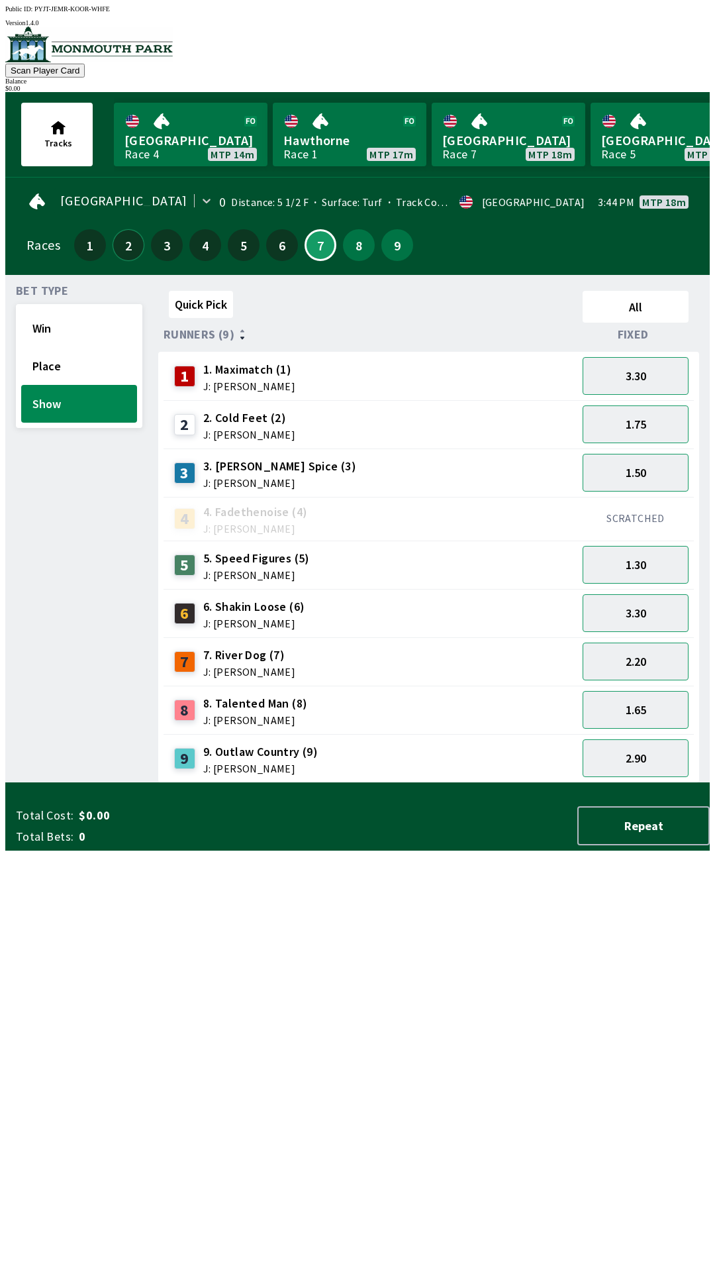
click at [133, 229] on button "2" at bounding box center [129, 245] width 32 height 32
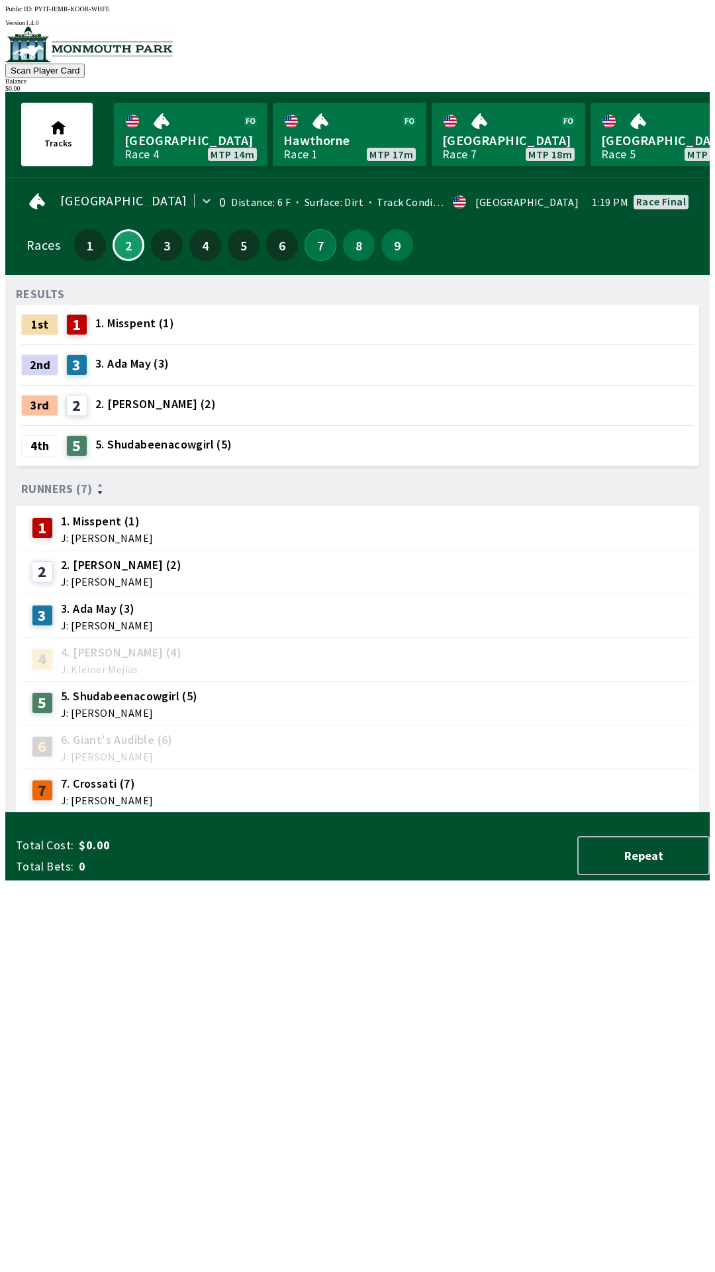
click at [318, 238] on button "7" at bounding box center [321, 245] width 32 height 32
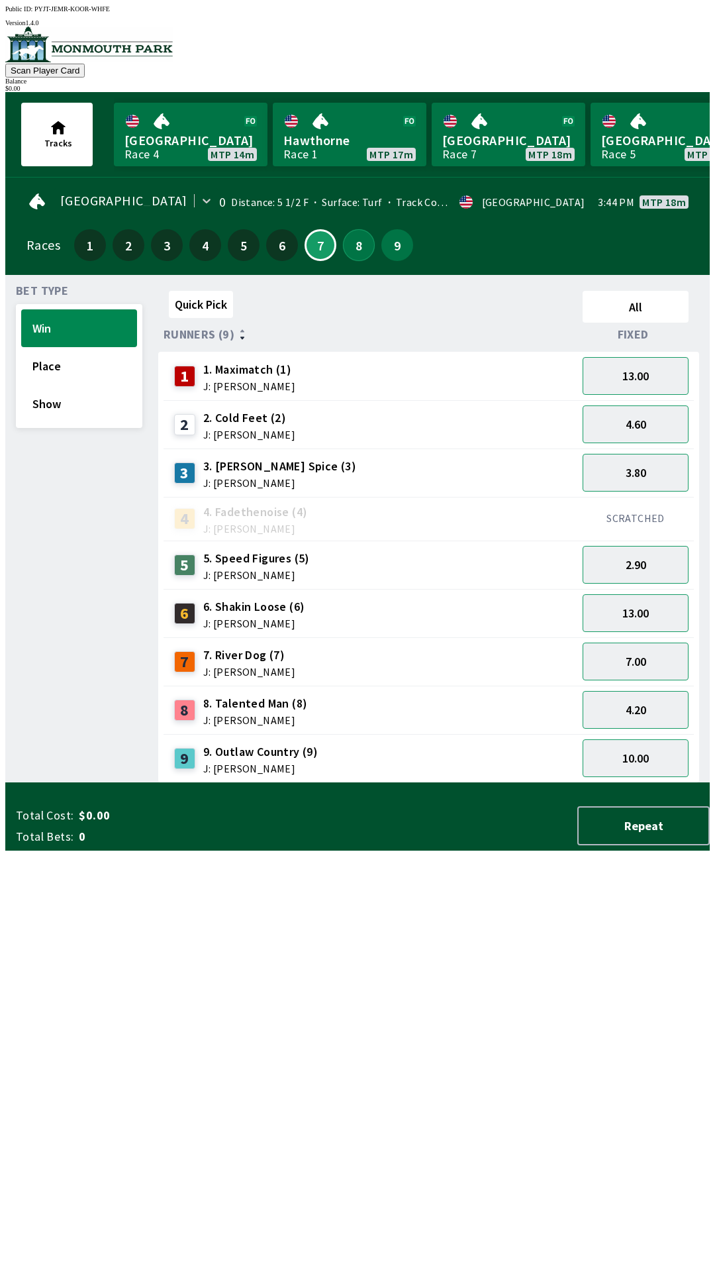
click at [352, 241] on button "8" at bounding box center [359, 245] width 32 height 32
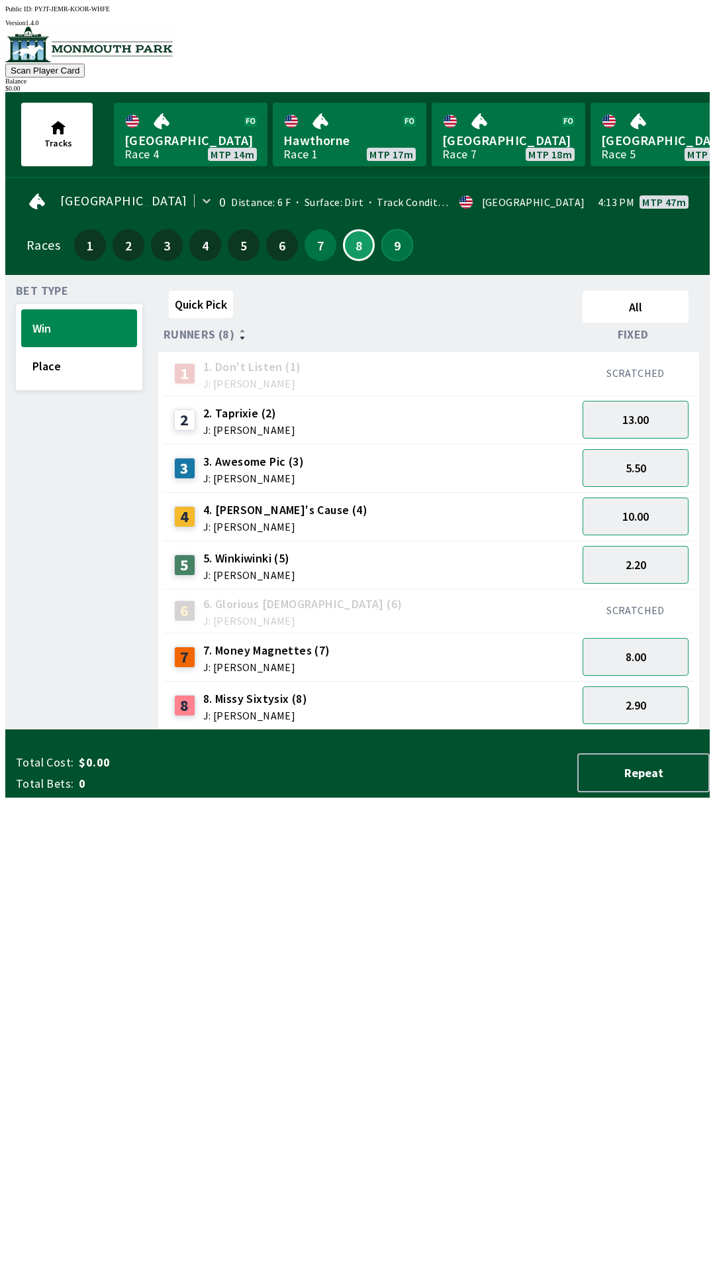
click at [393, 237] on button "9" at bounding box center [397, 245] width 32 height 32
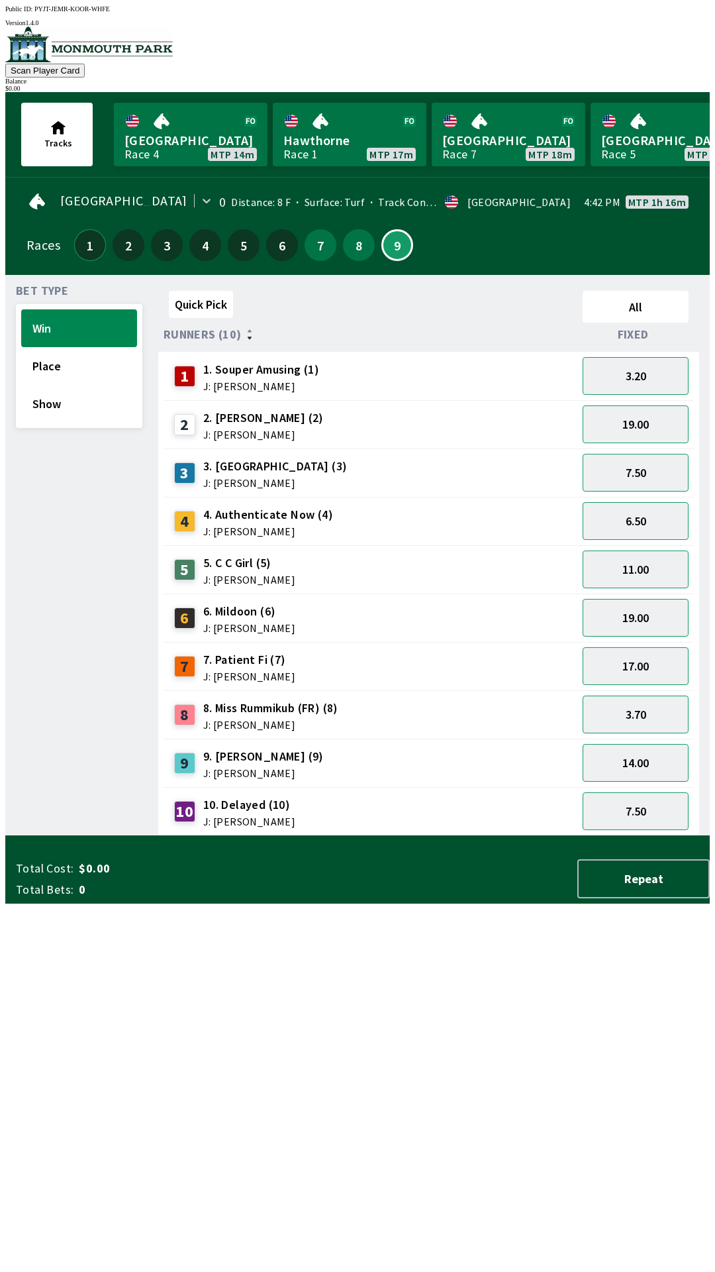
click at [93, 232] on button "1" at bounding box center [90, 245] width 32 height 32
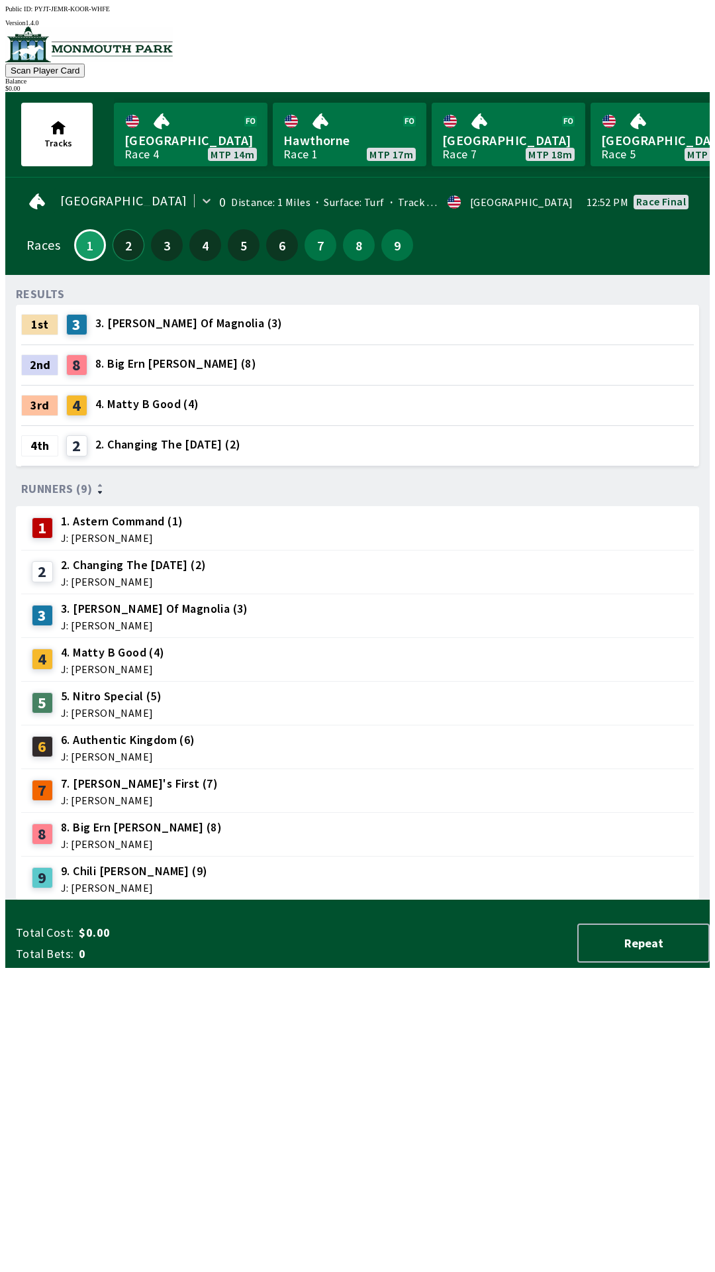
click at [123, 237] on button "2" at bounding box center [129, 245] width 32 height 32
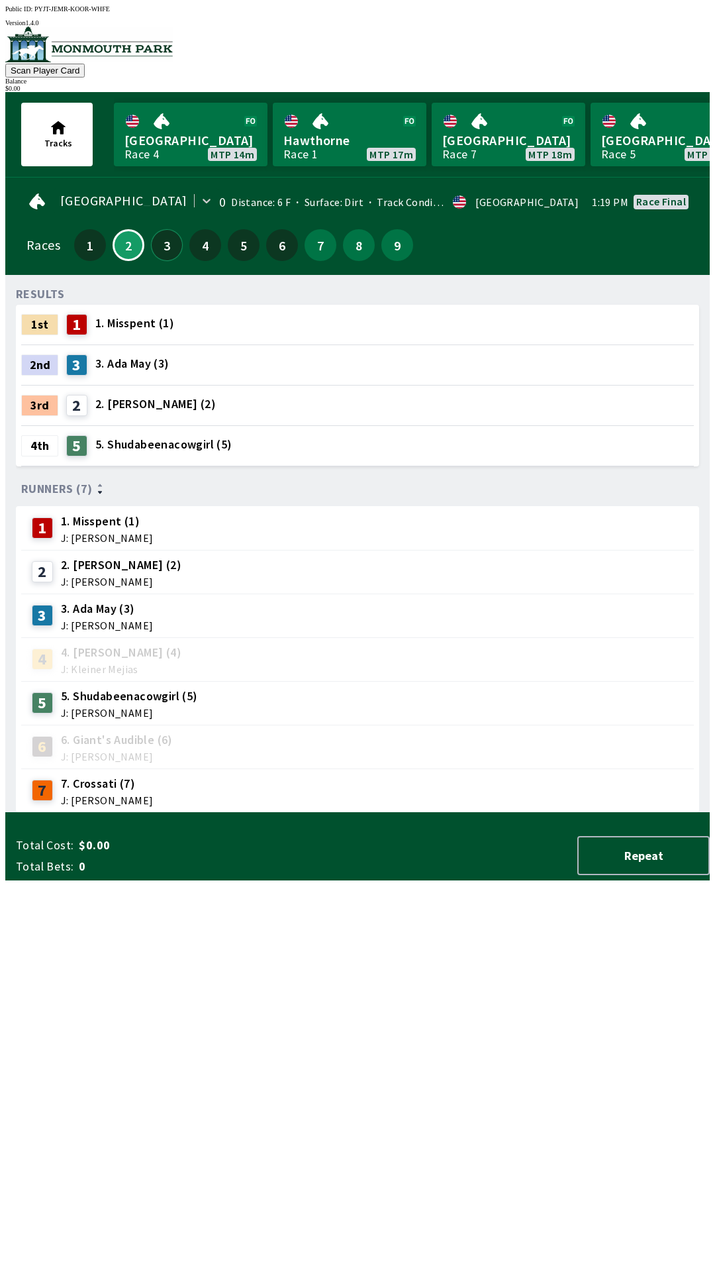
click at [166, 243] on button "3" at bounding box center [167, 245] width 32 height 32
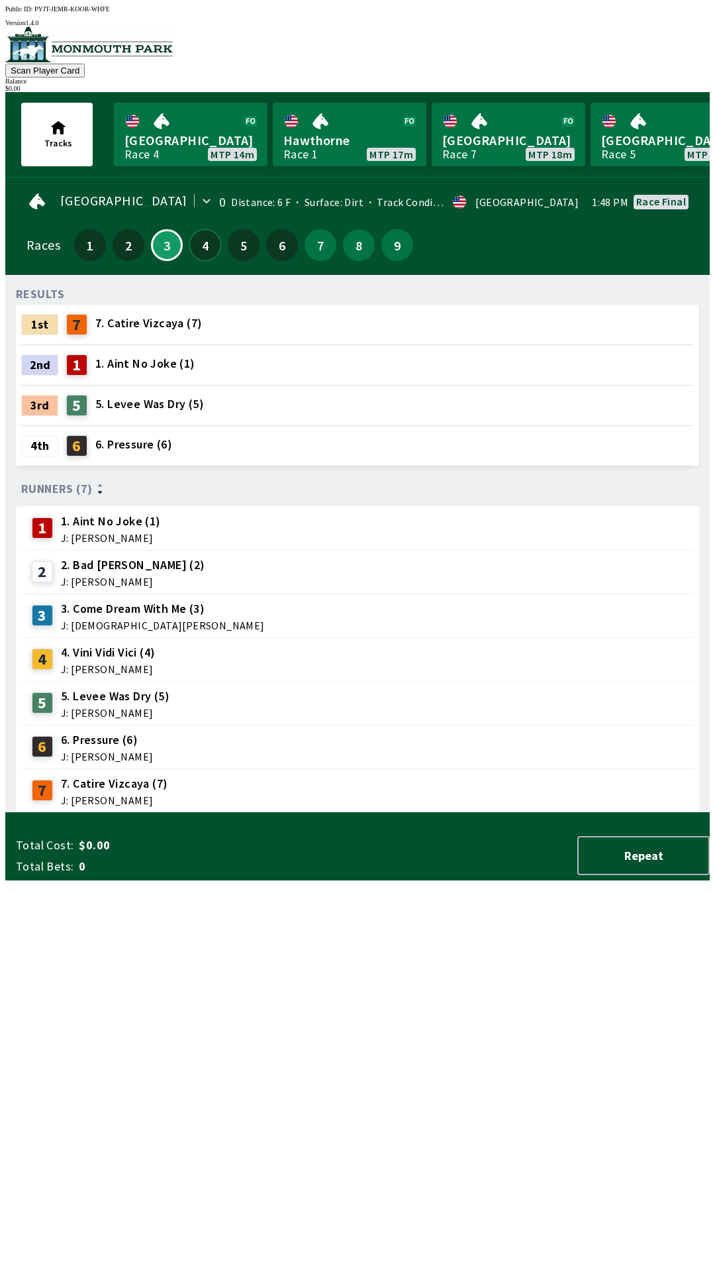
click at [211, 241] on button "4" at bounding box center [205, 245] width 32 height 32
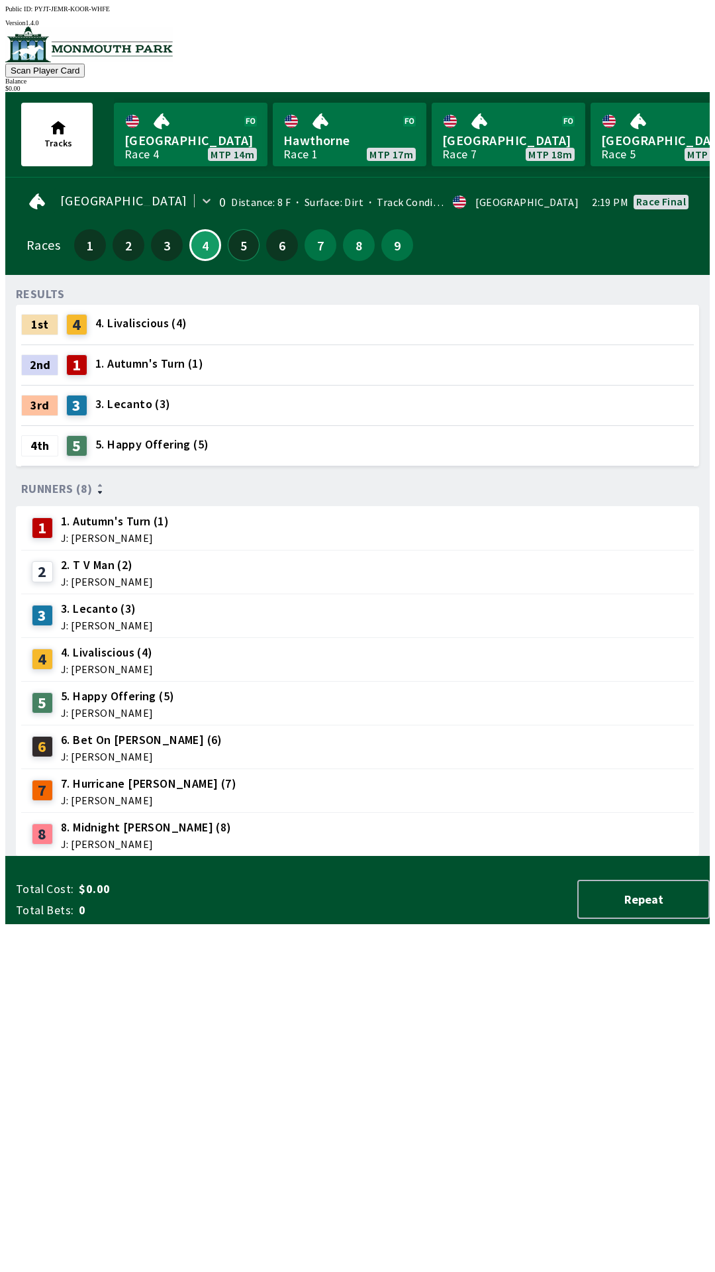
click at [236, 237] on button "5" at bounding box center [244, 245] width 32 height 32
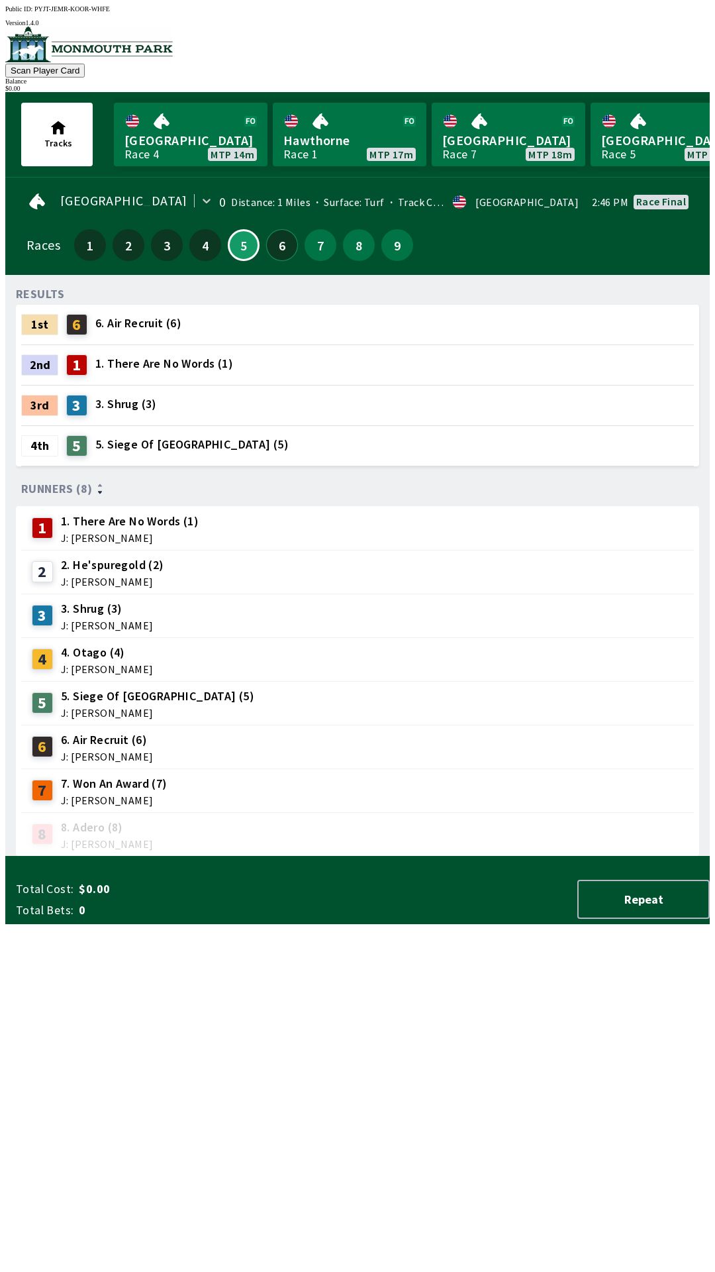
click at [281, 240] on button "6" at bounding box center [282, 245] width 32 height 32
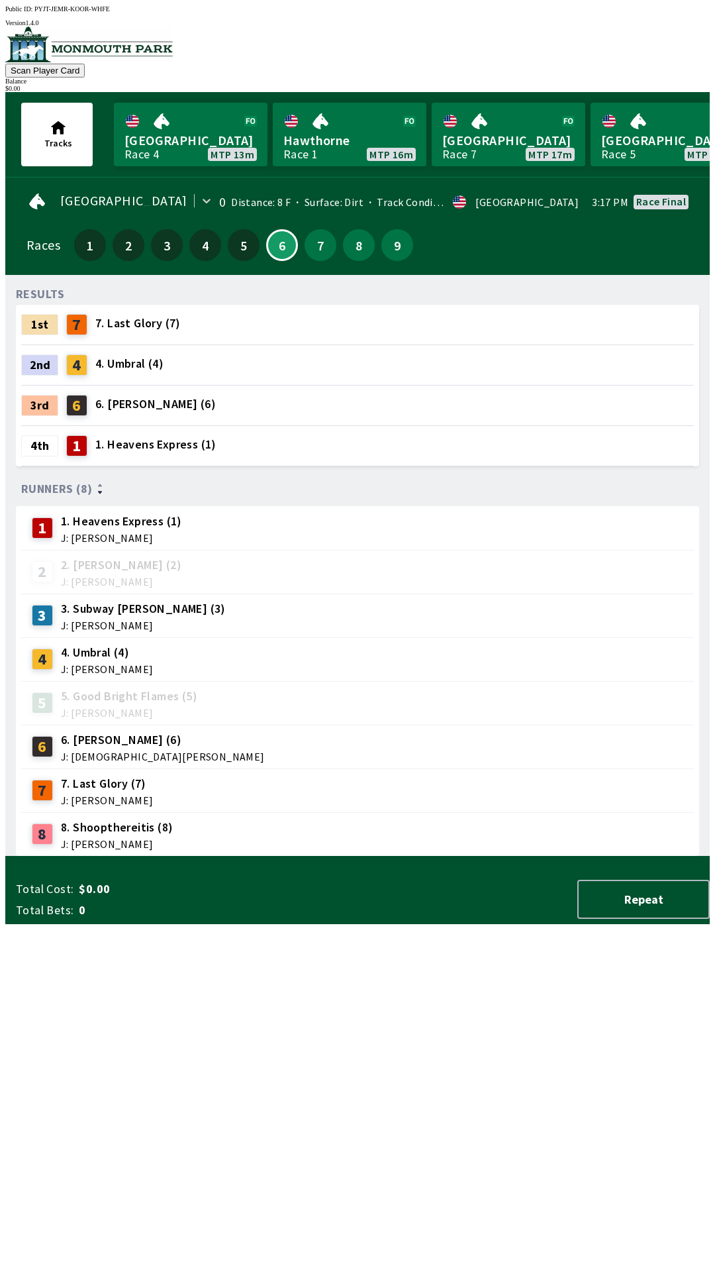
click at [174, 249] on div "3" at bounding box center [167, 245] width 32 height 32
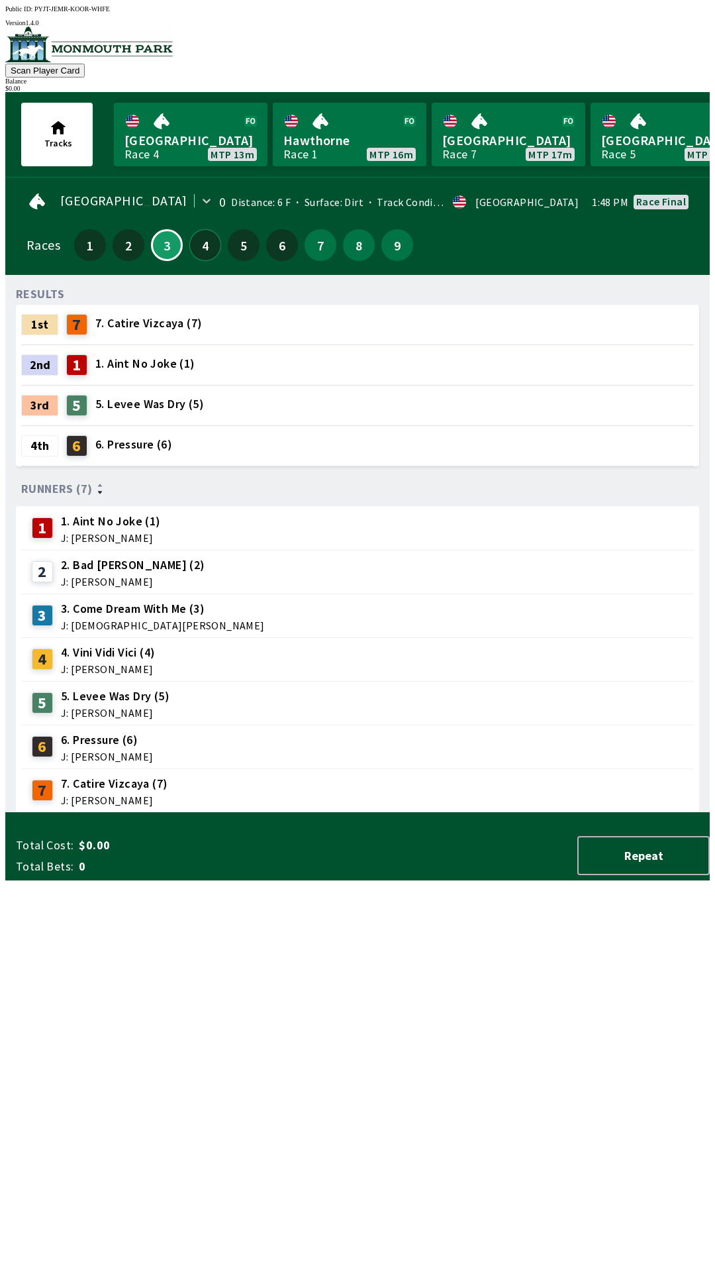
click at [200, 238] on button "4" at bounding box center [205, 245] width 32 height 32
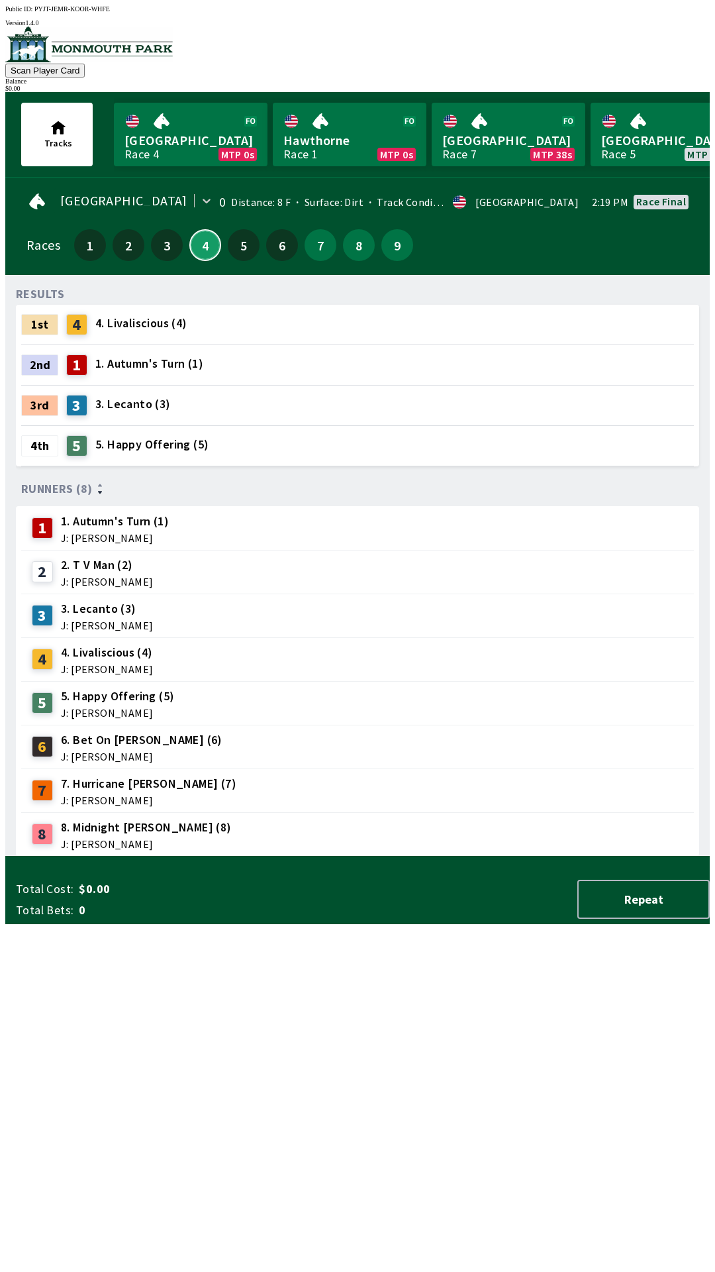
click at [189, 229] on button "4" at bounding box center [205, 245] width 32 height 32
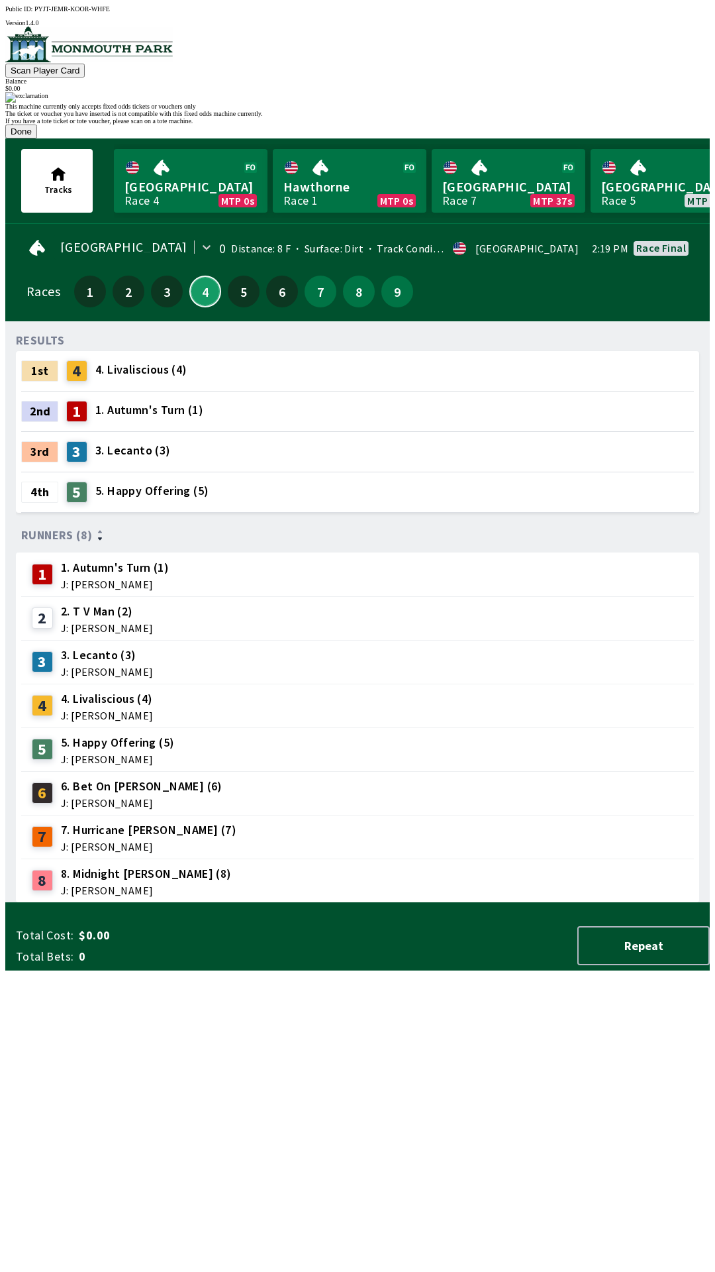
click at [189, 276] on button "4" at bounding box center [205, 292] width 32 height 32
click at [37, 138] on button "Done" at bounding box center [21, 132] width 32 height 14
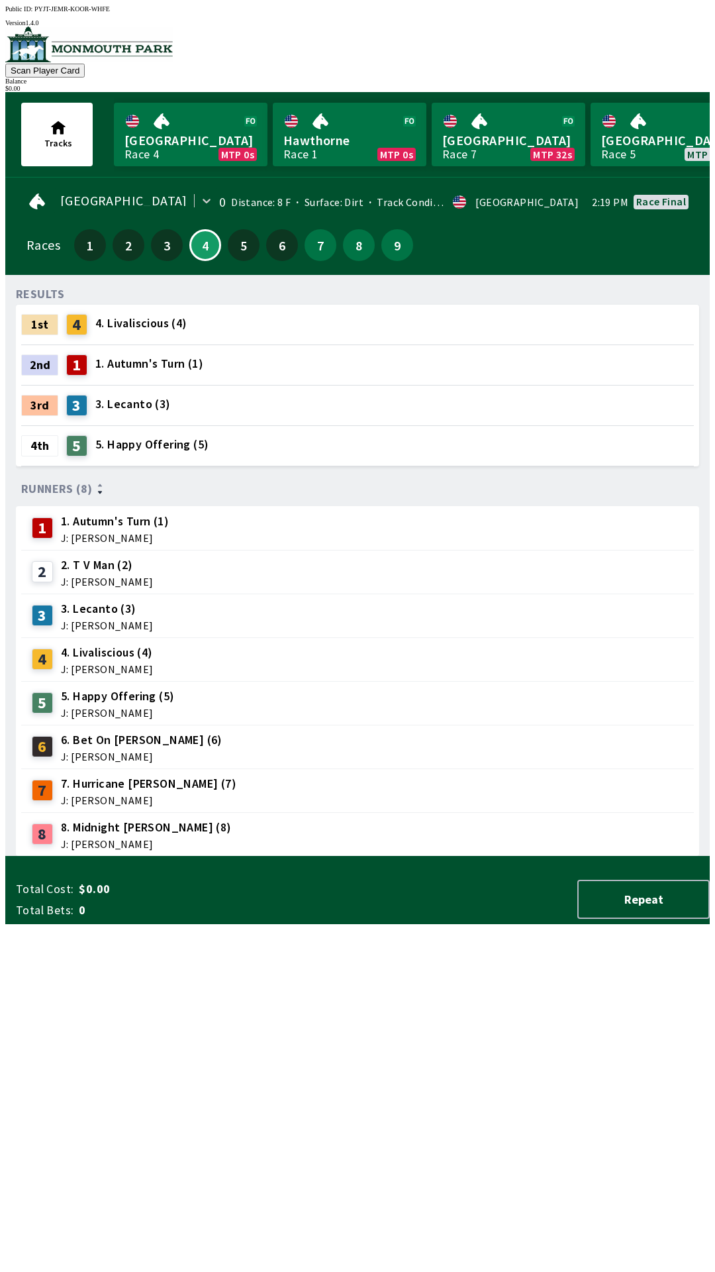
scroll to position [1, 0]
